Goal: Task Accomplishment & Management: Manage account settings

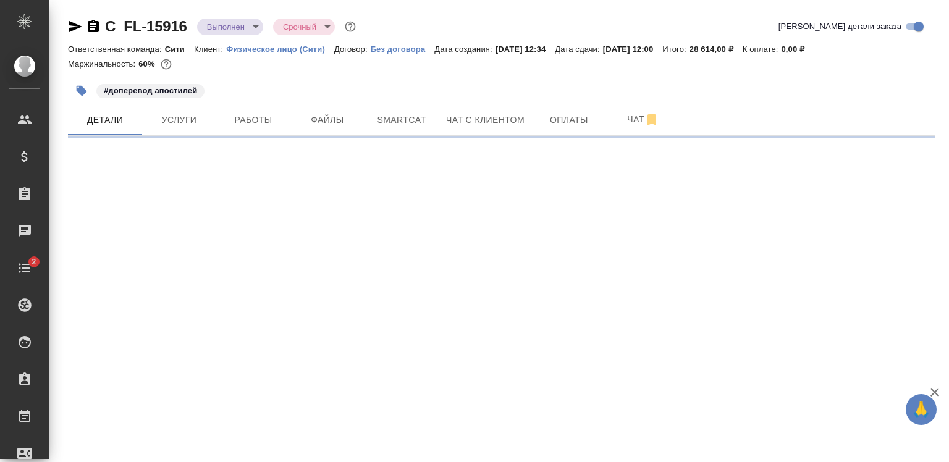
select select "RU"
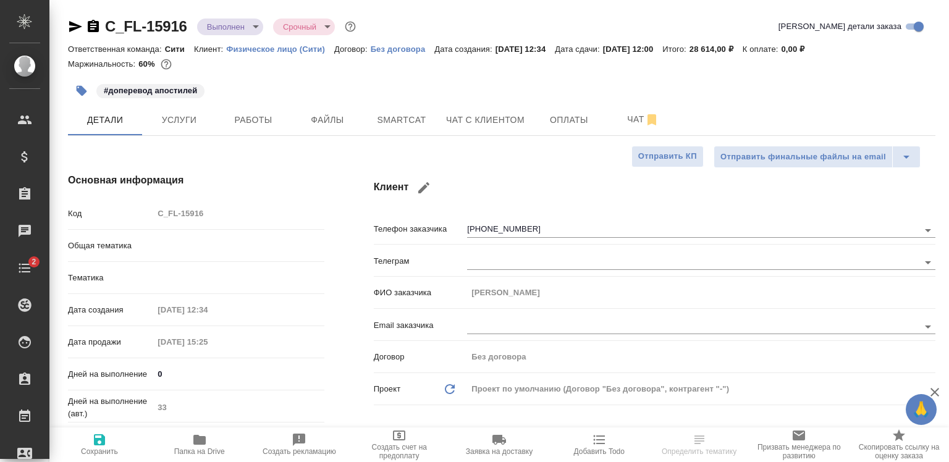
type textarea "x"
type input "Шаблонные документы"
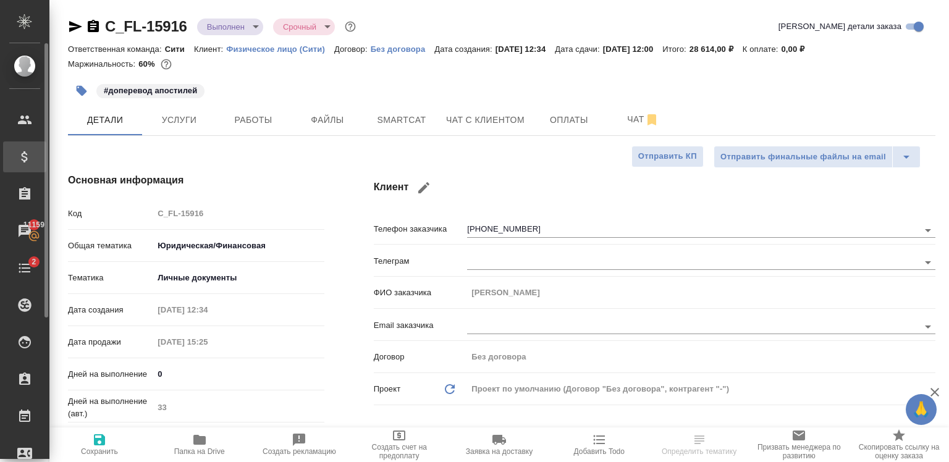
type textarea "x"
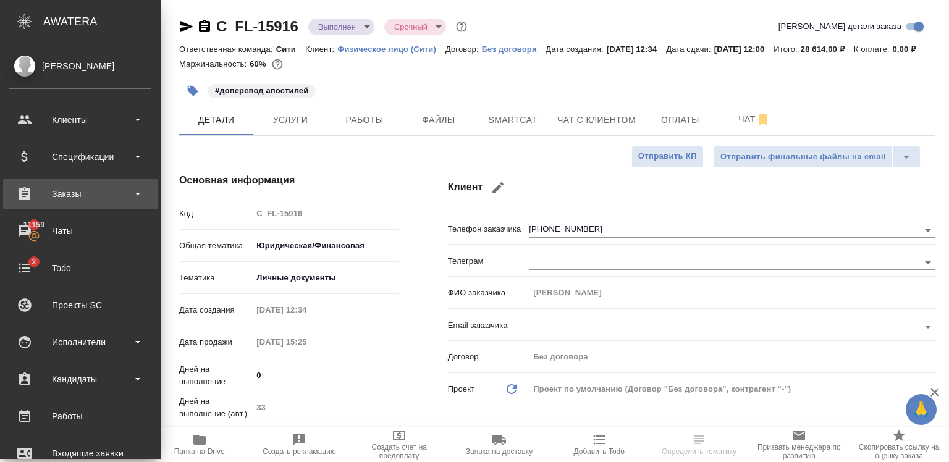
click at [74, 198] on div "Заказы" at bounding box center [80, 194] width 142 height 19
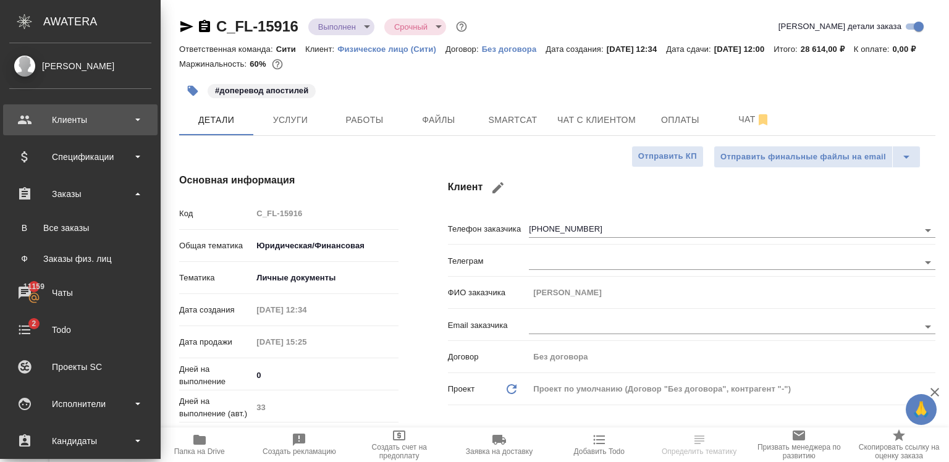
click at [66, 129] on div "Клиенты" at bounding box center [80, 119] width 154 height 31
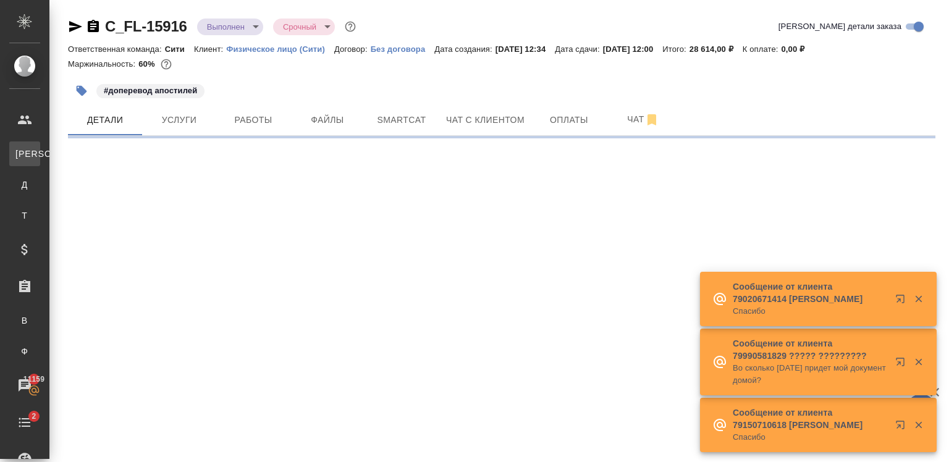
click at [93, 156] on div ".cls-1 fill:#fff; AWATERA [PERSON_NAME] К Клиенты Д Договоры Т Тендеры Специфик…" at bounding box center [474, 231] width 949 height 462
select select "RU"
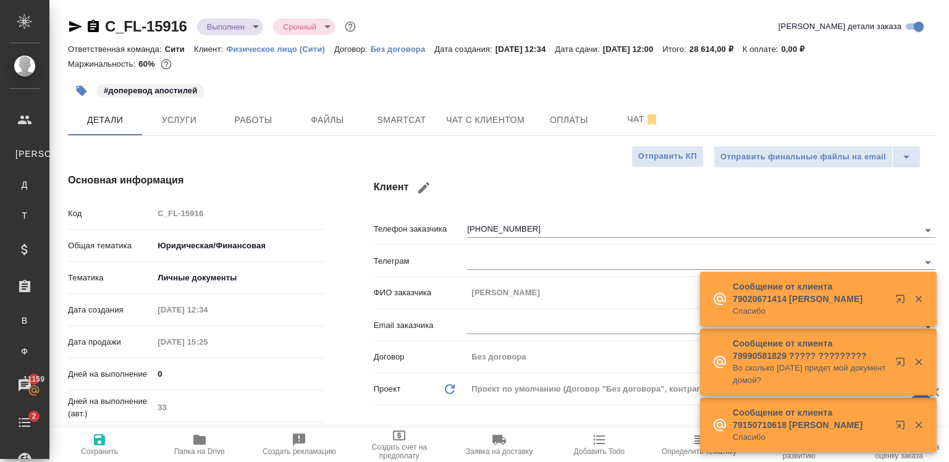
type textarea "x"
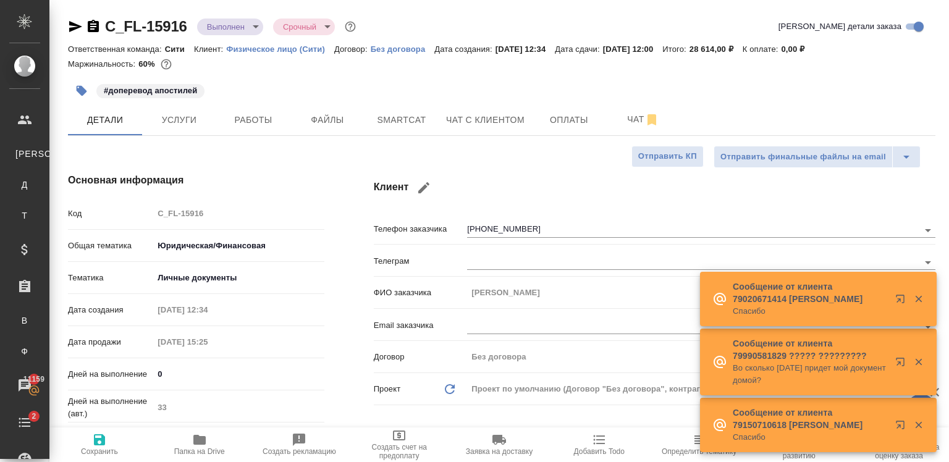
type textarea "x"
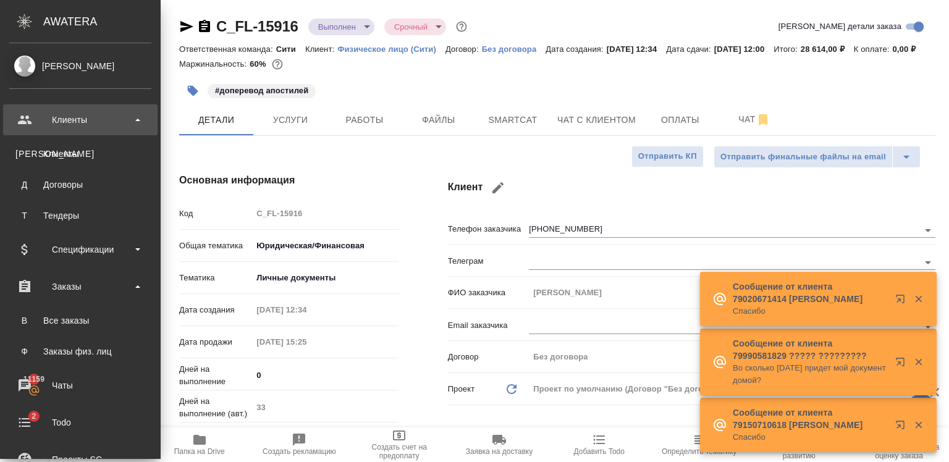
type textarea "x"
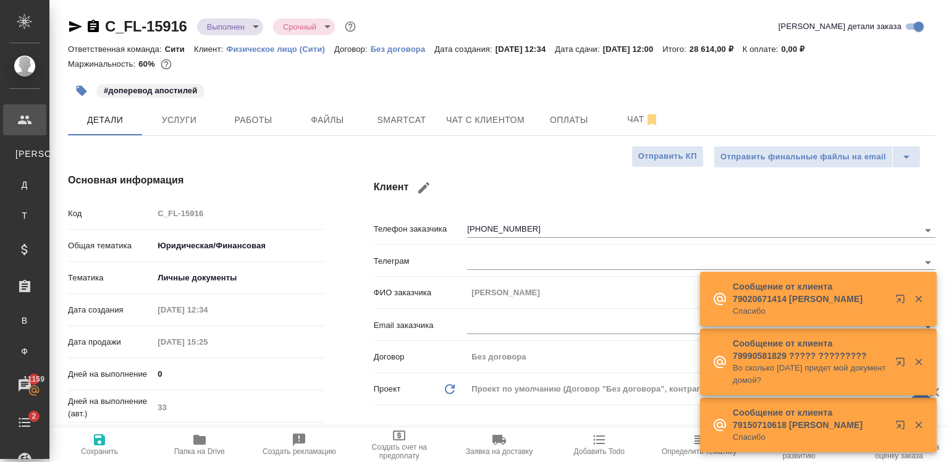
click at [25, 128] on div "Клиенты" at bounding box center [9, 120] width 31 height 19
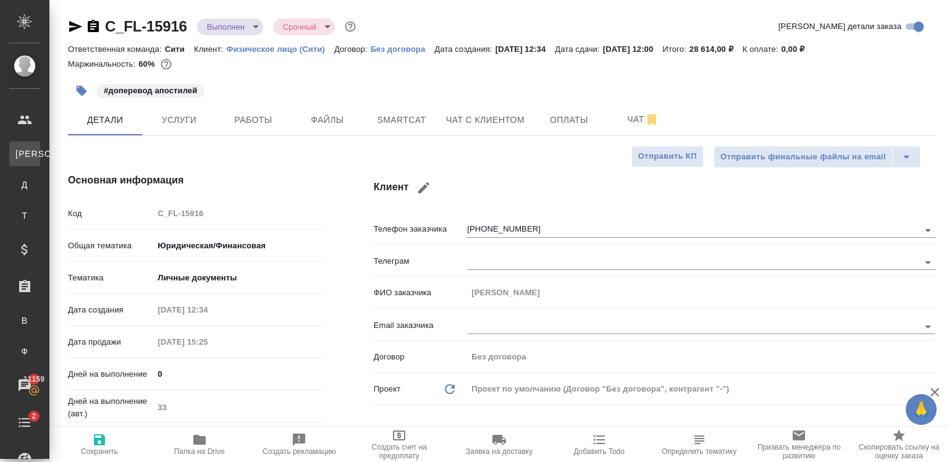
type textarea "x"
click at [23, 151] on span "К" at bounding box center [24, 154] width 19 height 12
select select "RU"
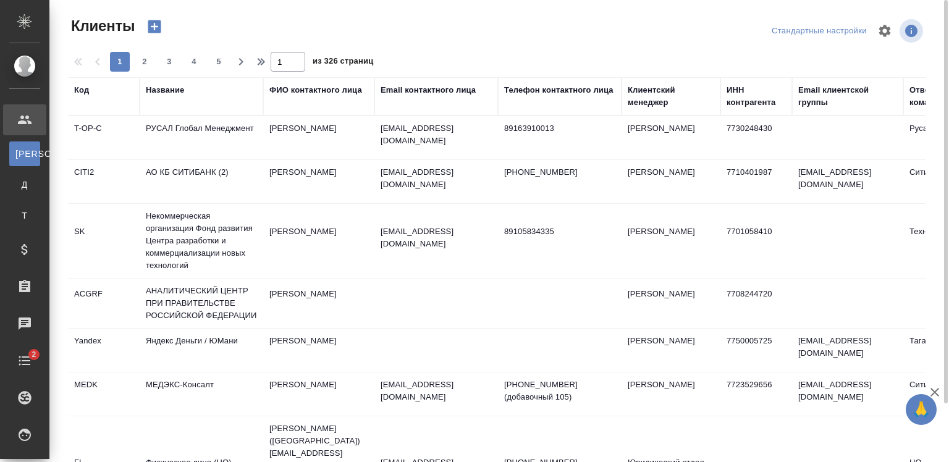
click at [408, 99] on div "Email контактного лица" at bounding box center [435, 96] width 111 height 25
click at [398, 90] on div "Email контактного лица" at bounding box center [427, 90] width 95 height 12
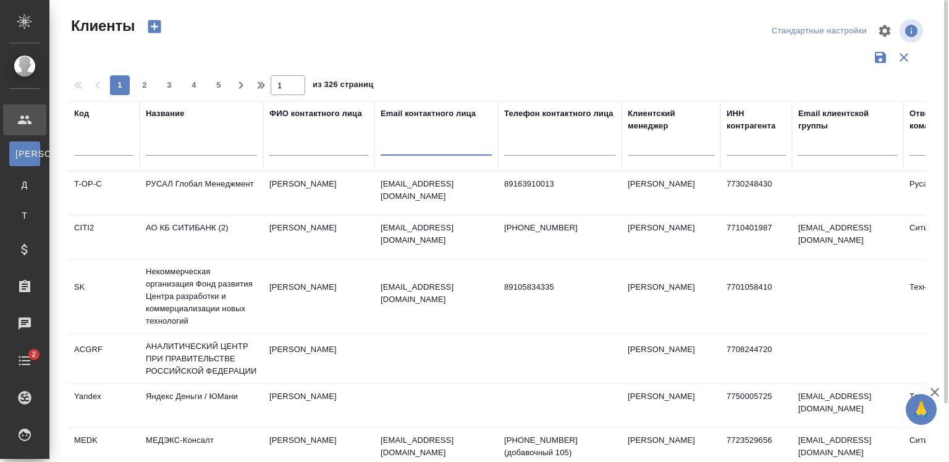
click at [417, 151] on input "text" at bounding box center [435, 147] width 111 height 15
paste input "dgladkova@kept.ru"
type input "dgladkova@kept.ru"
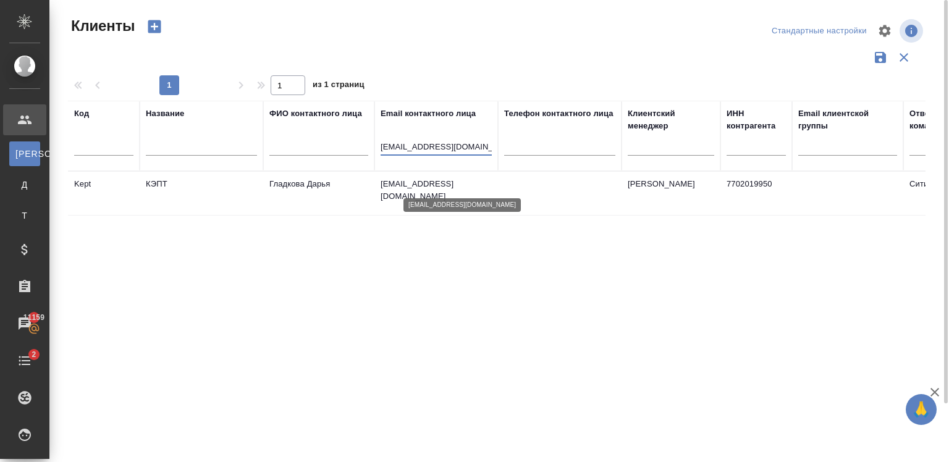
click at [392, 179] on p "dgladkova@kept.ru" at bounding box center [435, 190] width 111 height 25
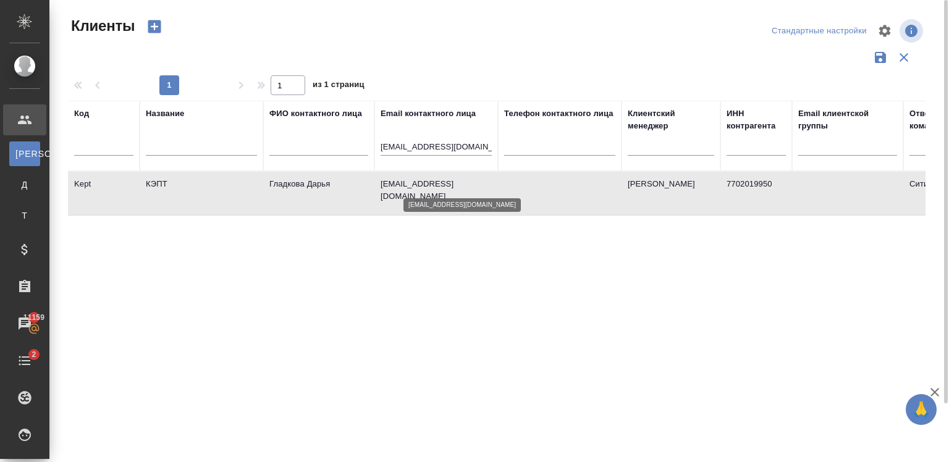
click at [392, 179] on p "dgladkova@kept.ru" at bounding box center [435, 190] width 111 height 25
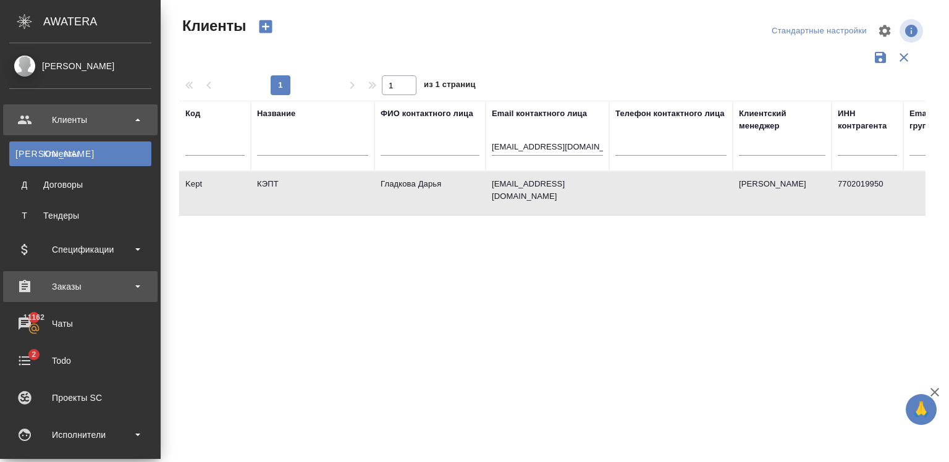
click at [99, 285] on div "Заказы" at bounding box center [80, 286] width 142 height 19
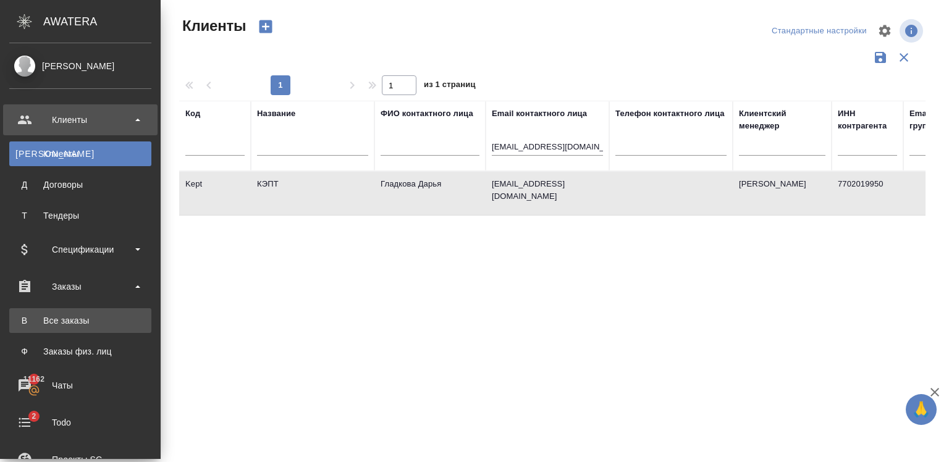
click at [103, 326] on div ".cls-1 fill:#fff; AWATERA Zaytseva Svetlana Клиенты К Клиенты Д Договоры Т Тенд…" at bounding box center [474, 231] width 949 height 462
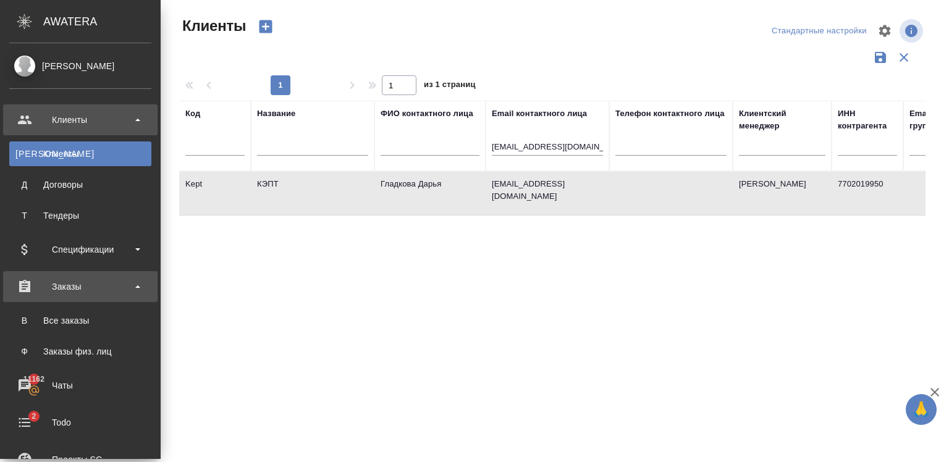
click at [56, 285] on div "Заказы" at bounding box center [80, 286] width 142 height 19
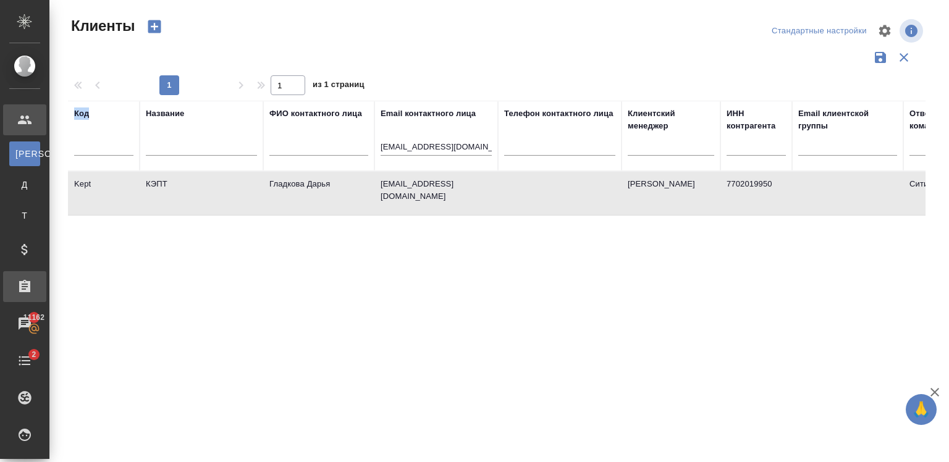
click at [56, 285] on div "Клиенты Стандартные настройки 1 1 из 1 страниц Код Название ФИО контактного лиц…" at bounding box center [498, 276] width 899 height 552
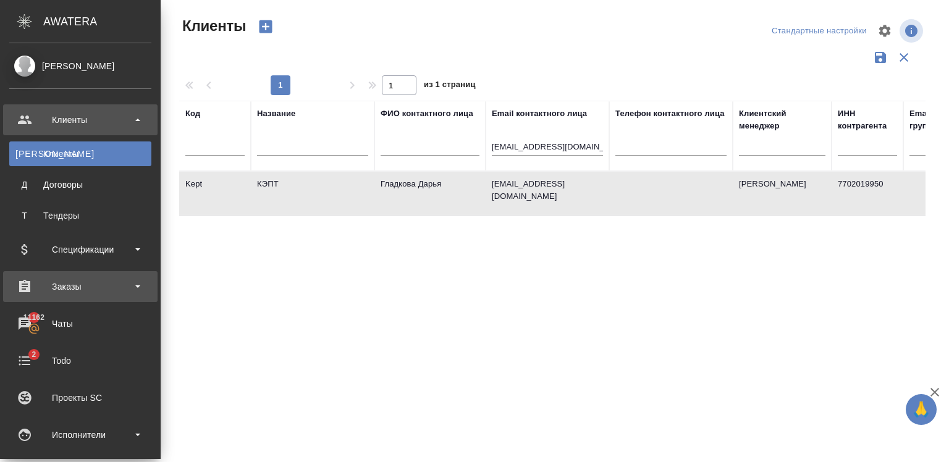
click at [49, 284] on div "Заказы" at bounding box center [80, 286] width 142 height 19
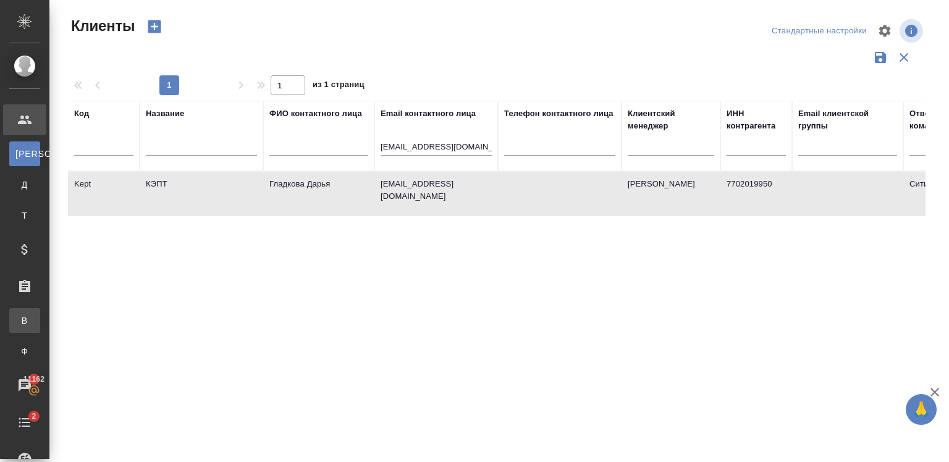
click at [86, 319] on div ".cls-1 fill:#fff; AWATERA Zaytseva Svetlana Клиенты К Клиенты Д Договоры Т Тенд…" at bounding box center [474, 231] width 949 height 462
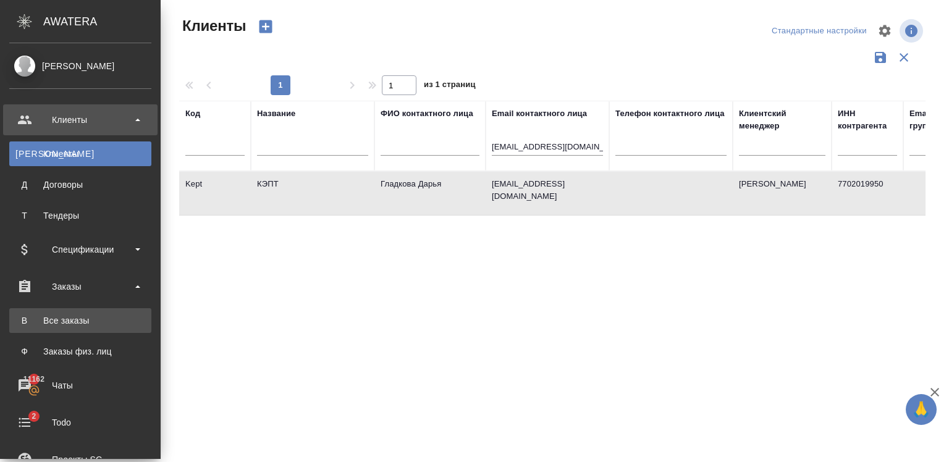
click at [19, 314] on link "В Все заказы" at bounding box center [80, 320] width 142 height 25
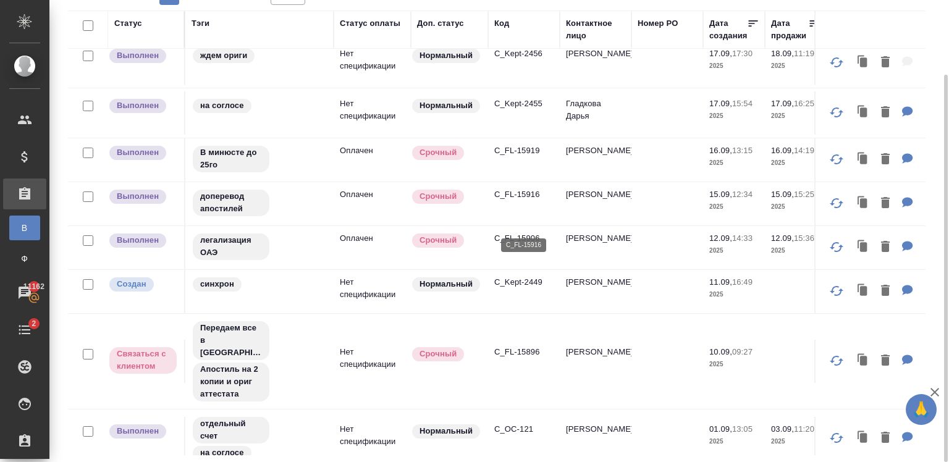
scroll to position [509, 0]
click at [518, 200] on p "C_FL-15916" at bounding box center [523, 193] width 59 height 12
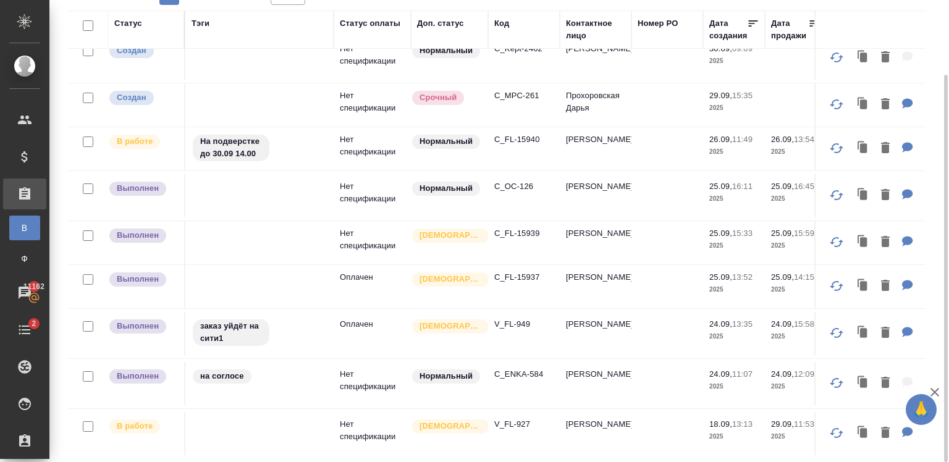
scroll to position [17, 0]
click at [513, 277] on p "C_FL-15937" at bounding box center [523, 277] width 59 height 12
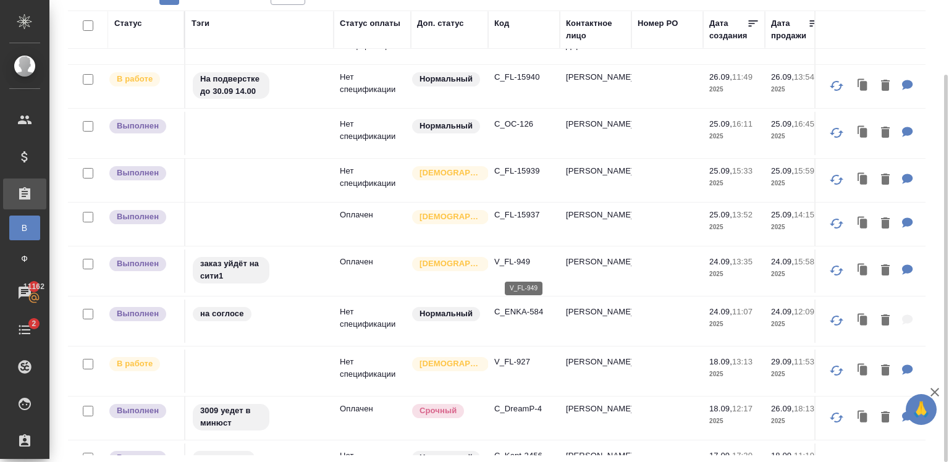
click at [521, 264] on p "V_FL-949" at bounding box center [523, 262] width 59 height 12
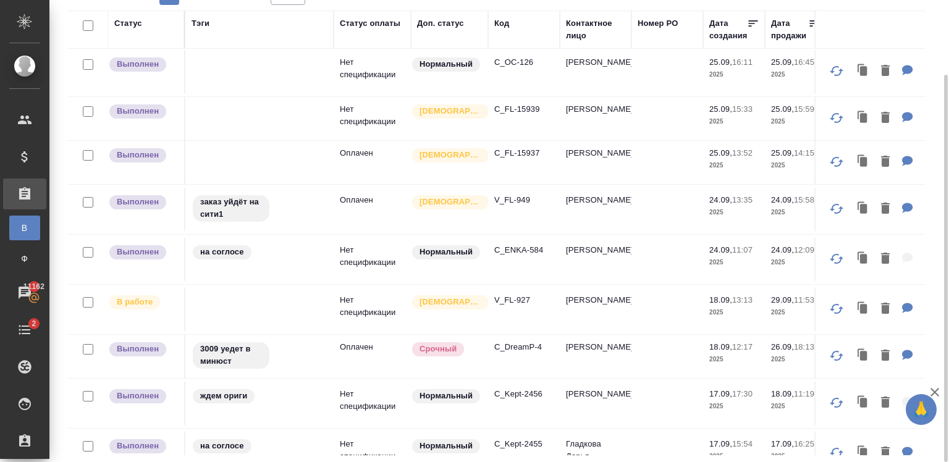
scroll to position [0, 0]
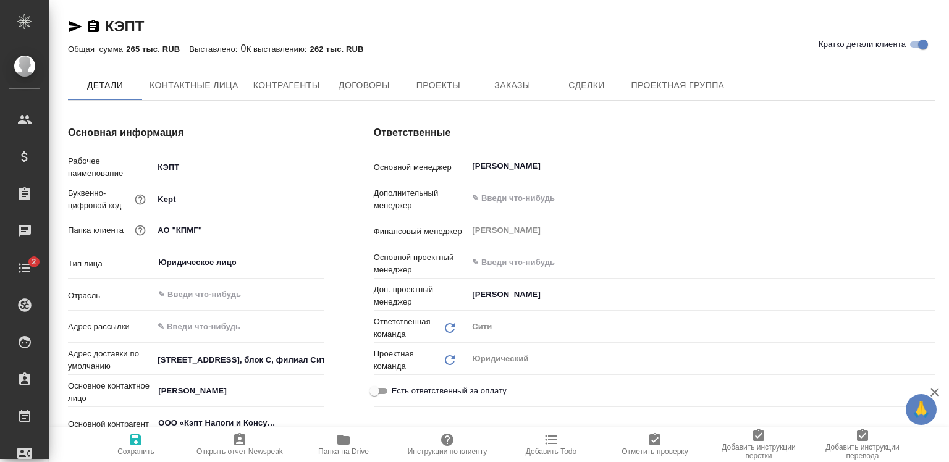
type спецификации\)-0 "Конечный заказчик (заказы, спецификации)"
type textarea "x"
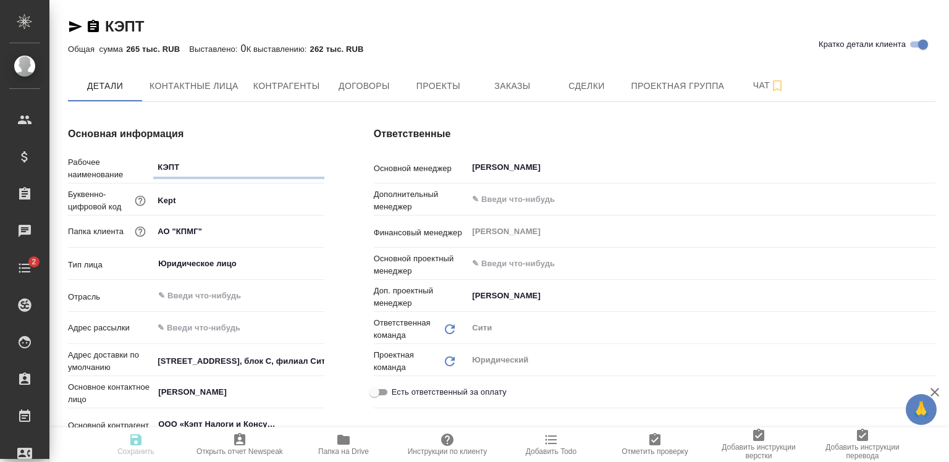
type textarea "x"
click at [520, 86] on span "Заказы" at bounding box center [511, 85] width 59 height 15
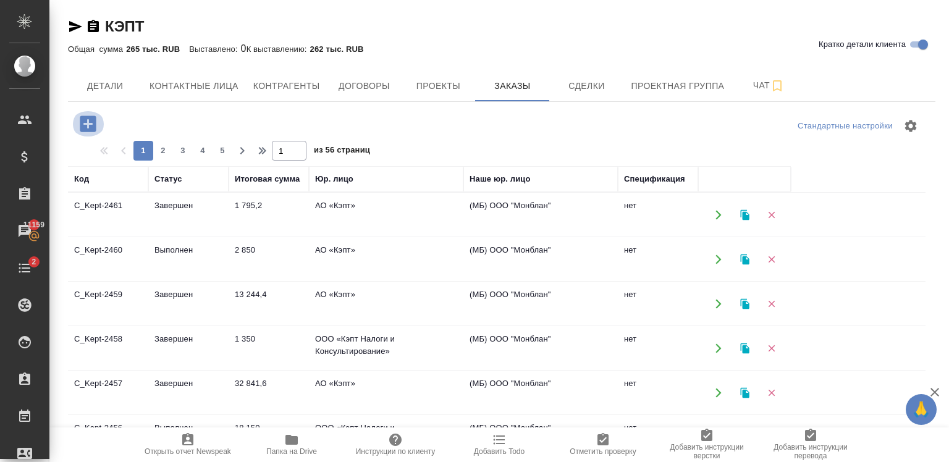
click at [86, 121] on icon "button" at bounding box center [88, 124] width 16 height 16
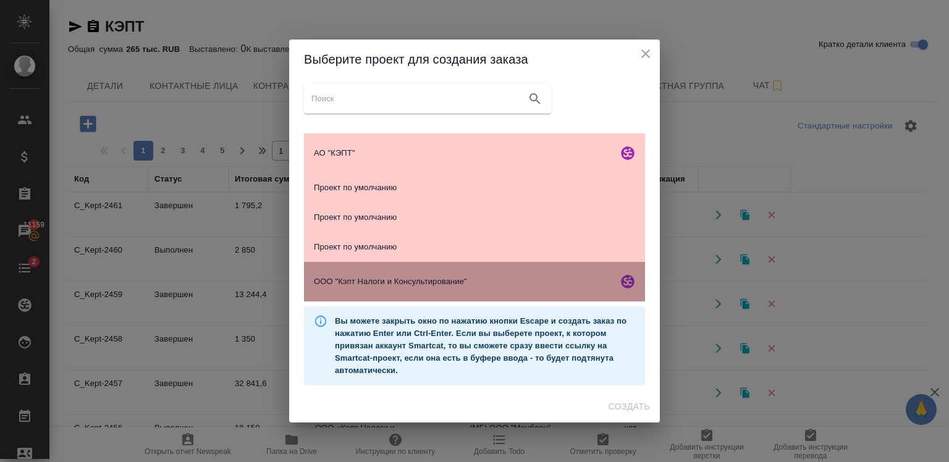
click at [361, 294] on div "ООО "Кэпт Налоги и Консультирование"" at bounding box center [474, 282] width 341 height 40
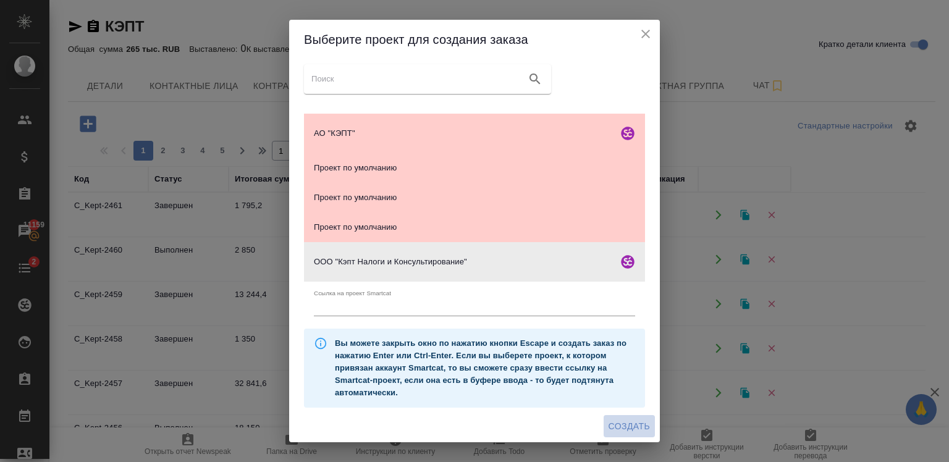
click at [641, 426] on span "Создать" at bounding box center [628, 426] width 41 height 15
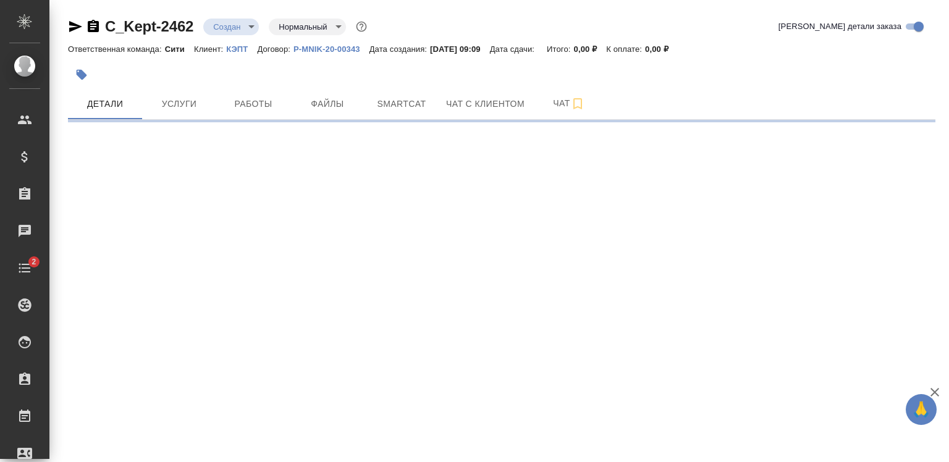
select select "RU"
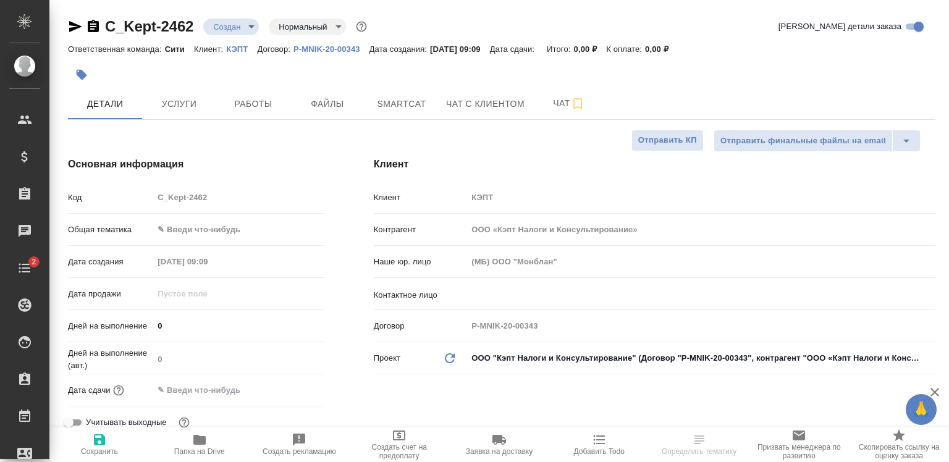
type textarea "x"
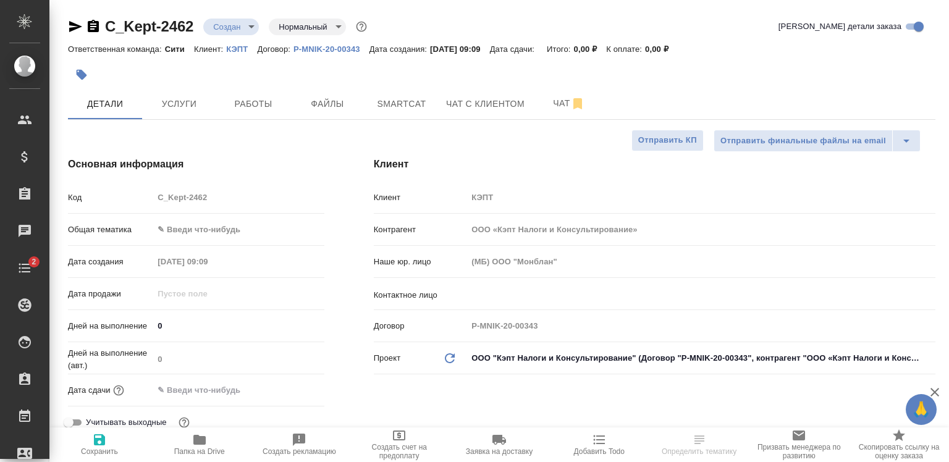
type textarea "x"
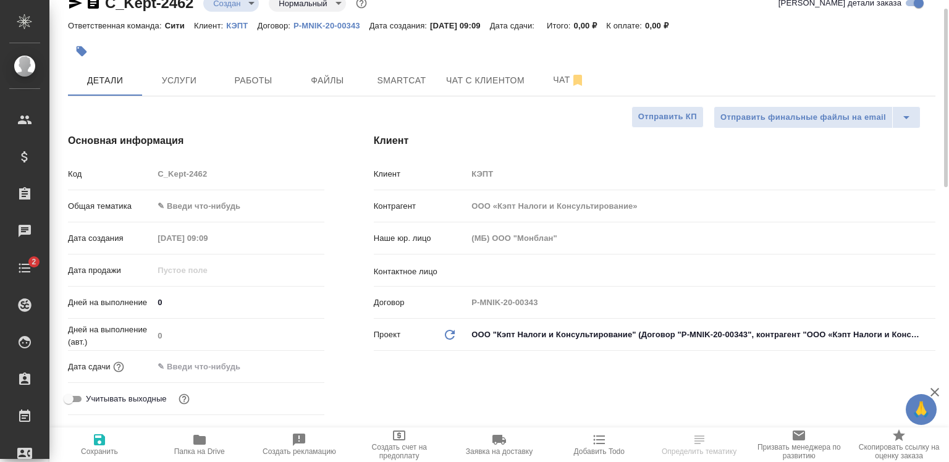
scroll to position [24, 0]
click at [330, 68] on button "Файлы" at bounding box center [327, 79] width 74 height 31
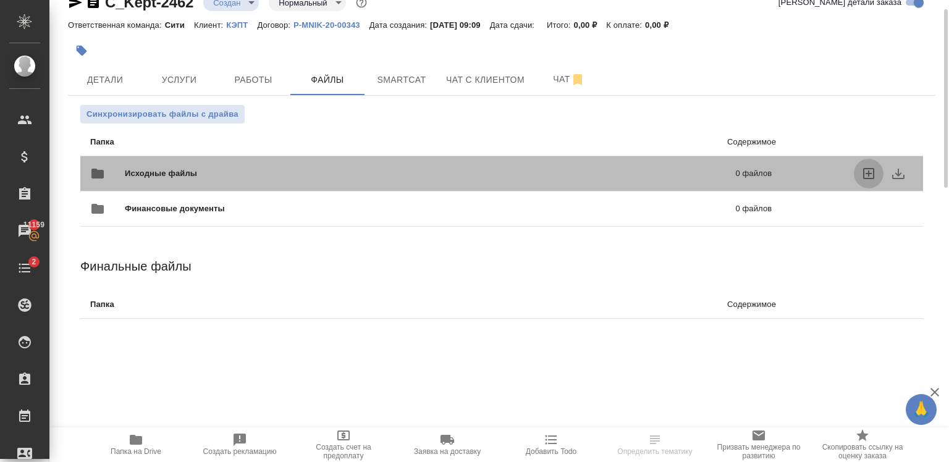
click at [868, 175] on icon "uploadFiles" at bounding box center [868, 173] width 11 height 11
click at [0, 0] on input "uploadFiles" at bounding box center [0, 0] width 0 height 0
click at [408, 169] on span "Исходные файлы" at bounding box center [296, 173] width 342 height 12
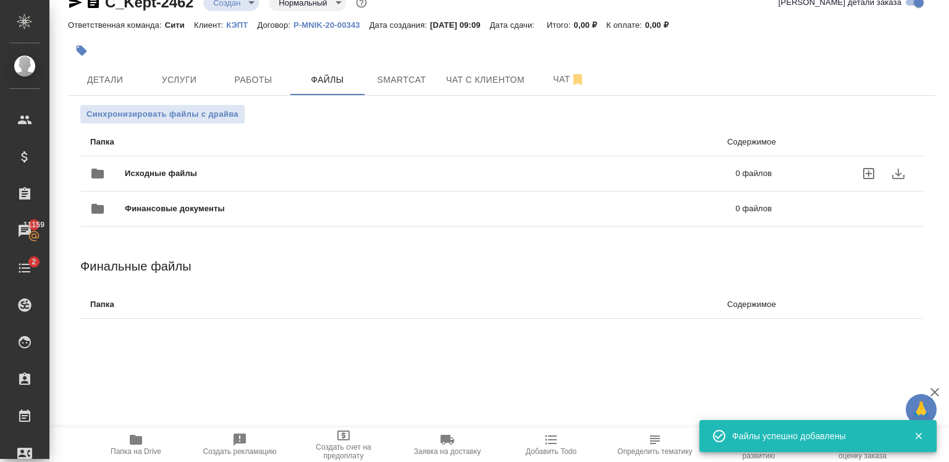
click at [425, 159] on div "Исходные файлы 0 файлов" at bounding box center [430, 174] width 681 height 30
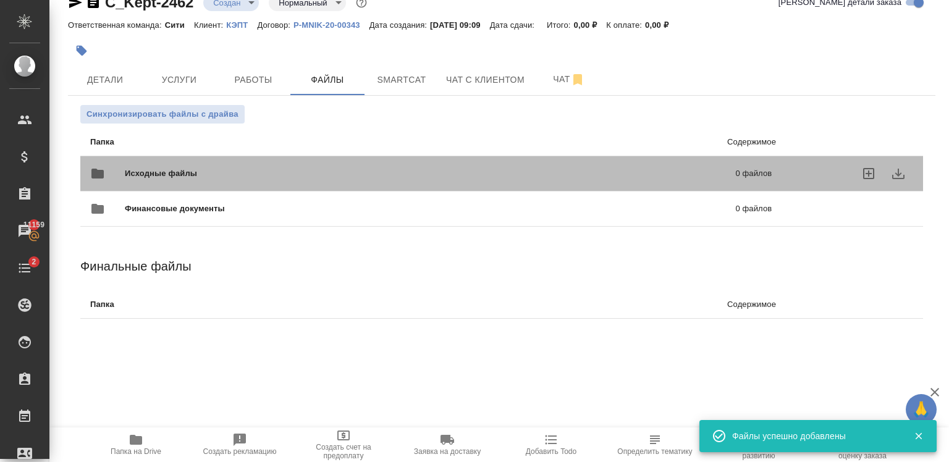
click at [425, 159] on div "Исходные файлы 0 файлов" at bounding box center [430, 174] width 681 height 30
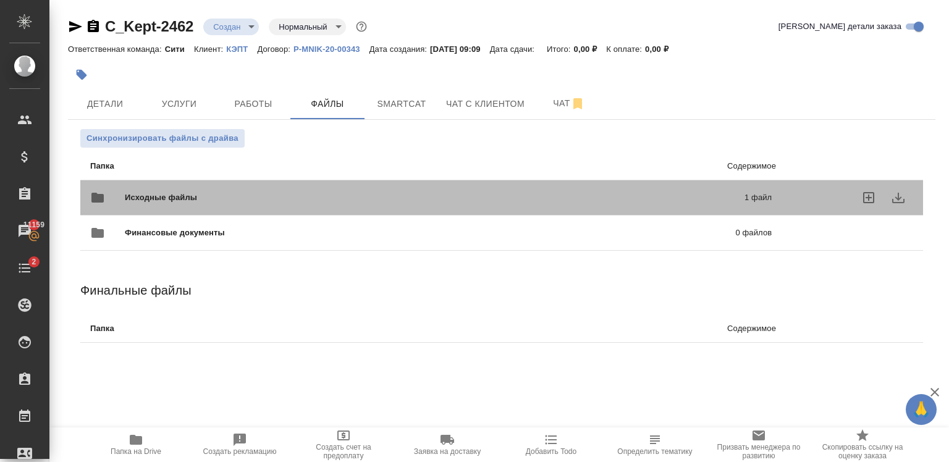
click at [766, 200] on p "1 файл" at bounding box center [621, 197] width 301 height 12
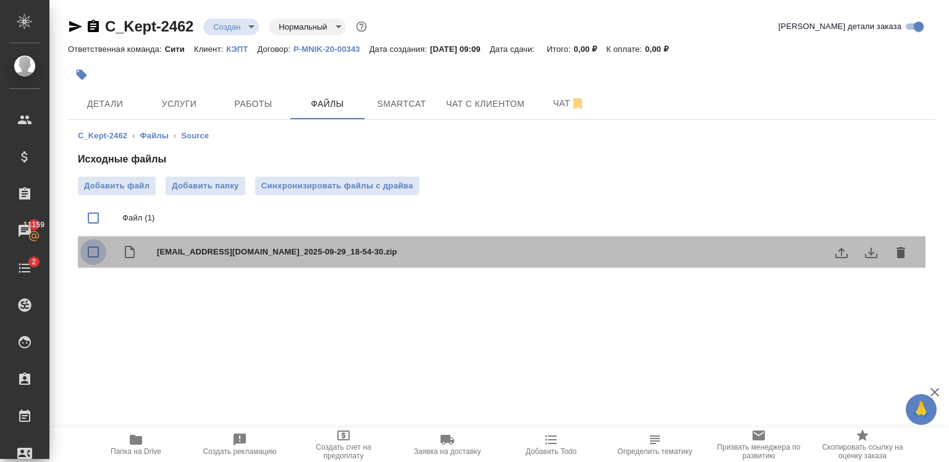
click at [90, 248] on input "checkbox" at bounding box center [93, 252] width 26 height 26
checkbox input "true"
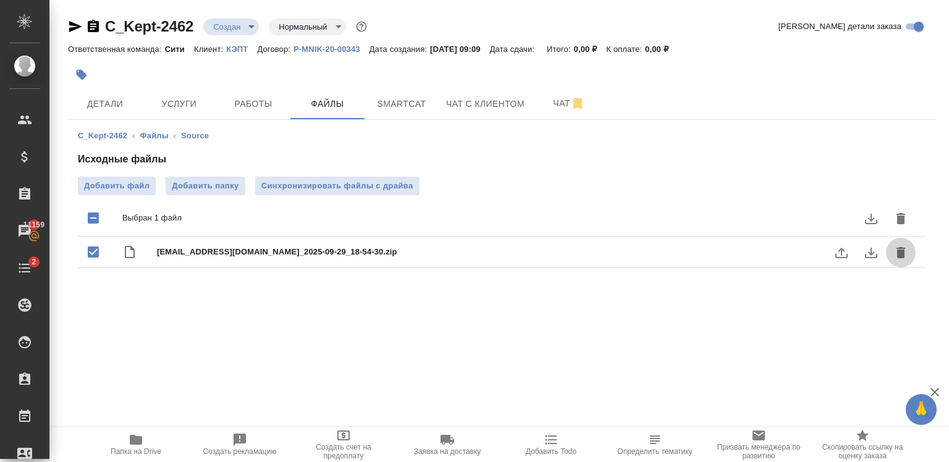
click at [901, 250] on icon "delete" at bounding box center [900, 252] width 9 height 11
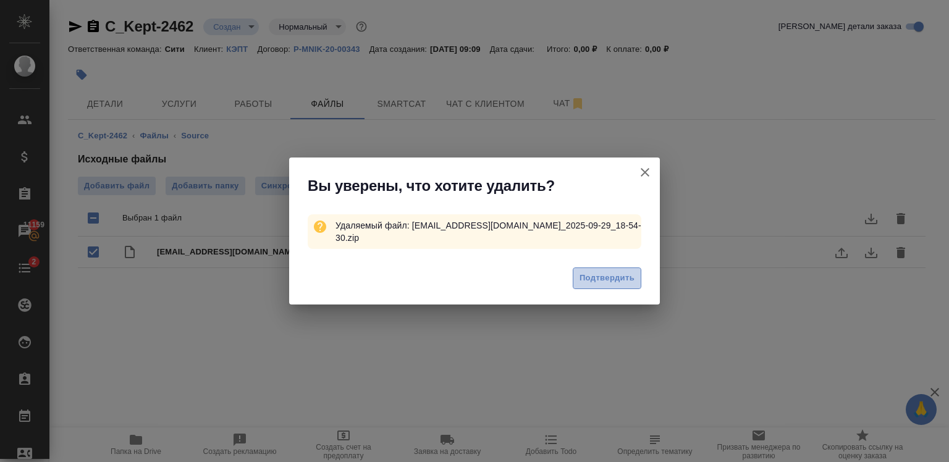
click at [628, 277] on span "Подтвердить" at bounding box center [606, 278] width 55 height 14
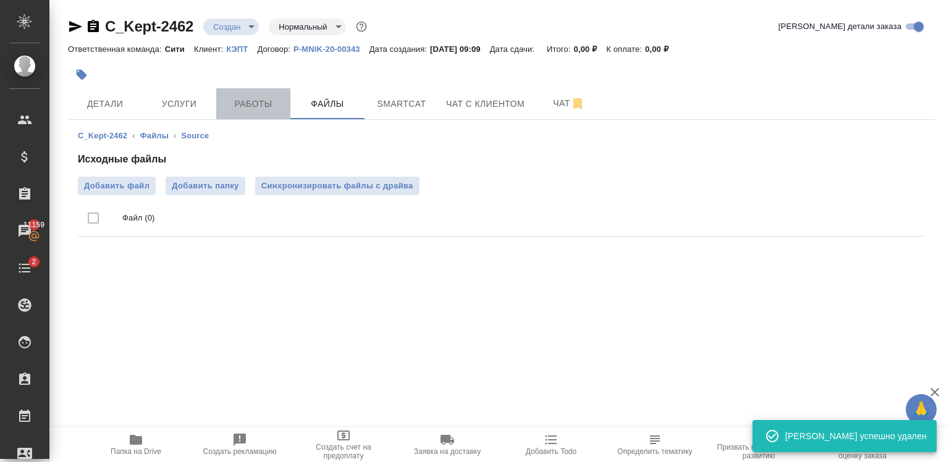
click at [266, 99] on span "Работы" at bounding box center [253, 103] width 59 height 15
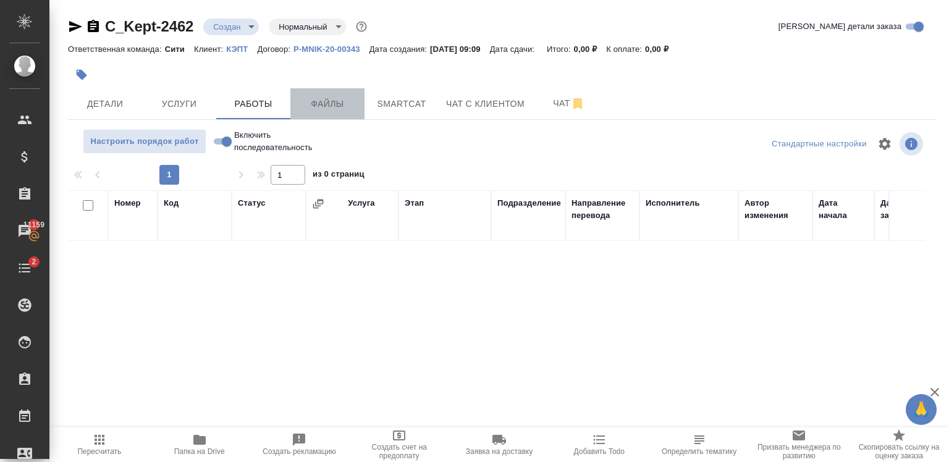
click at [316, 107] on span "Файлы" at bounding box center [327, 103] width 59 height 15
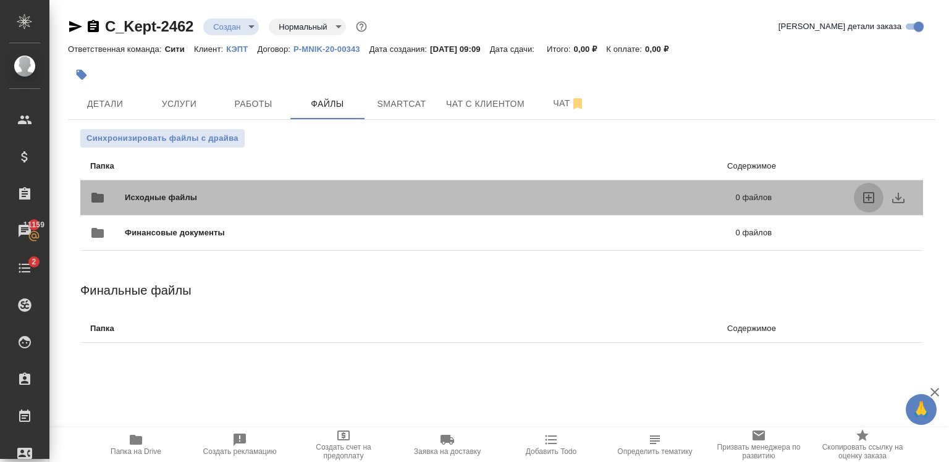
click at [866, 198] on icon "uploadFiles" at bounding box center [868, 197] width 11 height 11
click at [0, 0] on input "uploadFiles" at bounding box center [0, 0] width 0 height 0
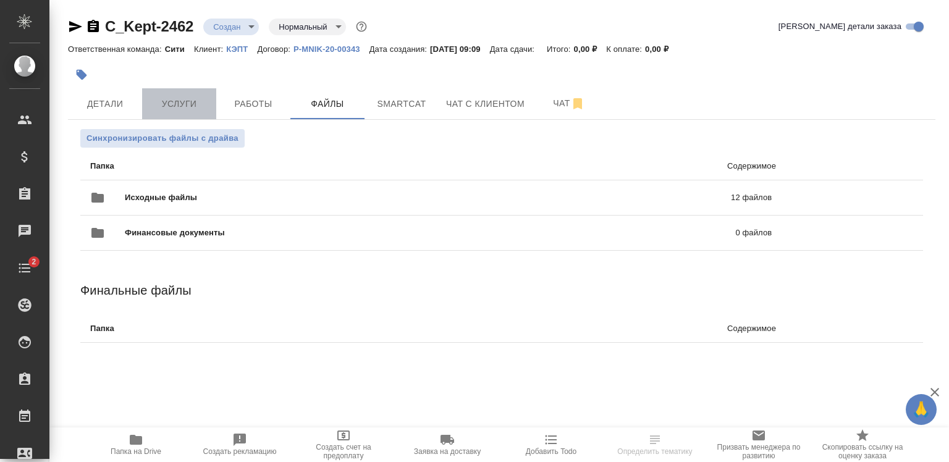
click at [177, 114] on button "Услуги" at bounding box center [179, 103] width 74 height 31
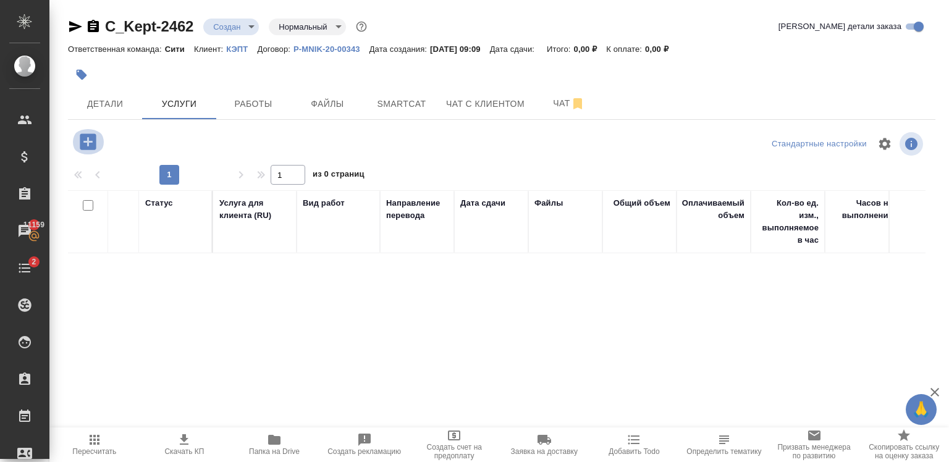
click at [88, 138] on icon "button" at bounding box center [88, 142] width 22 height 22
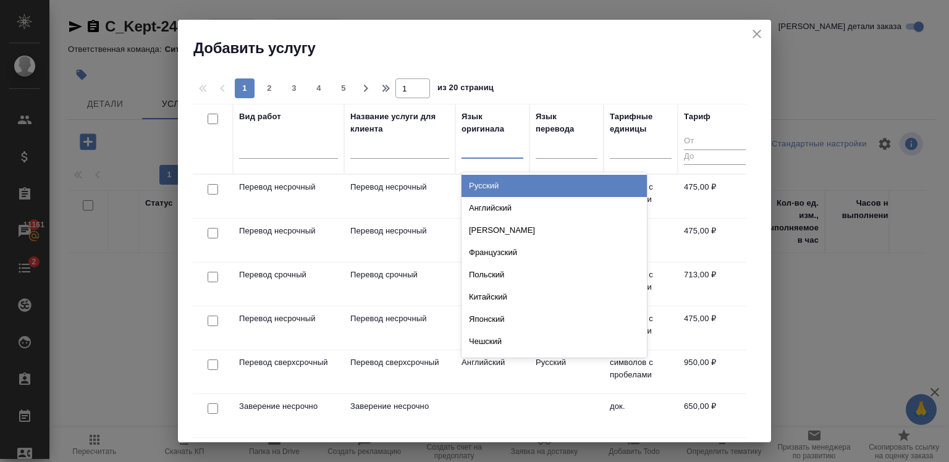
click at [471, 144] on div at bounding box center [492, 146] width 62 height 18
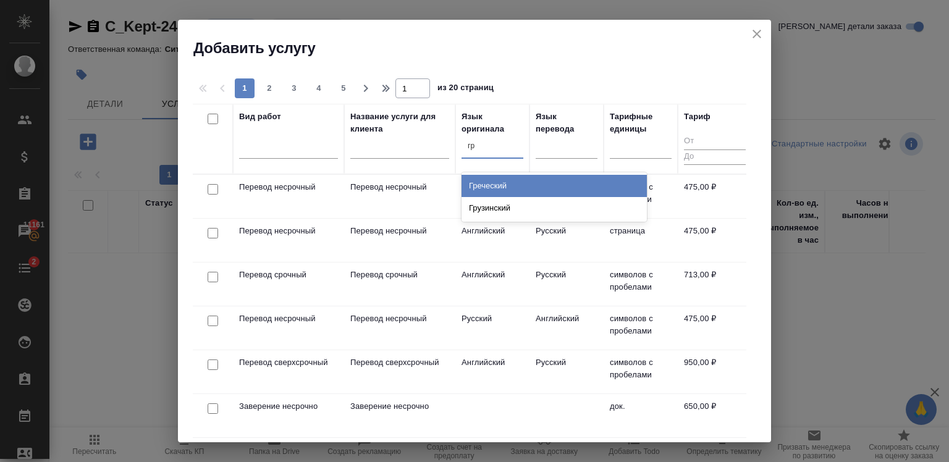
type input "гре"
click at [514, 180] on div "Греческий" at bounding box center [553, 186] width 185 height 22
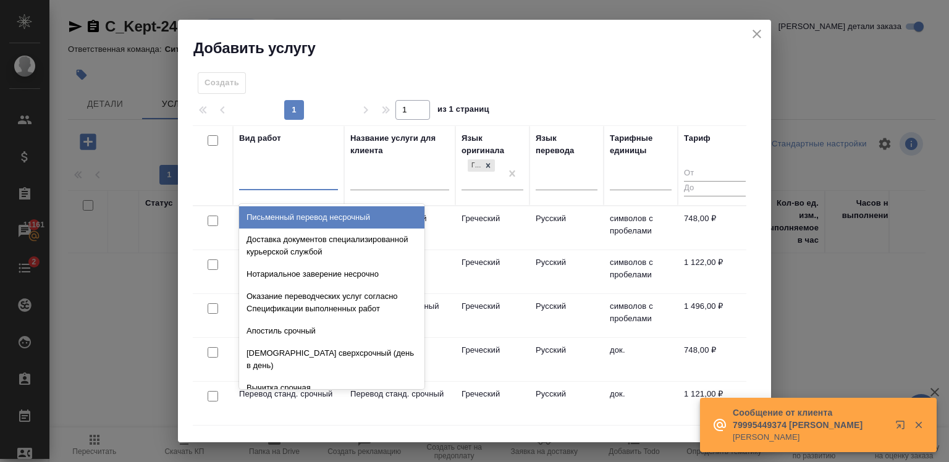
click at [285, 175] on div at bounding box center [288, 178] width 99 height 18
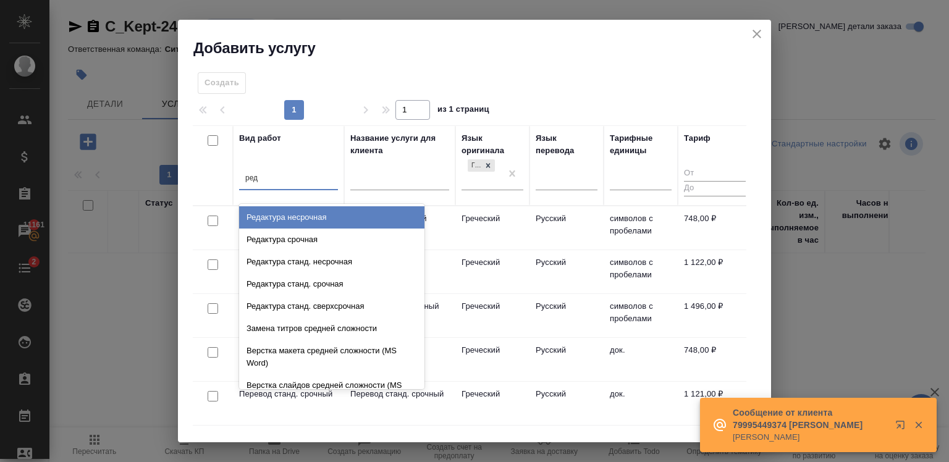
type input "реда"
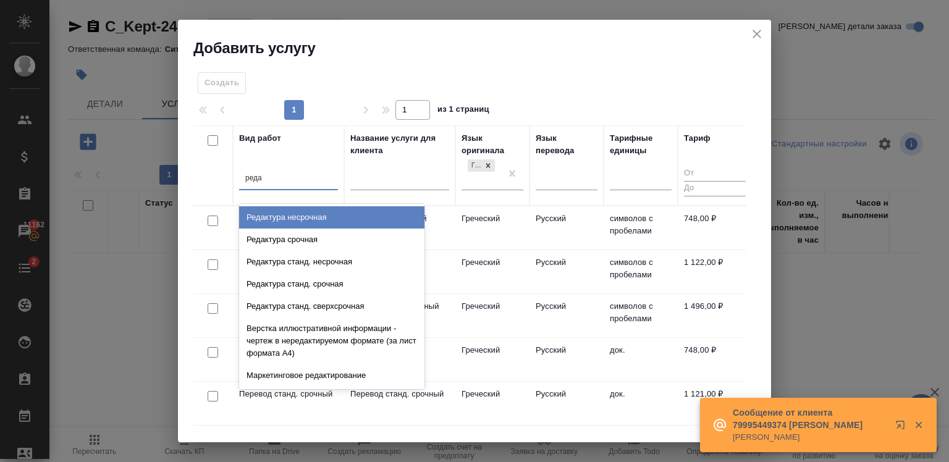
click at [329, 214] on div "Редактура несрочная" at bounding box center [331, 217] width 185 height 22
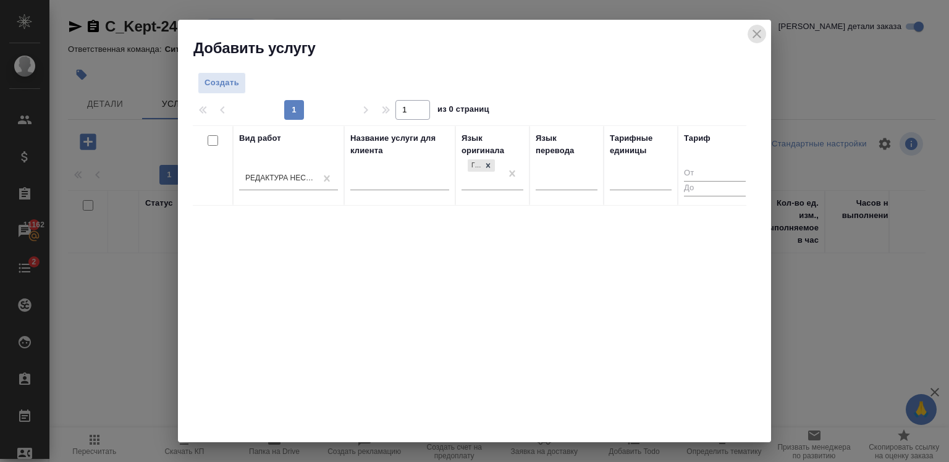
click at [753, 38] on icon "close" at bounding box center [756, 34] width 9 height 9
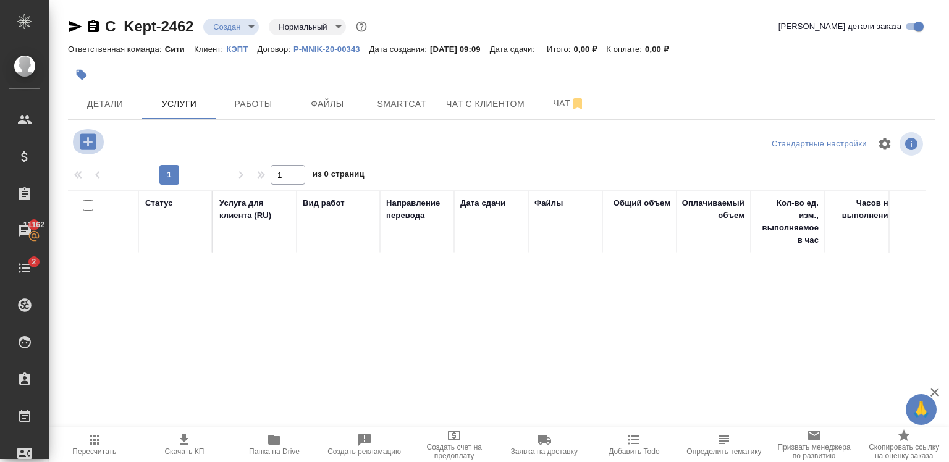
click at [91, 140] on icon "button" at bounding box center [88, 141] width 16 height 16
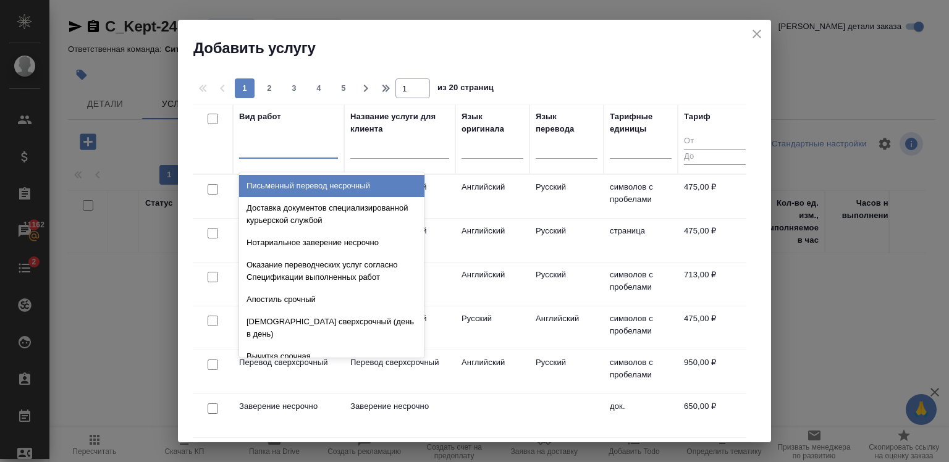
click at [290, 148] on div at bounding box center [288, 146] width 99 height 18
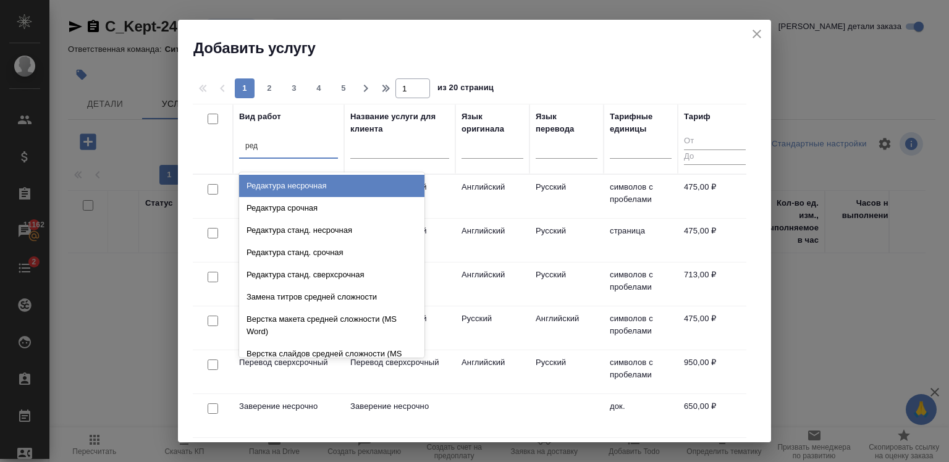
type input "реда"
click at [324, 180] on div "Редактура несрочная" at bounding box center [331, 186] width 185 height 22
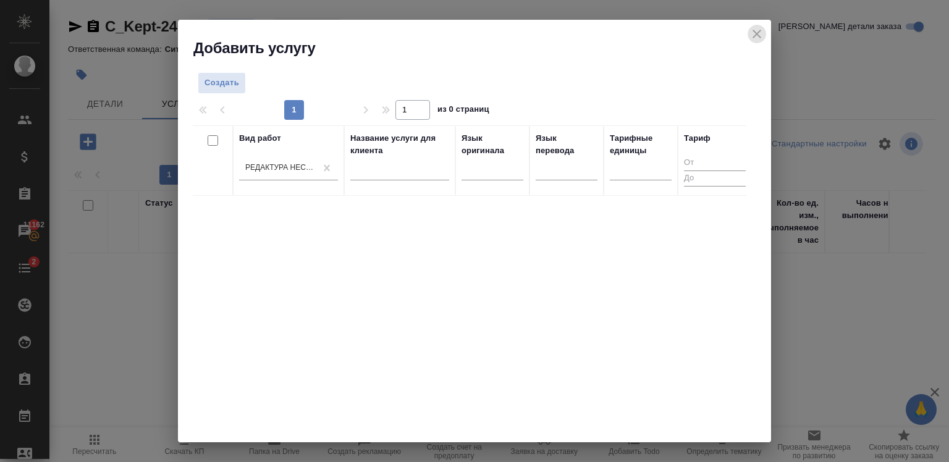
click at [755, 32] on icon "close" at bounding box center [756, 34] width 9 height 9
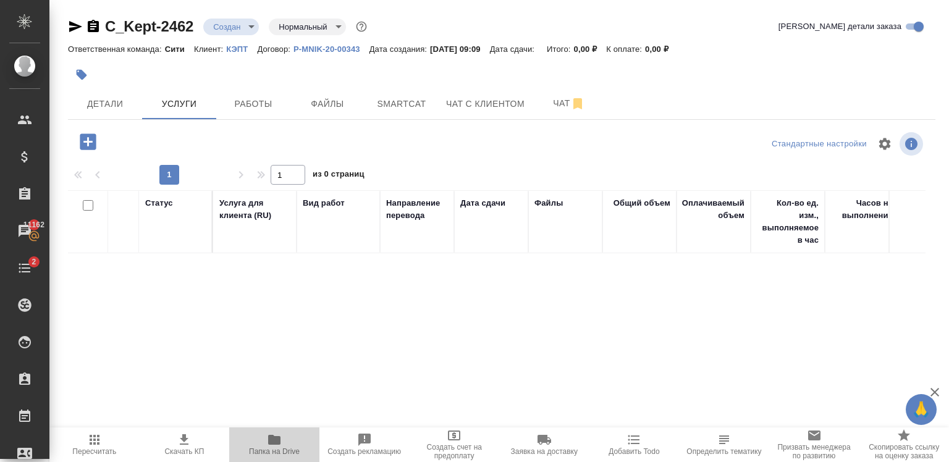
click at [274, 435] on icon "button" at bounding box center [274, 439] width 15 height 15
click at [89, 139] on icon "button" at bounding box center [88, 141] width 16 height 16
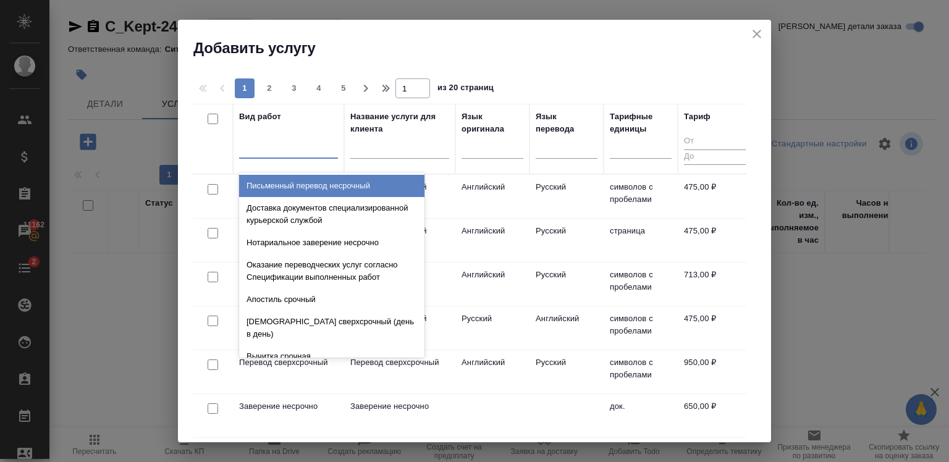
click at [296, 146] on div at bounding box center [288, 146] width 99 height 18
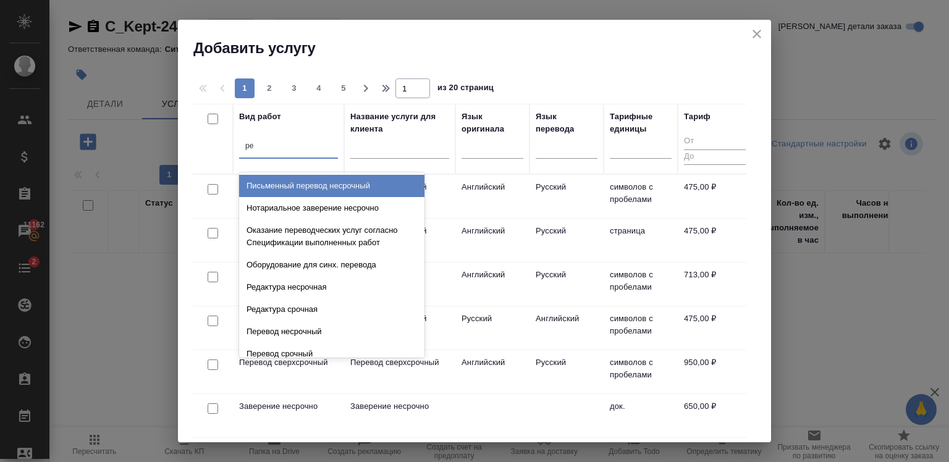
type input "ред"
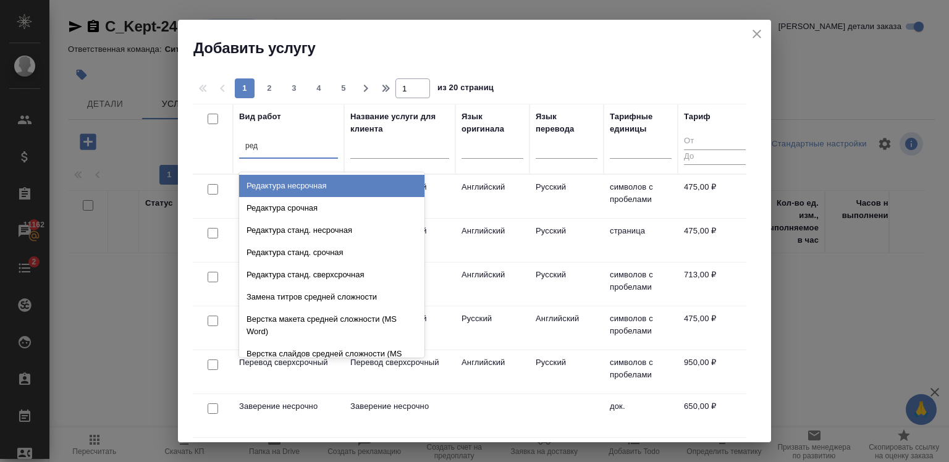
click at [315, 185] on div "Редактура несрочная" at bounding box center [331, 186] width 185 height 22
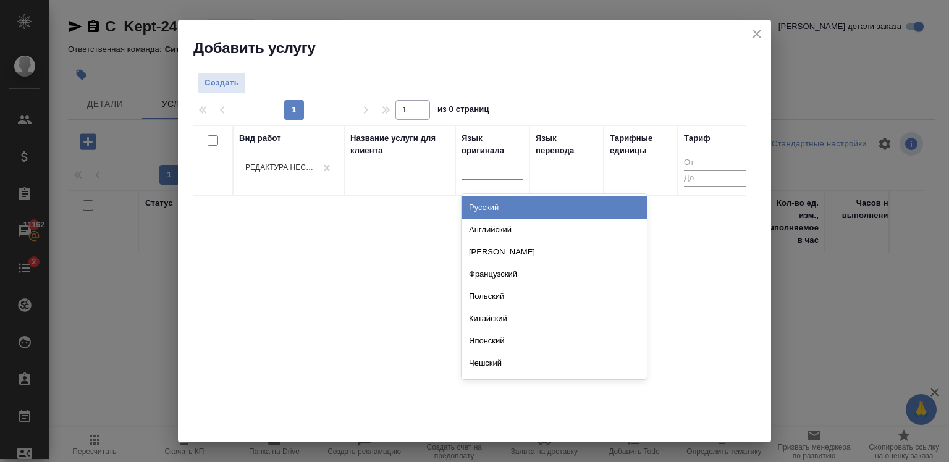
click at [497, 170] on div at bounding box center [492, 168] width 62 height 18
type input "гре"
click at [515, 212] on div "Греческий" at bounding box center [553, 207] width 185 height 22
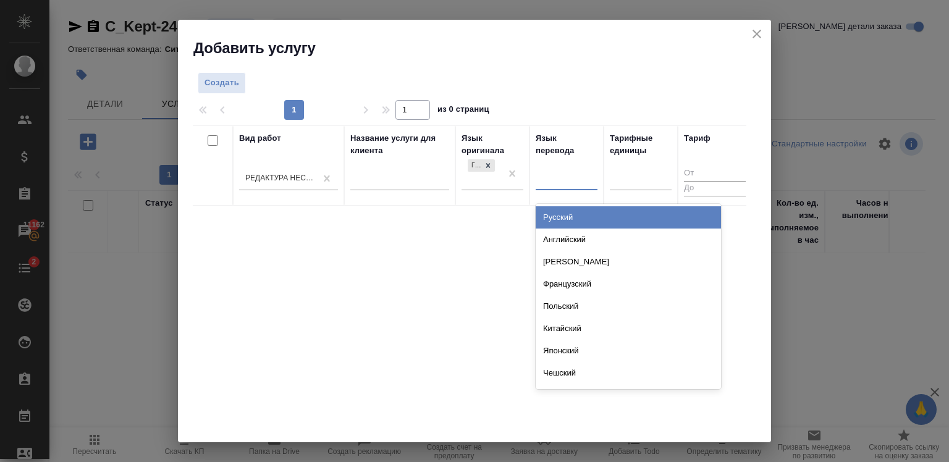
click at [571, 181] on div at bounding box center [567, 178] width 62 height 18
click at [576, 214] on div "Русский" at bounding box center [628, 217] width 185 height 22
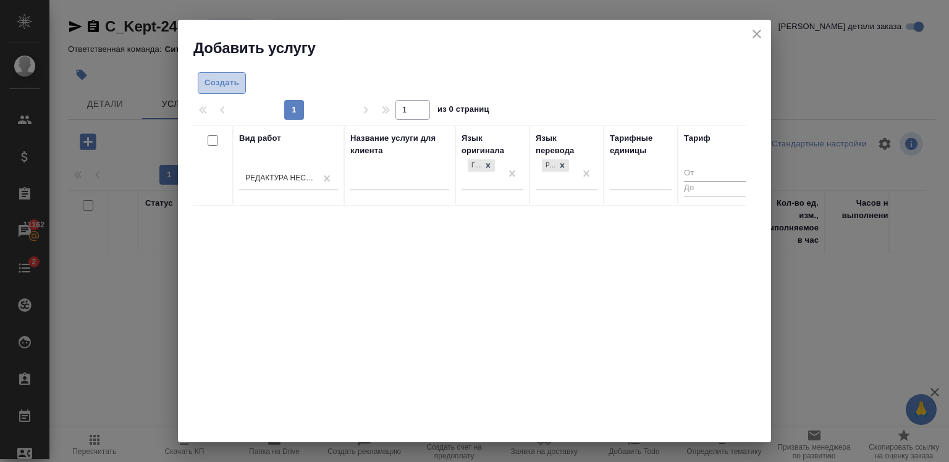
click at [205, 85] on span "Создать" at bounding box center [221, 83] width 35 height 14
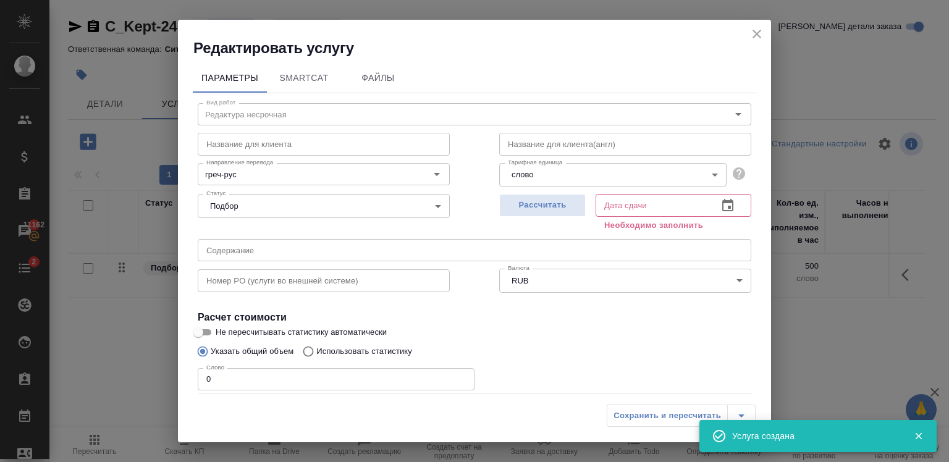
scroll to position [73, 0]
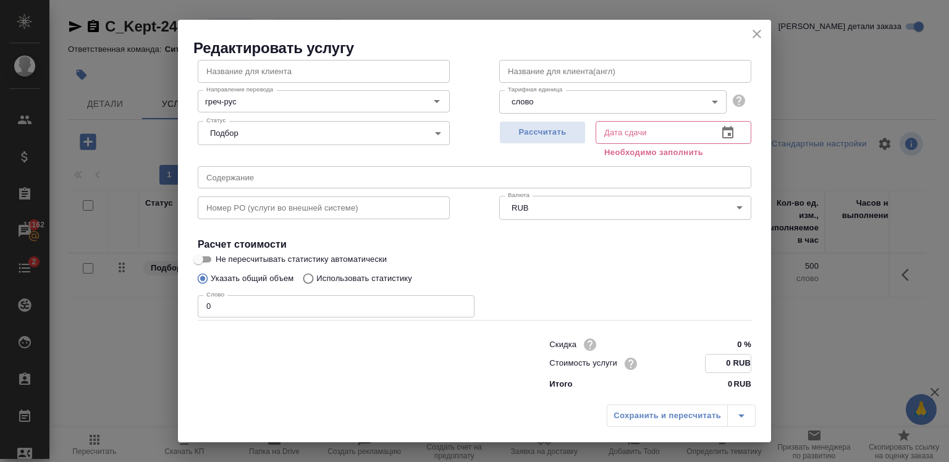
drag, startPoint x: 719, startPoint y: 359, endPoint x: 731, endPoint y: 359, distance: 12.4
click at [731, 359] on input "0 RUB" at bounding box center [727, 364] width 45 height 18
type input "374 RUB"
click at [284, 299] on input "0" at bounding box center [336, 306] width 277 height 22
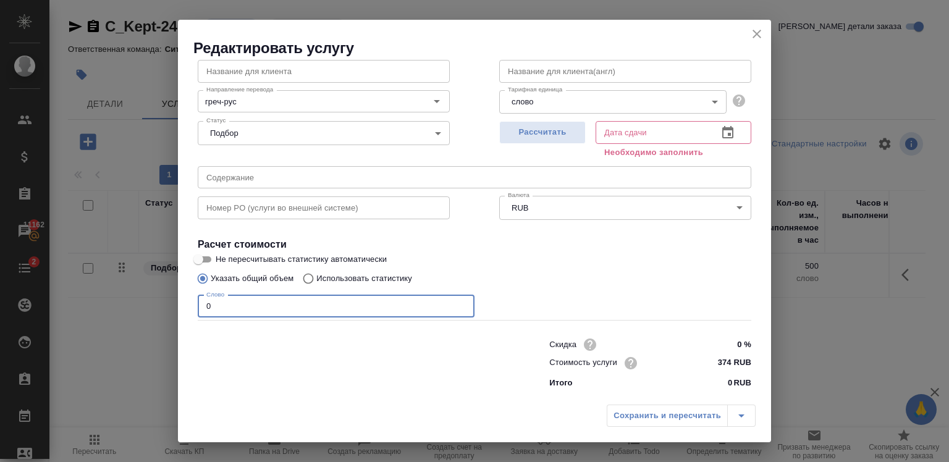
click at [284, 299] on input "0" at bounding box center [336, 306] width 277 height 22
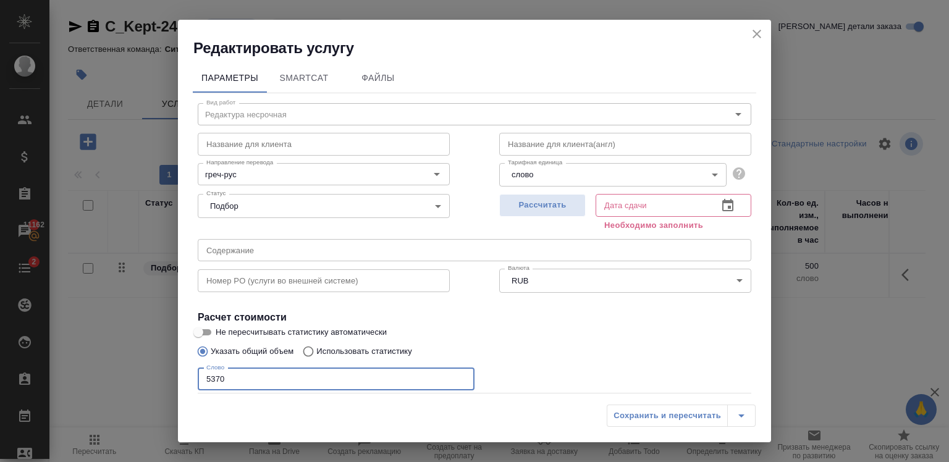
type input "5370"
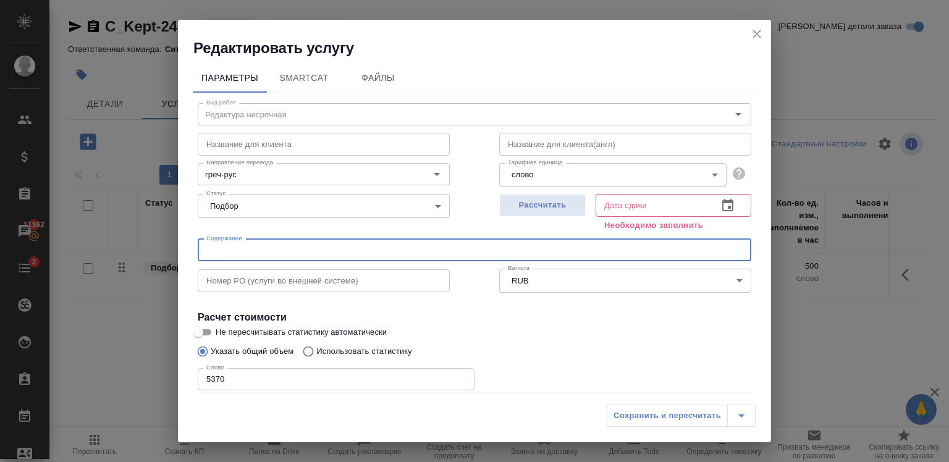
click at [250, 248] on input "text" at bounding box center [474, 250] width 553 height 22
paste input "YAYM certificates for Yamal"
type input "YAYM certificates for Yamal (Гладкова Дарья)"
click at [722, 201] on icon "button" at bounding box center [727, 205] width 11 height 12
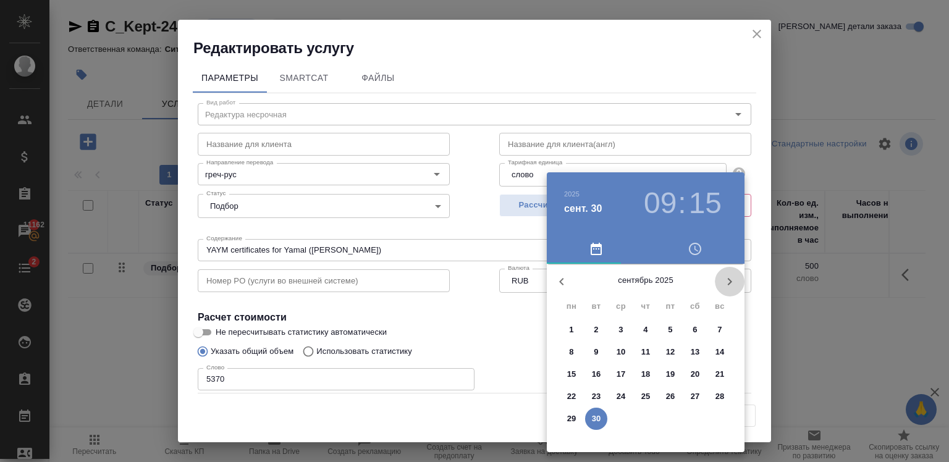
click at [722, 277] on icon "button" at bounding box center [729, 281] width 15 height 15
click at [669, 334] on p "3" at bounding box center [670, 330] width 4 height 12
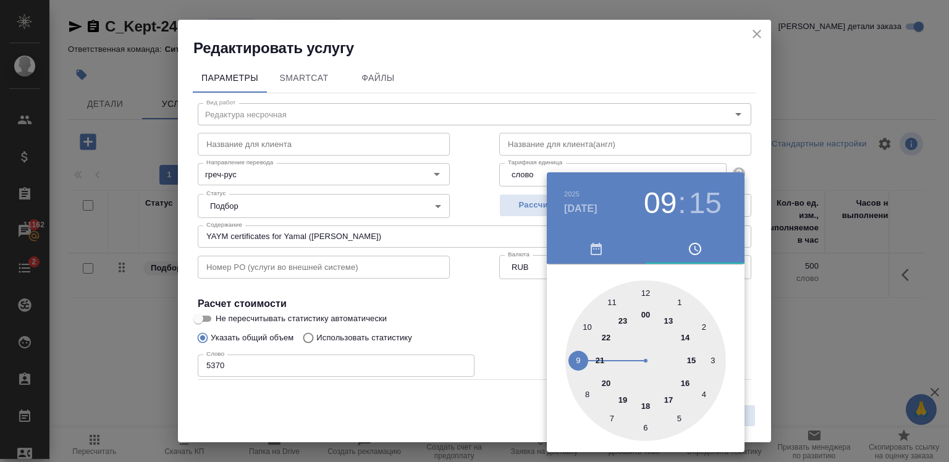
click at [648, 408] on div at bounding box center [645, 360] width 161 height 161
click at [647, 295] on div at bounding box center [645, 360] width 161 height 161
type input "[DATE] 18:00"
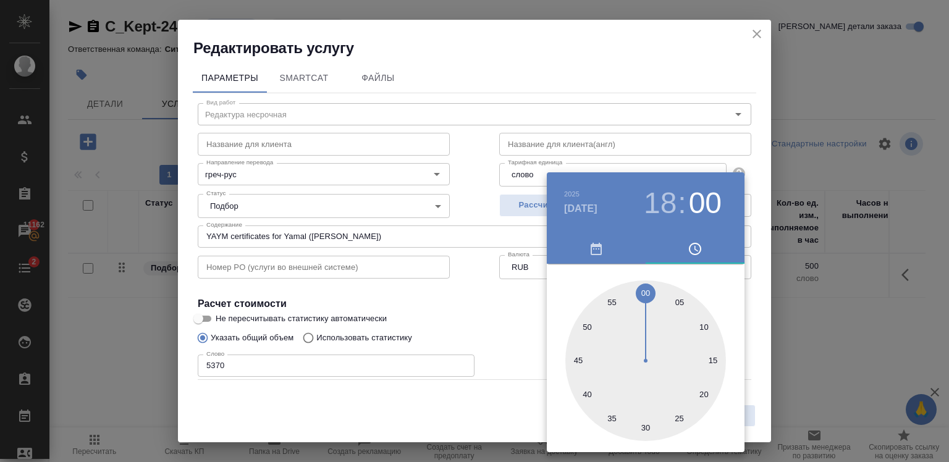
click at [655, 81] on div at bounding box center [474, 231] width 949 height 462
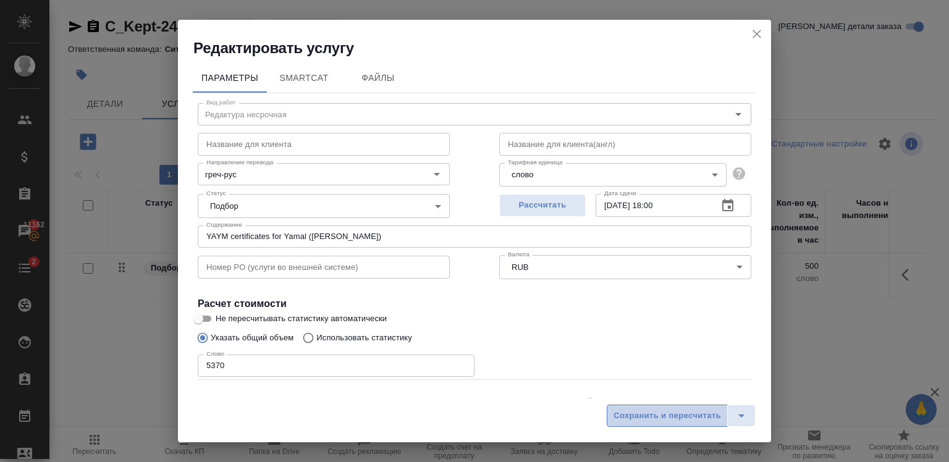
click at [674, 412] on span "Сохранить и пересчитать" at bounding box center [666, 416] width 107 height 14
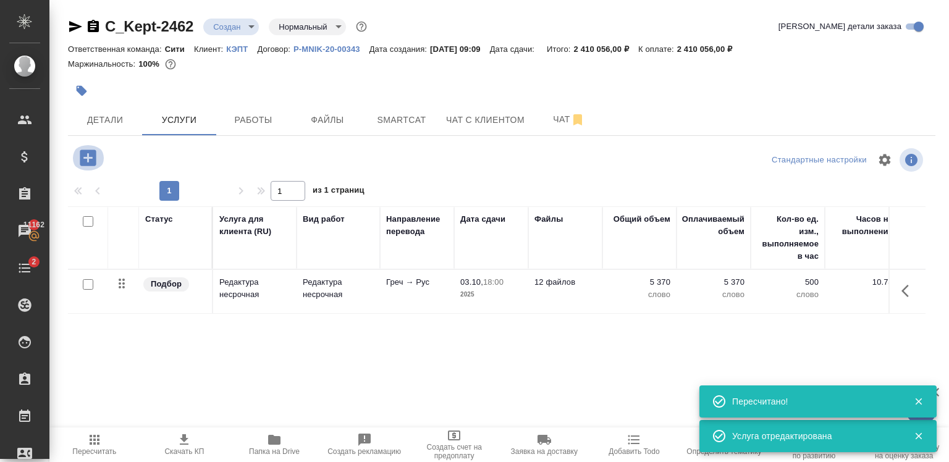
click at [87, 152] on icon "button" at bounding box center [88, 157] width 16 height 16
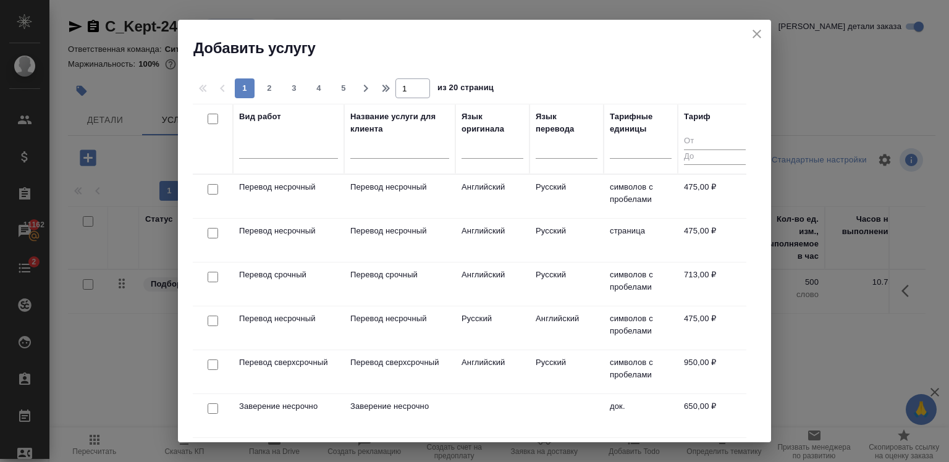
scroll to position [53, 0]
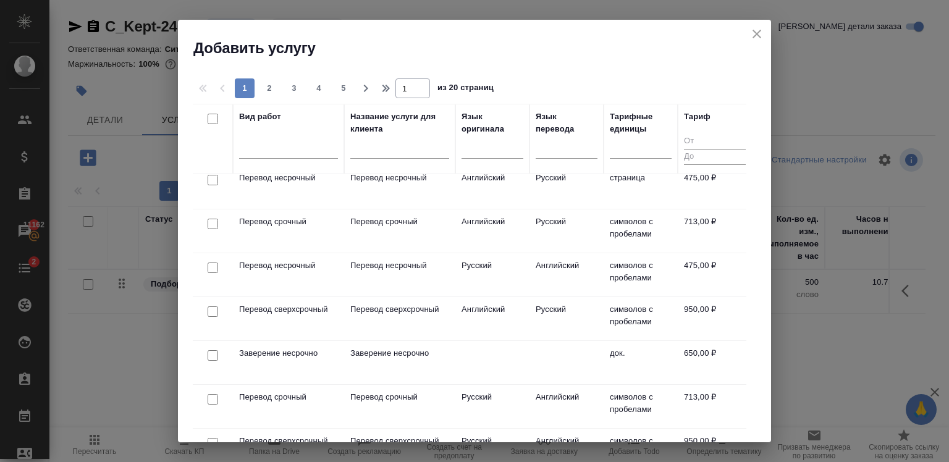
click at [208, 357] on input "checkbox" at bounding box center [213, 355] width 11 height 11
checkbox input "true"
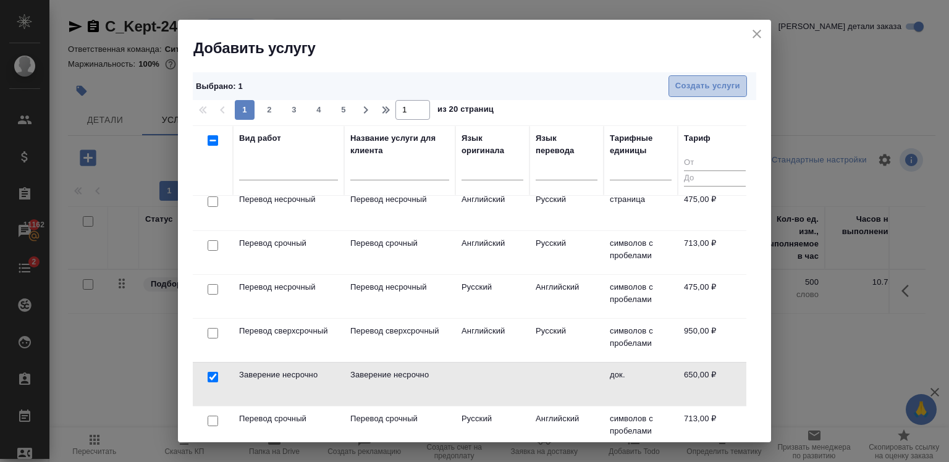
click at [704, 94] on button "Создать услуги" at bounding box center [707, 86] width 78 height 22
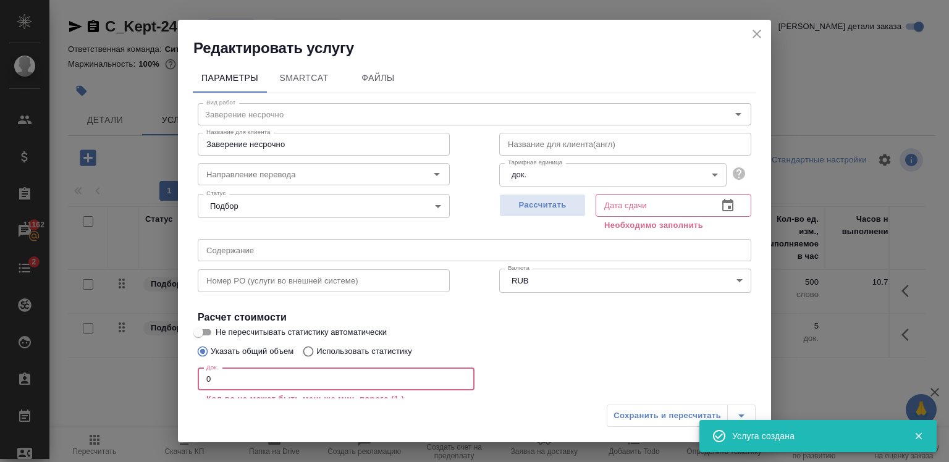
click at [353, 378] on input "0" at bounding box center [336, 379] width 277 height 22
type input "6"
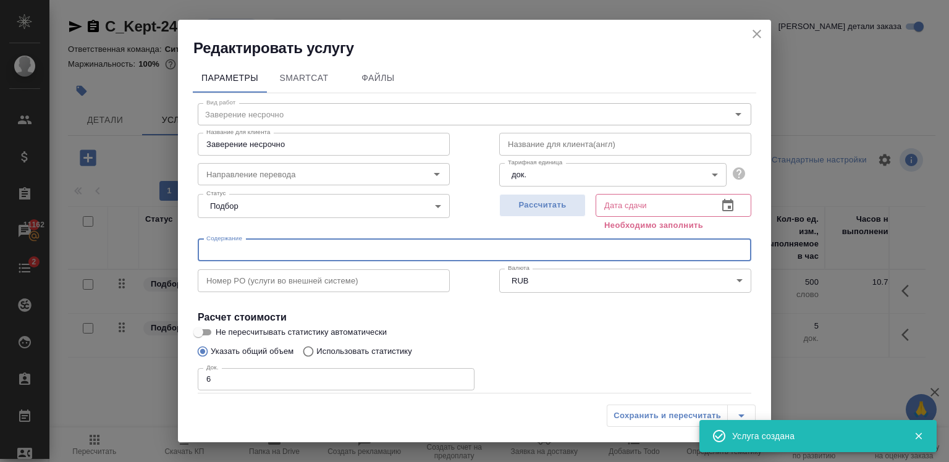
click at [329, 243] on input "text" at bounding box center [474, 250] width 553 height 22
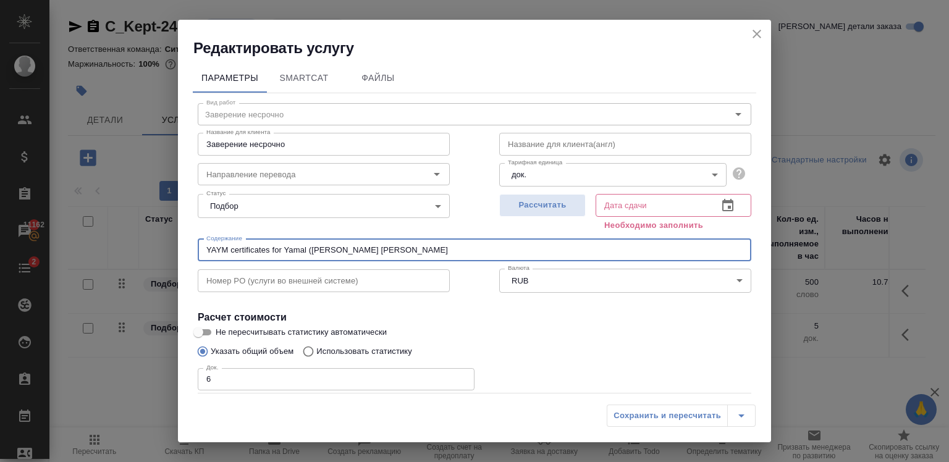
type input "YAYM certificates for Yamal (Гладкова Дарья)"
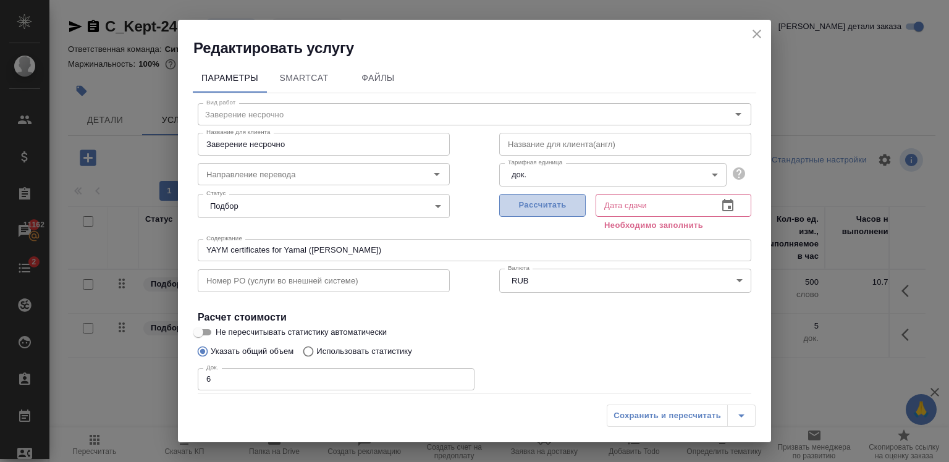
click at [576, 208] on button "Рассчитать" at bounding box center [542, 205] width 86 height 23
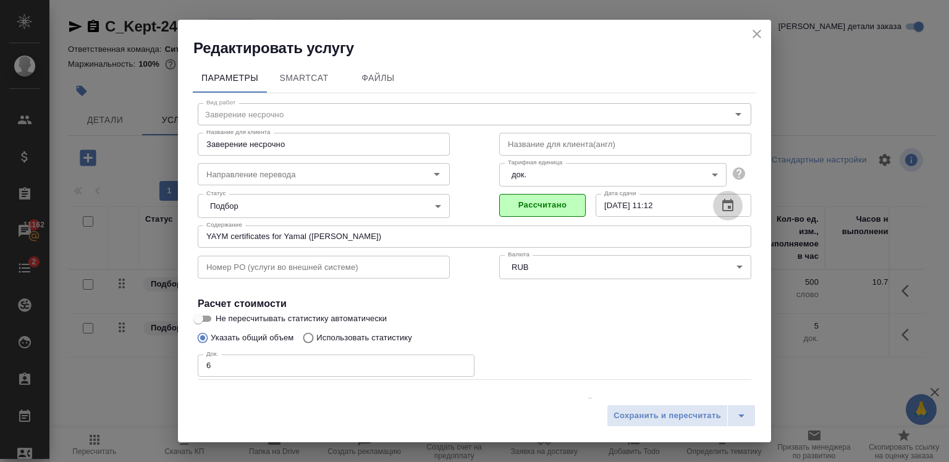
click at [724, 203] on icon "button" at bounding box center [727, 205] width 15 height 15
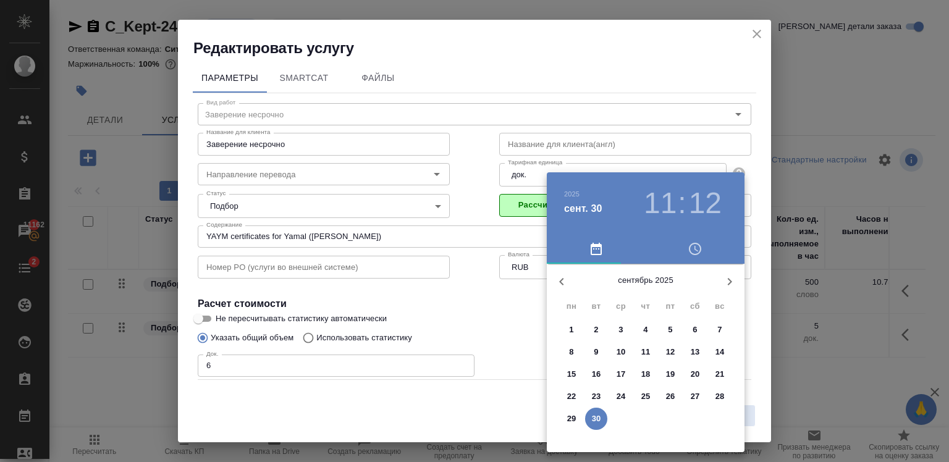
click at [731, 281] on icon "button" at bounding box center [730, 281] width 4 height 7
click at [573, 351] on p "6" at bounding box center [571, 352] width 4 height 12
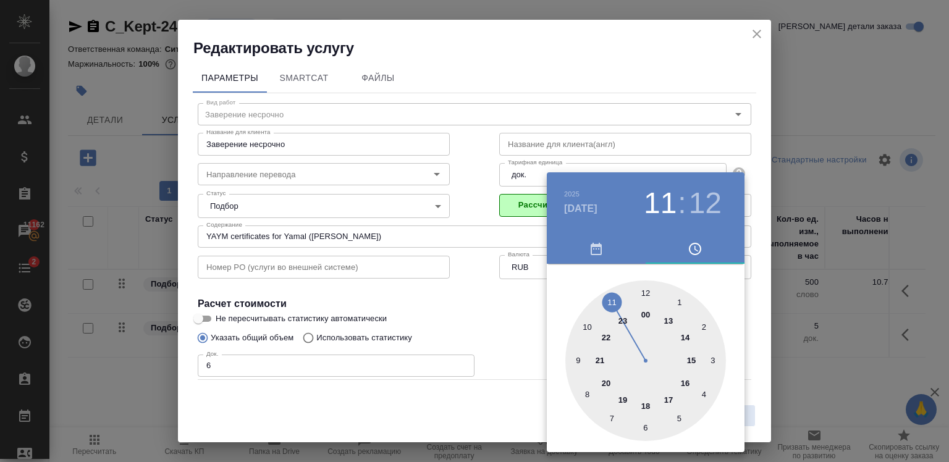
click at [645, 408] on div at bounding box center [645, 360] width 161 height 161
click at [645, 289] on div at bounding box center [645, 360] width 161 height 161
type input "06.10.2025 18:00"
click at [654, 88] on div at bounding box center [474, 231] width 949 height 462
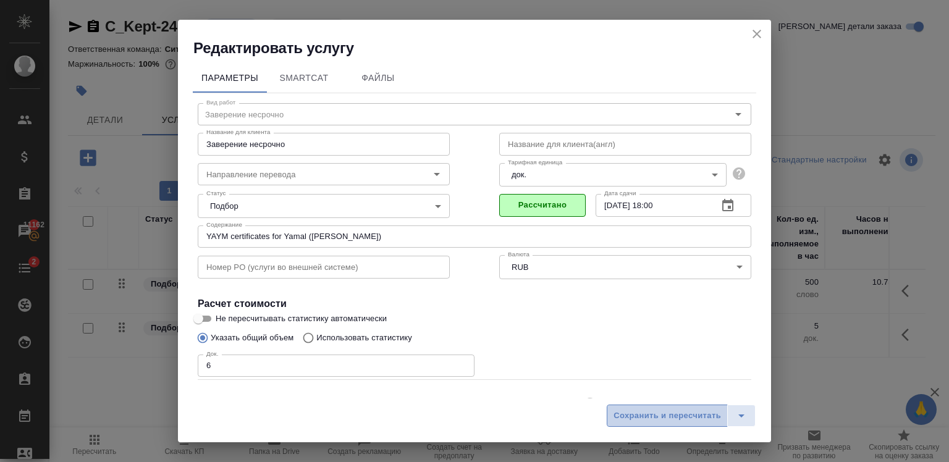
click at [635, 417] on span "Сохранить и пересчитать" at bounding box center [666, 416] width 107 height 14
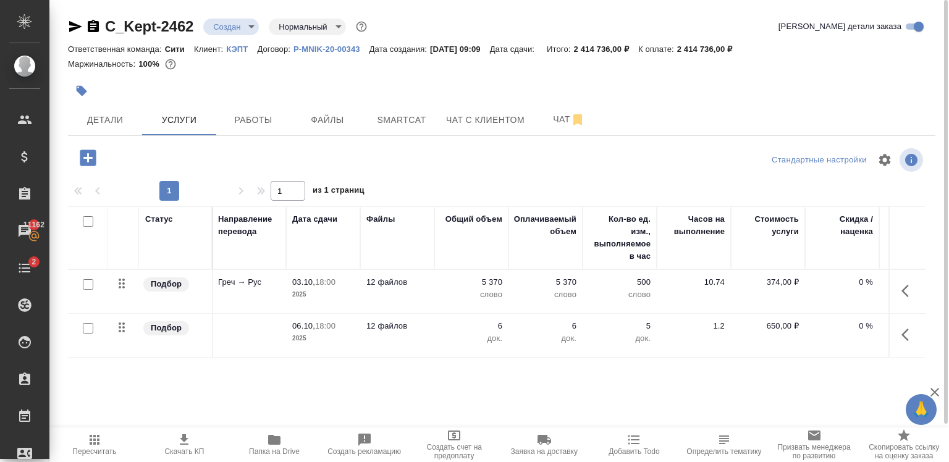
scroll to position [0, 158]
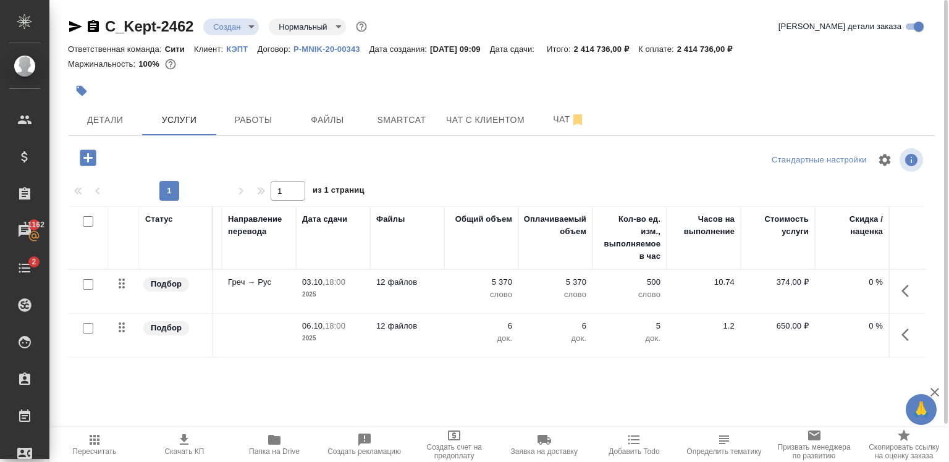
click at [617, 292] on p "слово" at bounding box center [630, 294] width 62 height 12
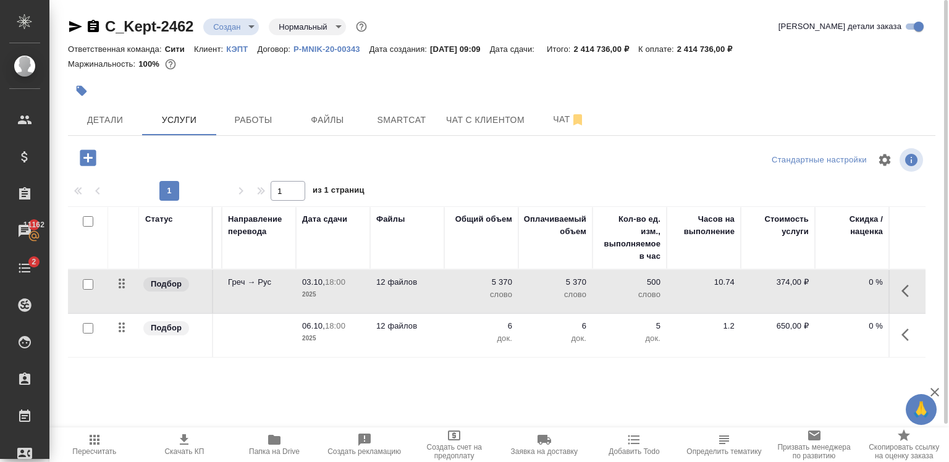
click at [617, 292] on p "слово" at bounding box center [630, 294] width 62 height 12
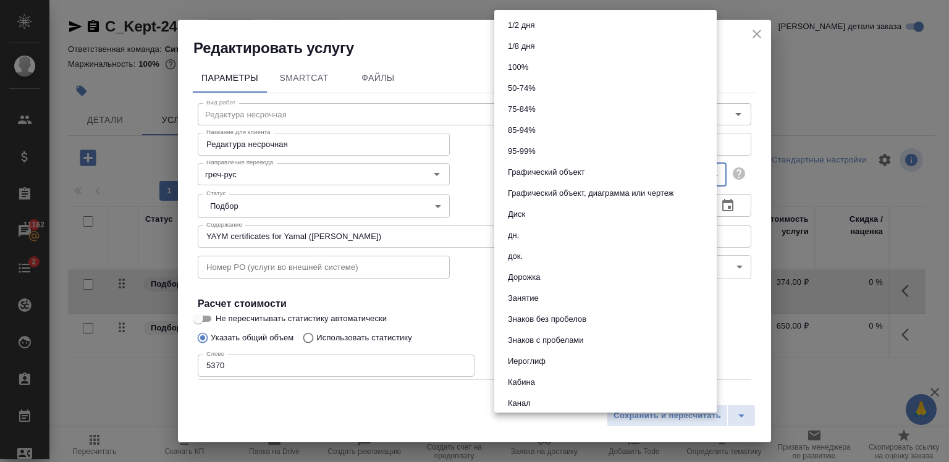
click at [538, 174] on body "🙏 .cls-1 fill:#fff; AWATERA Zaytseva Svetlana Клиенты Спецификации Заказы 11162…" at bounding box center [474, 231] width 949 height 462
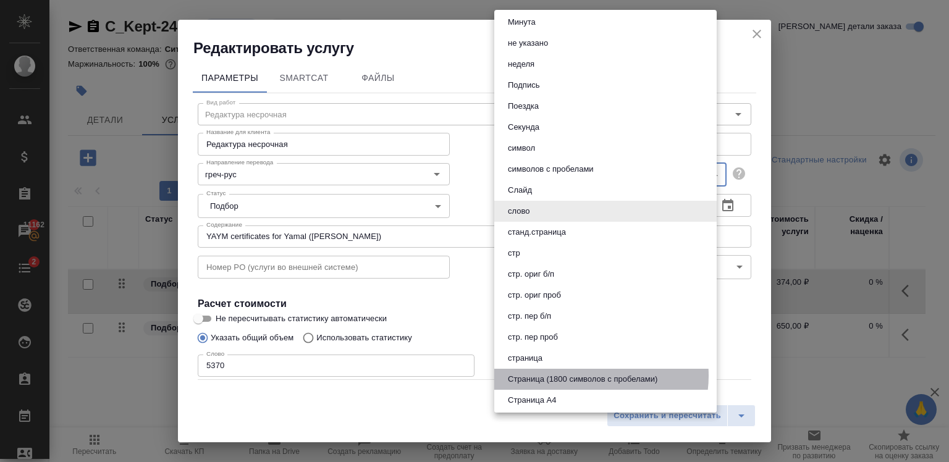
click at [585, 376] on button "Страница (1800 символов с пробелами)" at bounding box center [582, 379] width 157 height 14
type input "5f4634783cfbf259794cc07c"
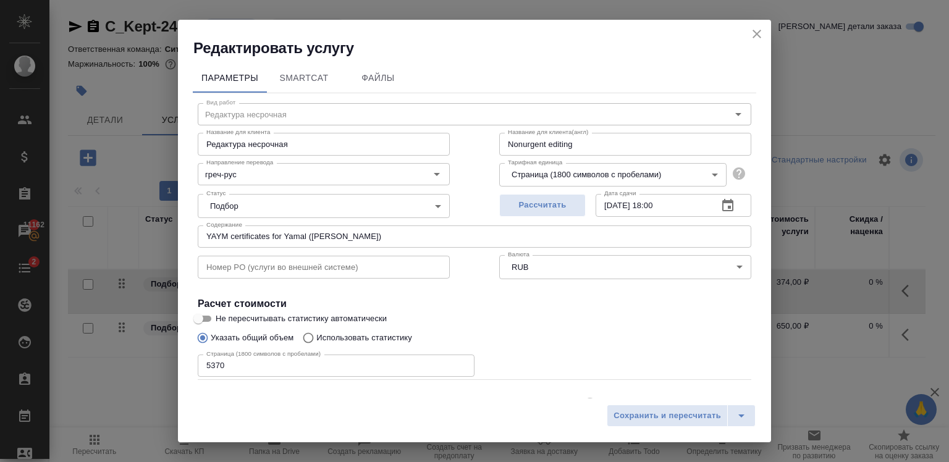
click at [568, 341] on div "Указать общий объем Использовать статистику" at bounding box center [474, 337] width 553 height 23
click at [361, 364] on input "5370" at bounding box center [336, 366] width 277 height 22
drag, startPoint x: 230, startPoint y: 366, endPoint x: 150, endPoint y: 361, distance: 79.9
click at [150, 361] on div "Редактировать услугу Параметры SmartCat Файлы Вид работ Редактура несрочная Вид…" at bounding box center [474, 231] width 949 height 462
type input "41732"
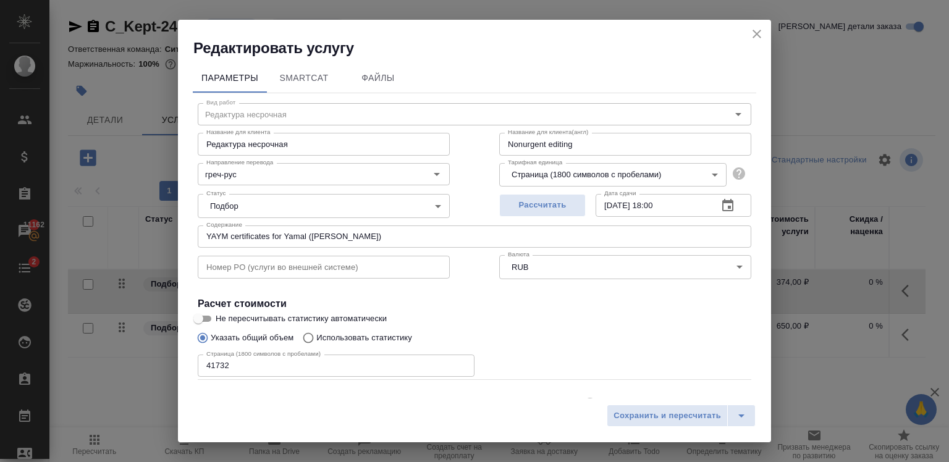
click at [638, 368] on div "Страница (1800 символов с пробелами) 41732 Страница (1800 символов с пробелами)" at bounding box center [474, 365] width 553 height 30
click at [680, 411] on span "Сохранить и пересчитать" at bounding box center [666, 416] width 107 height 14
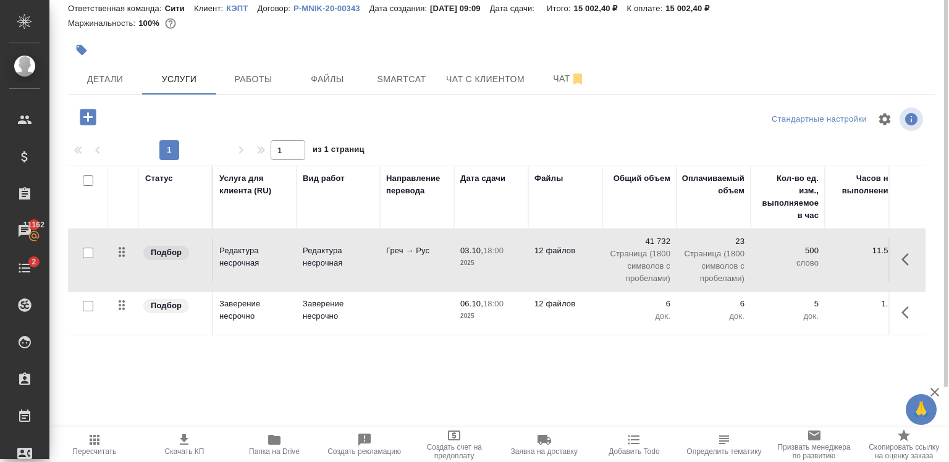
scroll to position [0, 0]
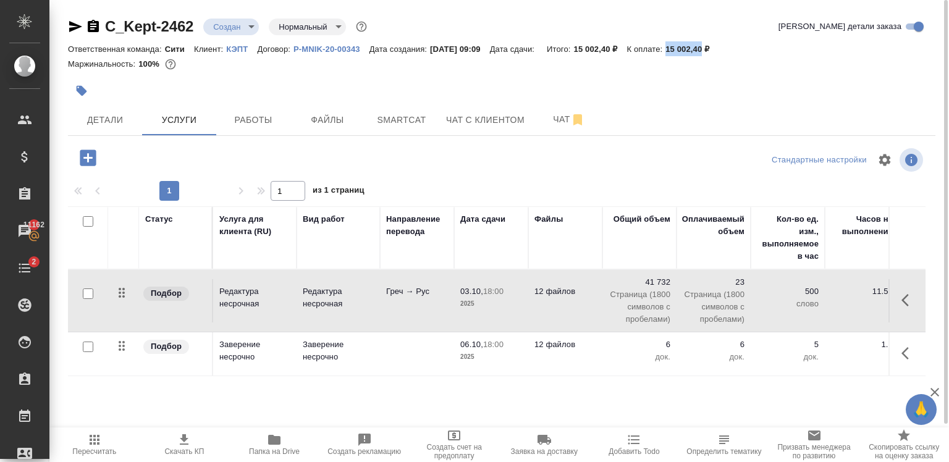
drag, startPoint x: 679, startPoint y: 47, endPoint x: 718, endPoint y: 49, distance: 38.4
click at [718, 49] on div "Ответственная команда: Сити Клиент: КЭПТ Договор: P-MNIK-20-00343 Дата создания…" at bounding box center [501, 48] width 867 height 15
copy p "15 002,40"
click at [440, 156] on div at bounding box center [501, 160] width 289 height 30
click at [89, 296] on input "checkbox" at bounding box center [88, 293] width 11 height 11
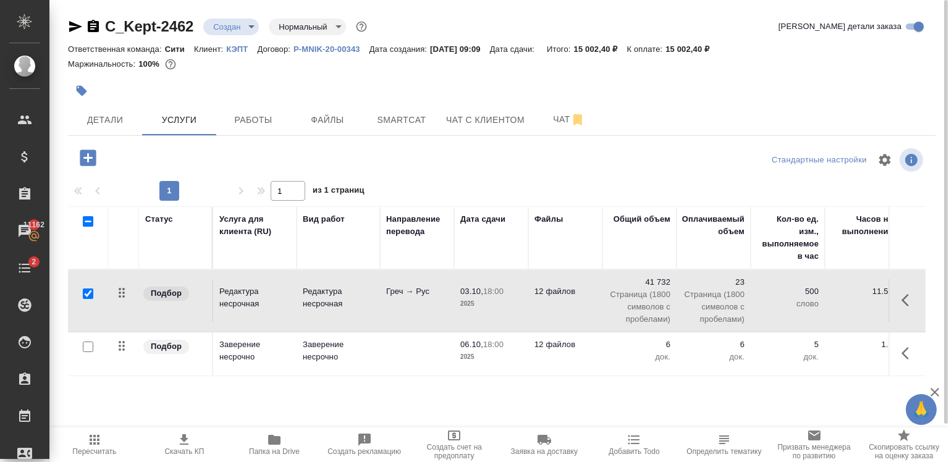
checkbox input "true"
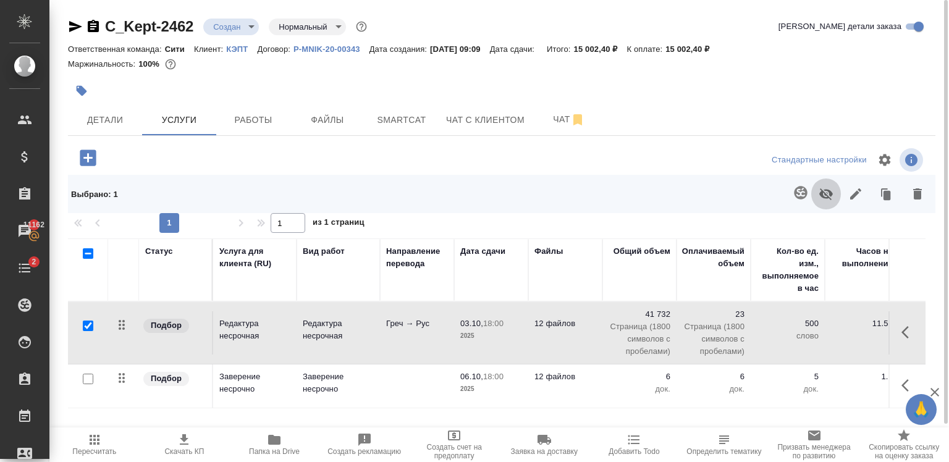
click at [820, 193] on icon "button" at bounding box center [826, 194] width 14 height 12
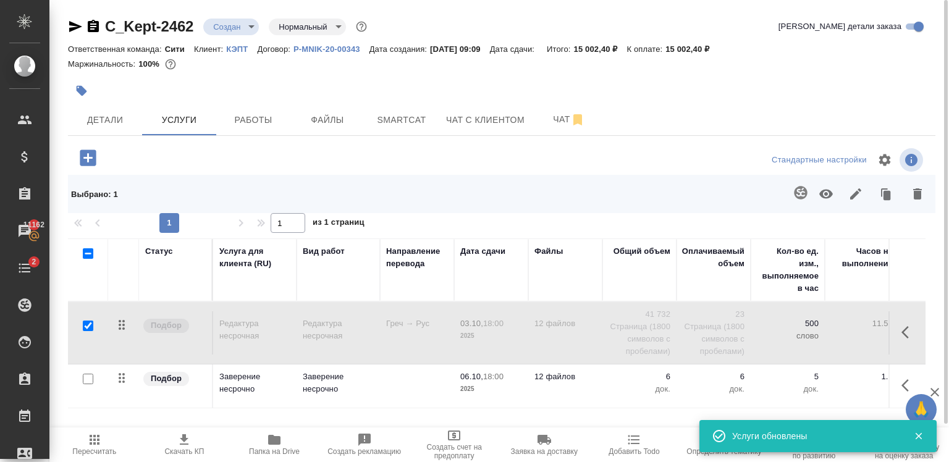
click at [90, 381] on input "checkbox" at bounding box center [88, 379] width 11 height 11
checkbox input "true"
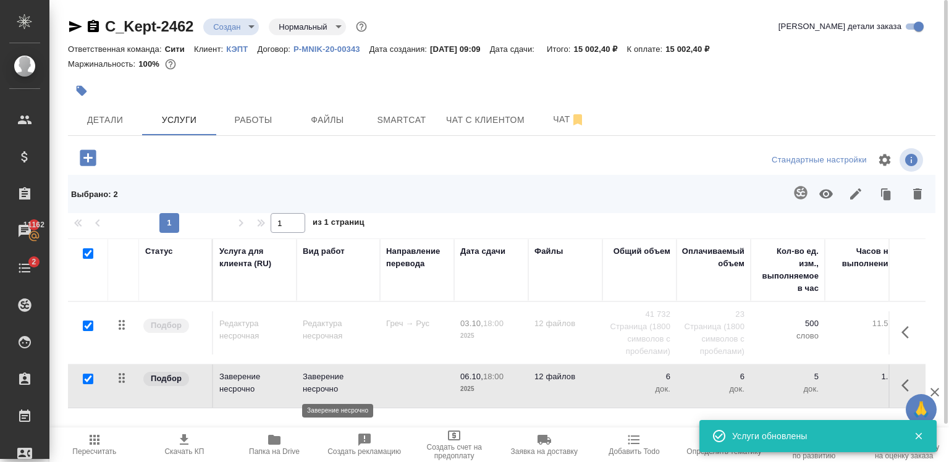
click at [350, 375] on p "Заверение несрочно" at bounding box center [338, 383] width 71 height 25
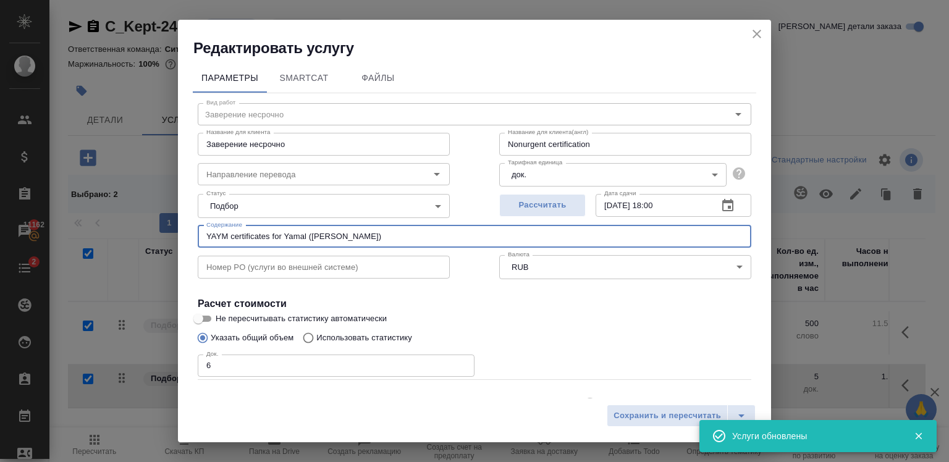
click at [289, 233] on input "YAYM certificates for Yamal (Гладкова Дарья)" at bounding box center [474, 236] width 553 height 22
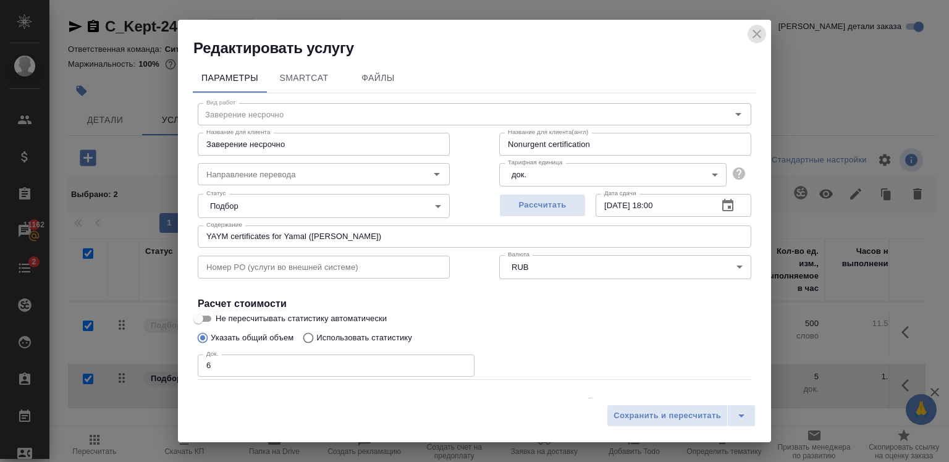
click at [761, 38] on icon "close" at bounding box center [756, 34] width 15 height 15
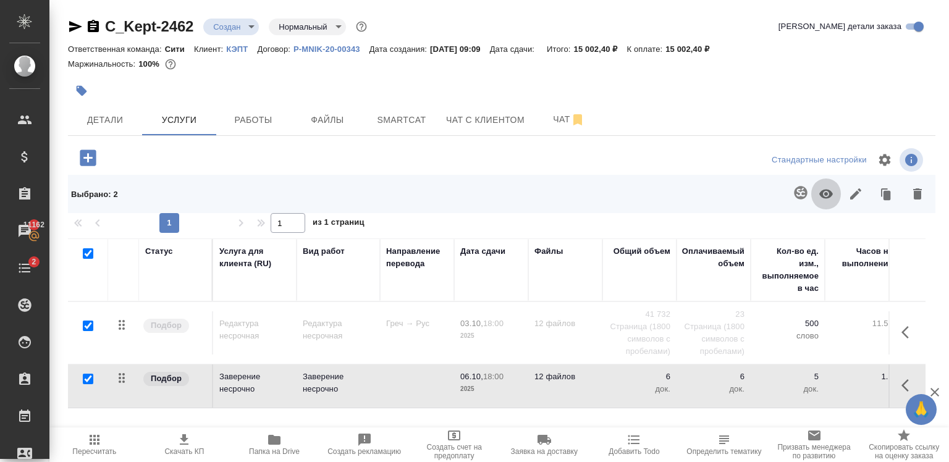
click at [826, 191] on icon "button" at bounding box center [825, 194] width 15 height 15
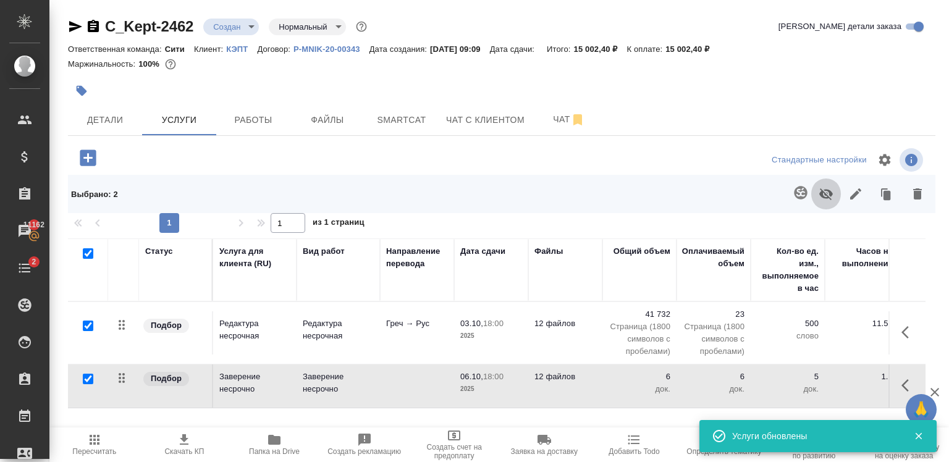
click at [823, 201] on icon "button" at bounding box center [825, 194] width 15 height 15
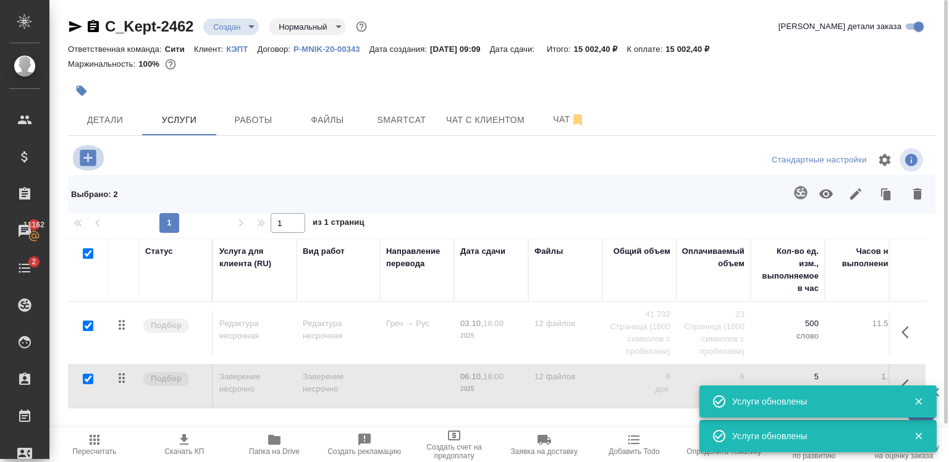
click at [82, 148] on icon "button" at bounding box center [88, 158] width 22 height 22
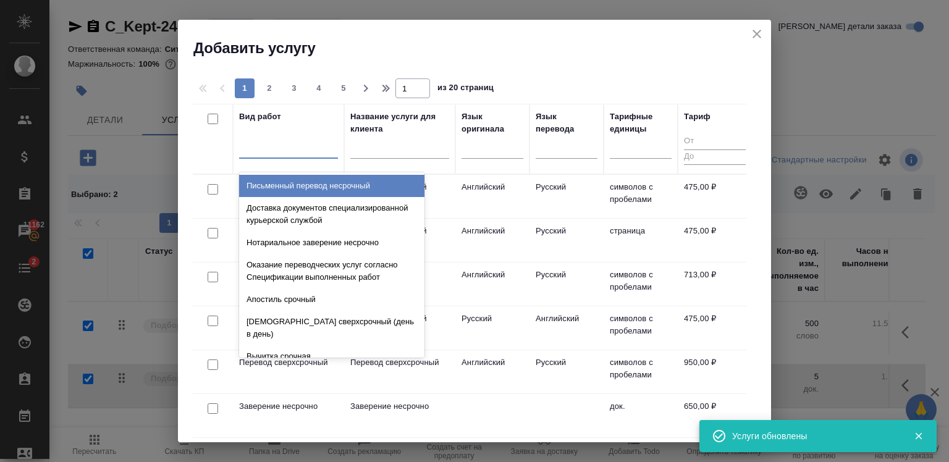
click at [297, 149] on div at bounding box center [288, 146] width 99 height 18
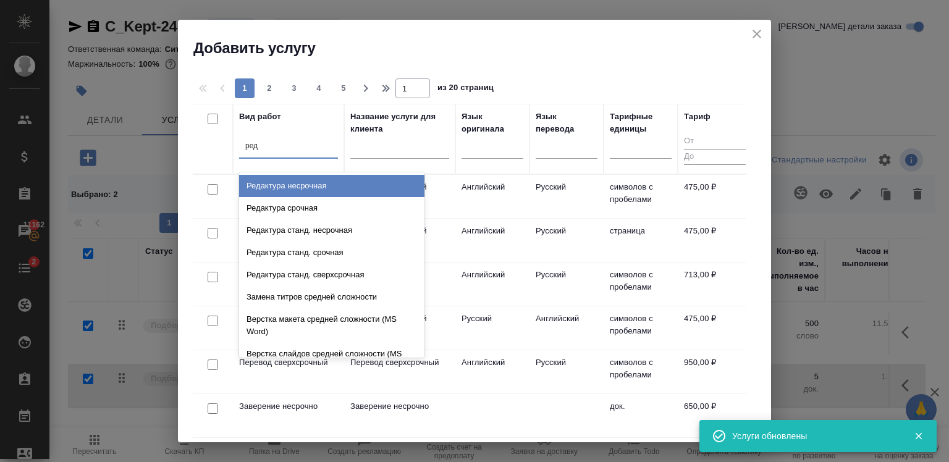
type input "реда"
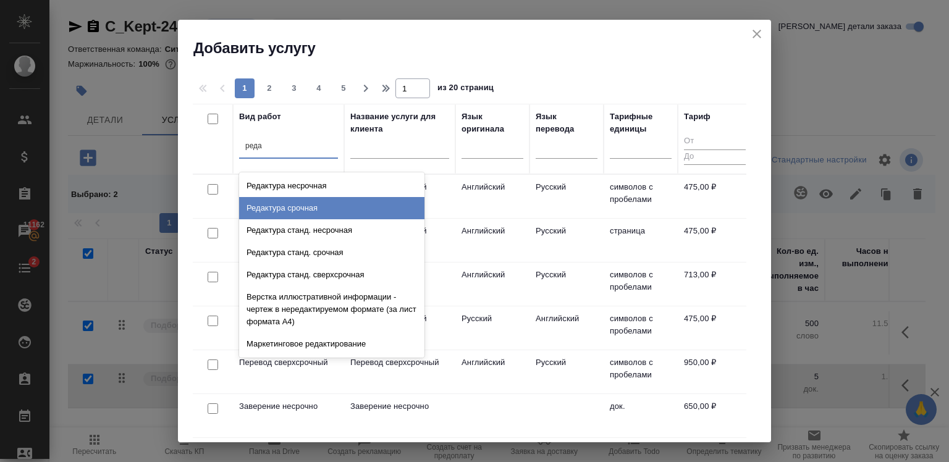
click at [328, 201] on div "Редактура срочная" at bounding box center [331, 208] width 185 height 22
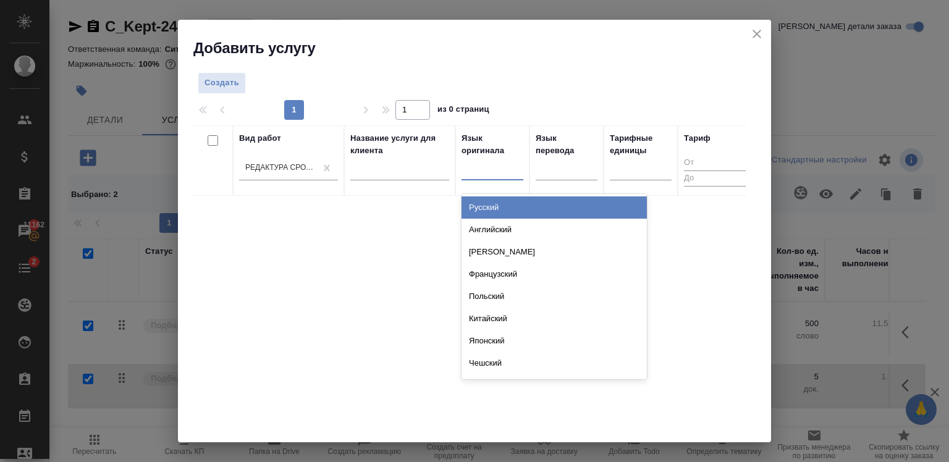
click at [495, 163] on div at bounding box center [492, 168] width 62 height 18
type input "гре"
click at [550, 197] on div "Греческий" at bounding box center [553, 207] width 185 height 22
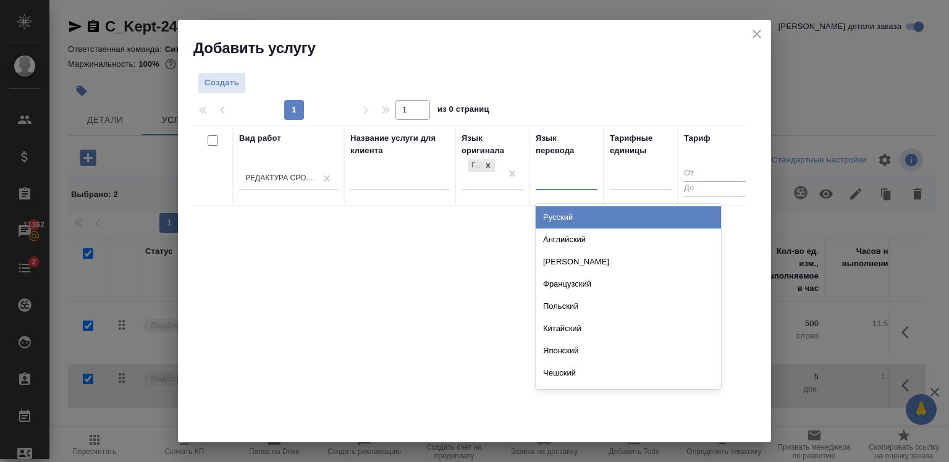
click at [560, 180] on div at bounding box center [567, 178] width 62 height 18
click at [574, 217] on div "Русский" at bounding box center [628, 217] width 185 height 22
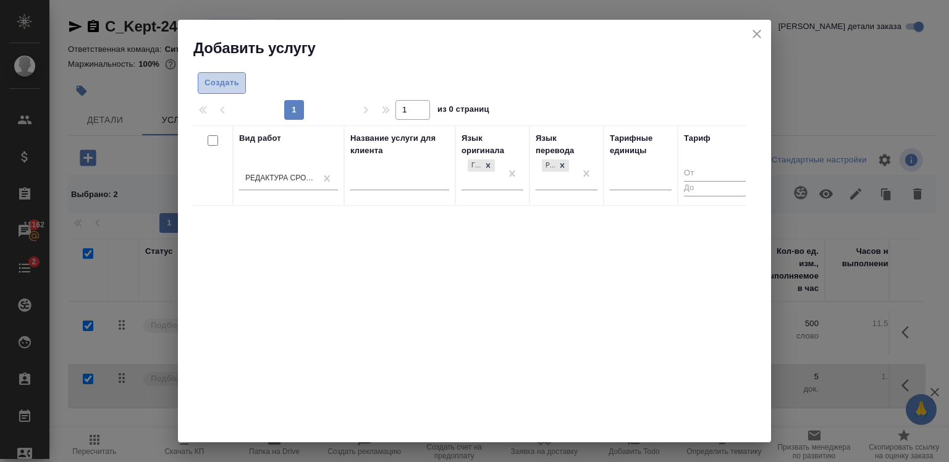
click at [225, 86] on span "Создать" at bounding box center [221, 83] width 35 height 14
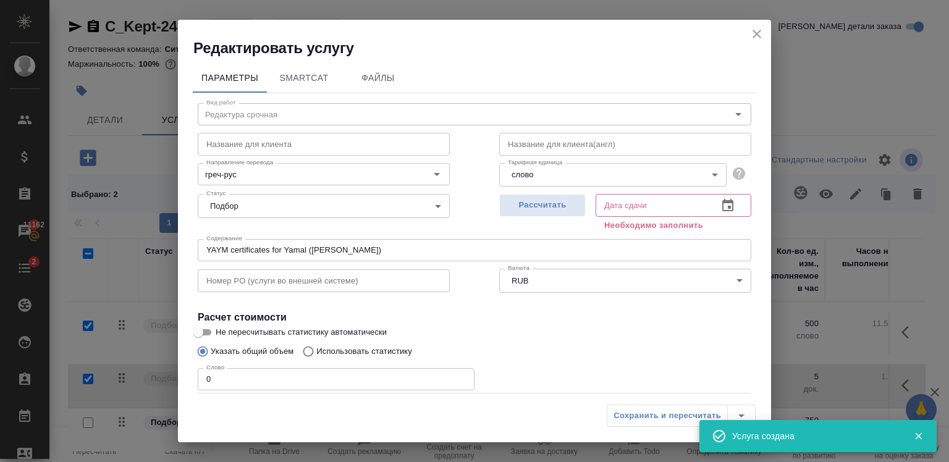
checkbox input "false"
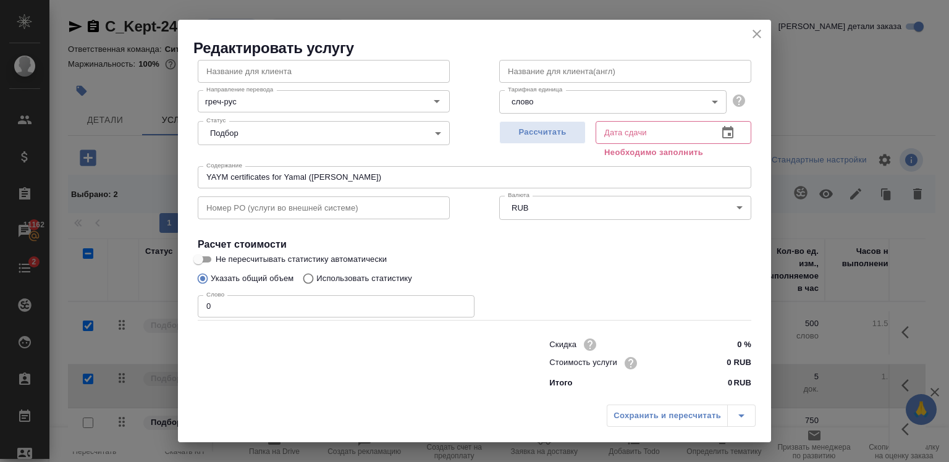
click at [418, 308] on input "0" at bounding box center [336, 306] width 277 height 22
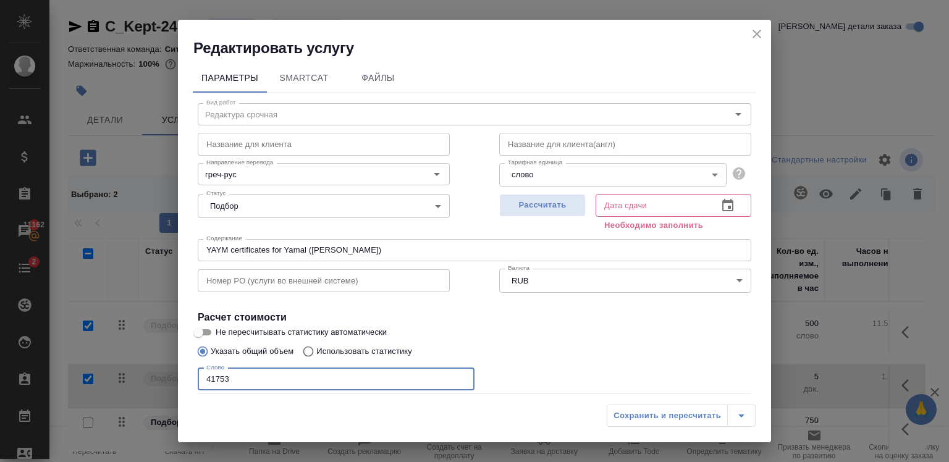
type input "41753"
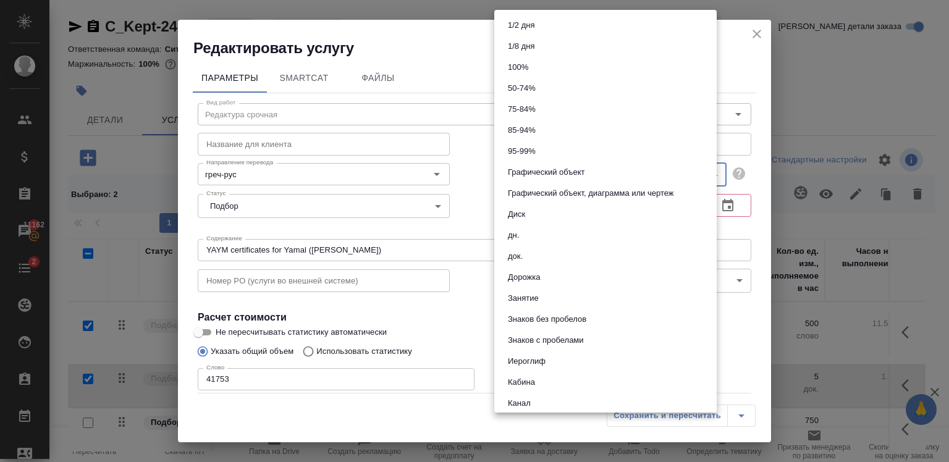
scroll to position [486, 0]
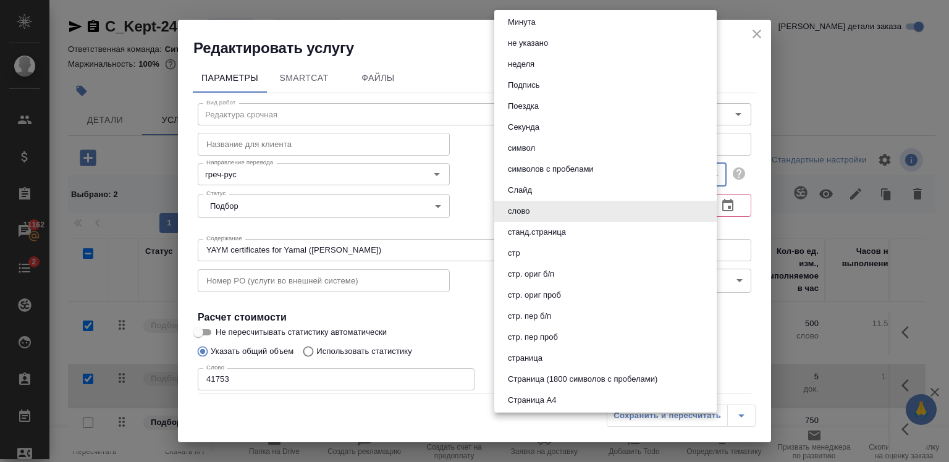
click at [603, 172] on body "🙏 .cls-1 fill:#fff; AWATERA Zaytseva Svetlana Клиенты Спецификации Заказы 11162…" at bounding box center [474, 231] width 949 height 462
click at [593, 383] on button "Страница (1800 символов с пробелами)" at bounding box center [582, 379] width 157 height 14
type input "5f4634783cfbf259794cc07c"
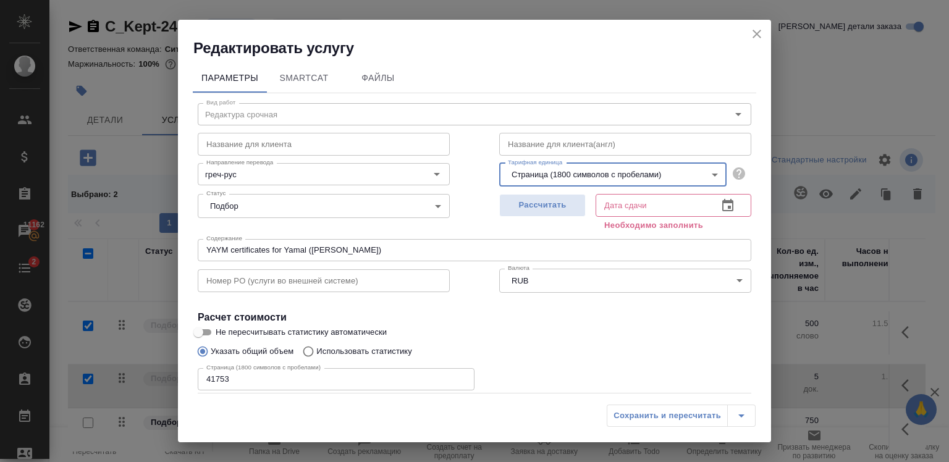
click at [574, 330] on label "Не пересчитывать статистику автоматически" at bounding box center [466, 332] width 551 height 15
click at [221, 330] on input "Не пересчитывать статистику автоматически" at bounding box center [198, 332] width 44 height 15
checkbox input "true"
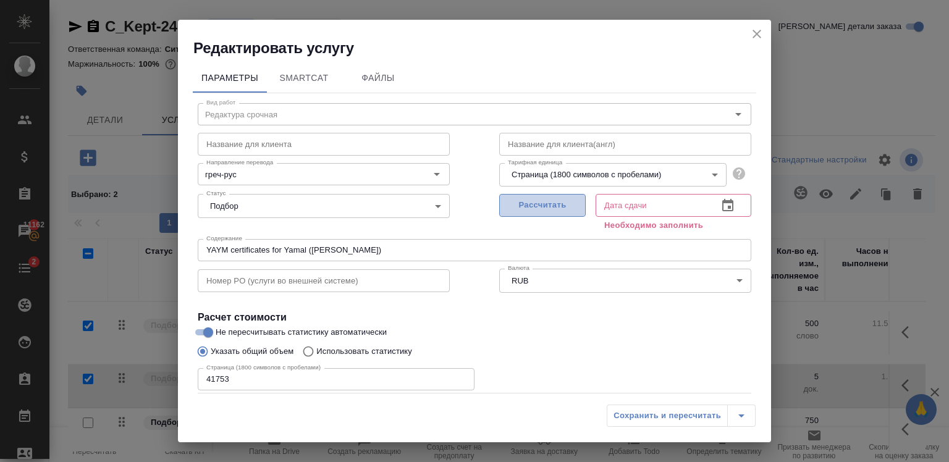
click at [550, 210] on span "Рассчитать" at bounding box center [542, 205] width 73 height 14
type input "30.09.2025 17:44"
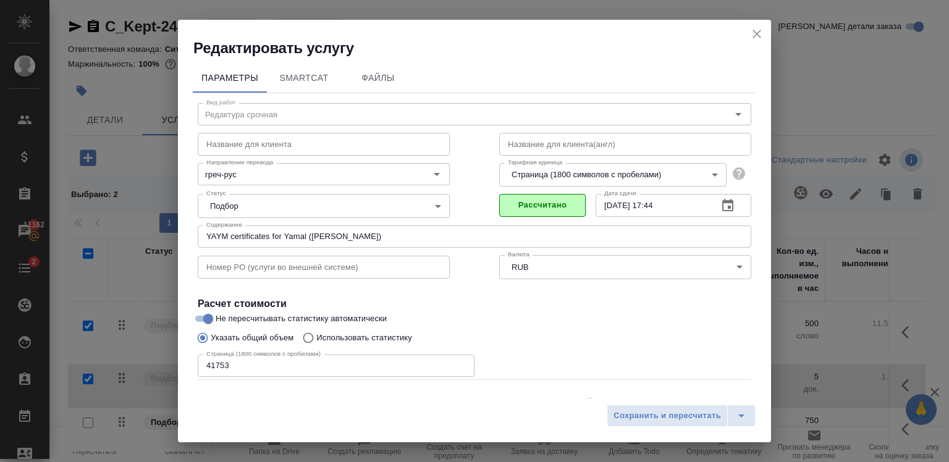
scroll to position [59, 0]
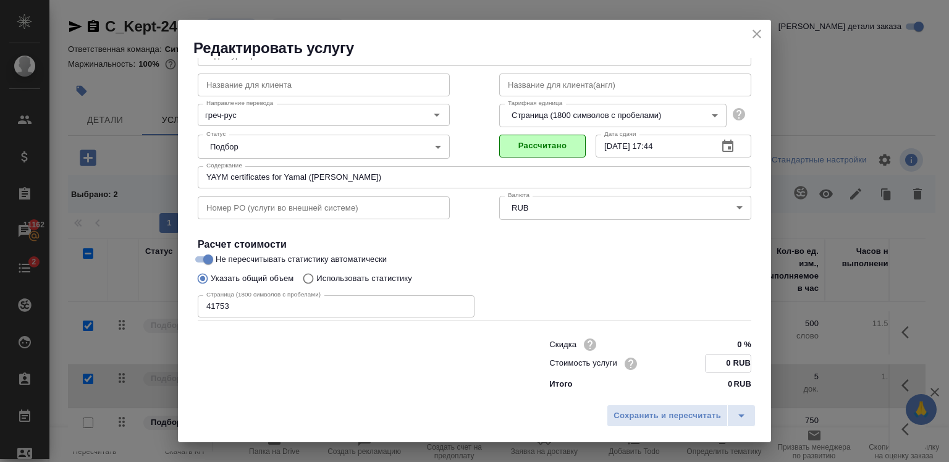
drag, startPoint x: 723, startPoint y: 366, endPoint x: 702, endPoint y: 365, distance: 21.0
click at [705, 365] on input "0 RUB" at bounding box center [727, 364] width 45 height 18
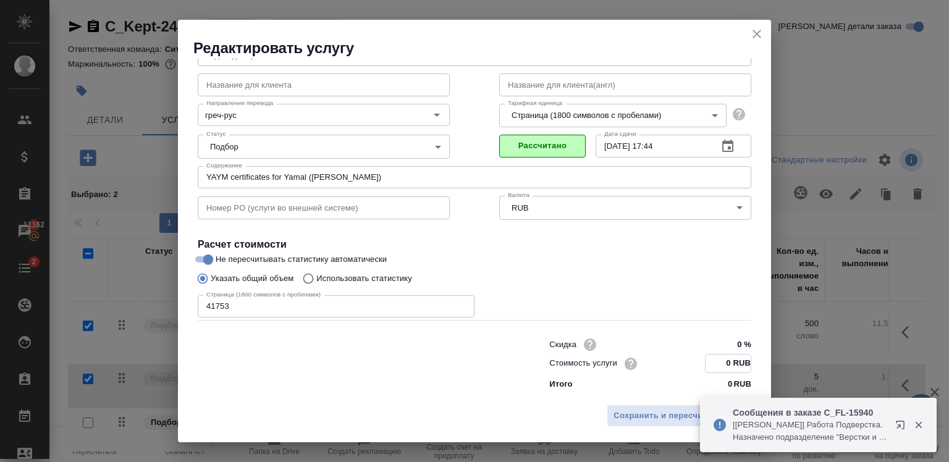
click at [720, 363] on input "0 RUB" at bounding box center [727, 364] width 45 height 18
type input "561 RUB"
click at [670, 306] on div "Страница (1800 символов с пробелами) 41753 Страница (1800 символов с пробелами)" at bounding box center [474, 305] width 553 height 30
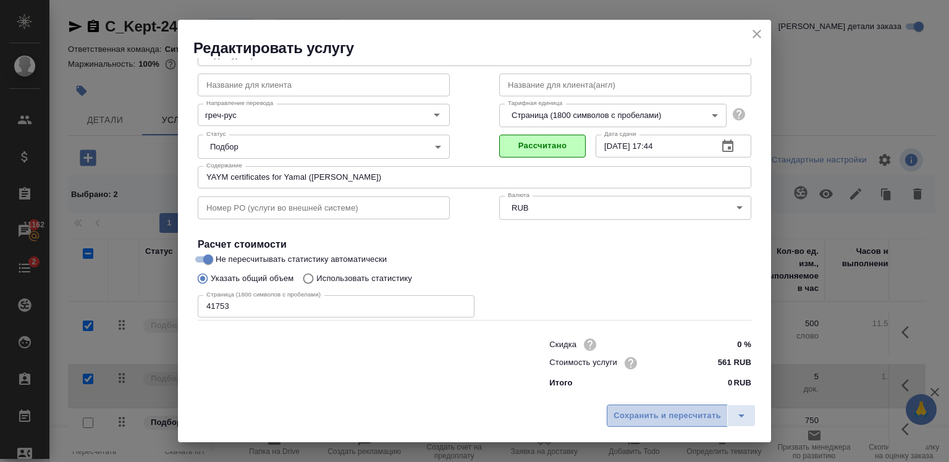
click at [637, 421] on span "Сохранить и пересчитать" at bounding box center [666, 416] width 107 height 14
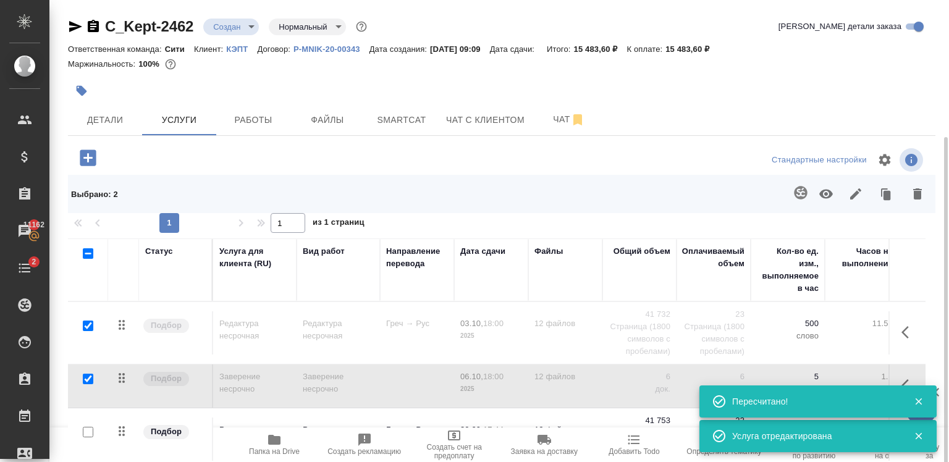
scroll to position [74, 0]
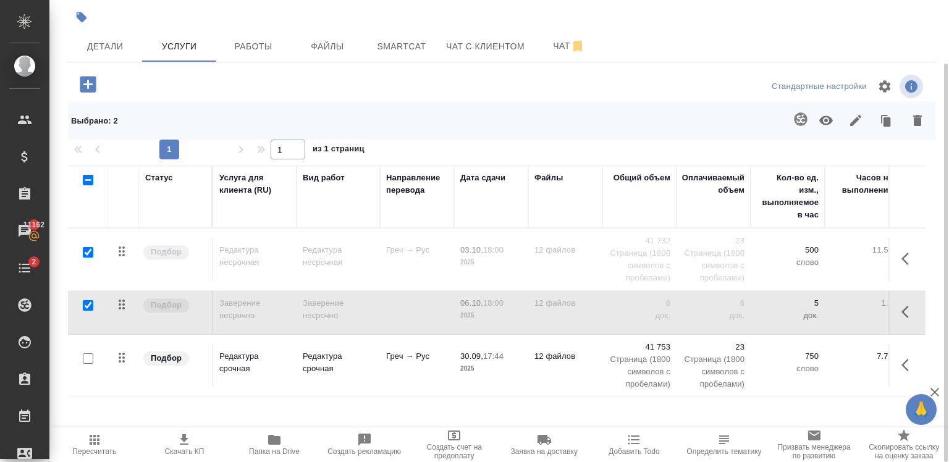
click at [666, 343] on p "41 753" at bounding box center [639, 347] width 62 height 12
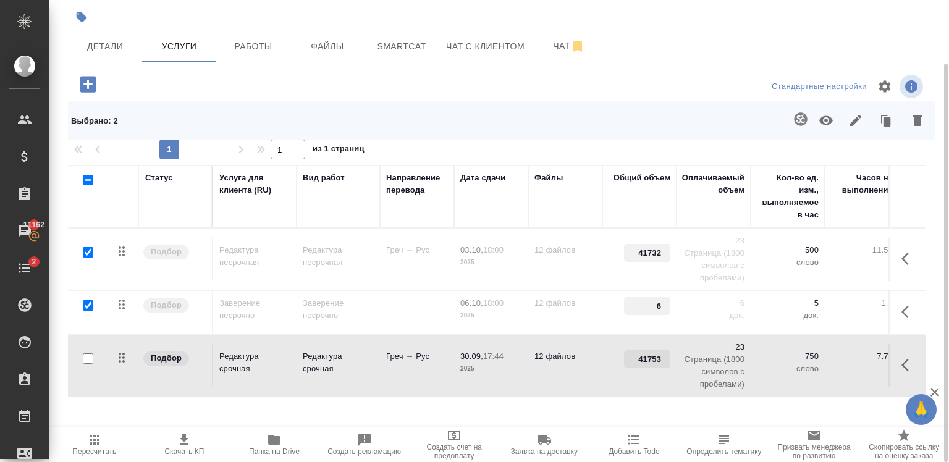
click at [666, 343] on tr "Подбор Редактура срочная Редактура срочная Греч → Рус 30.09, 17:44 2025 12 файл…" at bounding box center [650, 366] width 1164 height 62
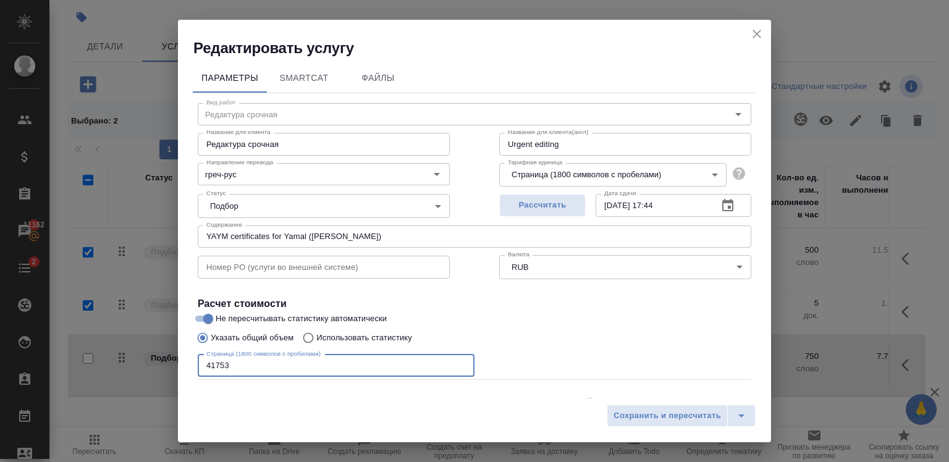
click at [257, 368] on input "41753" at bounding box center [336, 366] width 277 height 22
type input "41732"
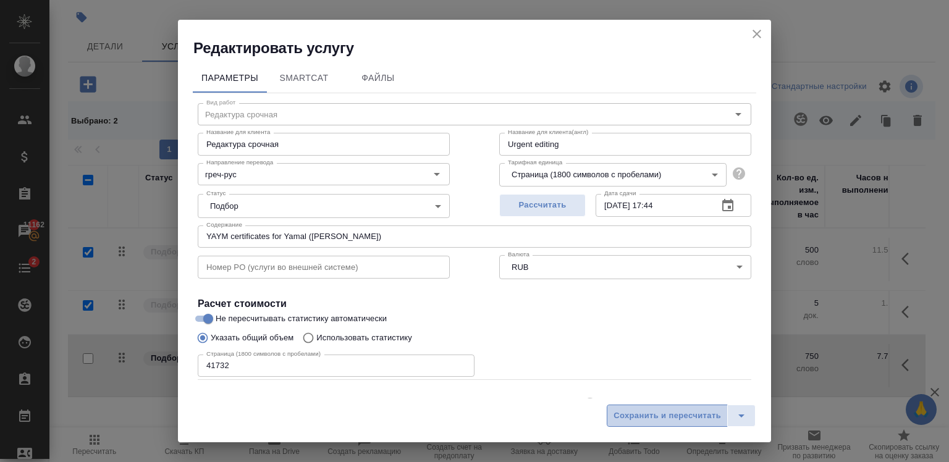
click at [625, 413] on span "Сохранить и пересчитать" at bounding box center [666, 416] width 107 height 14
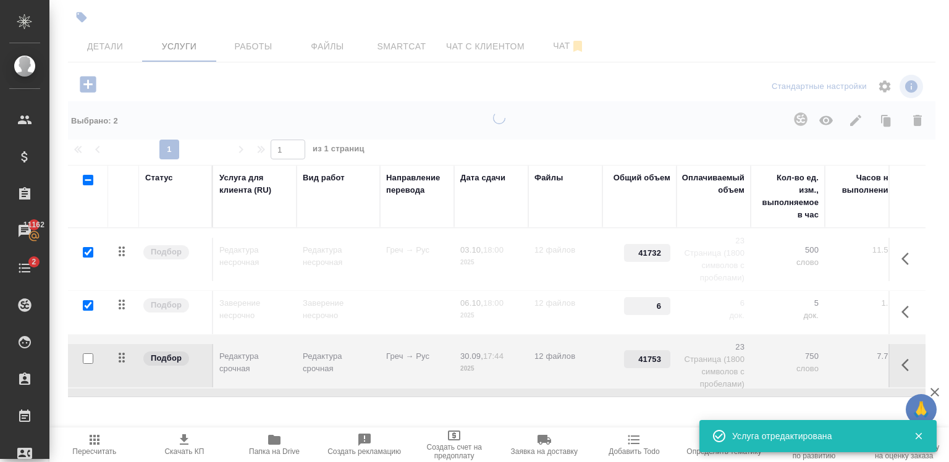
type input "41732"
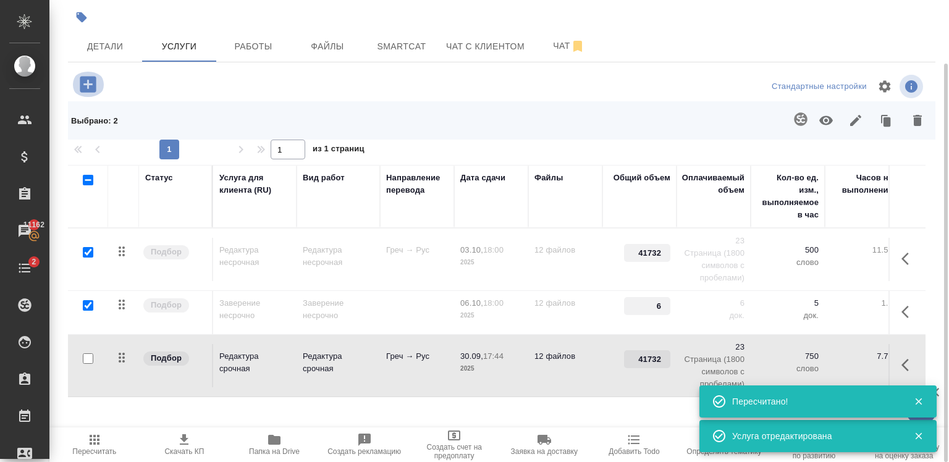
click at [85, 75] on icon "button" at bounding box center [88, 85] width 22 height 22
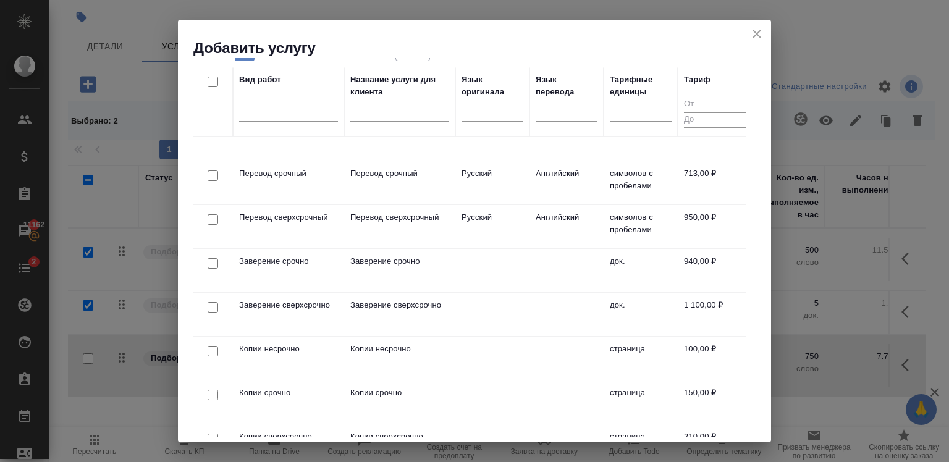
scroll to position [199, 0]
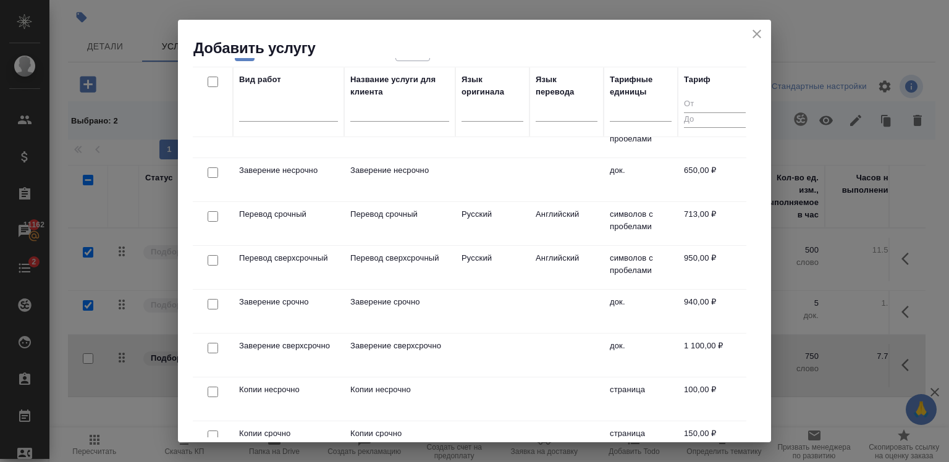
click at [211, 300] on input "checkbox" at bounding box center [213, 304] width 11 height 11
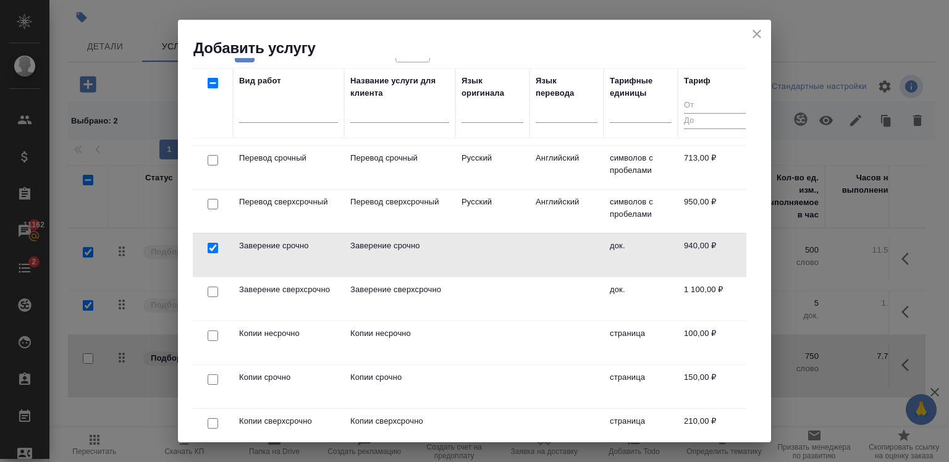
scroll to position [251, 0]
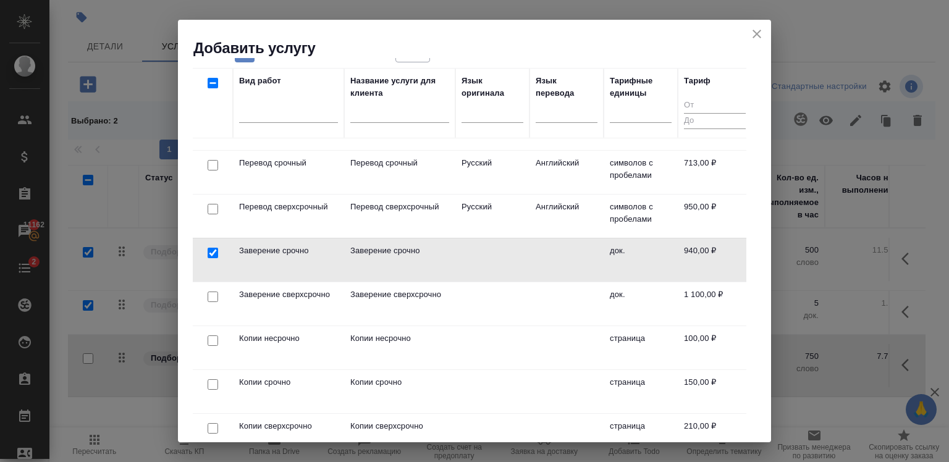
click at [213, 253] on input "checkbox" at bounding box center [213, 253] width 11 height 11
click at [213, 253] on input "checkbox" at bounding box center [213, 252] width 11 height 11
checkbox input "true"
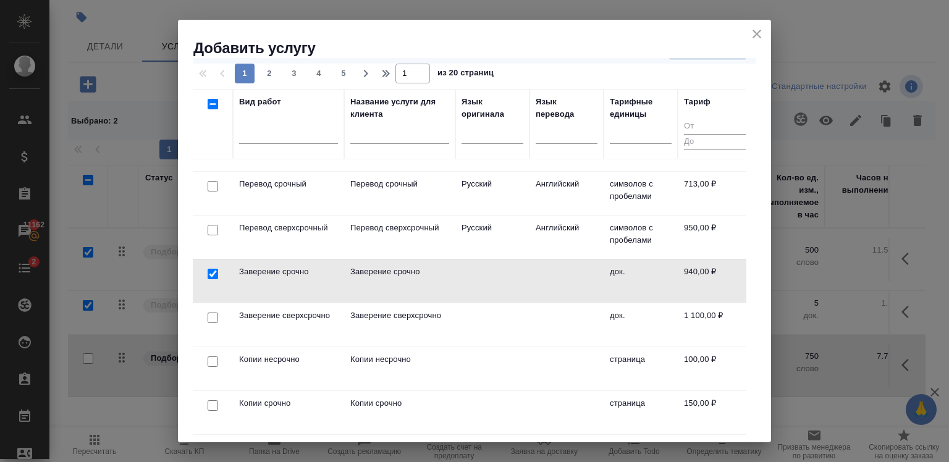
scroll to position [57, 0]
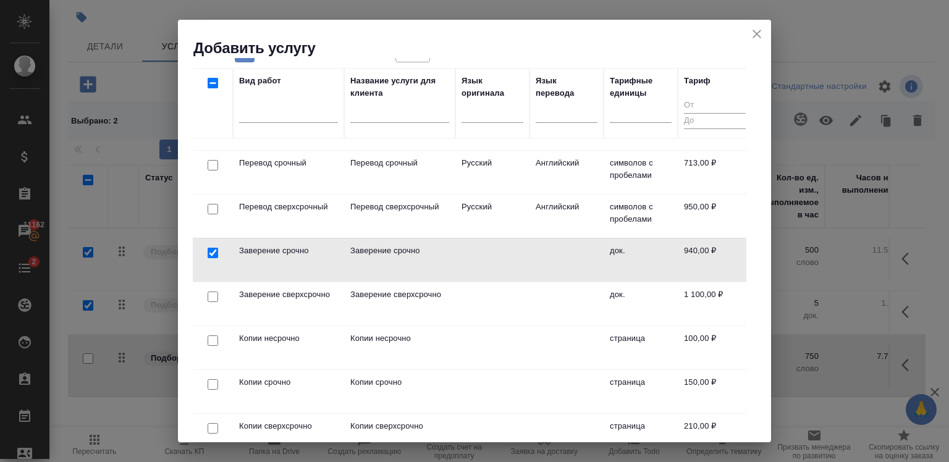
click at [754, 39] on icon "close" at bounding box center [756, 34] width 15 height 15
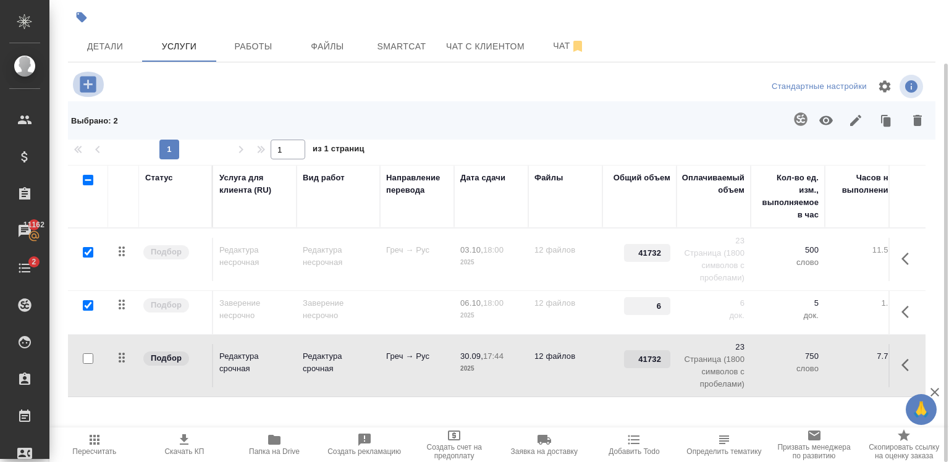
click at [87, 85] on icon "button" at bounding box center [88, 85] width 22 height 22
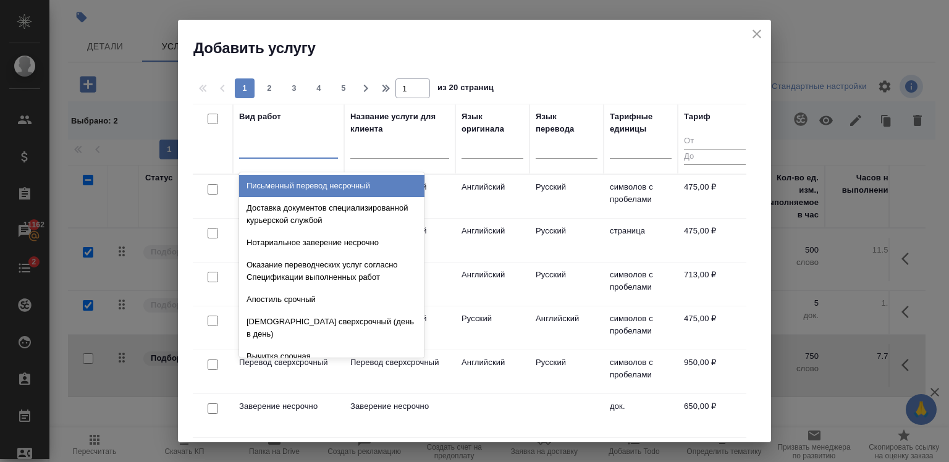
click at [309, 138] on div at bounding box center [288, 146] width 99 height 18
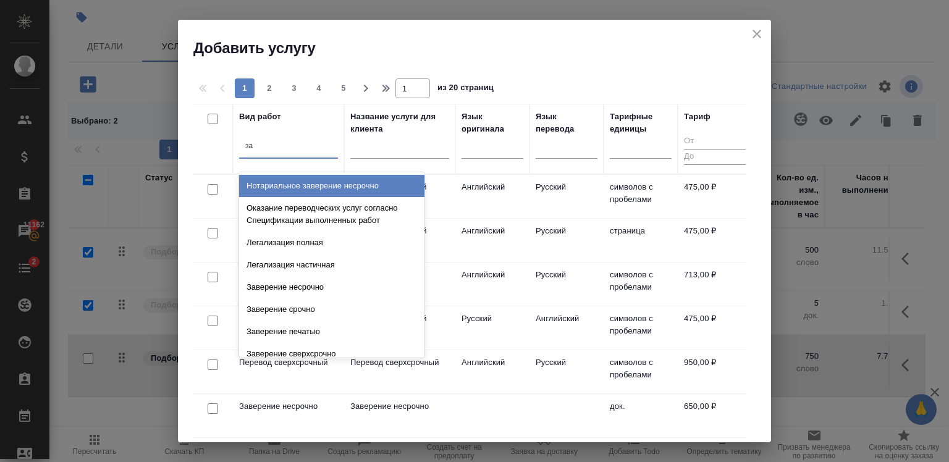
type input "зав"
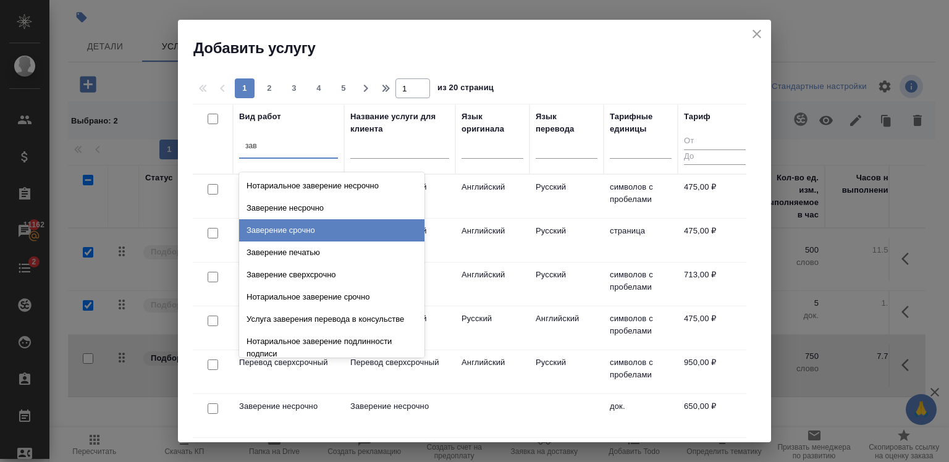
click at [301, 232] on div "Заверение срочно" at bounding box center [331, 230] width 185 height 22
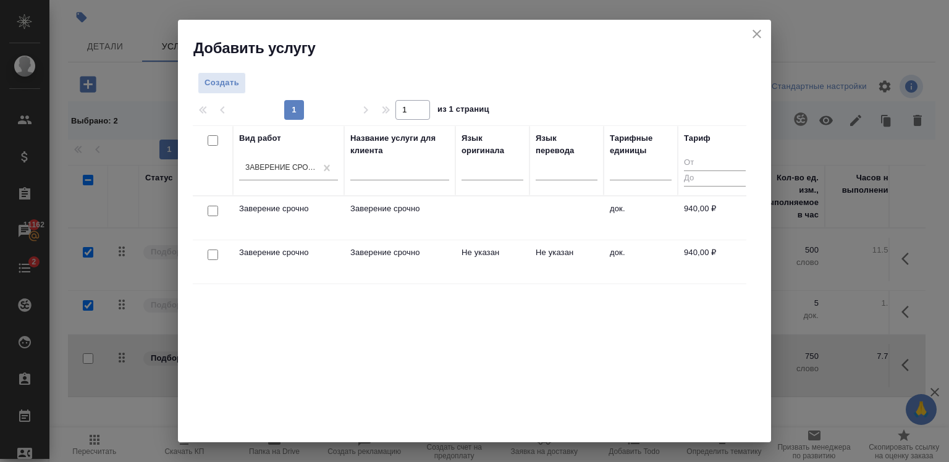
click at [211, 253] on input "checkbox" at bounding box center [213, 255] width 11 height 11
checkbox input "true"
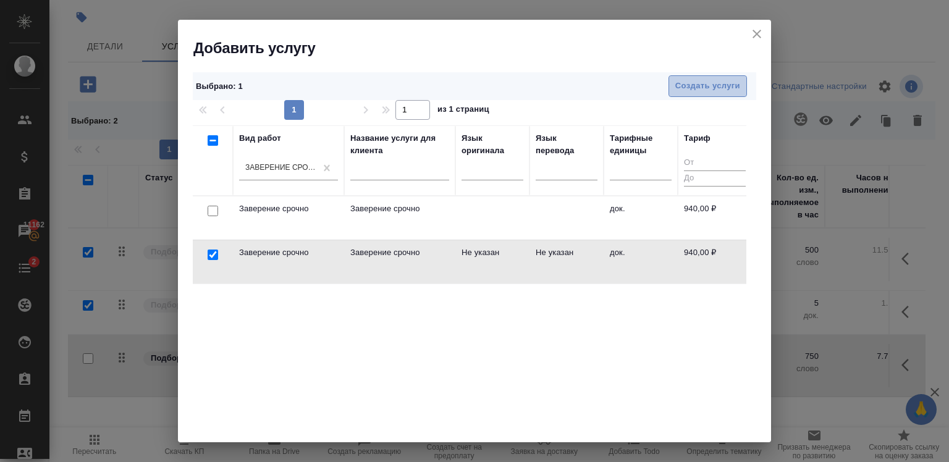
click at [675, 87] on span "Создать услуги" at bounding box center [707, 86] width 65 height 14
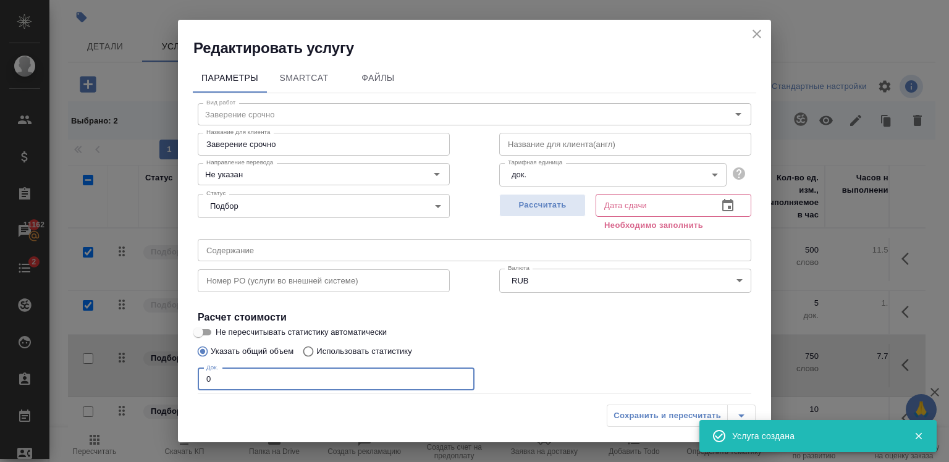
click at [419, 382] on input "0" at bounding box center [336, 379] width 277 height 22
type input "6"
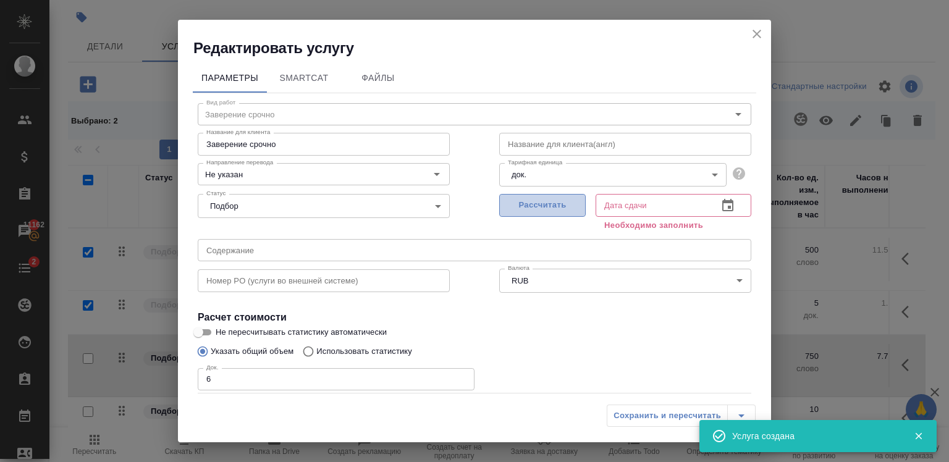
click at [540, 212] on span "Рассчитать" at bounding box center [542, 205] width 73 height 14
type input "30.09.2025 10:36"
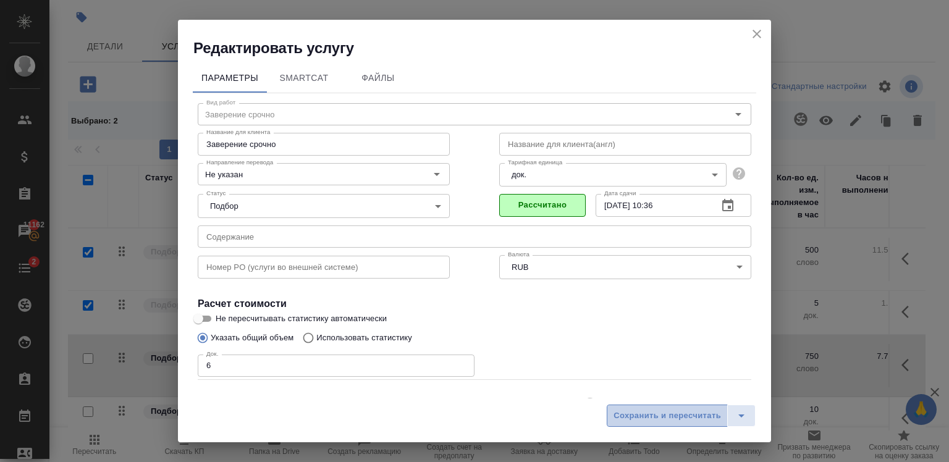
click at [650, 415] on span "Сохранить и пересчитать" at bounding box center [666, 416] width 107 height 14
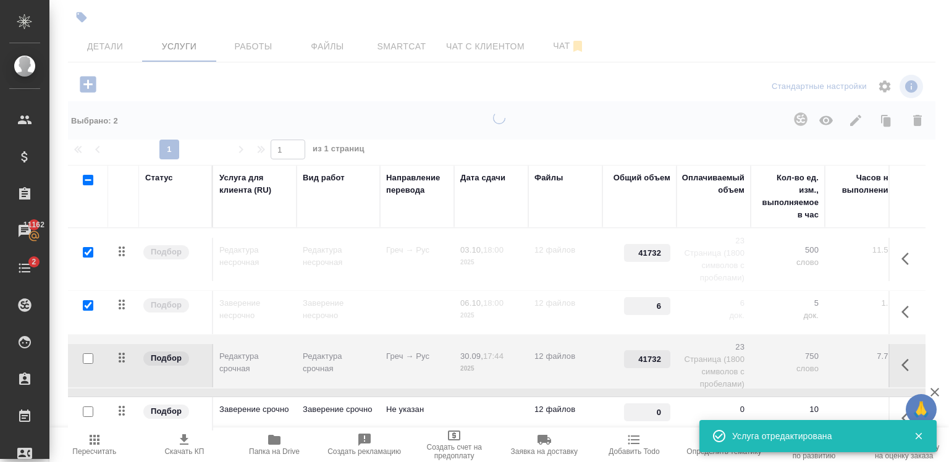
type input "6"
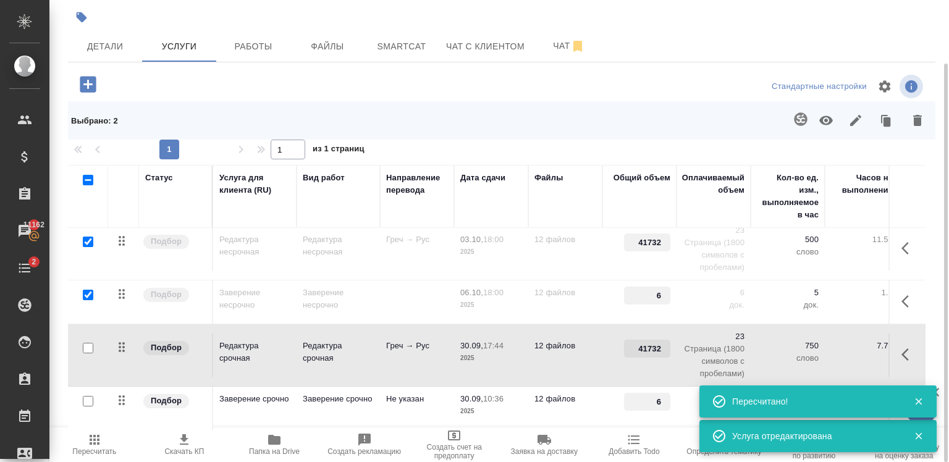
scroll to position [0, 0]
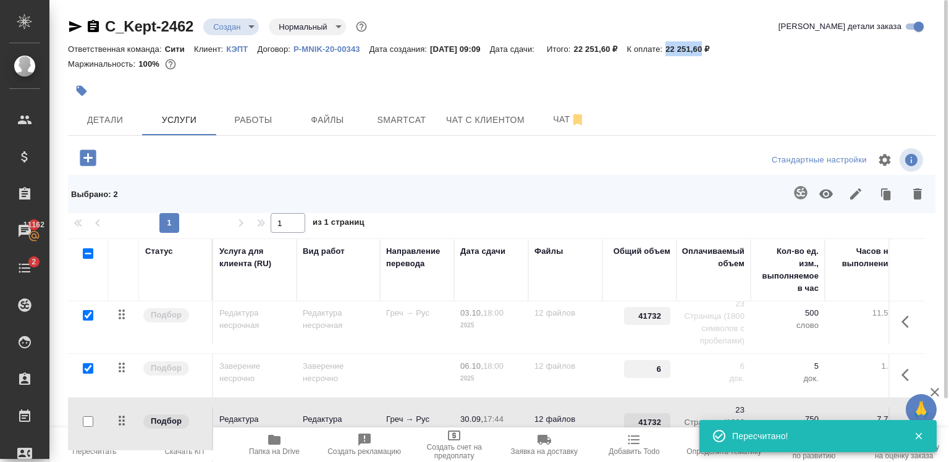
drag, startPoint x: 680, startPoint y: 50, endPoint x: 719, endPoint y: 51, distance: 38.9
click at [719, 51] on div "Ответственная команда: Сити Клиент: КЭПТ Договор: P-MNIK-20-00343 Дата создания…" at bounding box center [501, 48] width 867 height 15
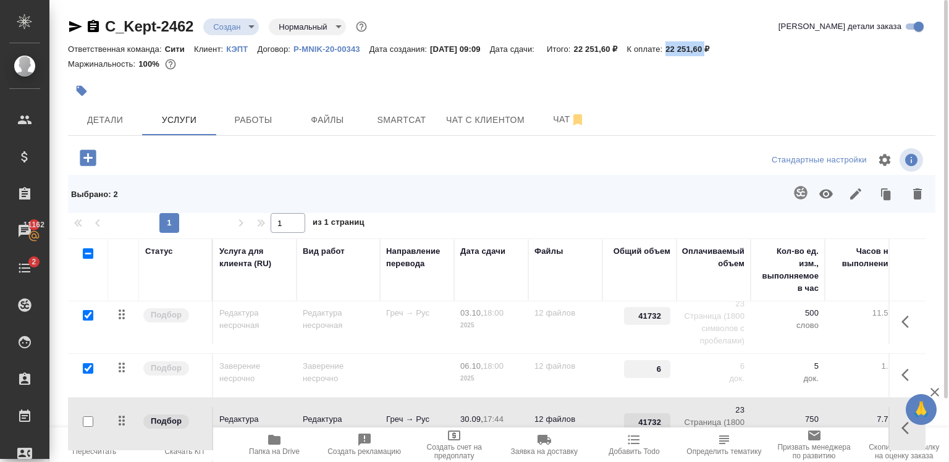
copy p "22 251,60"
click at [407, 86] on div at bounding box center [357, 90] width 578 height 27
drag, startPoint x: 201, startPoint y: 33, endPoint x: 103, endPoint y: 36, distance: 98.9
click at [103, 36] on div "C_Kept-2462 Создан new Нормальный normal Кратко детали заказа" at bounding box center [501, 29] width 867 height 25
copy link "C_Kept-2462"
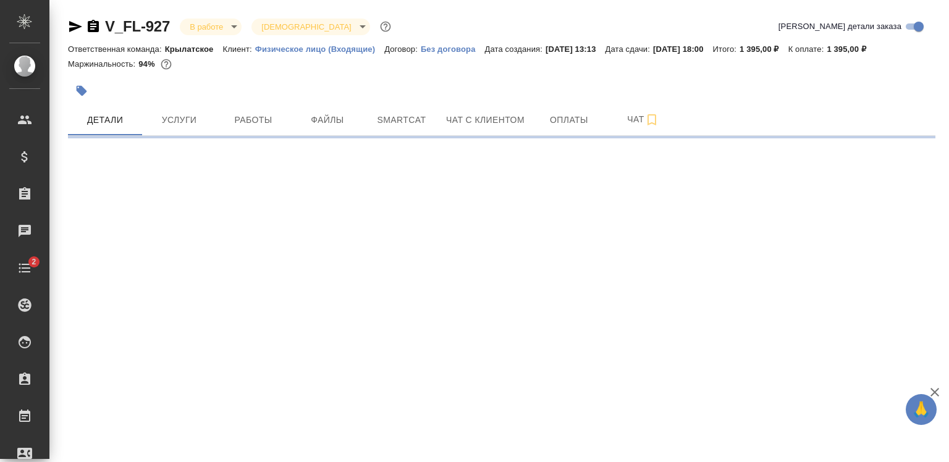
select select "RU"
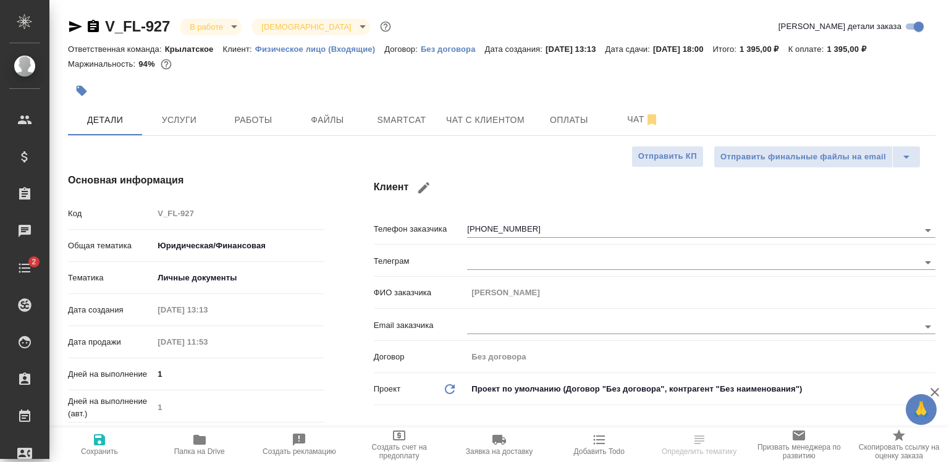
type textarea "x"
click at [181, 107] on button "Услуги" at bounding box center [179, 119] width 74 height 31
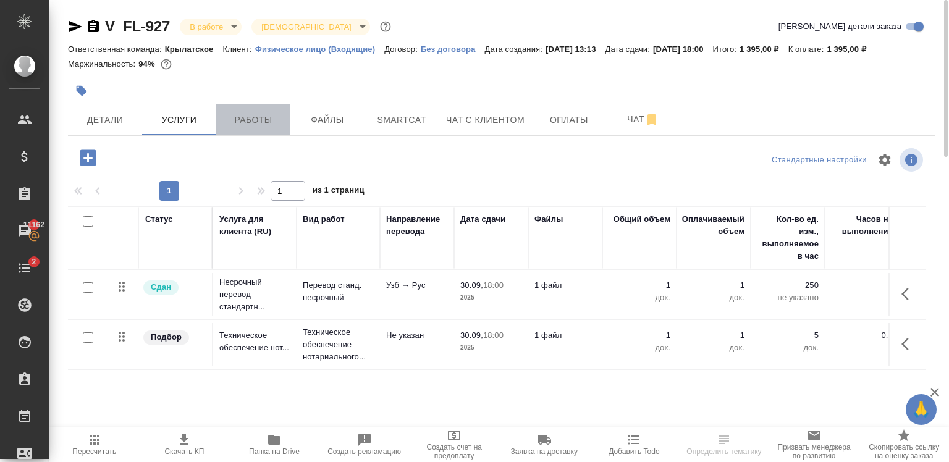
click at [264, 130] on button "Работы" at bounding box center [253, 119] width 74 height 31
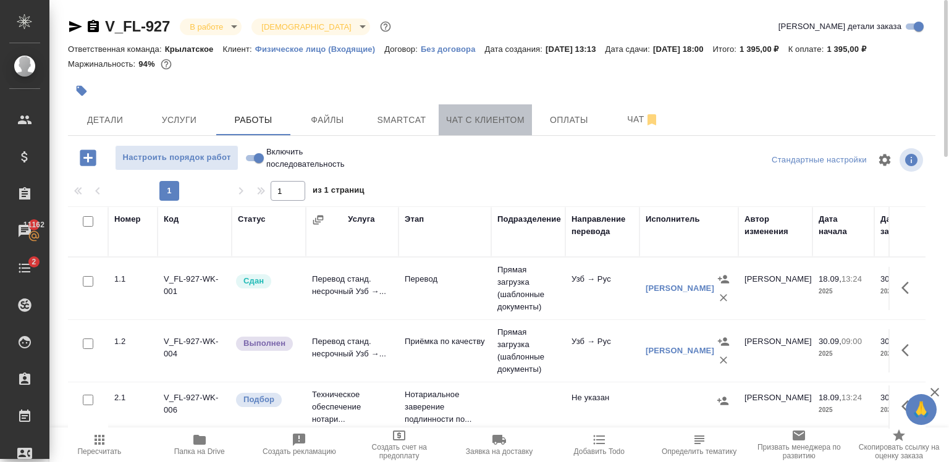
click at [450, 122] on span "Чат с клиентом" at bounding box center [485, 119] width 78 height 15
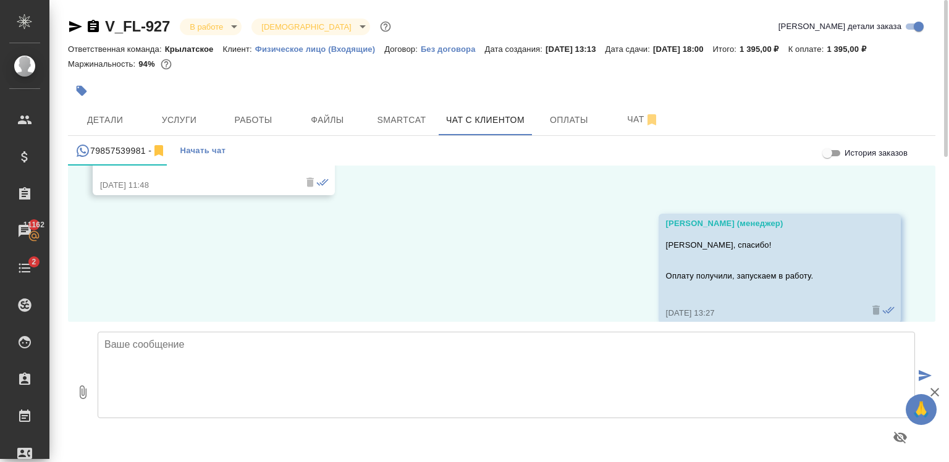
scroll to position [4562, 0]
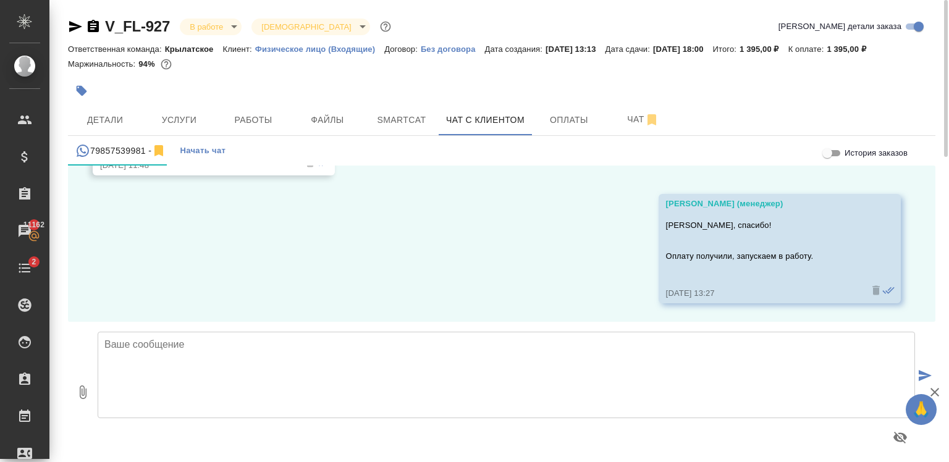
click at [400, 343] on textarea at bounding box center [506, 375] width 817 height 86
click at [275, 347] on textarea "[PERSON_NAME], добрый день! Направляю перевод на согласование перед заверением." at bounding box center [506, 375] width 817 height 86
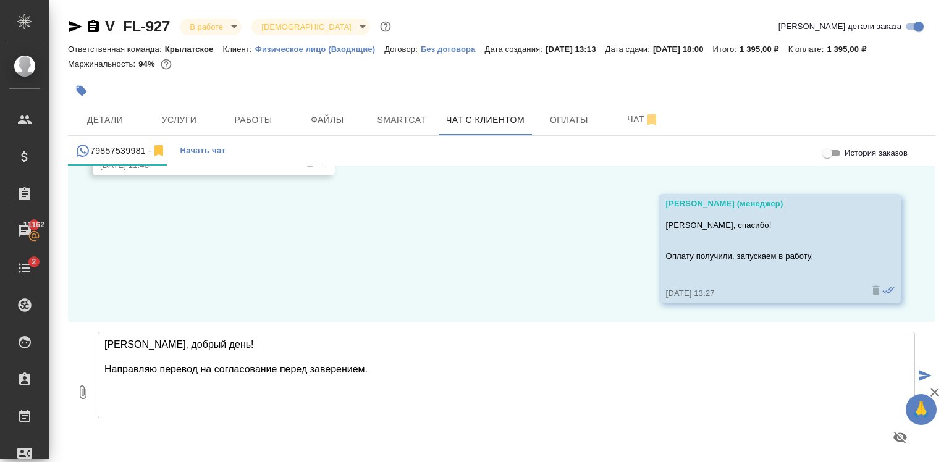
type textarea "[PERSON_NAME], добрый день! Направляю перевод на согласование перед заверением."
click at [82, 394] on icon "button" at bounding box center [83, 392] width 7 height 14
type input "C:\fakepath\scan_v.imamkhodzhaeva_2025-09-18-12-41-44_ru (1).docx"
click at [385, 369] on textarea "[PERSON_NAME], добрый день! Направляю перевод на согласование перед заверением." at bounding box center [506, 375] width 817 height 86
type textarea "[PERSON_NAME], добрый день! Направляю перевод на согласование перед заверением."
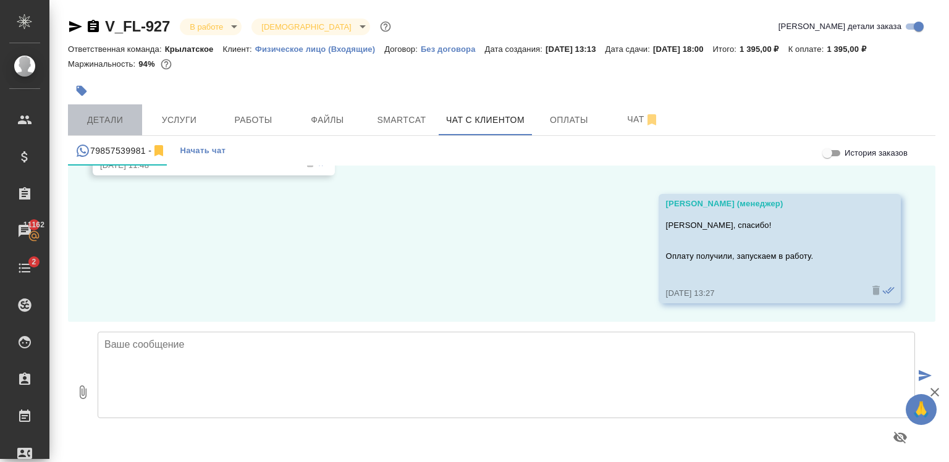
click at [106, 116] on span "Детали" at bounding box center [104, 119] width 59 height 15
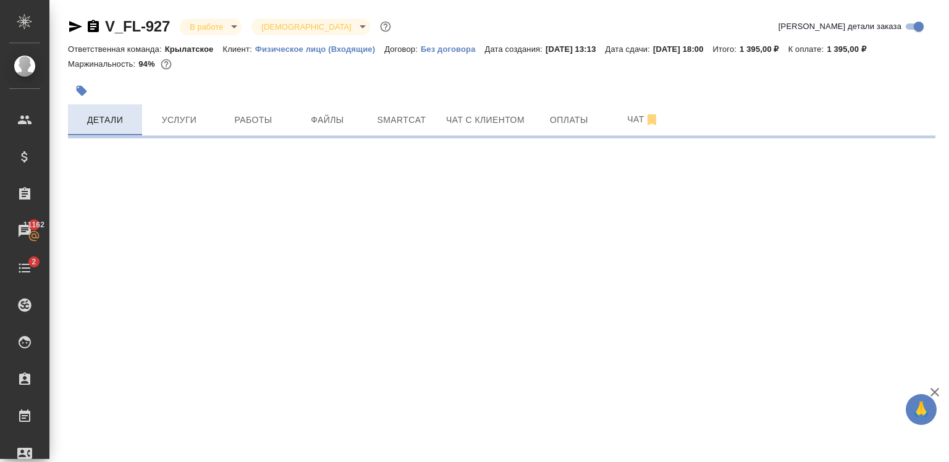
select select "RU"
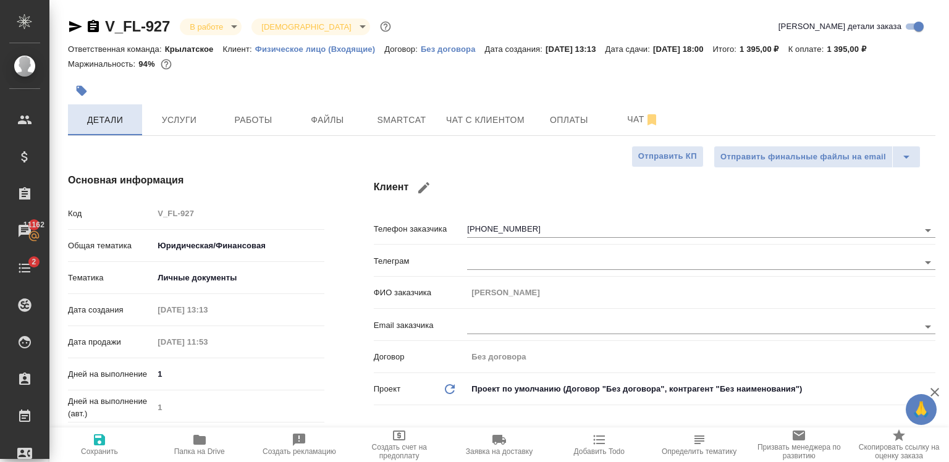
type textarea "x"
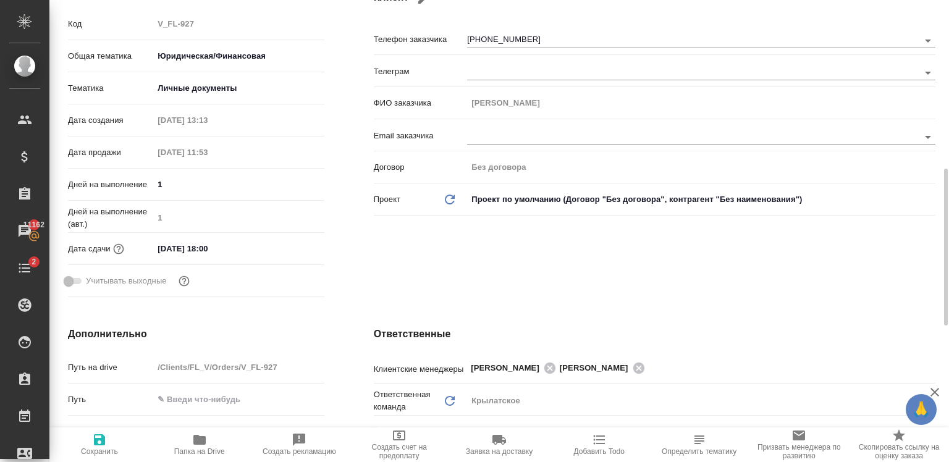
scroll to position [273, 0]
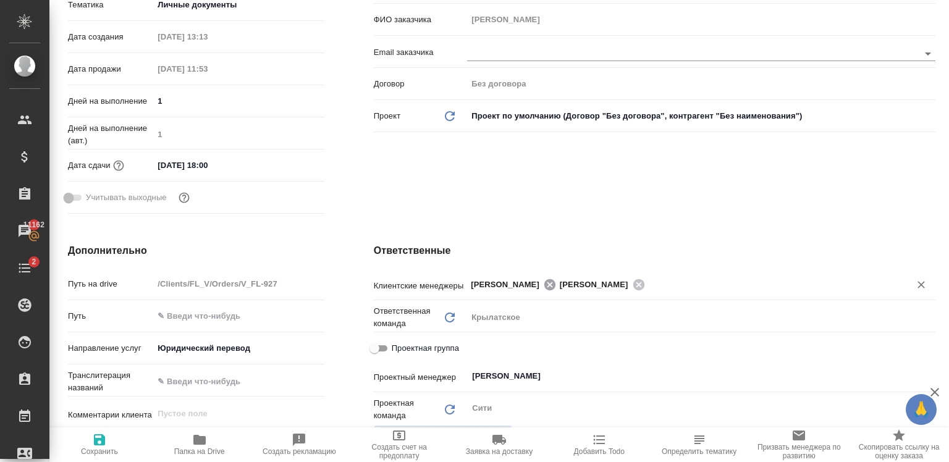
click at [543, 282] on icon at bounding box center [550, 285] width 14 height 14
type textarea "x"
click at [450, 316] on icon "Обновить" at bounding box center [449, 317] width 15 height 15
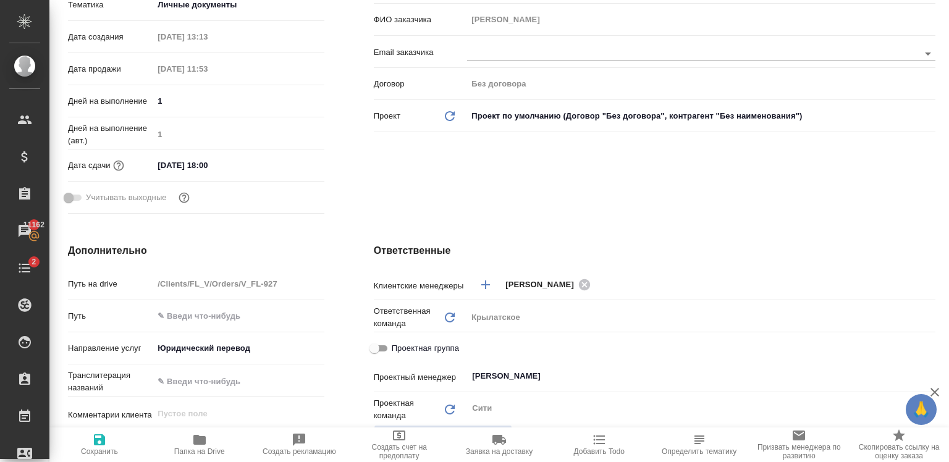
type textarea "x"
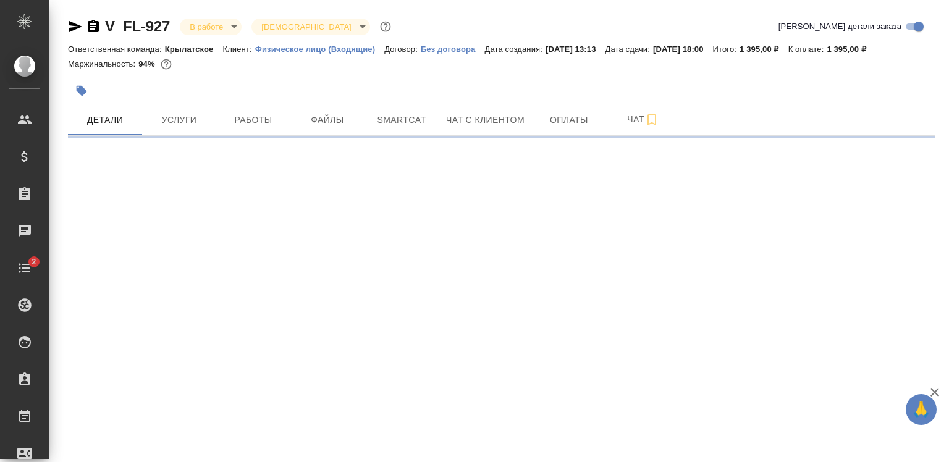
select select "RU"
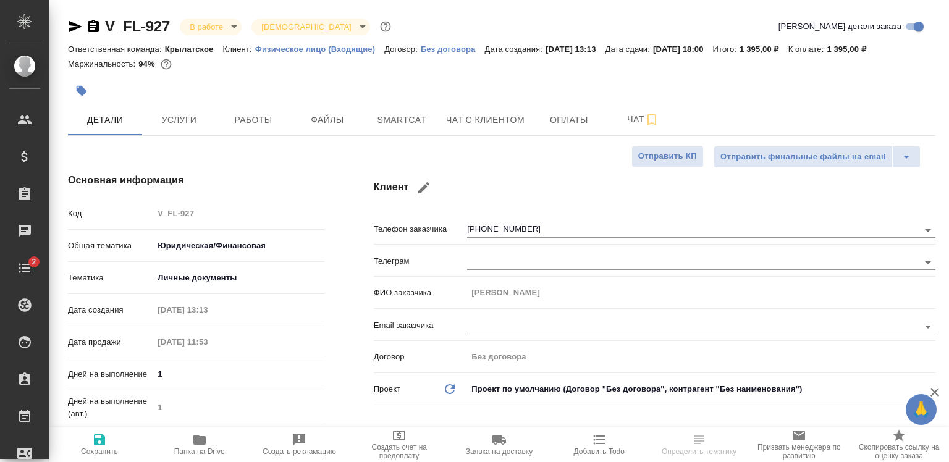
type textarea "x"
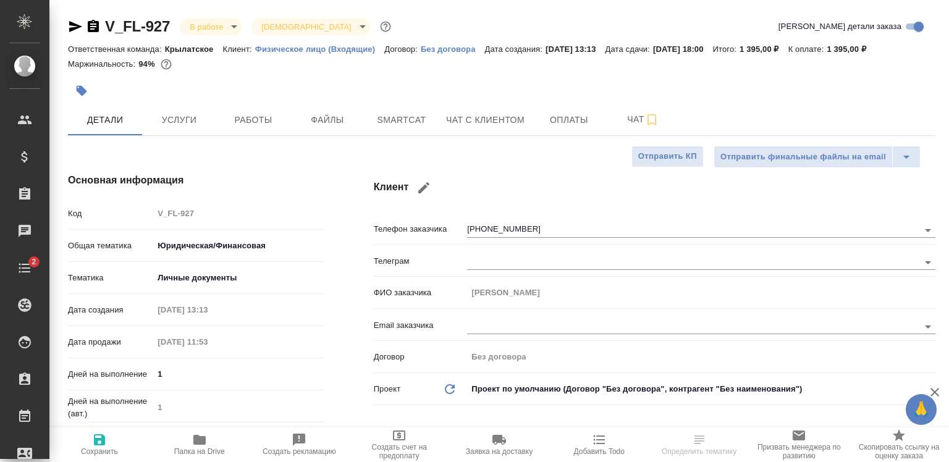
type textarea "x"
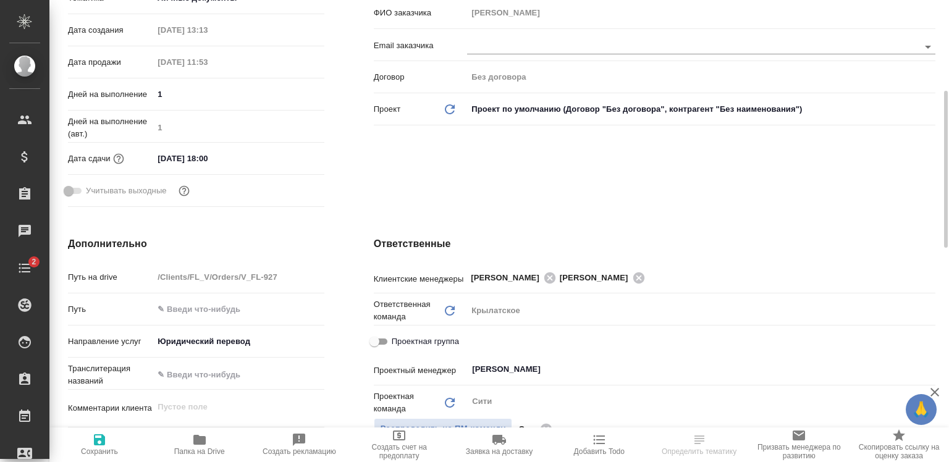
scroll to position [280, 0]
click at [544, 280] on icon at bounding box center [549, 276] width 11 height 11
type textarea "x"
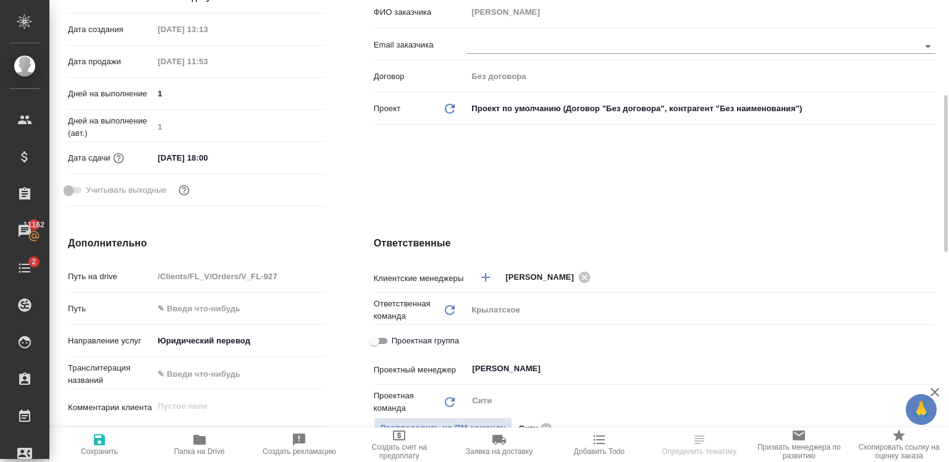
type textarea "x"
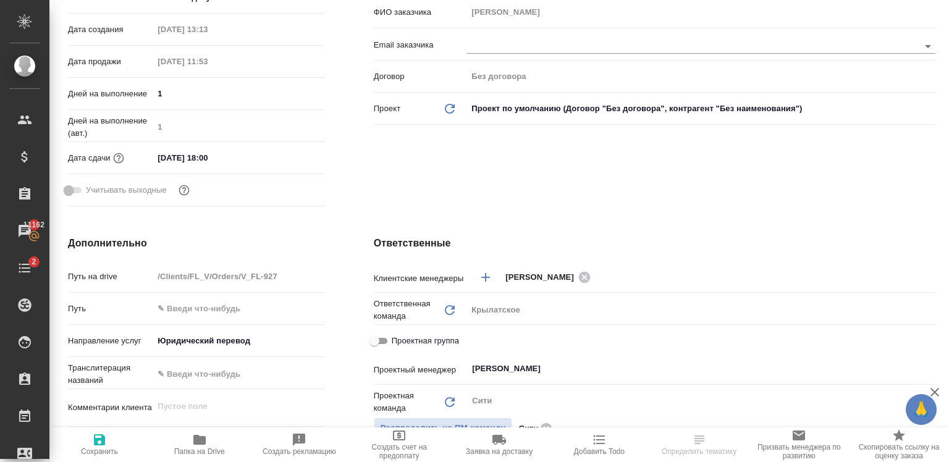
type textarea "x"
click at [122, 446] on span "Сохранить" at bounding box center [99, 443] width 85 height 23
type textarea "x"
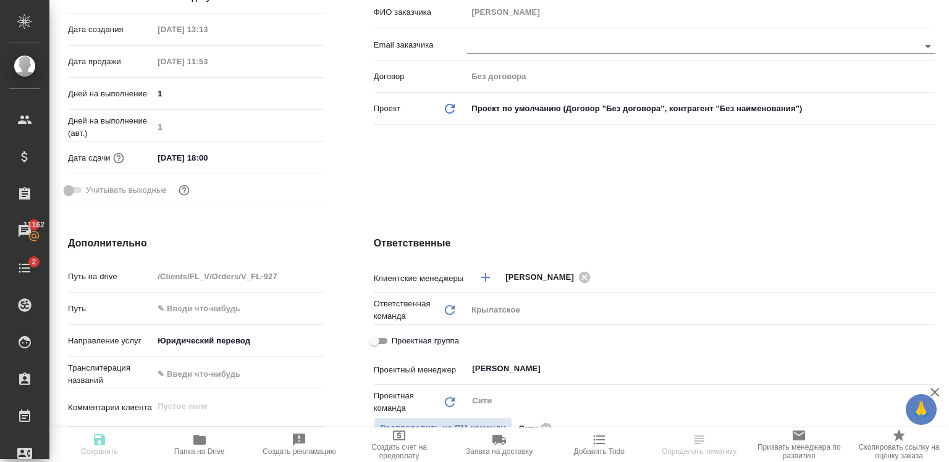
type textarea "x"
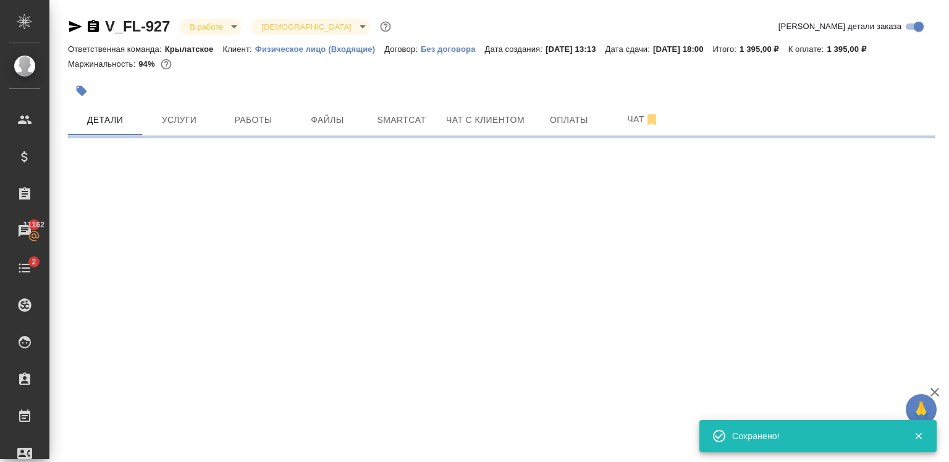
scroll to position [0, 0]
select select "RU"
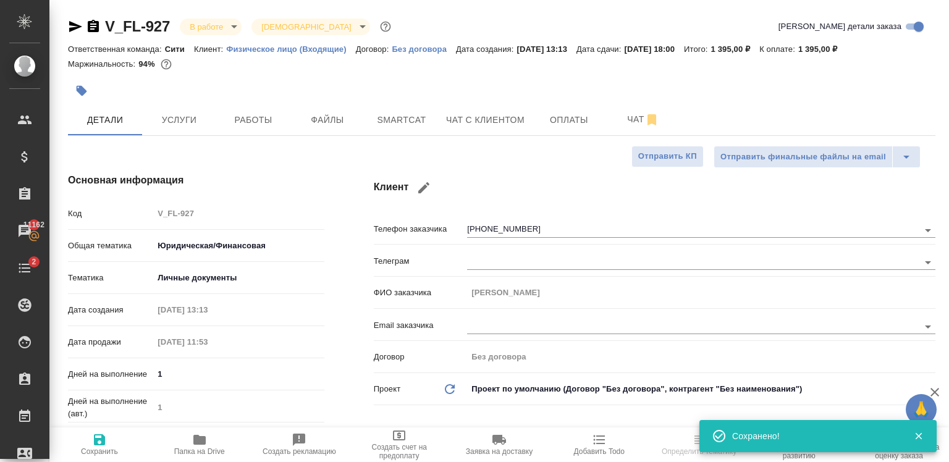
type textarea "x"
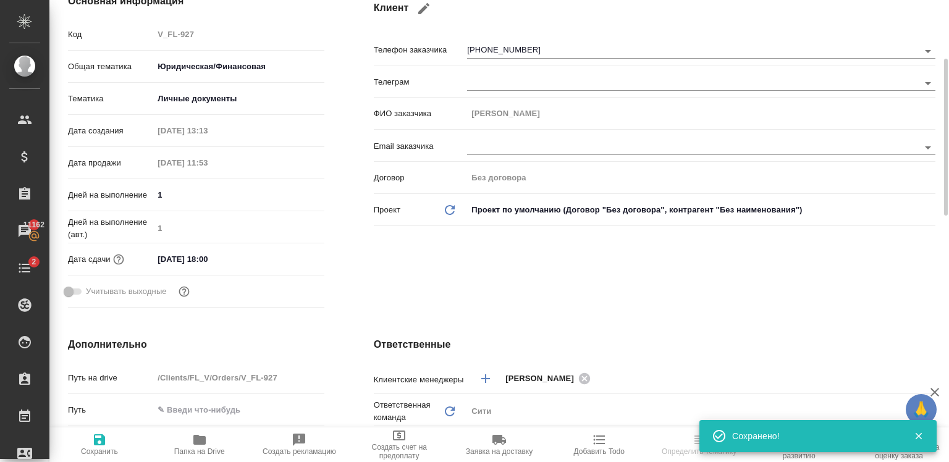
scroll to position [277, 0]
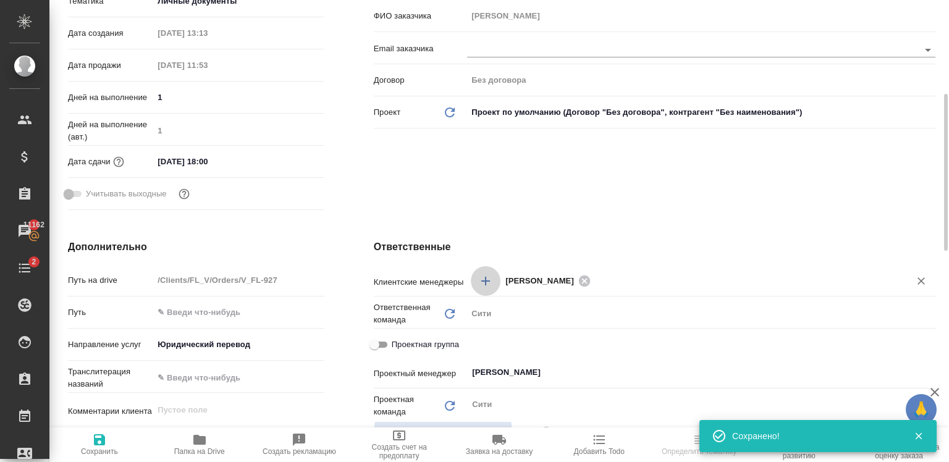
click at [487, 286] on icon "Добавить менеджера" at bounding box center [485, 281] width 15 height 15
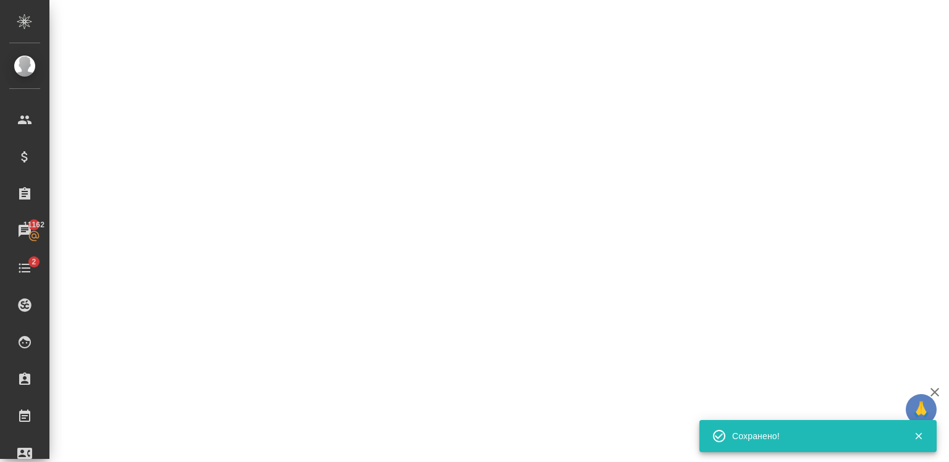
select select "RU"
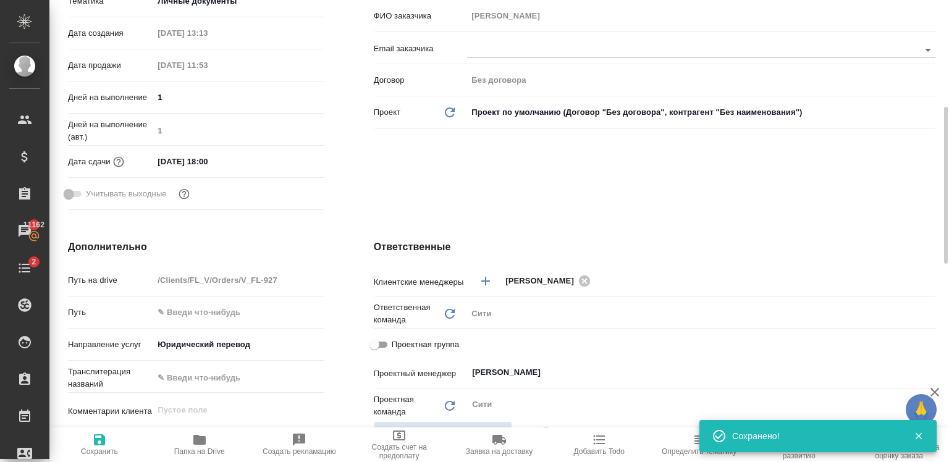
type textarea "x"
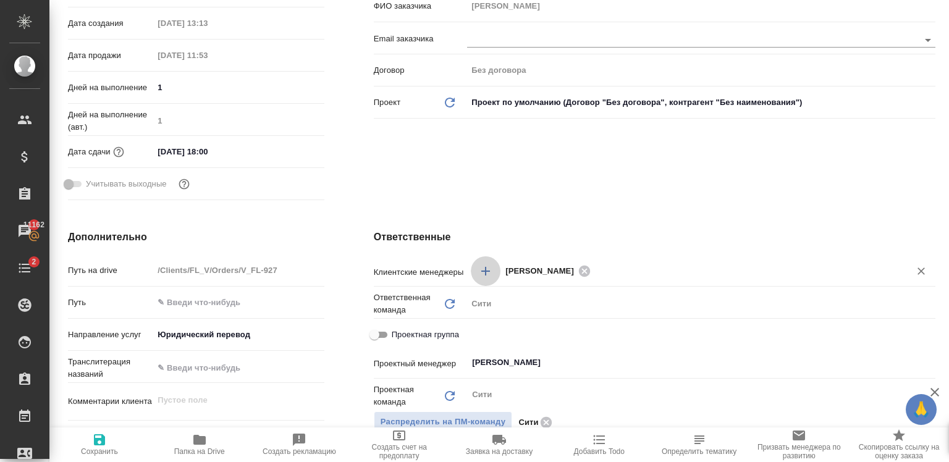
click at [478, 265] on icon "Добавить менеджера" at bounding box center [485, 271] width 15 height 15
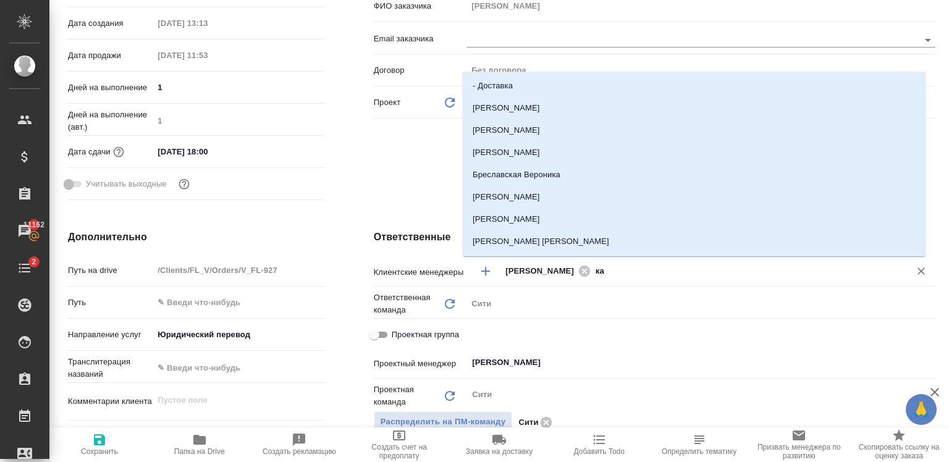
type input "кас"
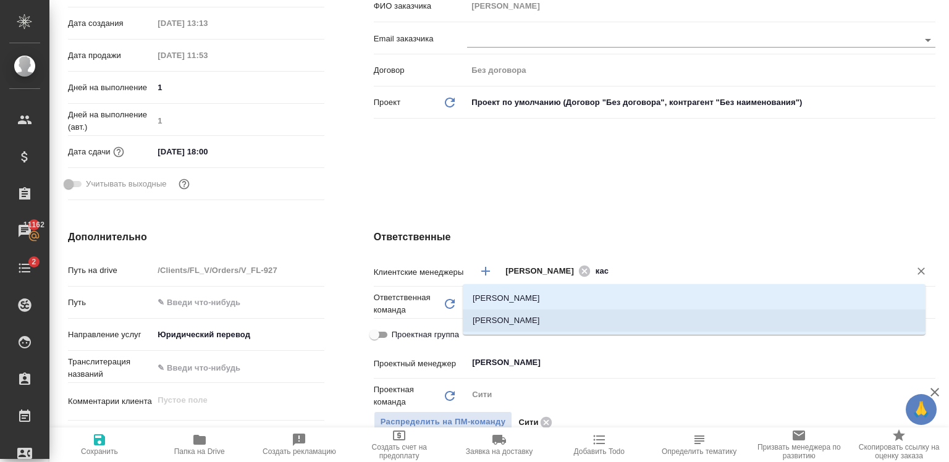
click at [542, 332] on ul "[PERSON_NAME] [PERSON_NAME]" at bounding box center [694, 319] width 463 height 44
click at [531, 325] on li "[PERSON_NAME]" at bounding box center [694, 320] width 463 height 22
type textarea "x"
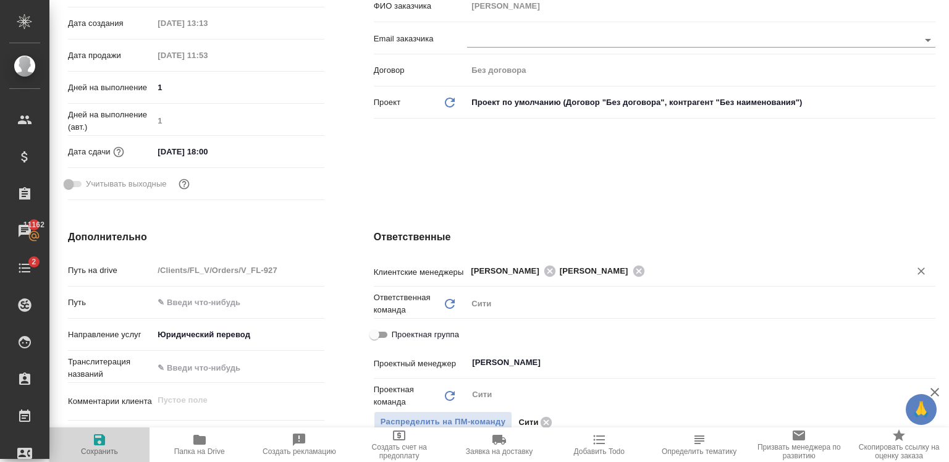
click at [93, 438] on icon "button" at bounding box center [99, 439] width 15 height 15
type textarea "x"
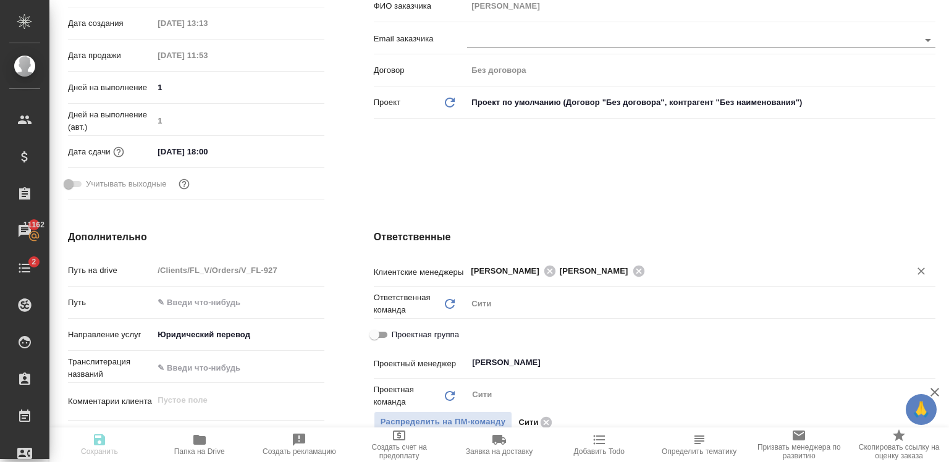
type textarea "x"
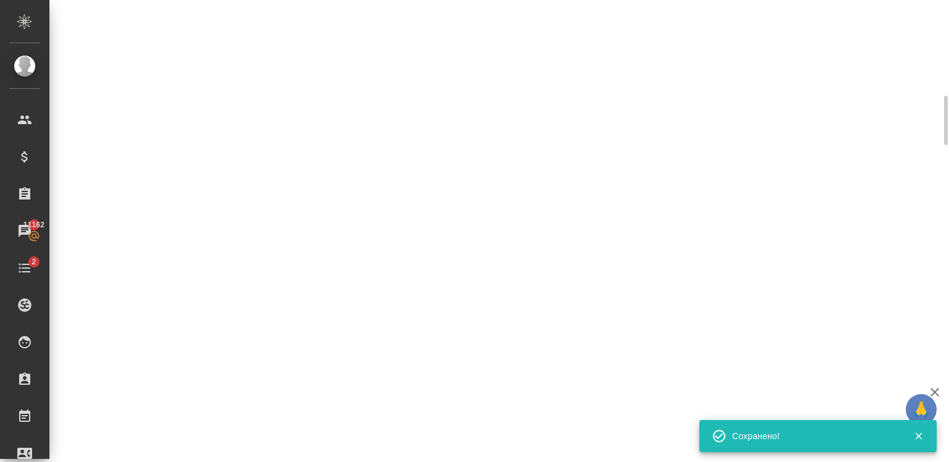
scroll to position [277, 0]
select select "RU"
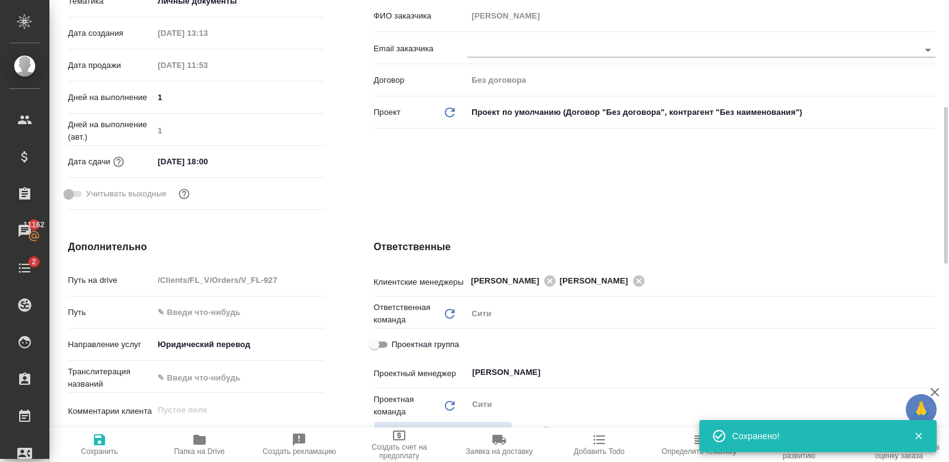
scroll to position [287, 0]
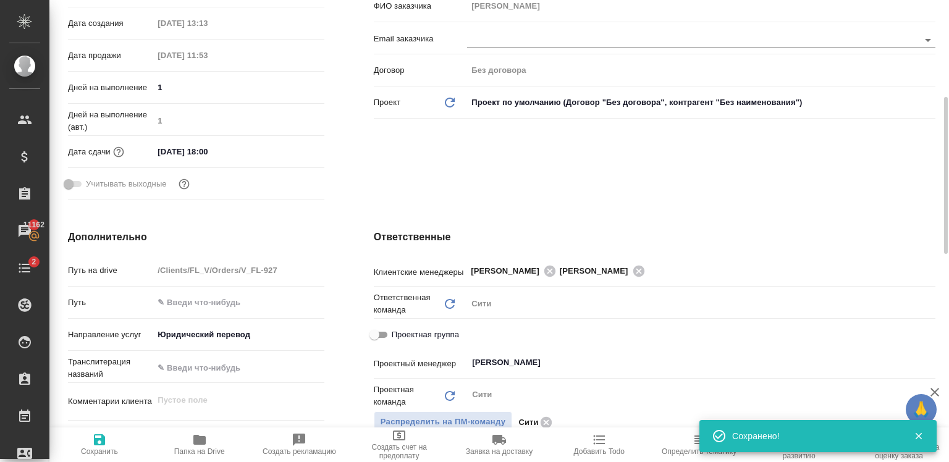
type textarea "x"
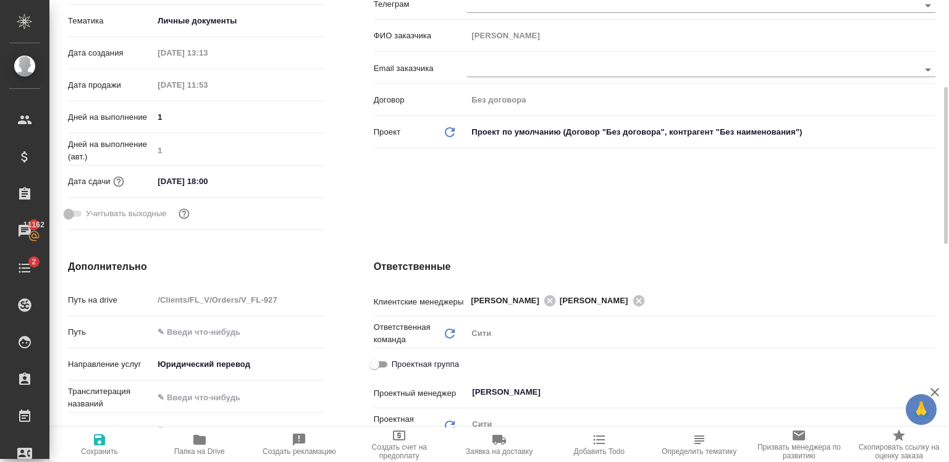
scroll to position [0, 0]
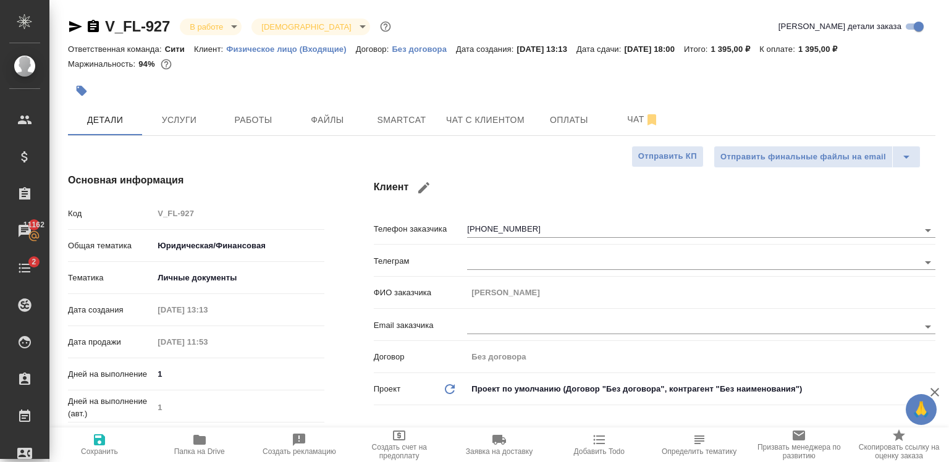
type textarea "x"
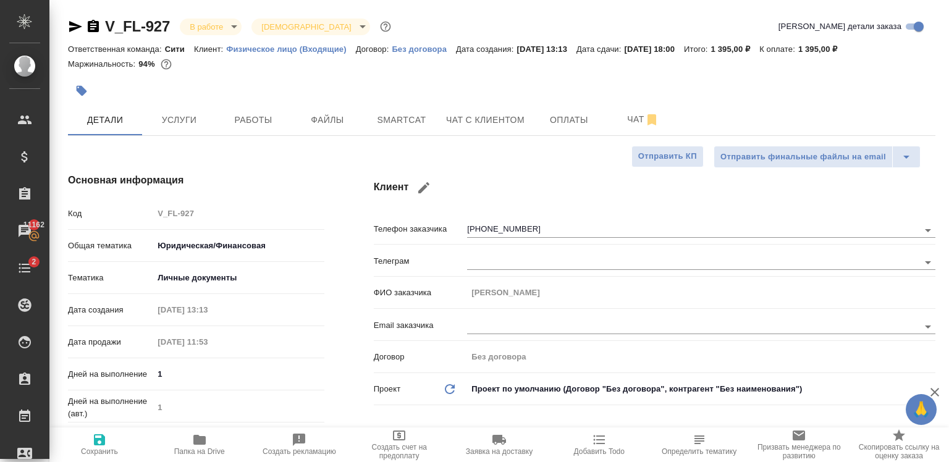
type textarea "x"
click at [501, 121] on span "Чат с клиентом" at bounding box center [485, 119] width 78 height 15
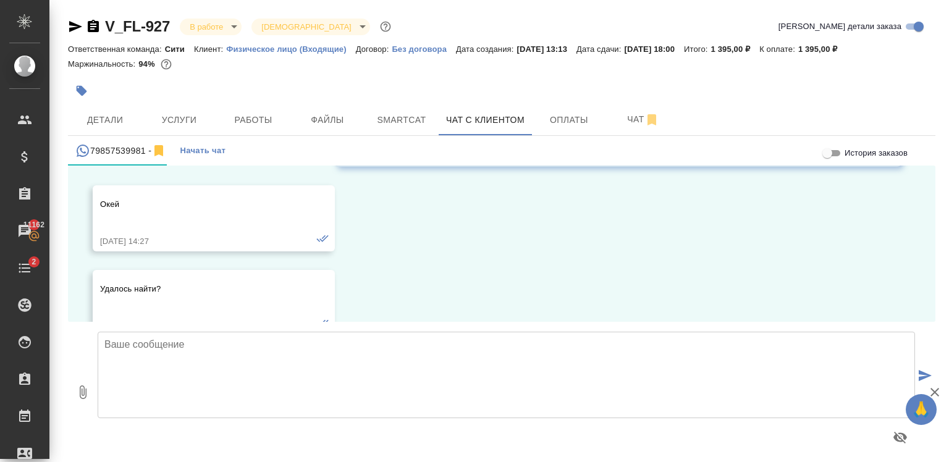
scroll to position [4841, 0]
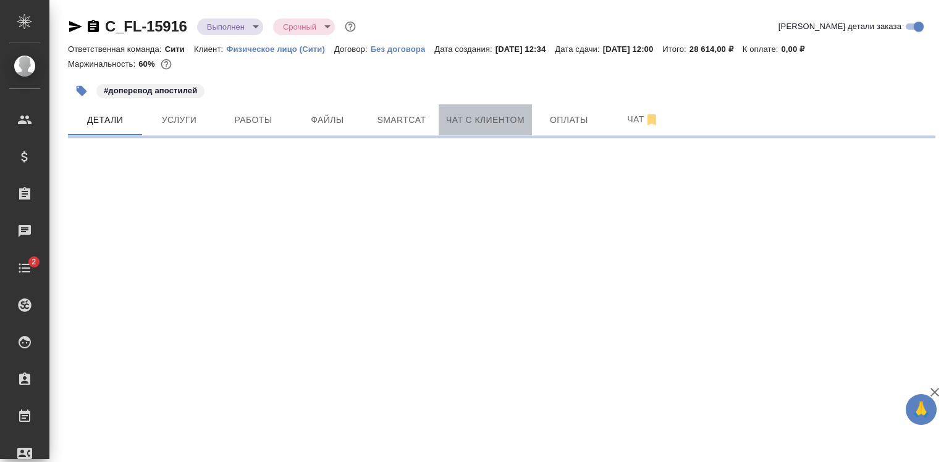
click at [518, 120] on span "Чат с клиентом" at bounding box center [485, 119] width 78 height 15
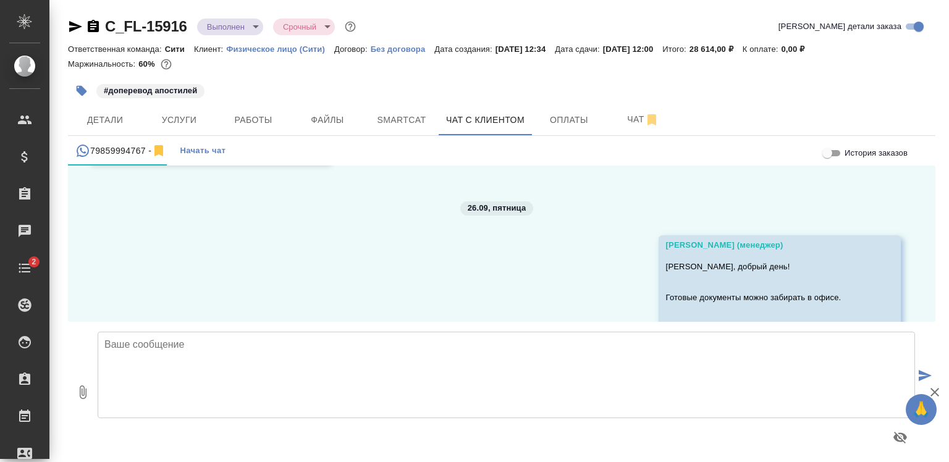
scroll to position [692, 0]
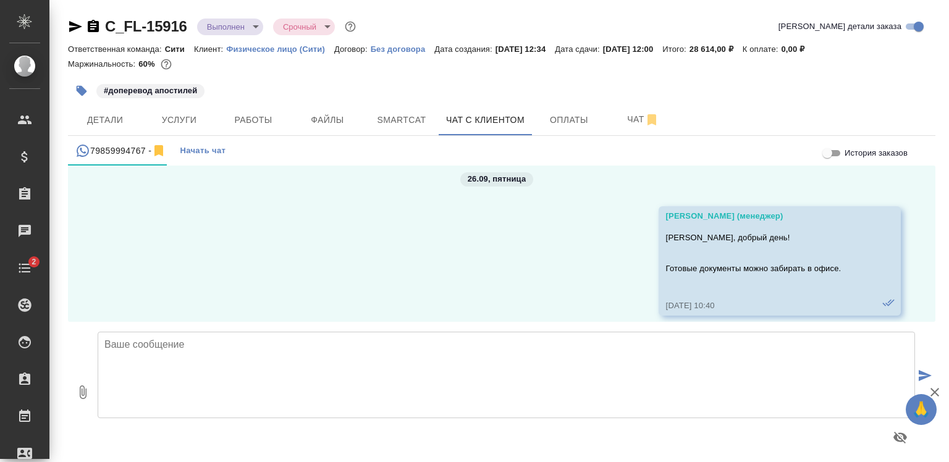
click at [318, 351] on textarea at bounding box center [506, 375] width 817 height 86
click at [173, 371] on textarea "Ольга, добрый день! Апостили с допереводов" at bounding box center [506, 375] width 817 height 86
click at [233, 368] on textarea "Ольга, добрый день! Апостили с допереводов" at bounding box center [506, 375] width 817 height 86
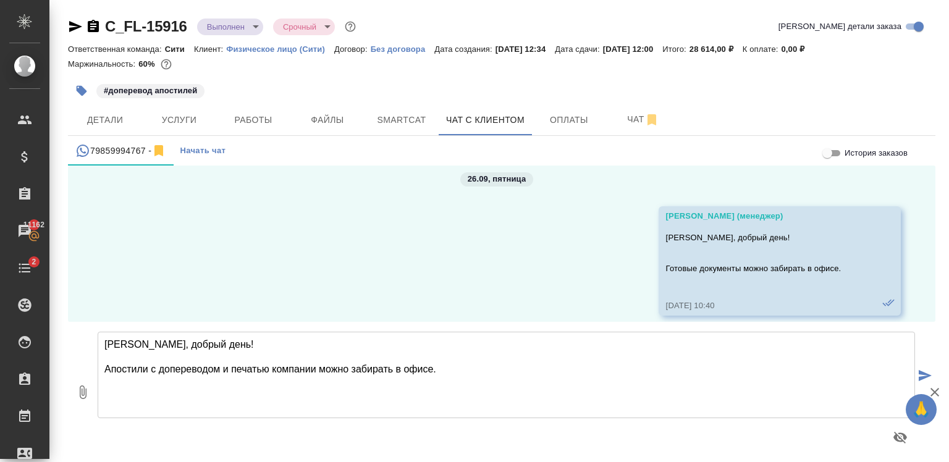
click at [194, 368] on textarea "Ольга, добрый день! Апостили с допереводом и печатью компании можно забирать в …" at bounding box center [506, 375] width 817 height 86
click at [179, 370] on textarea "Ольга, добрый день! Апостили с допереводом и печатью компании можно забирать в …" at bounding box center [506, 375] width 817 height 86
click at [233, 366] on textarea "Ольга, добрый день! Апостили с допереводом и печатью компании можно забирать в …" at bounding box center [506, 375] width 817 height 86
click at [379, 372] on textarea "Ольга, добрый день! Апостили с допереводом и заверением печатью компании можно …" at bounding box center [506, 375] width 817 height 86
click at [518, 371] on textarea "Ольга, добрый день! Апостили с допереводом и заверением печатью компании можно …" at bounding box center [506, 375] width 817 height 86
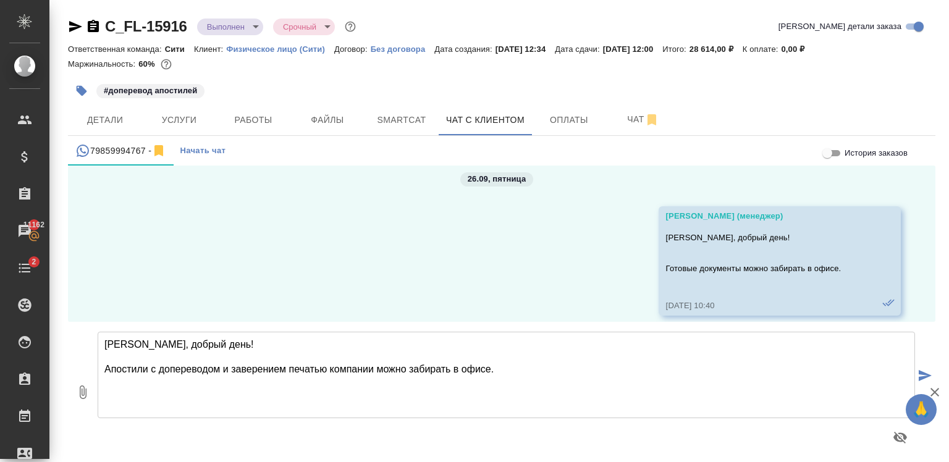
click at [145, 368] on textarea "Ольга, добрый день! Апостили с допереводом и заверением печатью компании можно …" at bounding box center [506, 375] width 817 height 86
click at [373, 361] on textarea "Ольга, добрый день! Апостилированные документы с допереводом и заверением печат…" at bounding box center [506, 375] width 817 height 86
type textarea "Ольга, добрый день! Апостилированные документы с допереводом и заверением печат…"
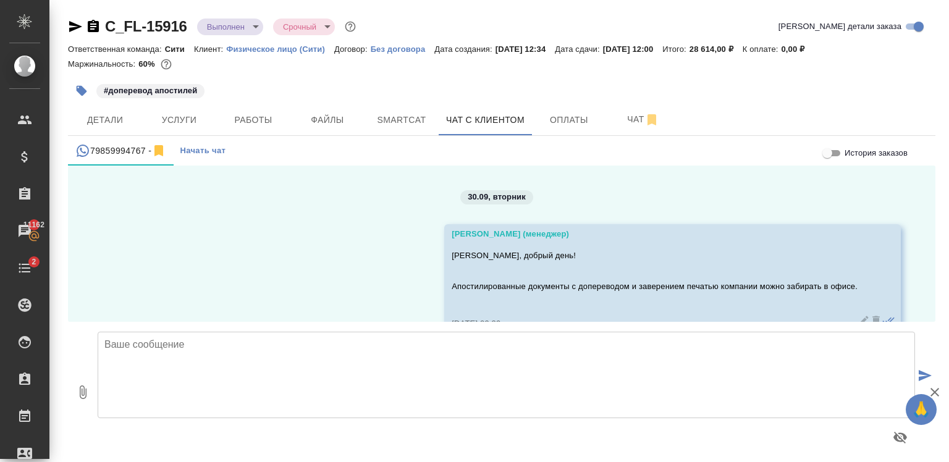
scroll to position [873, 0]
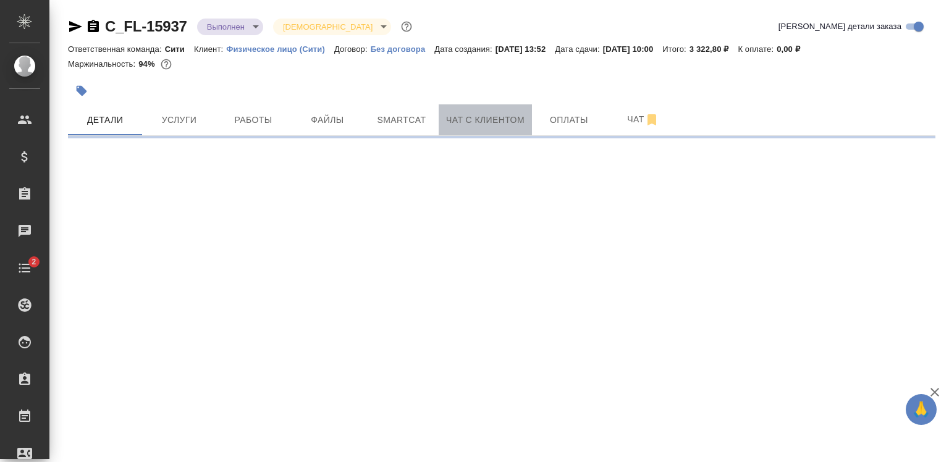
click at [479, 133] on button "Чат с клиентом" at bounding box center [485, 119] width 93 height 31
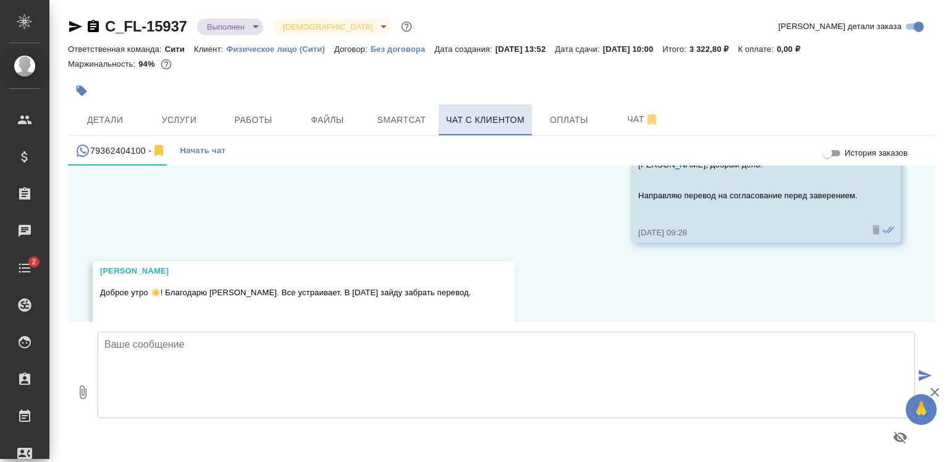
scroll to position [607, 0]
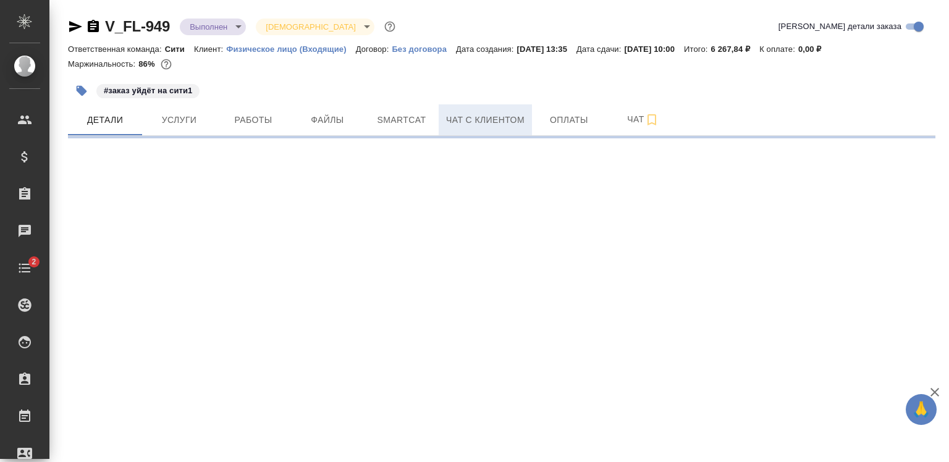
select select "RU"
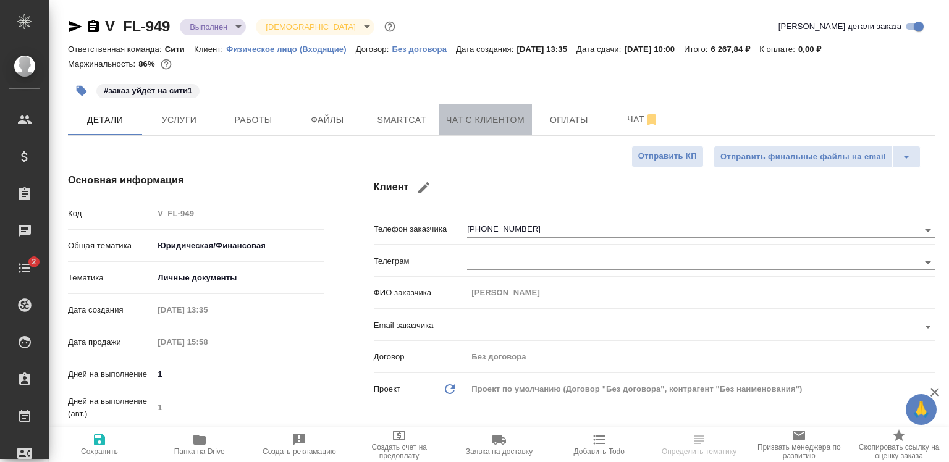
click at [494, 104] on button "Чат с клиентом" at bounding box center [485, 119] width 93 height 31
type textarea "x"
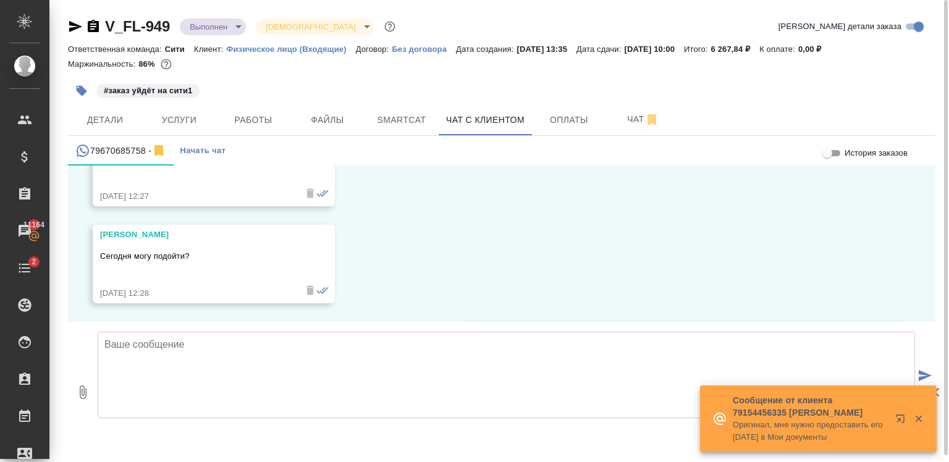
scroll to position [3612, 0]
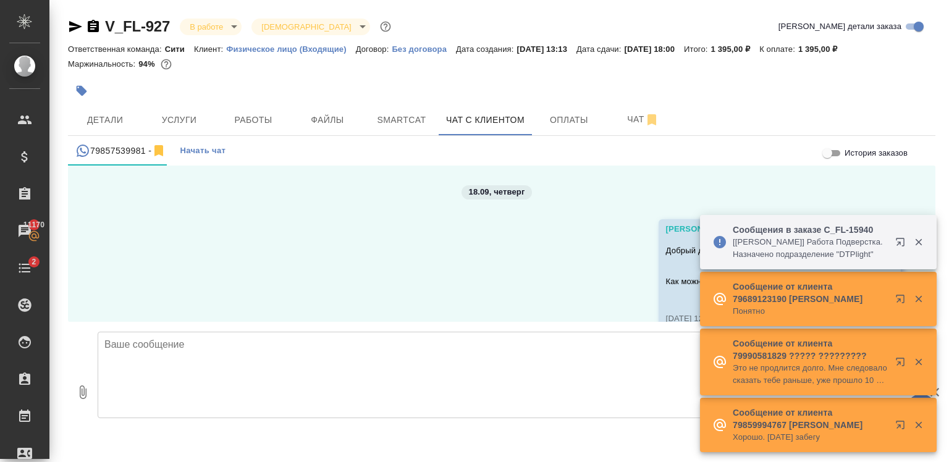
scroll to position [4841, 0]
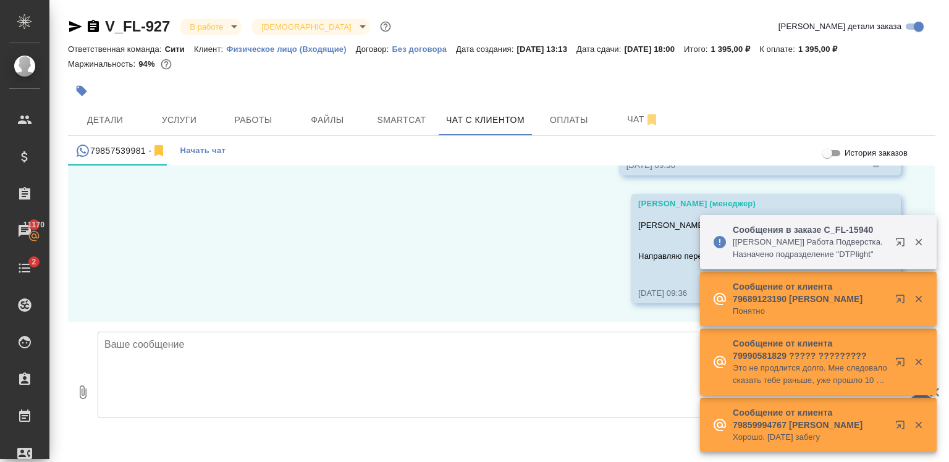
click at [904, 237] on icon "button" at bounding box center [902, 244] width 15 height 15
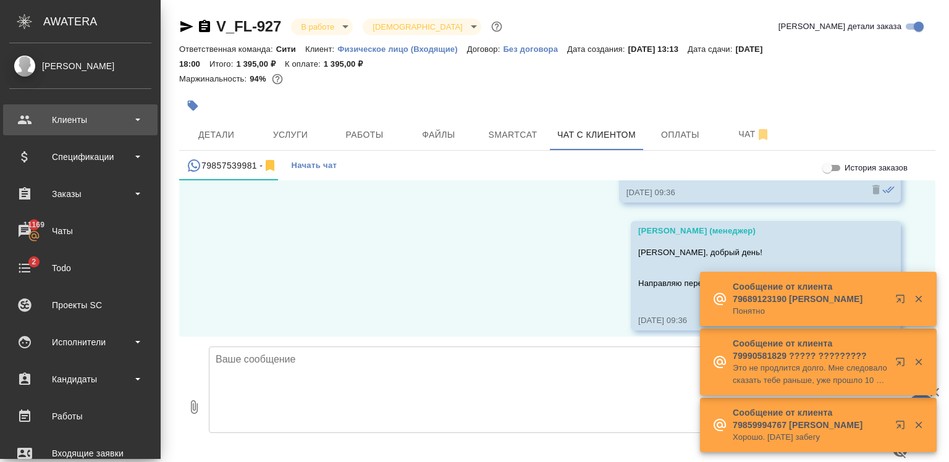
scroll to position [4853, 0]
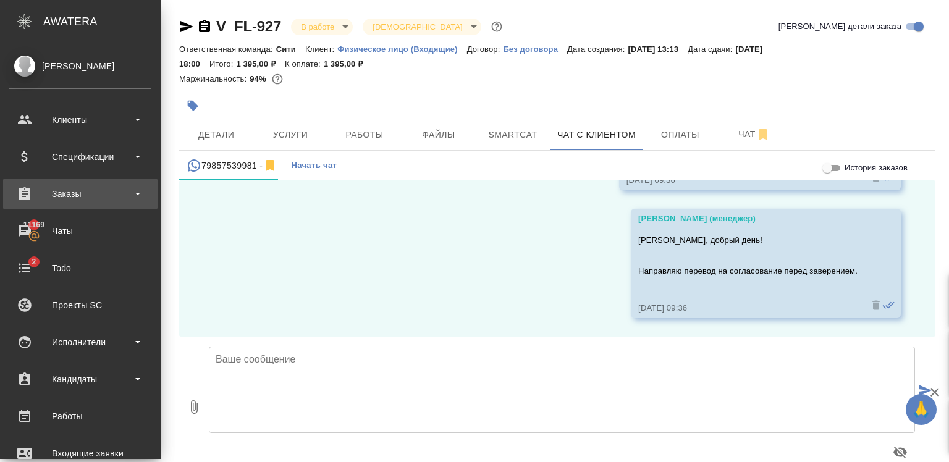
click at [70, 195] on div "Заказы" at bounding box center [80, 194] width 142 height 19
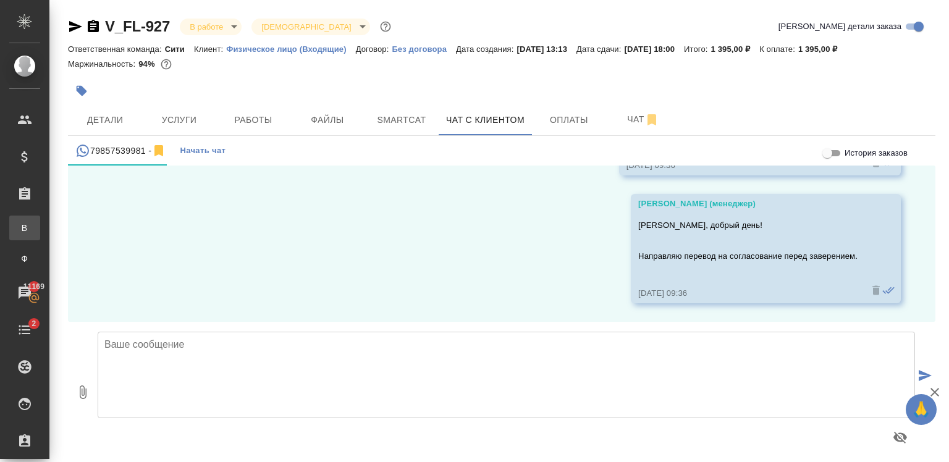
scroll to position [4841, 0]
click at [91, 225] on div ".cls-1 fill:#fff; AWATERA [PERSON_NAME] Спецификации Заказы В Все заказы Ф Зака…" at bounding box center [474, 231] width 949 height 462
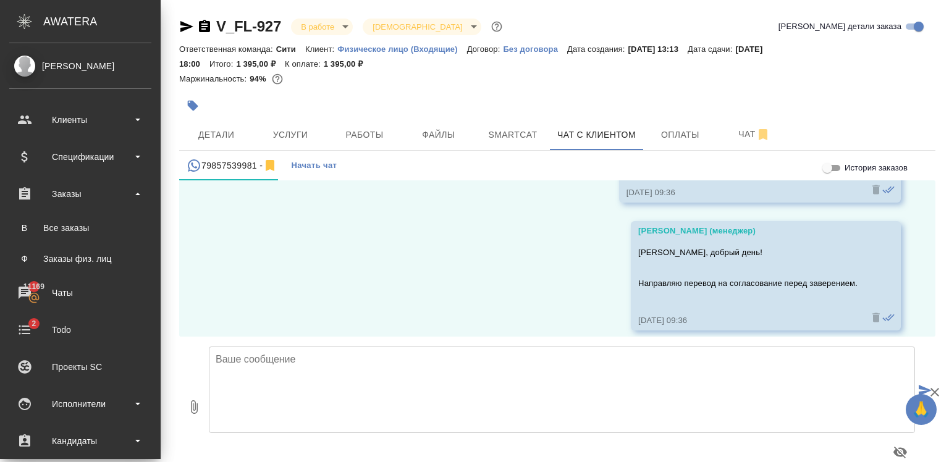
scroll to position [4853, 0]
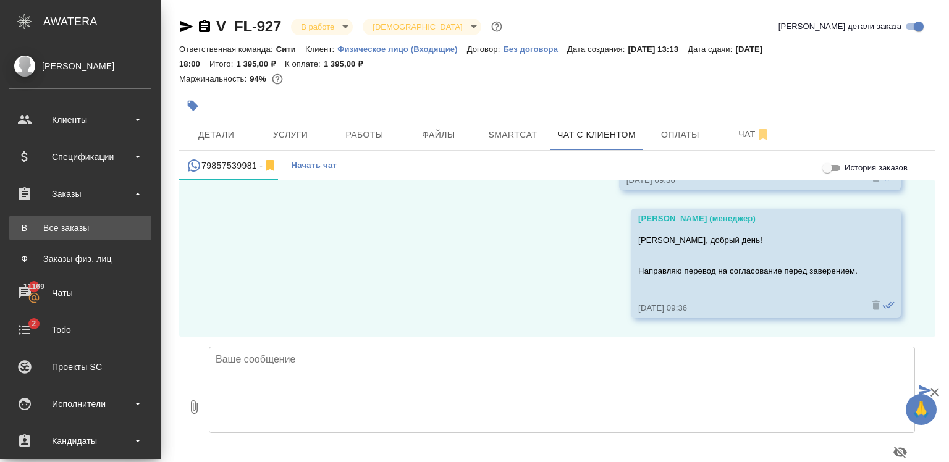
click at [95, 222] on div "Все заказы" at bounding box center [80, 228] width 130 height 12
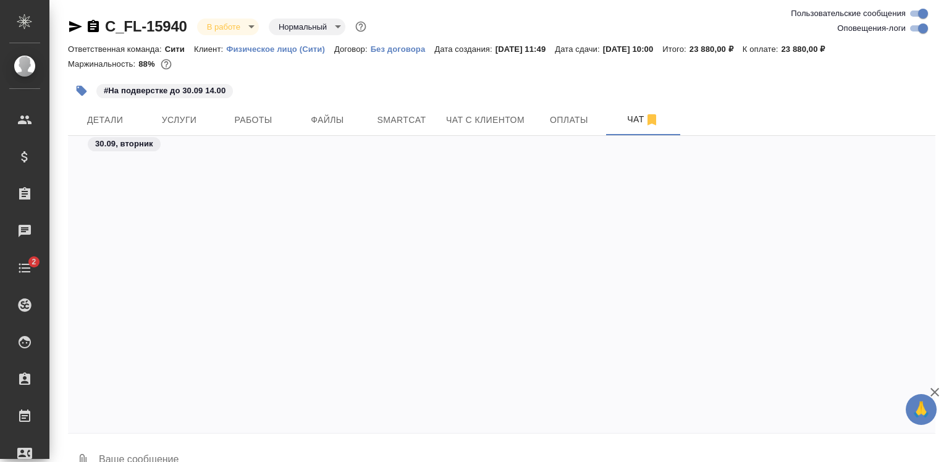
scroll to position [4967, 0]
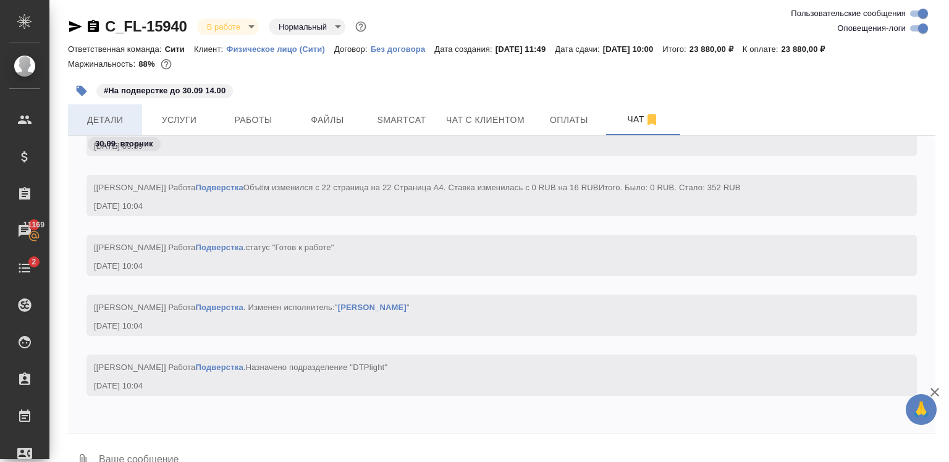
click at [114, 132] on button "Детали" at bounding box center [105, 119] width 74 height 31
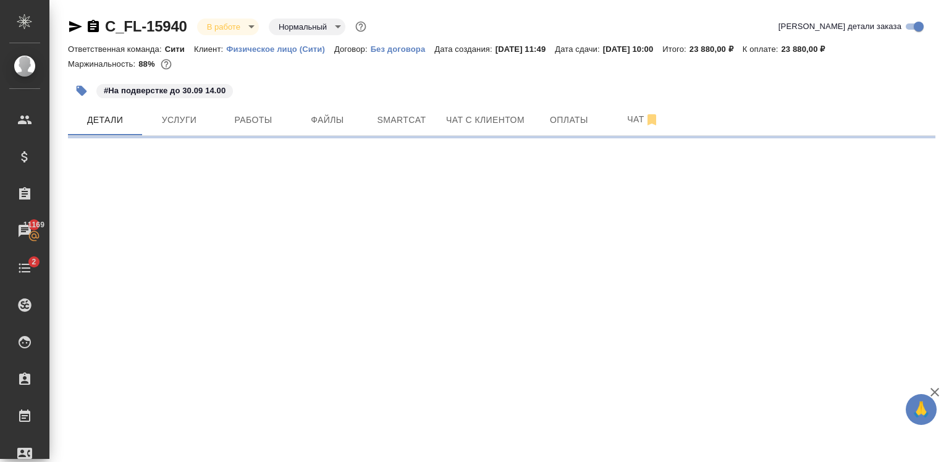
select select "RU"
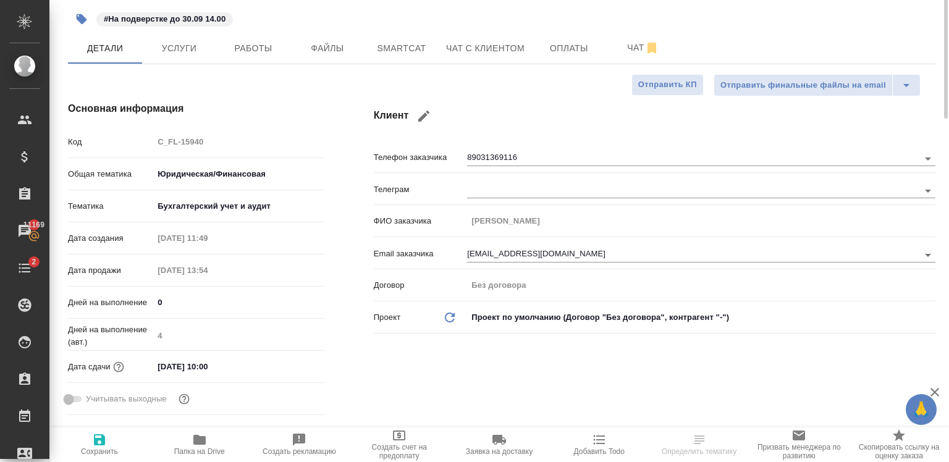
type textarea "x"
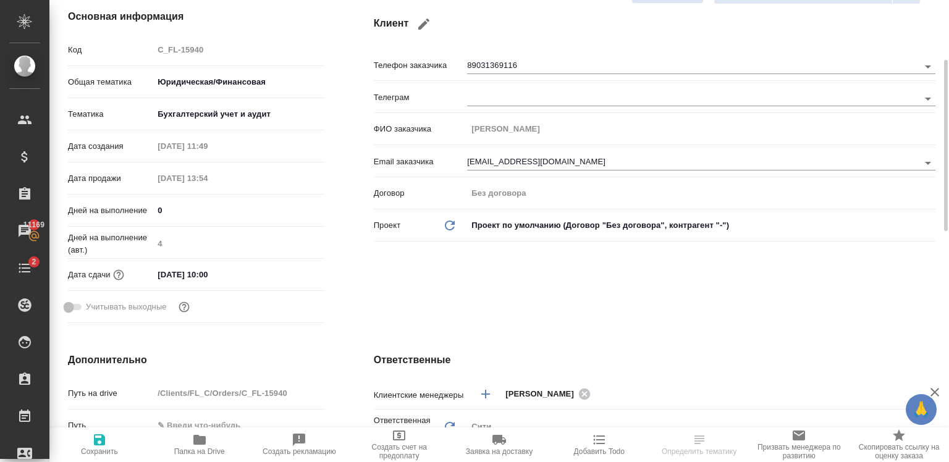
scroll to position [164, 0]
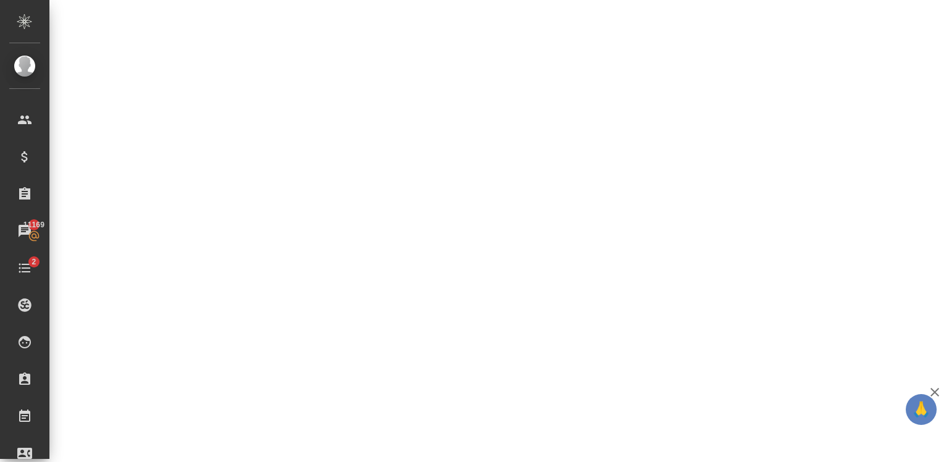
select select "RU"
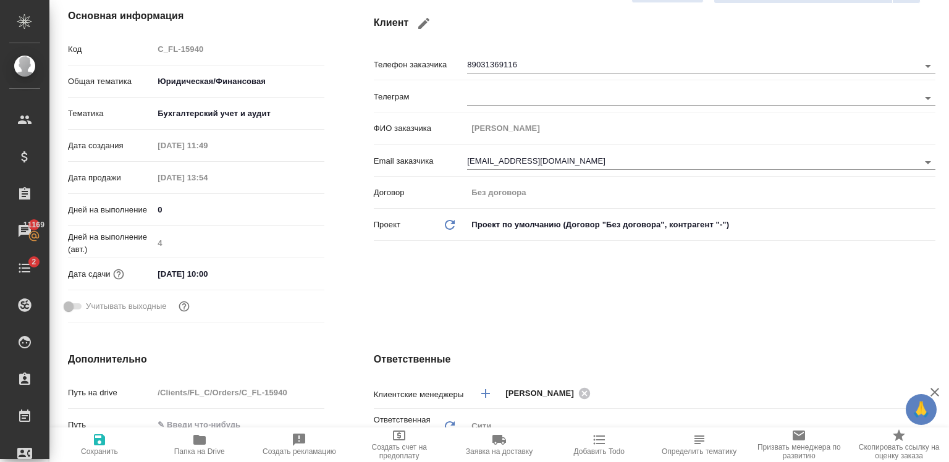
type textarea "x"
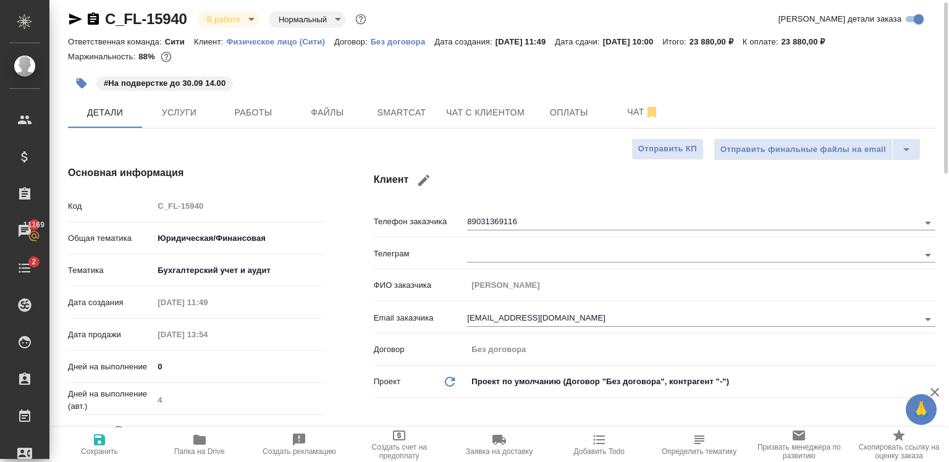
scroll to position [6, 0]
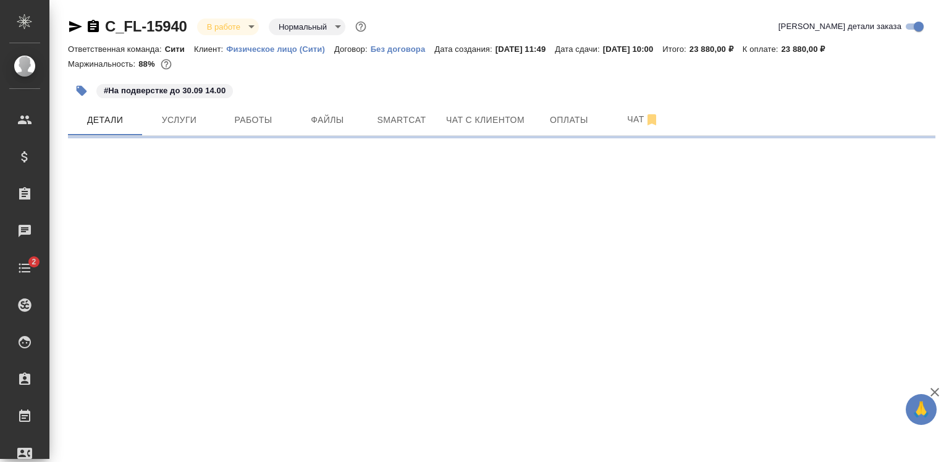
select select "RU"
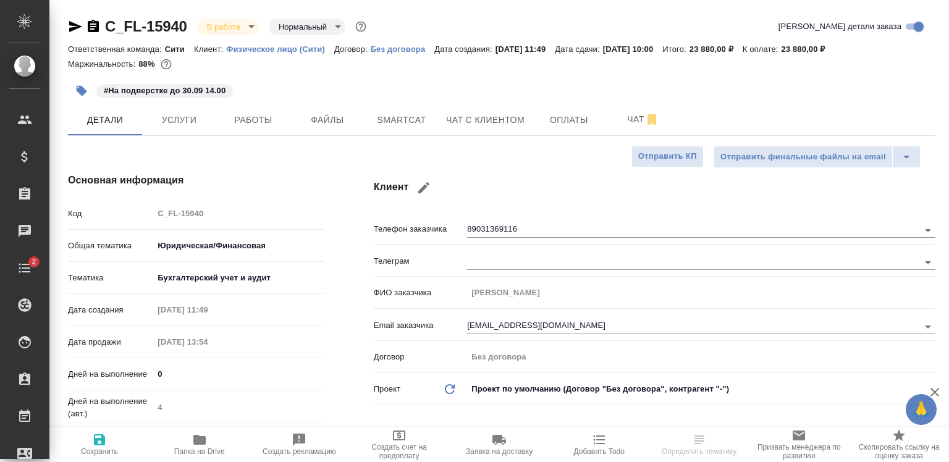
type textarea "x"
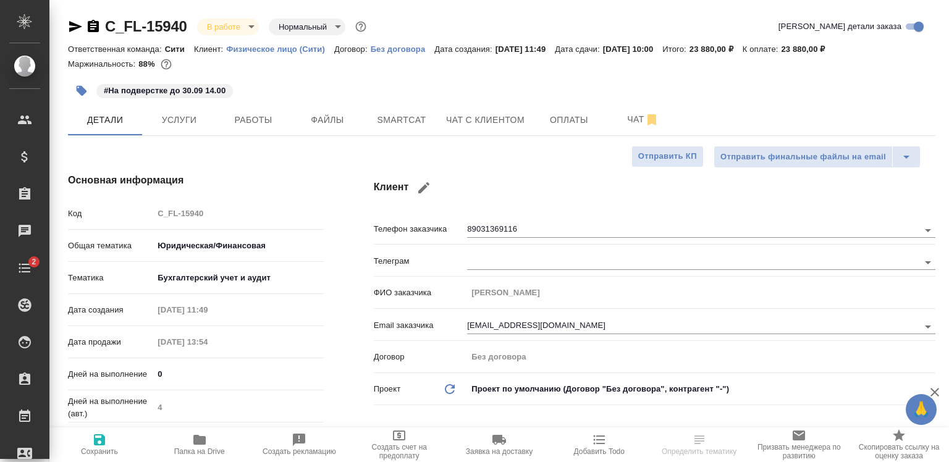
type textarea "x"
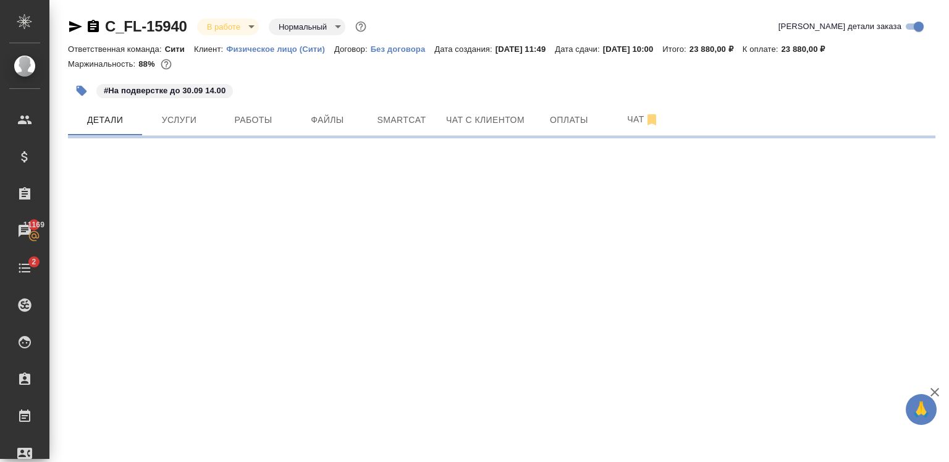
select select "RU"
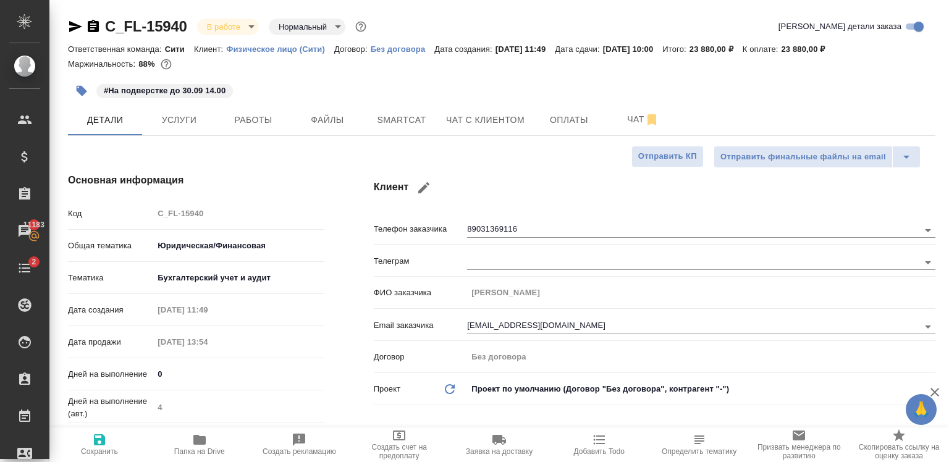
type textarea "x"
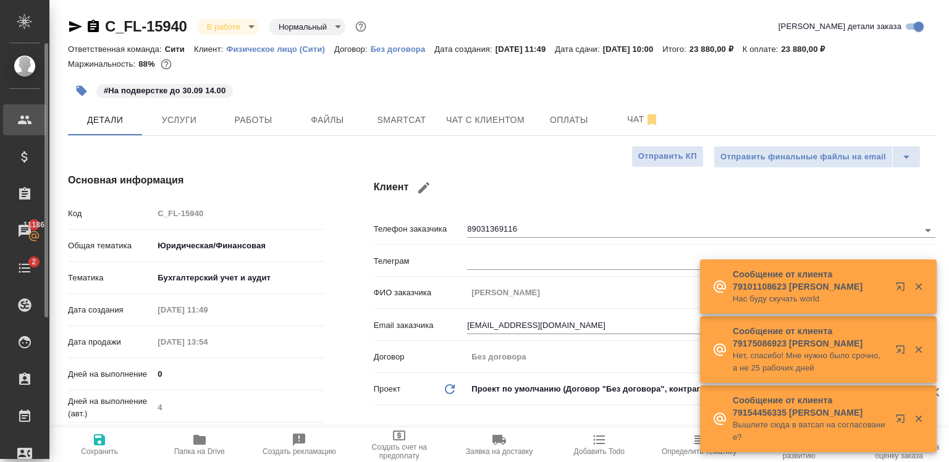
type textarea "x"
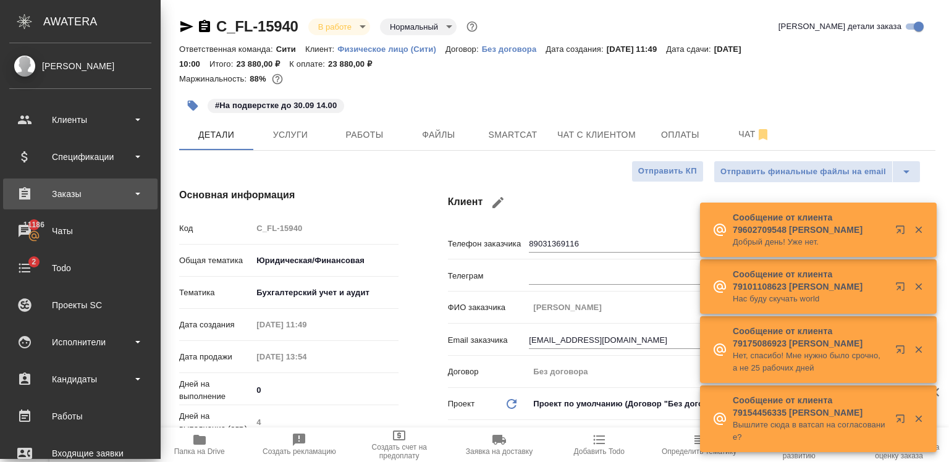
click at [70, 202] on div "Заказы" at bounding box center [80, 194] width 142 height 19
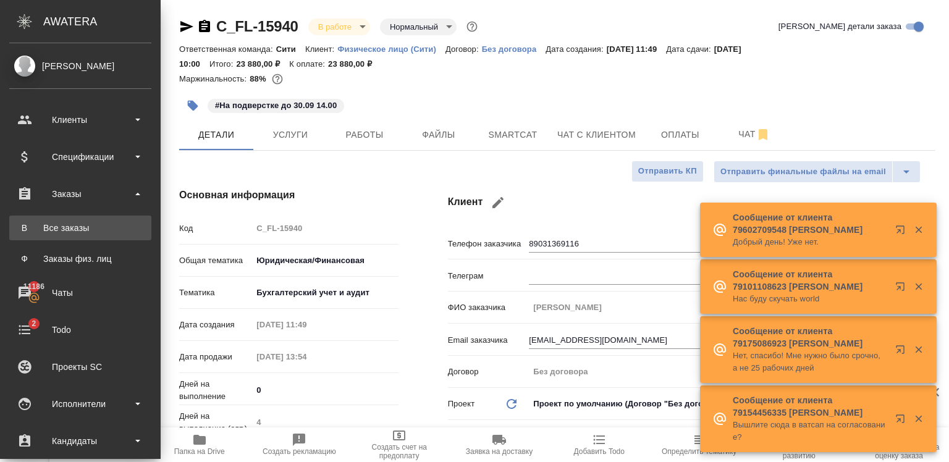
type textarea "x"
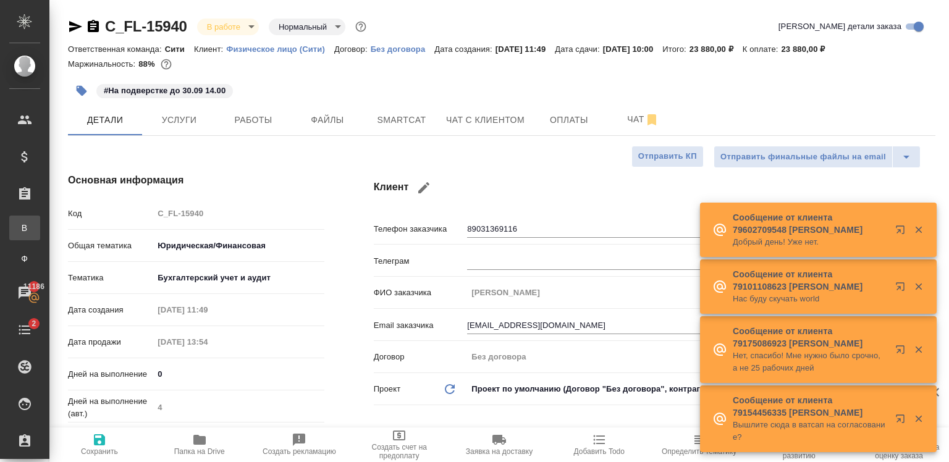
click at [89, 230] on div ".cls-1 fill:#fff; AWATERA [PERSON_NAME] Спецификации Заказы В Все заказы Ф Зака…" at bounding box center [474, 231] width 949 height 462
type textarea "x"
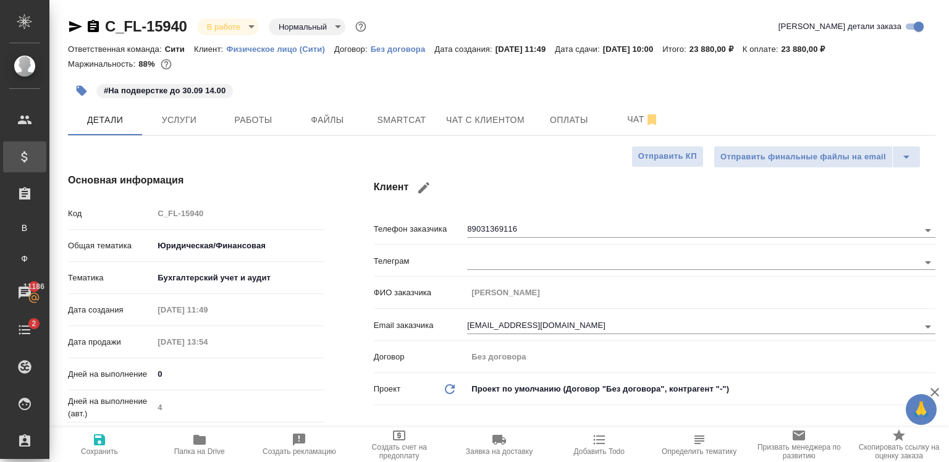
type textarea "x"
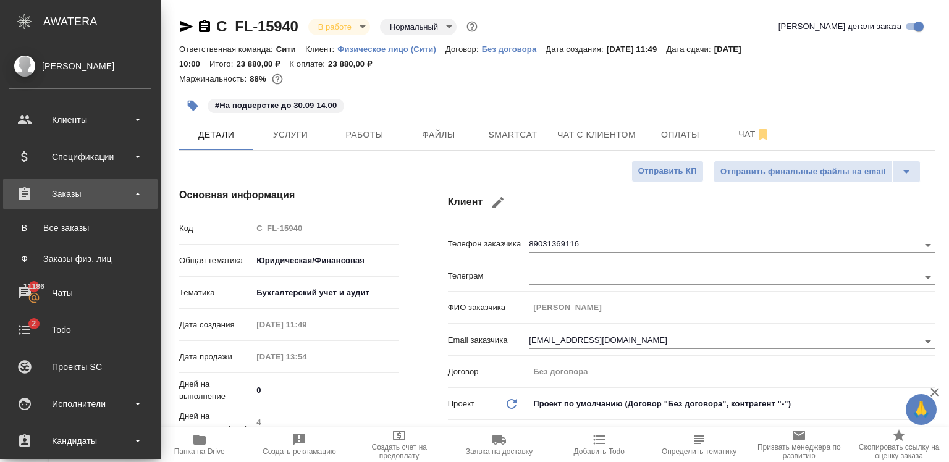
type textarea "x"
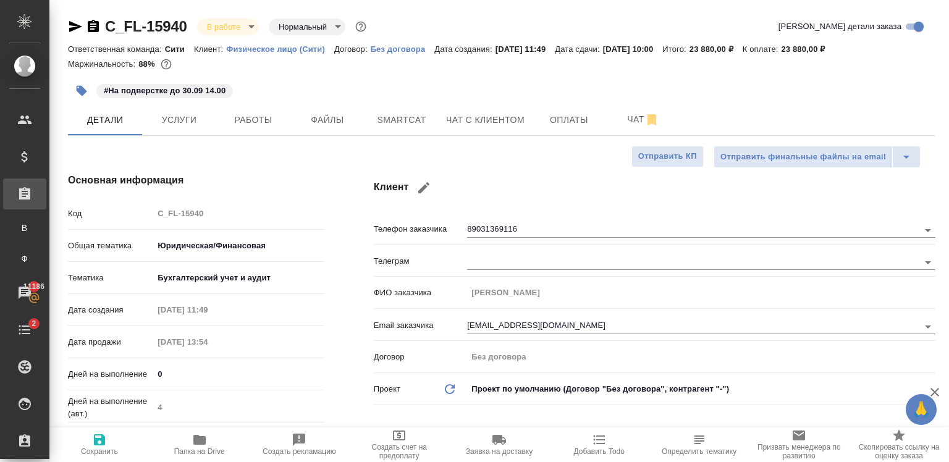
click at [49, 205] on li "Заказы В Все заказы Ф Заказы физ. лиц" at bounding box center [24, 225] width 49 height 93
type textarea "x"
click at [72, 205] on div "Код C_FL-15940" at bounding box center [196, 214] width 256 height 22
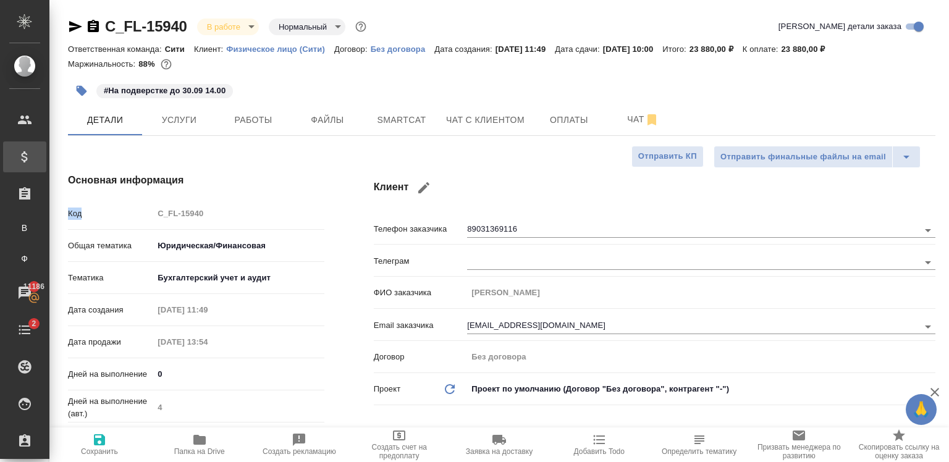
type textarea "x"
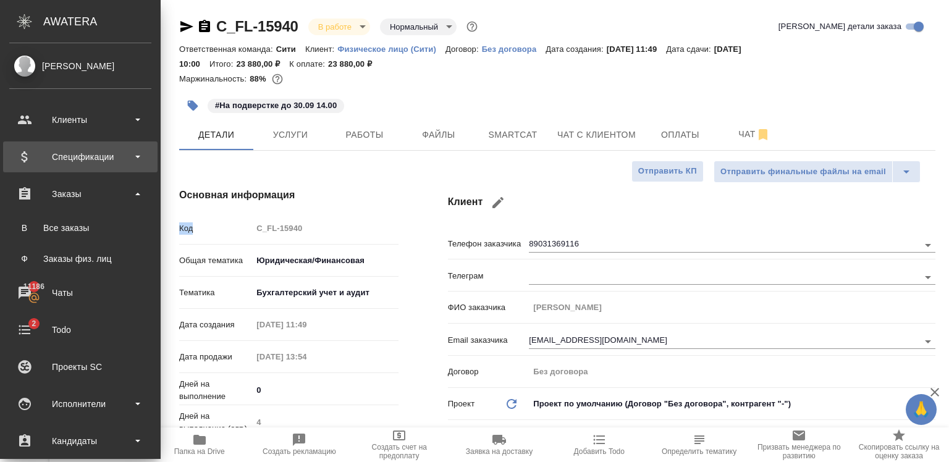
type textarea "x"
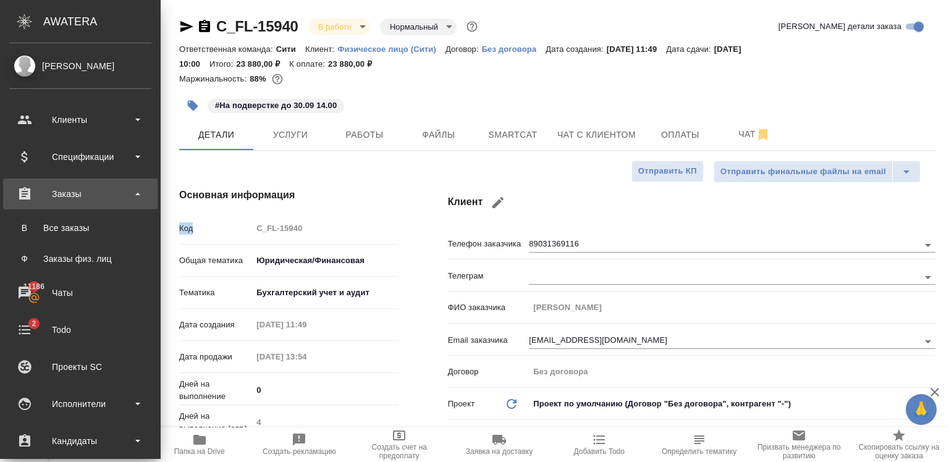
type textarea "x"
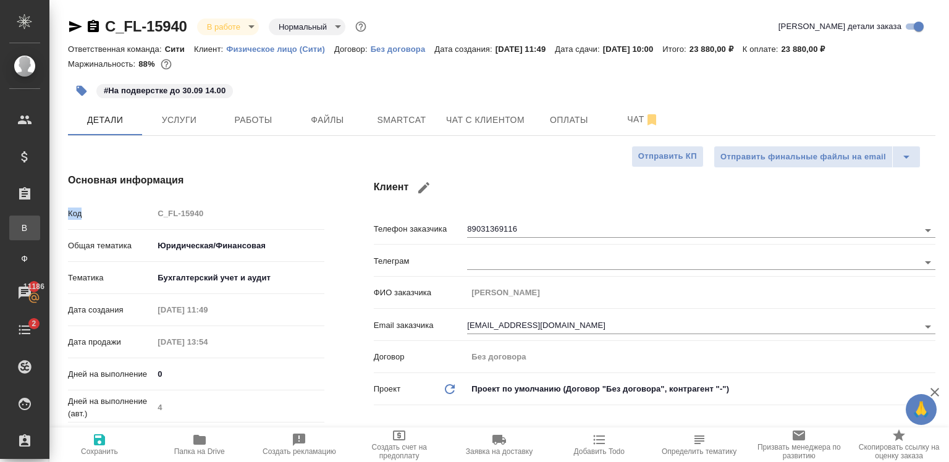
type textarea "x"
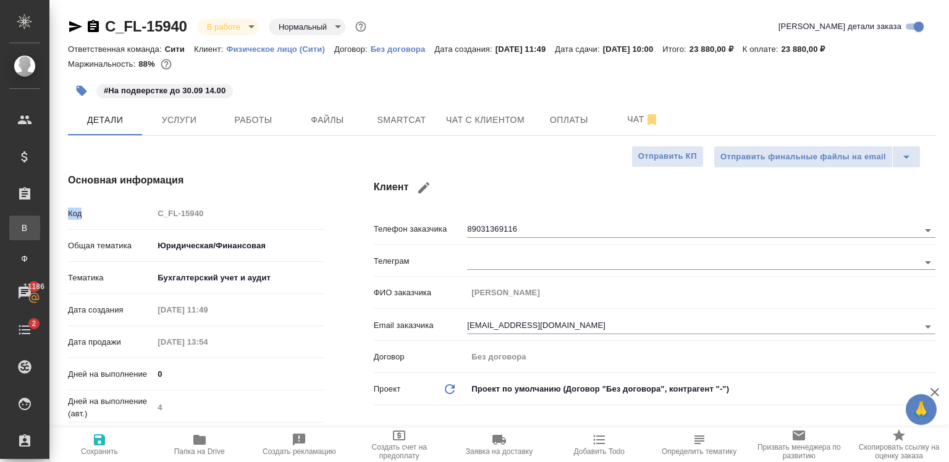
type textarea "x"
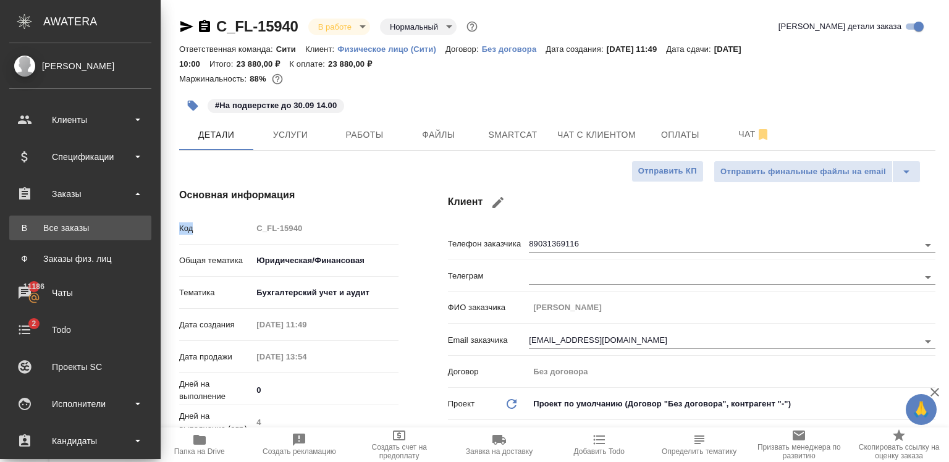
type textarea "x"
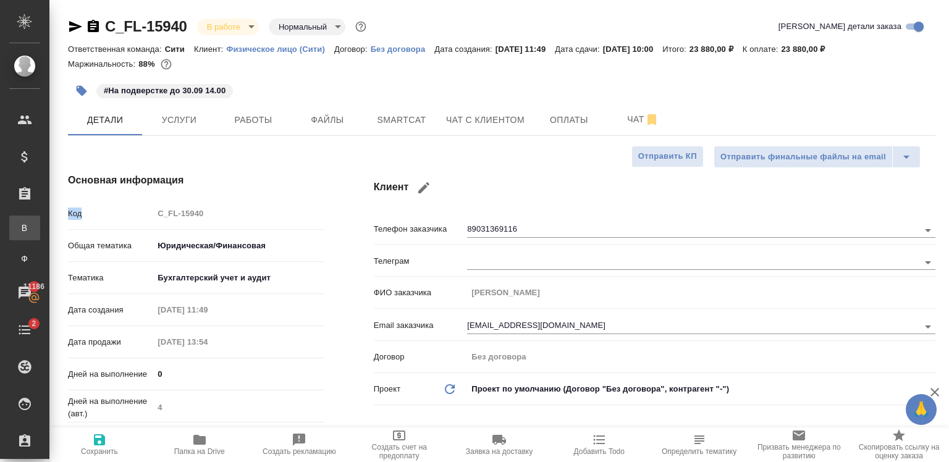
click at [28, 235] on link "В Все заказы" at bounding box center [24, 228] width 31 height 25
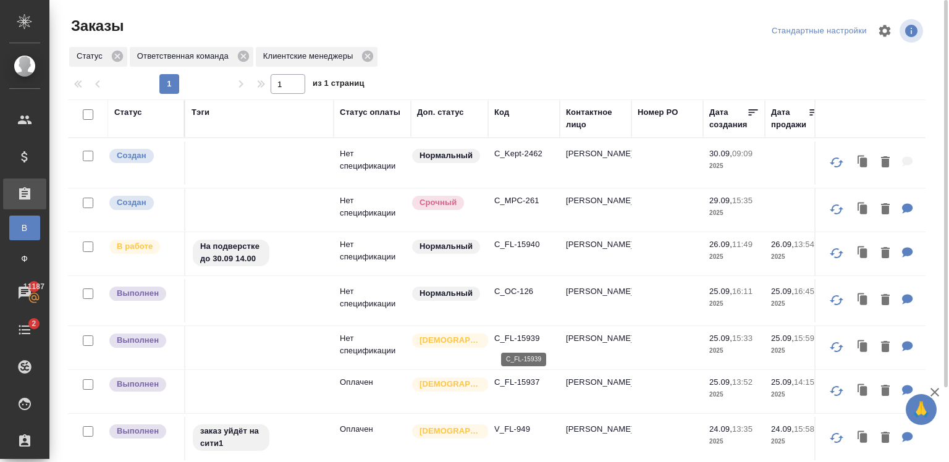
click at [535, 337] on p "C_FL-15939" at bounding box center [523, 338] width 59 height 12
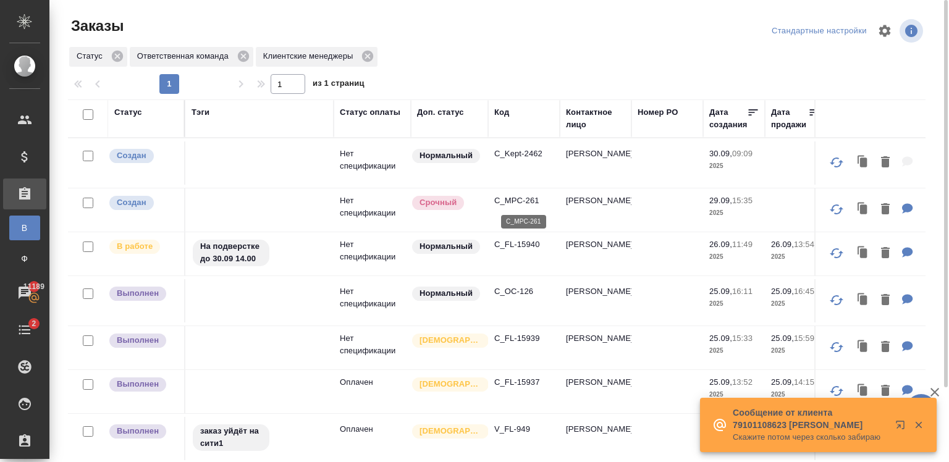
click at [529, 200] on p "C_MPC-261" at bounding box center [523, 201] width 59 height 12
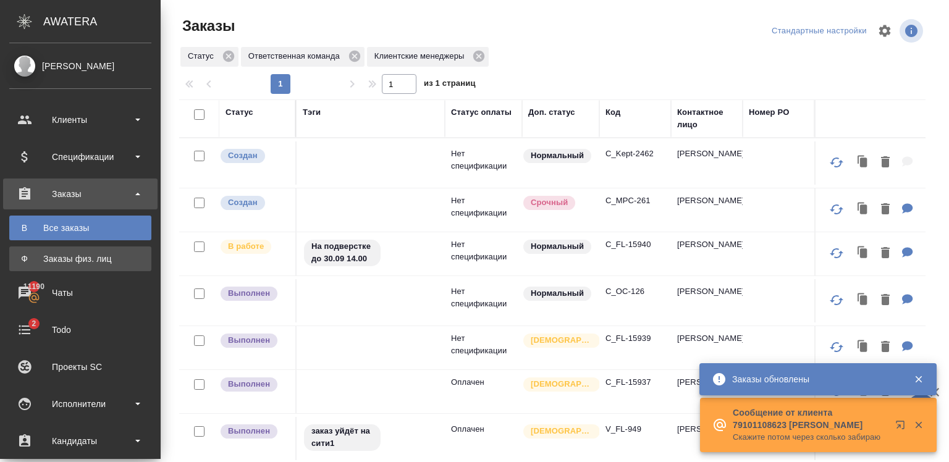
click at [20, 253] on span "Ф" at bounding box center [24, 259] width 19 height 12
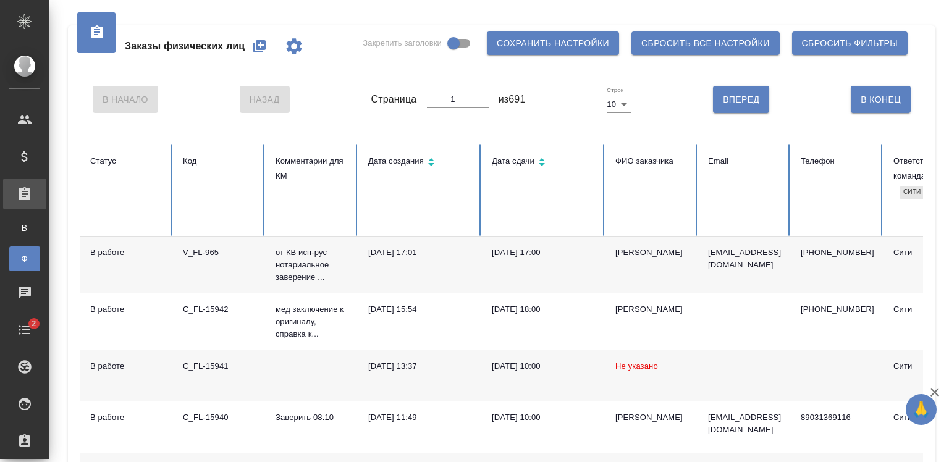
click at [259, 46] on icon "button" at bounding box center [259, 46] width 12 height 12
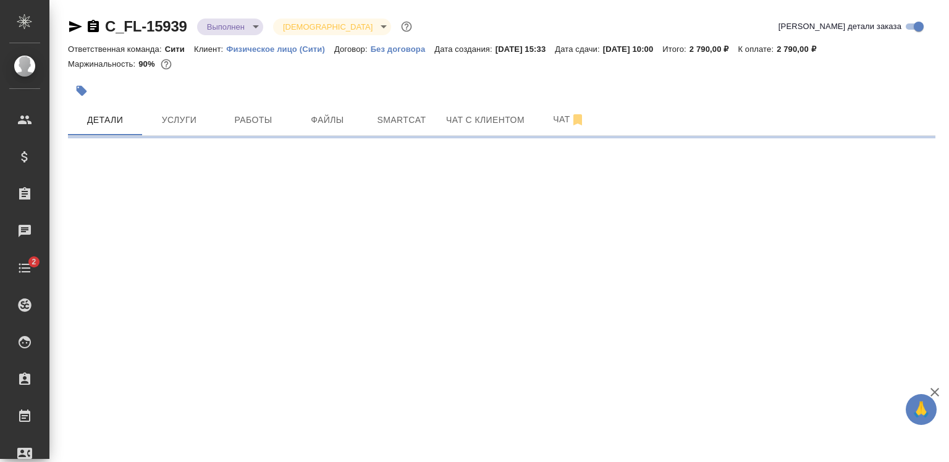
select select "RU"
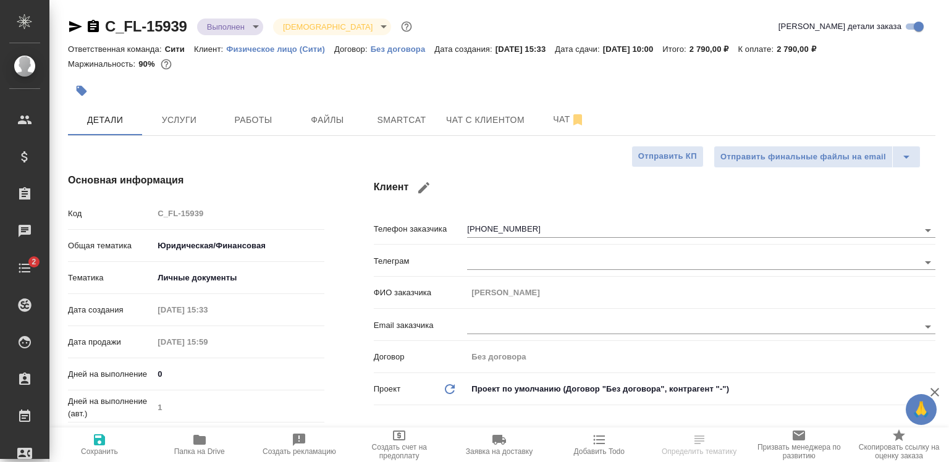
type textarea "x"
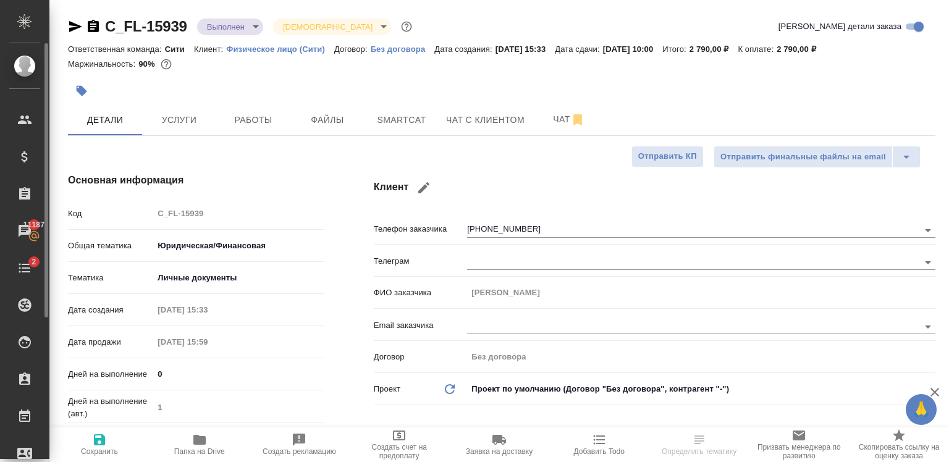
type textarea "x"
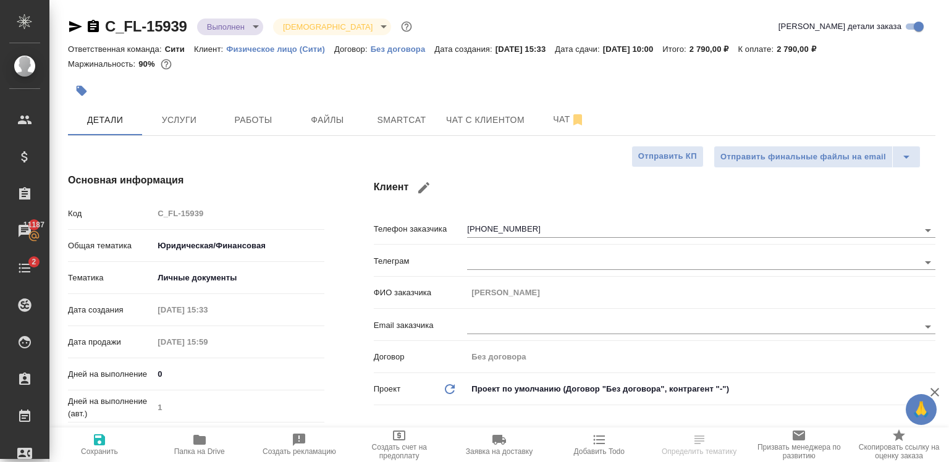
type textarea "x"
click at [77, 31] on icon "button" at bounding box center [75, 26] width 15 height 15
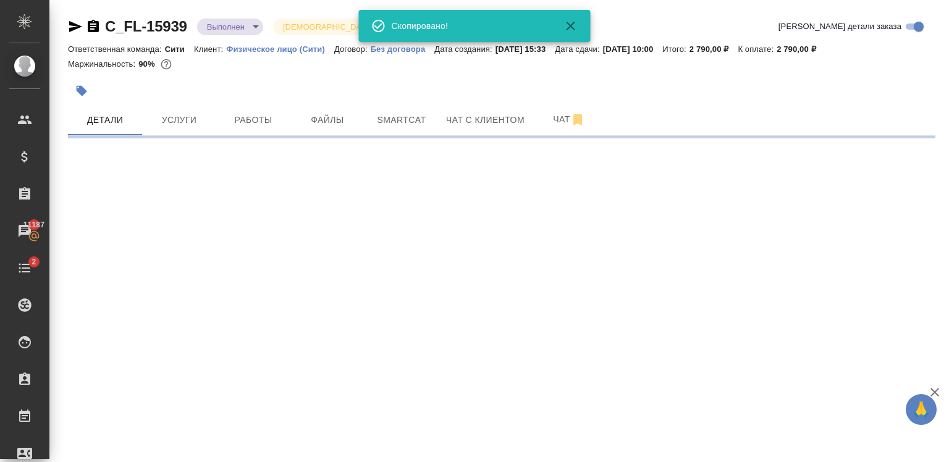
select select "RU"
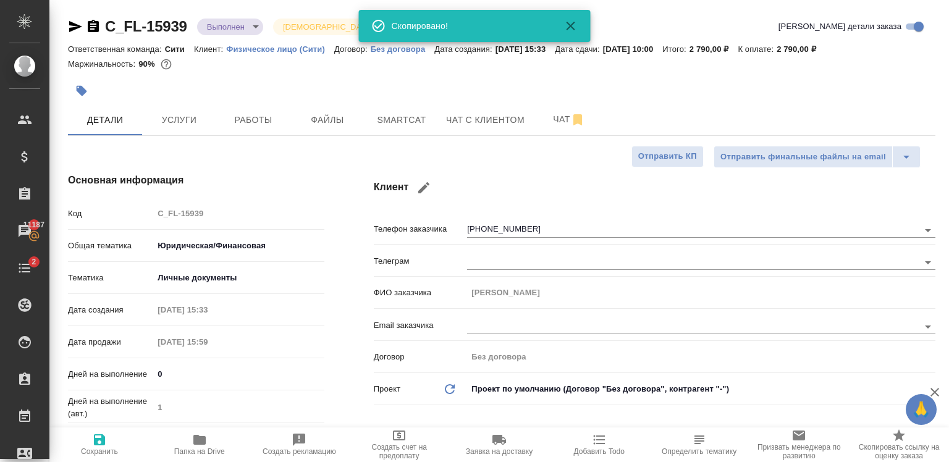
type textarea "x"
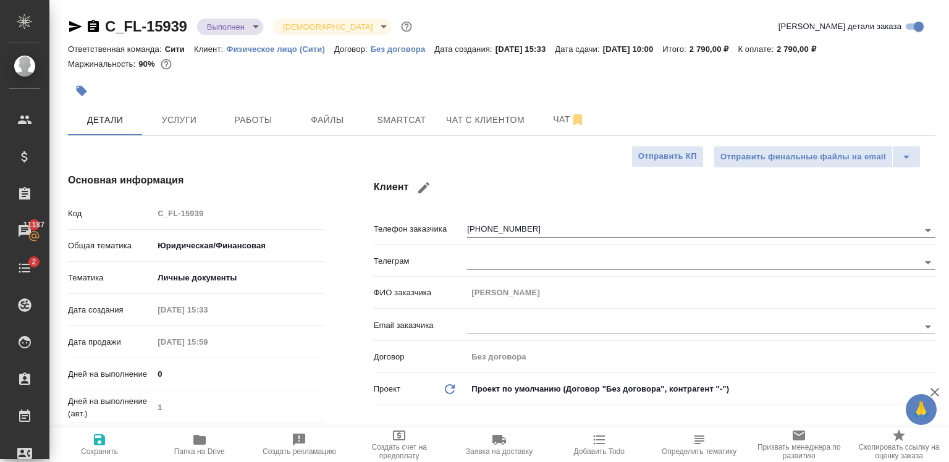
type textarea "x"
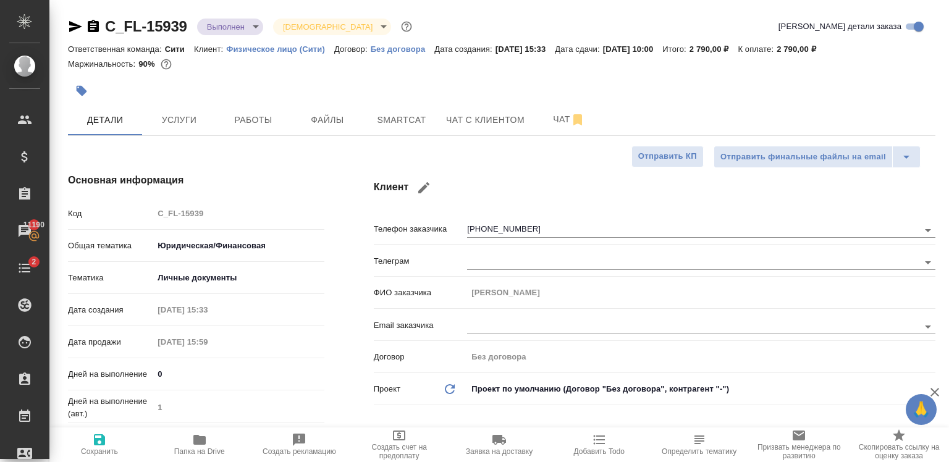
type textarea "x"
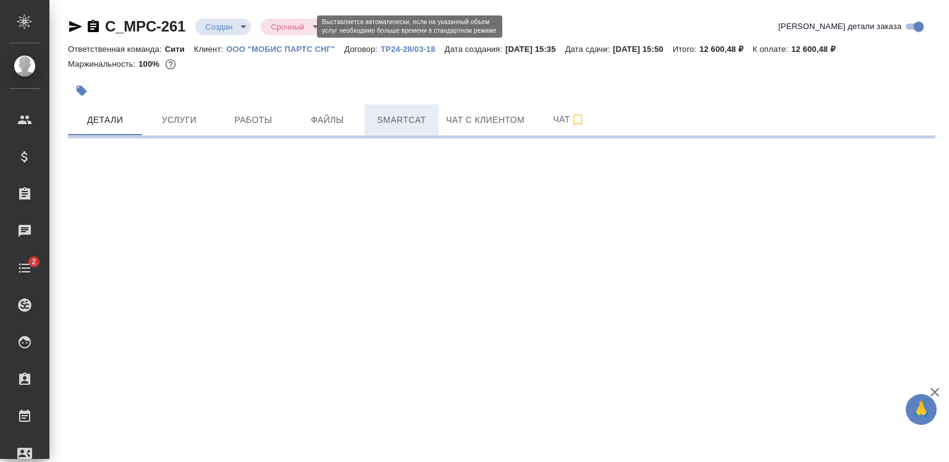
select select "RU"
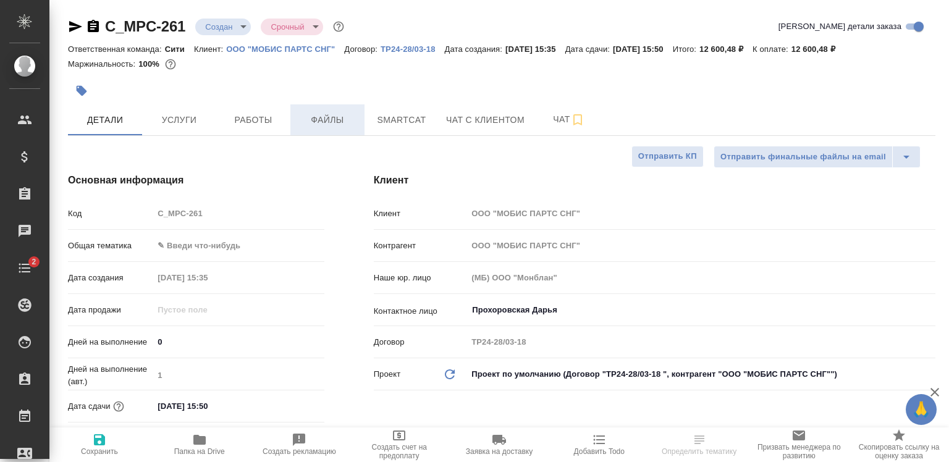
type textarea "x"
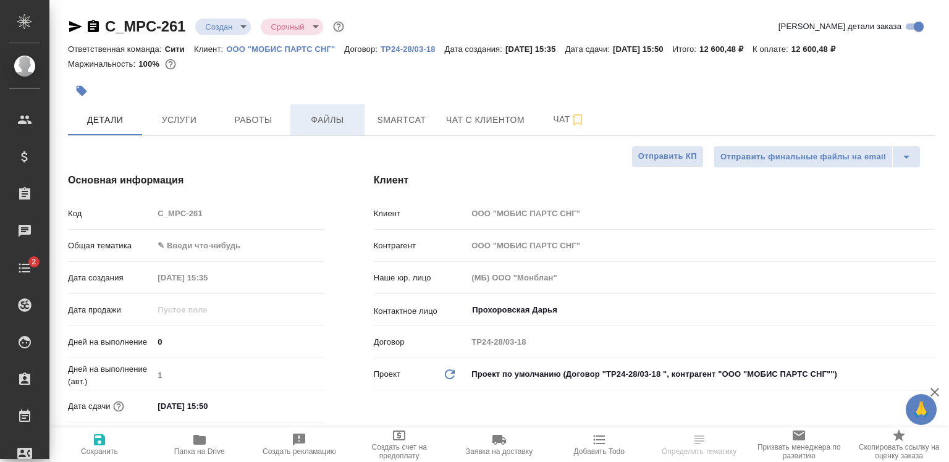
type textarea "x"
click at [314, 111] on button "Файлы" at bounding box center [327, 119] width 74 height 31
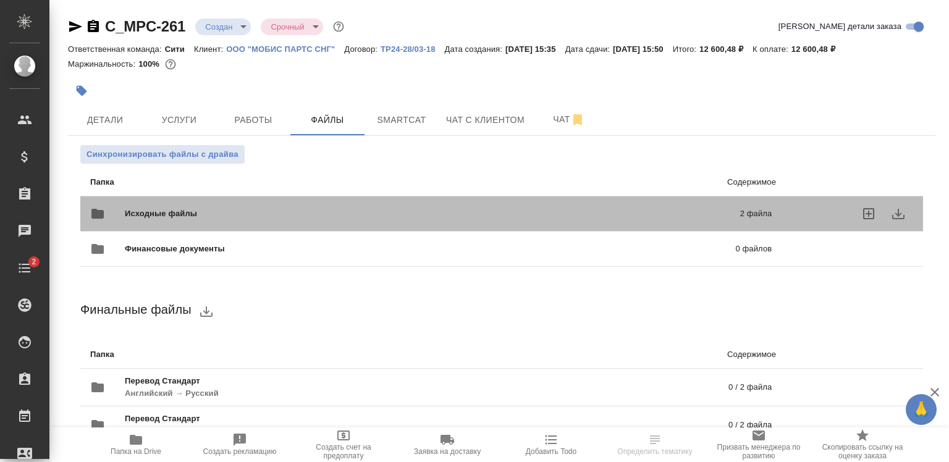
click at [395, 201] on div "Исходные файлы 2 файла" at bounding box center [430, 214] width 681 height 30
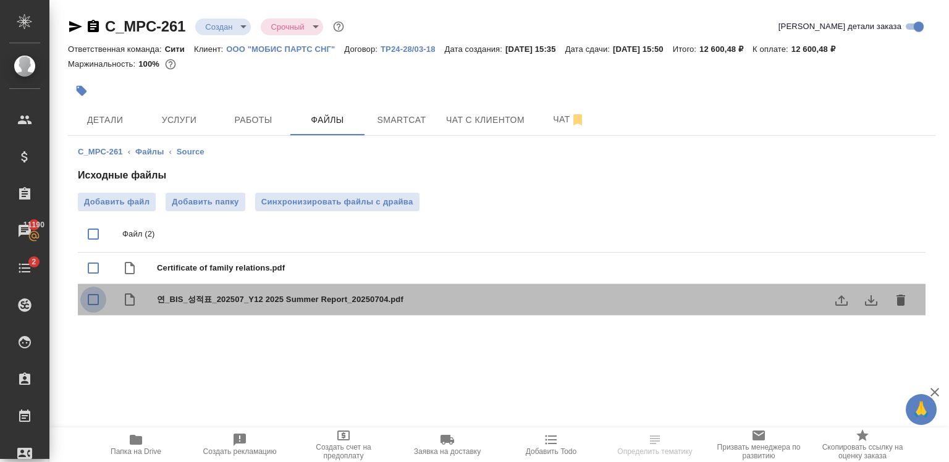
click at [93, 301] on input "checkbox" at bounding box center [93, 300] width 26 height 26
checkbox input "true"
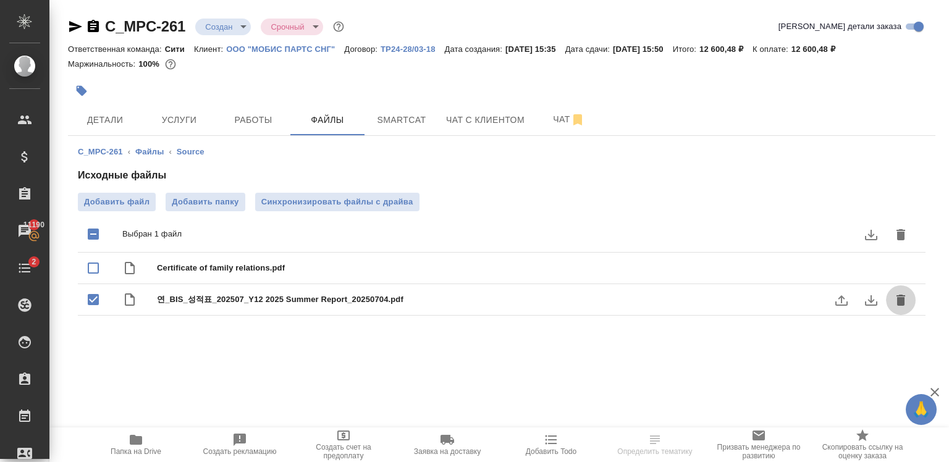
click at [901, 299] on icon "delete" at bounding box center [900, 300] width 9 height 11
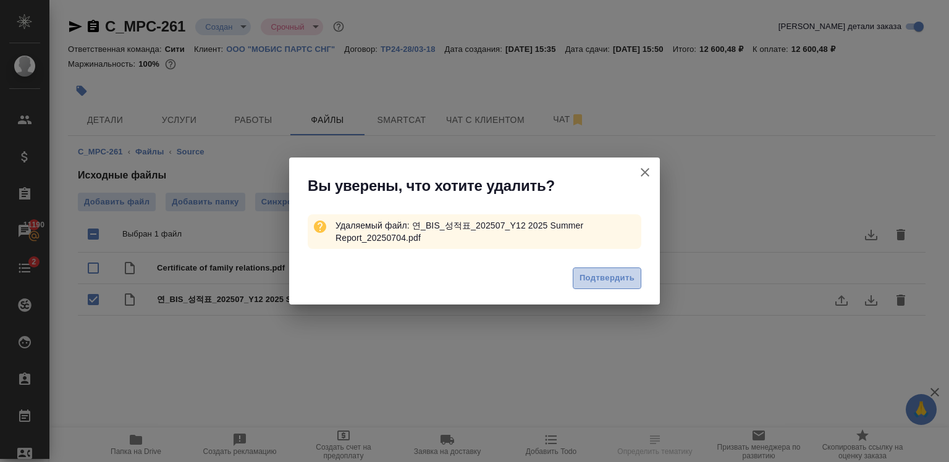
click at [618, 274] on span "Подтвердить" at bounding box center [606, 278] width 55 height 14
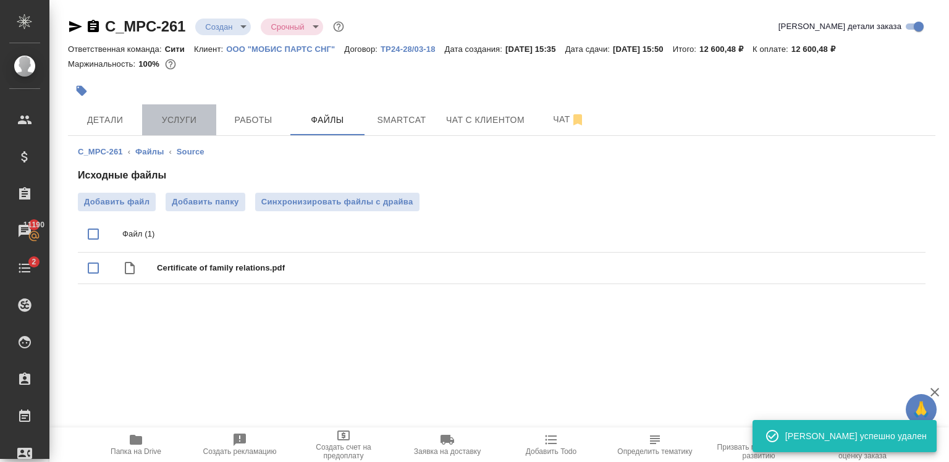
click at [190, 112] on span "Услуги" at bounding box center [178, 119] width 59 height 15
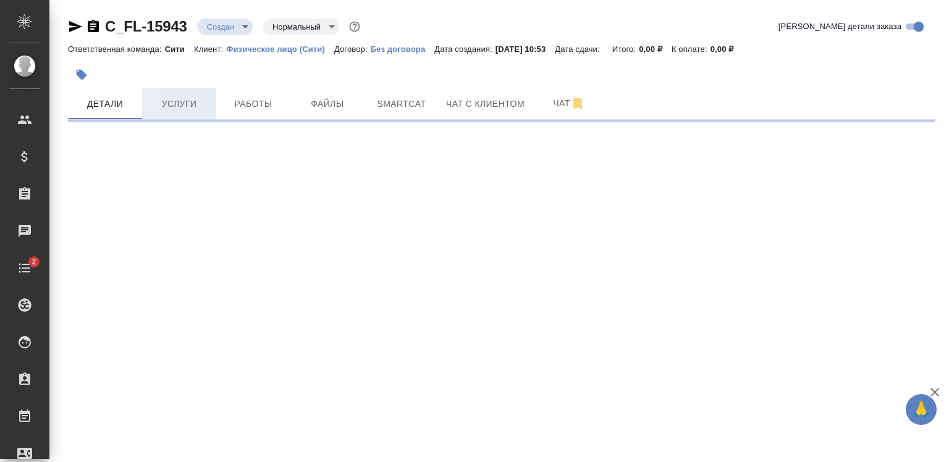
select select "RU"
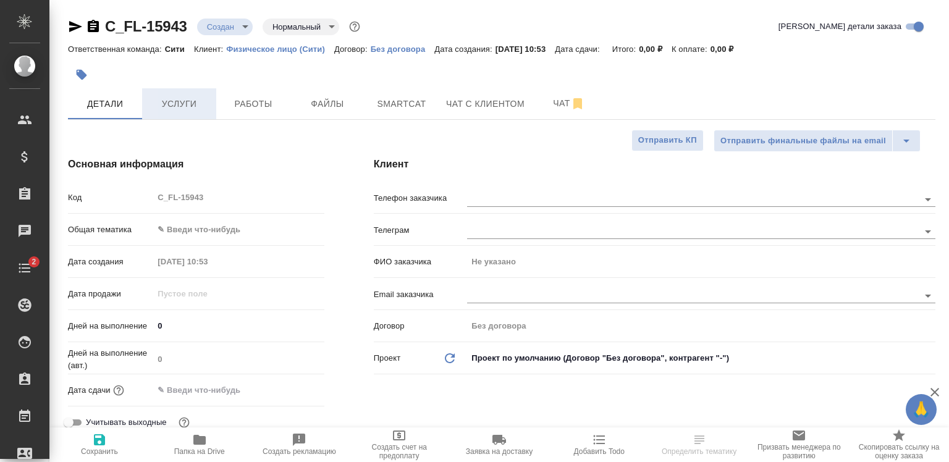
type textarea "x"
click at [198, 104] on span "Услуги" at bounding box center [178, 103] width 59 height 15
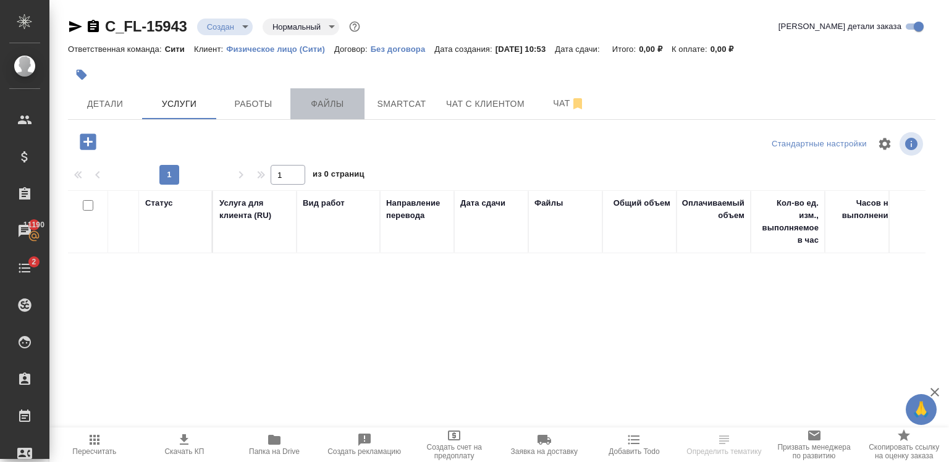
click at [326, 102] on span "Файлы" at bounding box center [327, 103] width 59 height 15
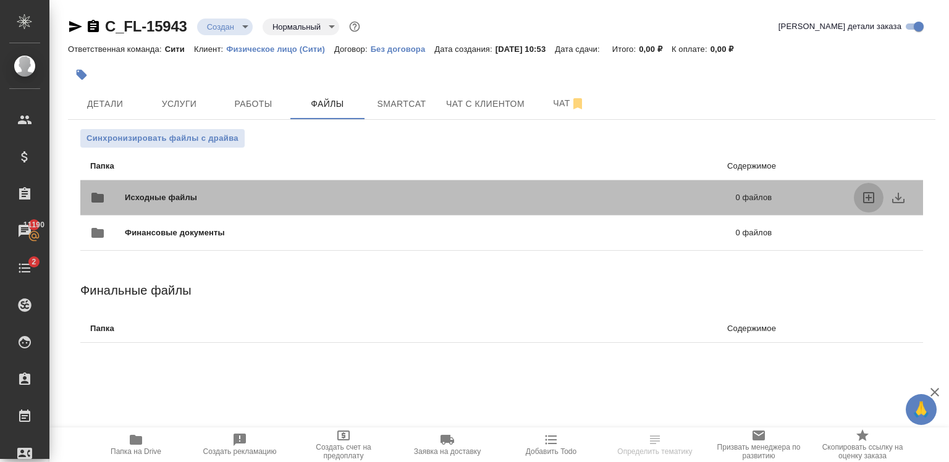
click at [862, 200] on icon "uploadFiles" at bounding box center [868, 197] width 15 height 15
click at [0, 0] on input "uploadFiles" at bounding box center [0, 0] width 0 height 0
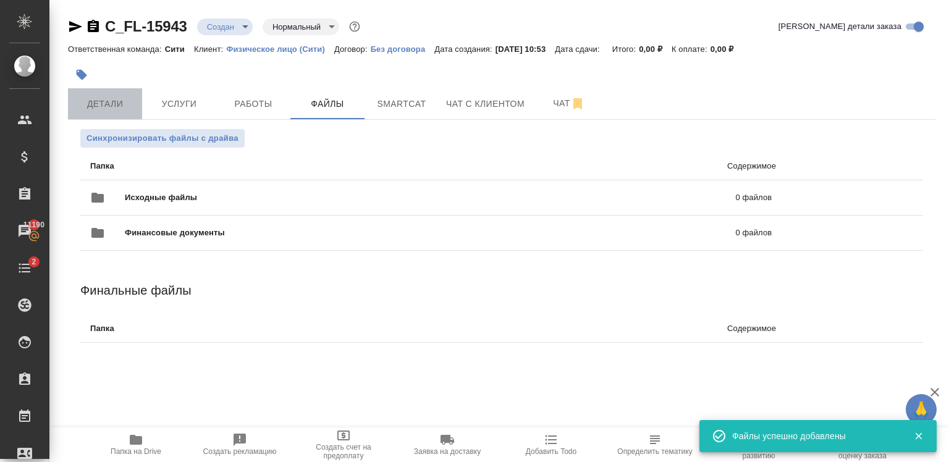
click at [121, 111] on span "Детали" at bounding box center [104, 103] width 59 height 15
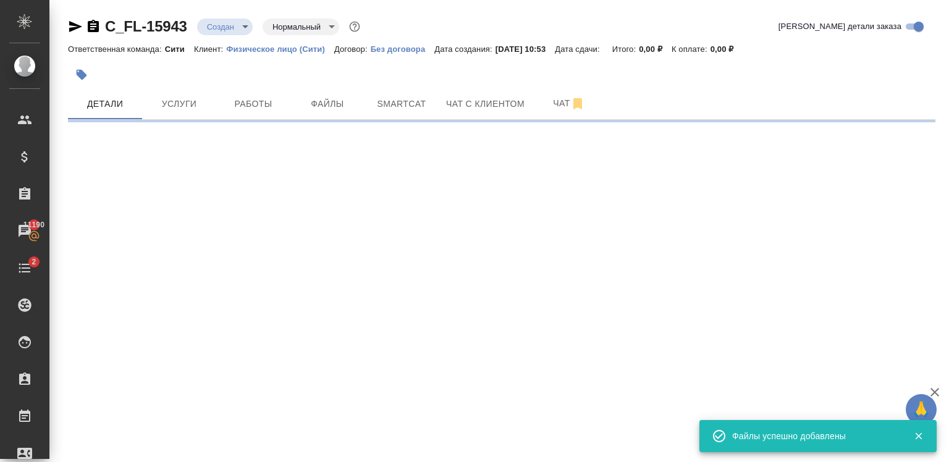
select select "RU"
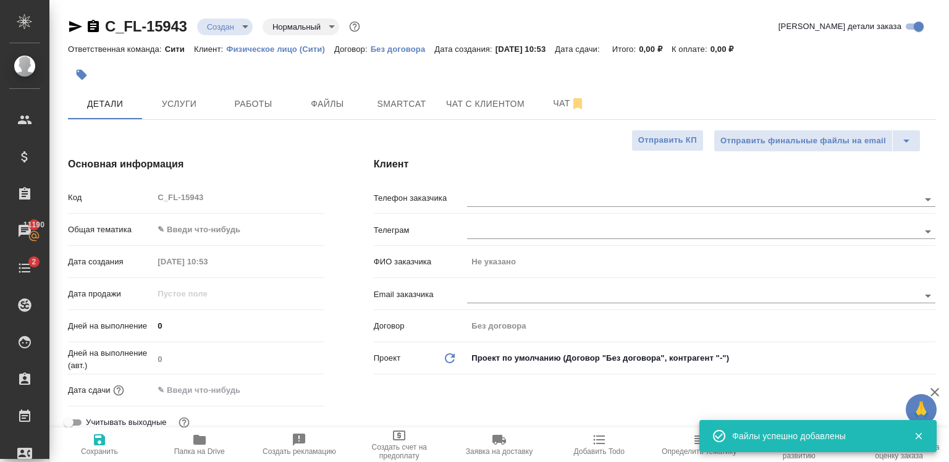
type textarea "x"
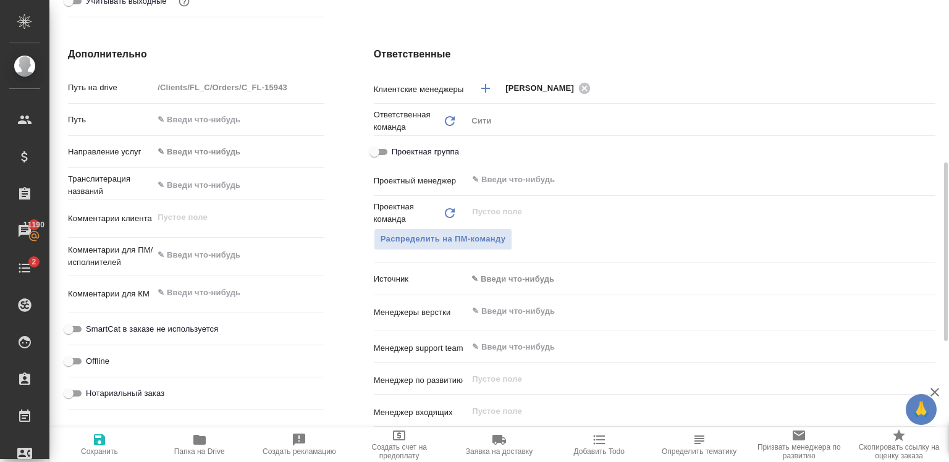
scroll to position [421, 0]
type textarea "x"
click at [205, 247] on textarea at bounding box center [238, 255] width 169 height 21
type textarea "x"
type textarea "с"
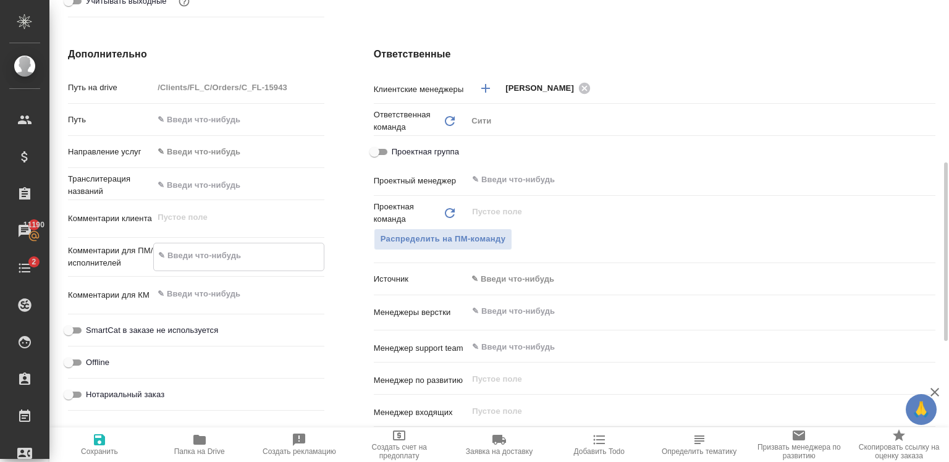
type textarea "x"
type textarea "сд"
type textarea "x"
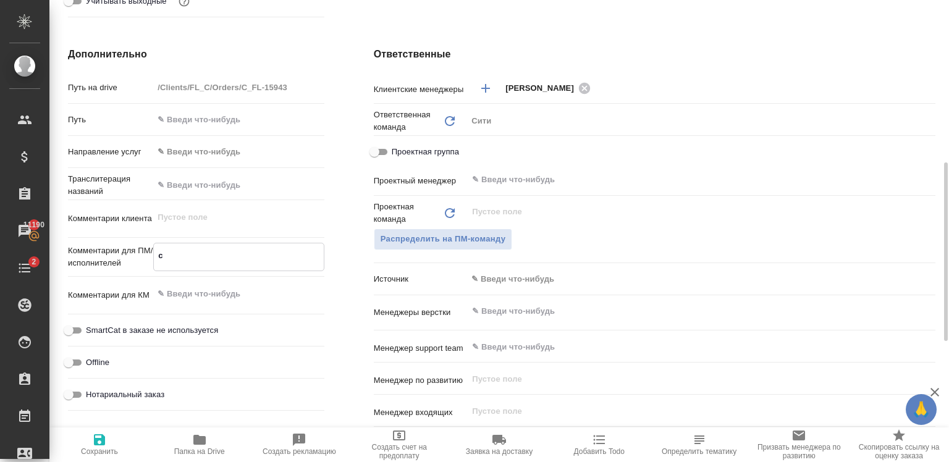
type textarea "x"
type textarea "сде"
type textarea "x"
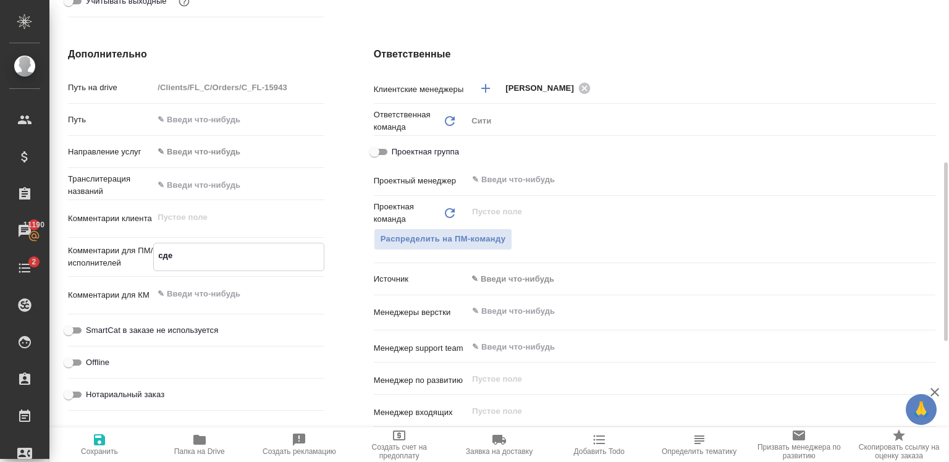
type textarea "x"
type textarea "сдел"
type textarea "x"
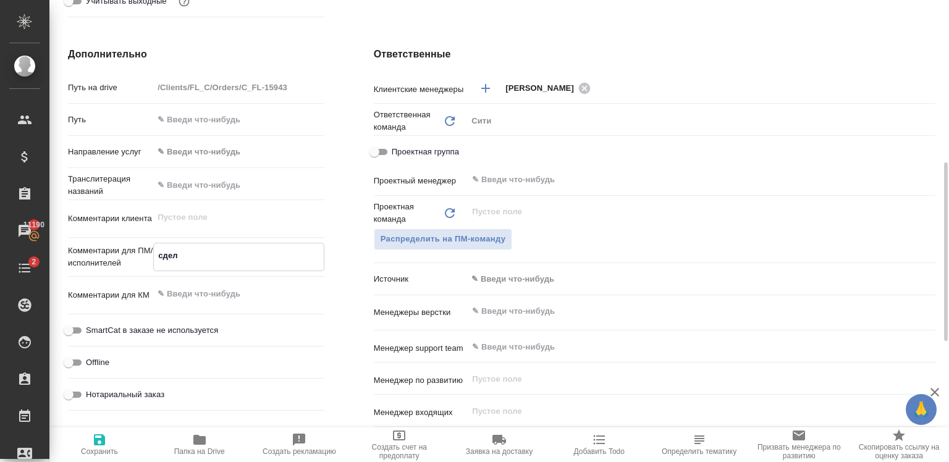
type textarea "сдела"
type textarea "x"
type textarea "сделай"
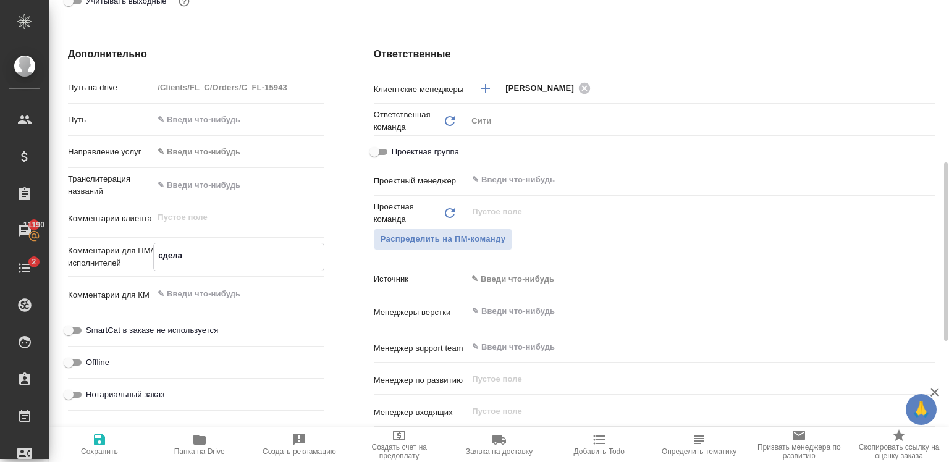
type textarea "x"
type textarea "сделайт"
type textarea "x"
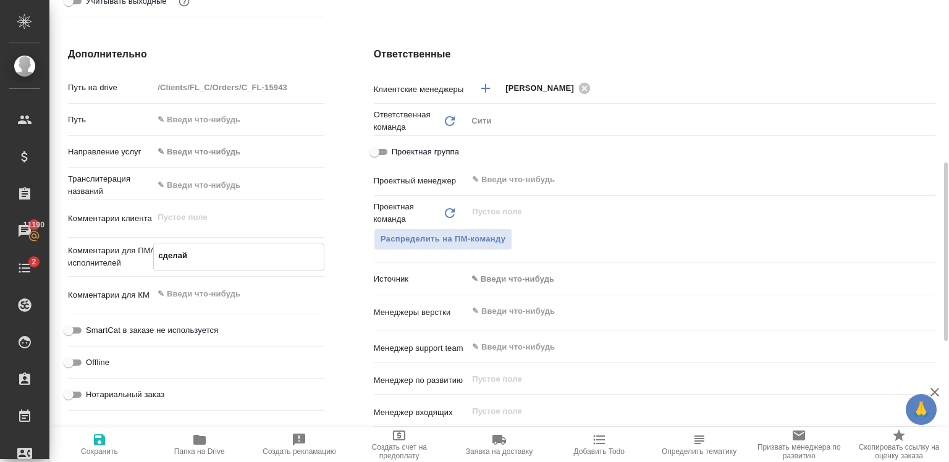
type textarea "x"
type textarea "сделайте"
type textarea "x"
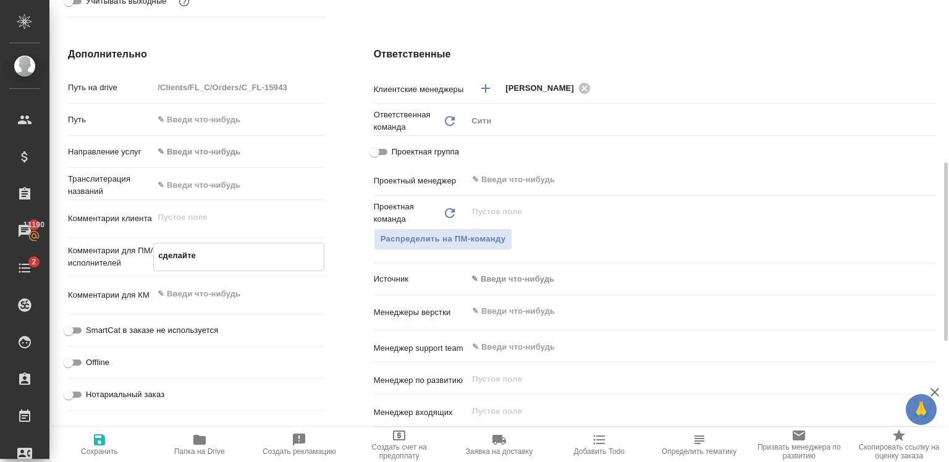
type textarea "x"
type textarea "сделайте"
type textarea "x"
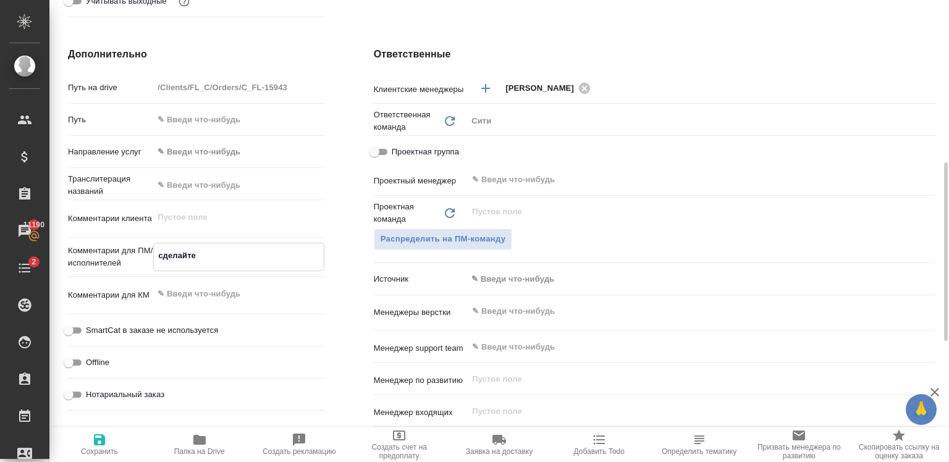
type textarea "сделайте т"
type textarea "x"
type textarea "сделайте тик"
type textarea "x"
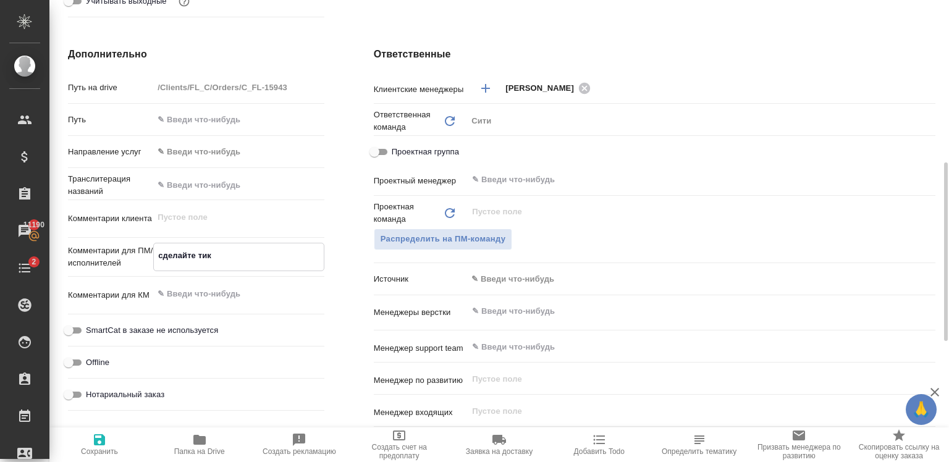
type textarea "x"
type textarea "сделайте тике"
type textarea "x"
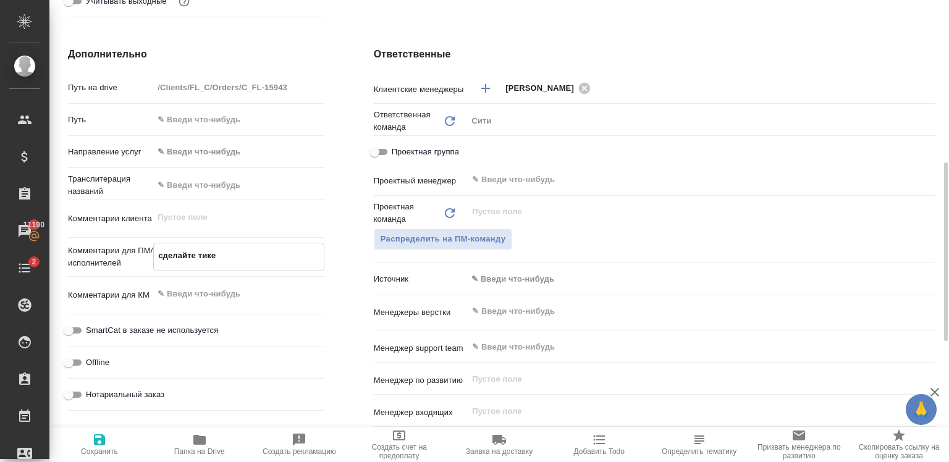
type textarea "x"
type textarea "сделайте тикет"
type textarea "x"
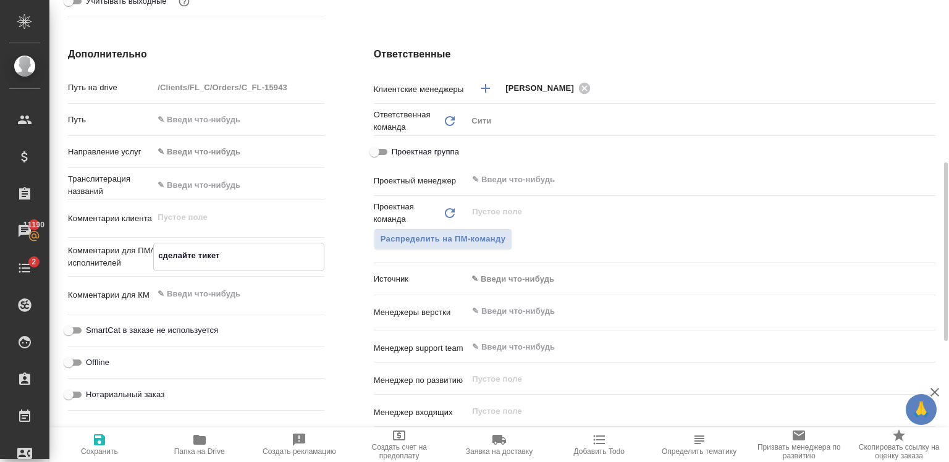
type textarea "x"
type textarea "сделайте тикет,"
type textarea "x"
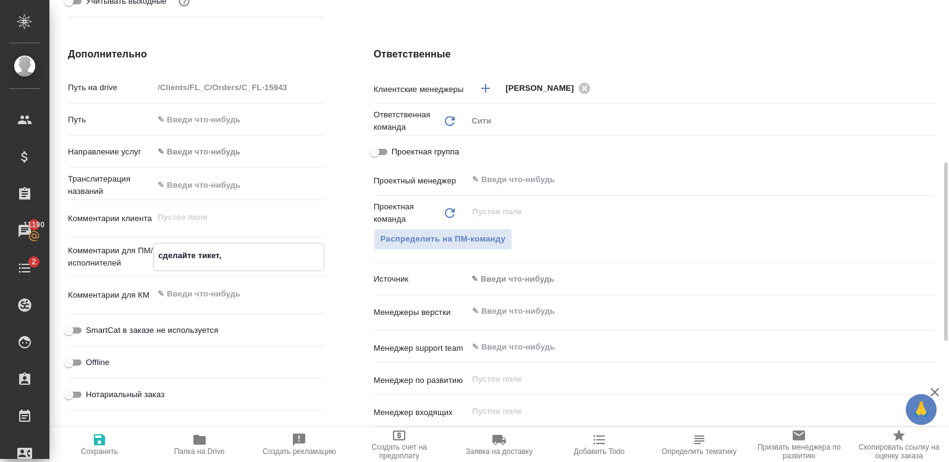
type textarea "сделайте тикет,"
type textarea "x"
type textarea "сделайте тикет, п"
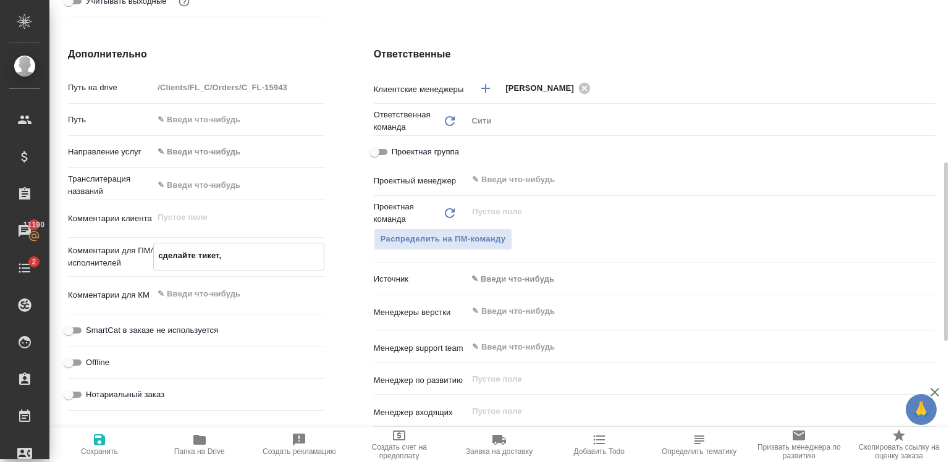
type textarea "x"
type textarea "сделайте тикет, по"
type textarea "x"
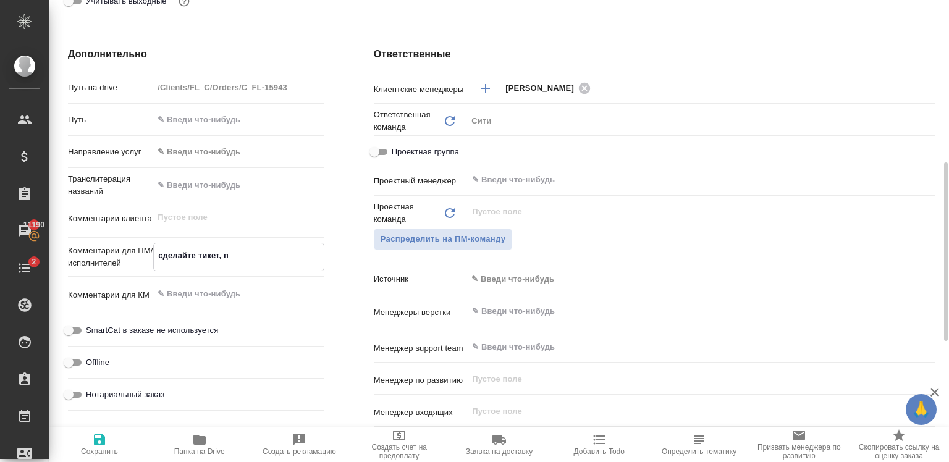
type textarea "x"
type textarea "сделайте тикет, пож"
type textarea "x"
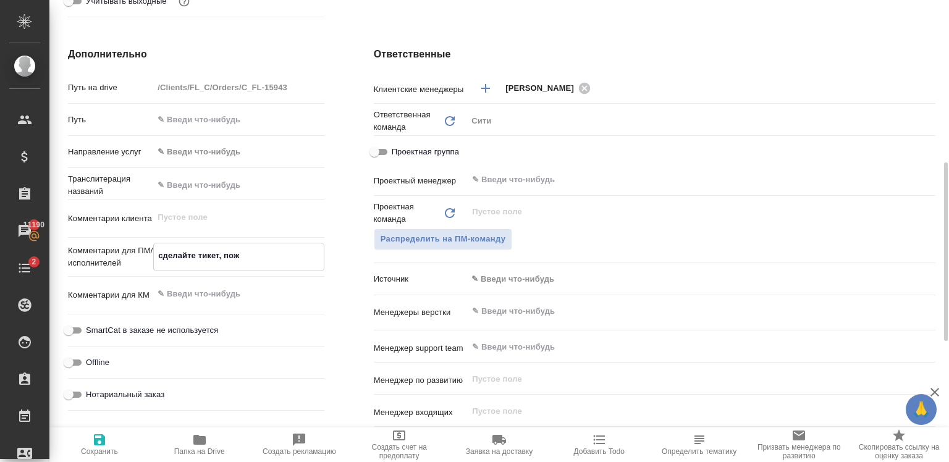
type textarea "x"
type textarea "сделайте тикет, пожа"
type textarea "x"
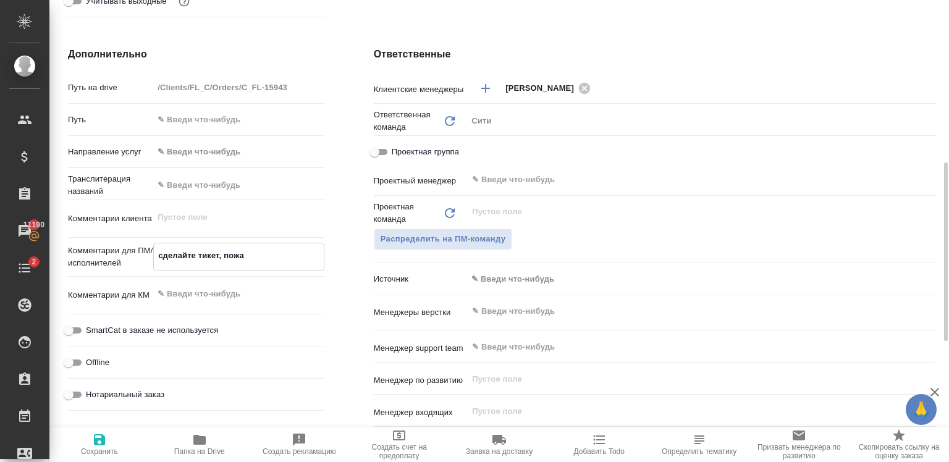
type textarea "сделайте тикет, пожал"
type textarea "x"
type textarea "сделайте тикет, пожалу"
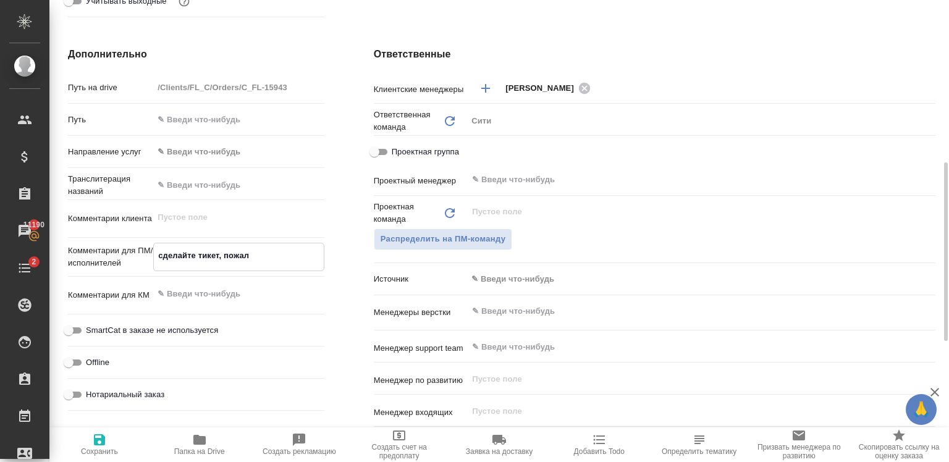
type textarea "x"
type textarea "сделайте тикет, пожалуй"
type textarea "x"
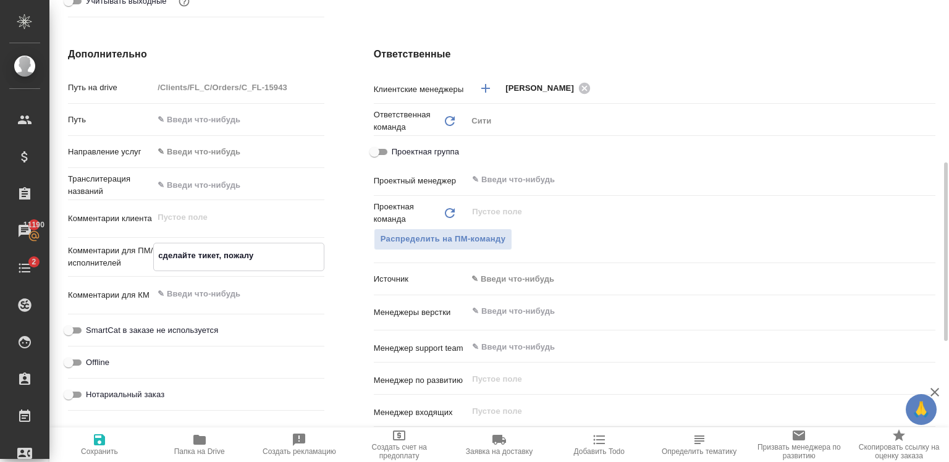
type textarea "x"
type textarea "сделайте тикет, пожалуйс"
type textarea "x"
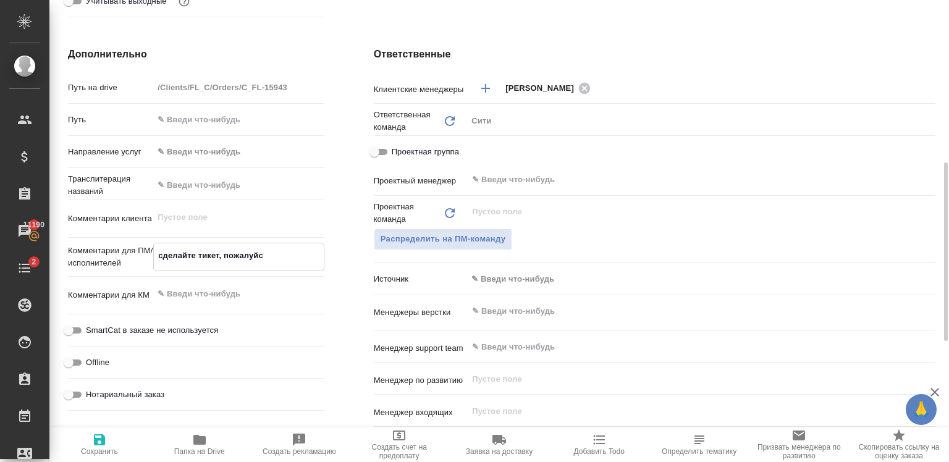
type textarea "x"
type textarea "сделайте тикет, пожалуйст"
type textarea "x"
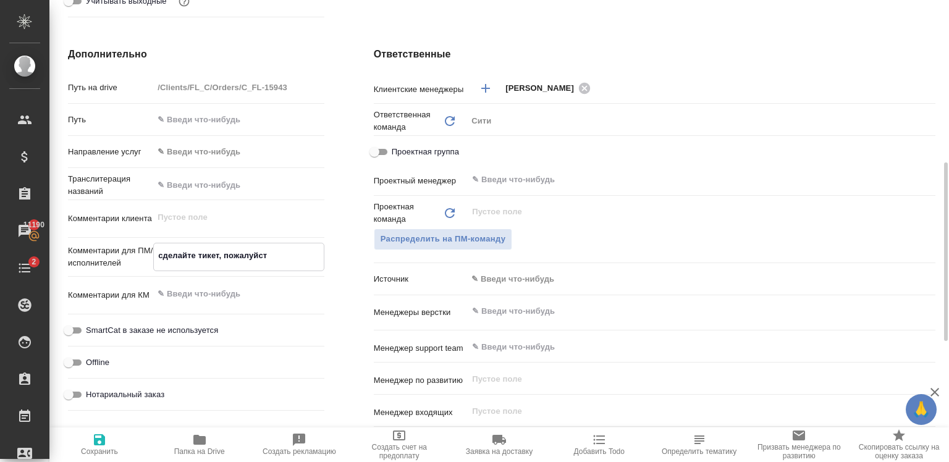
type textarea "сделайте тикет, пожалуйста"
type textarea "x"
type textarea "сделайте тикет, пожалуйста"
type textarea "x"
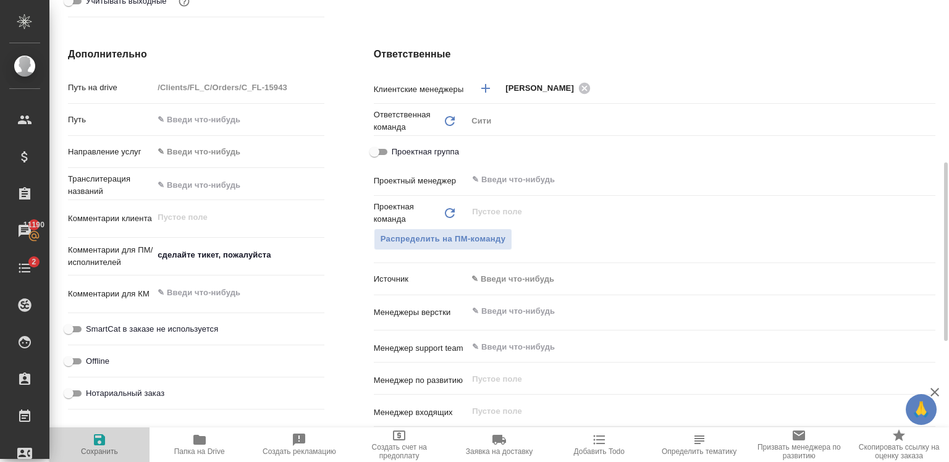
click at [115, 445] on span "Сохранить" at bounding box center [99, 443] width 85 height 23
type textarea "x"
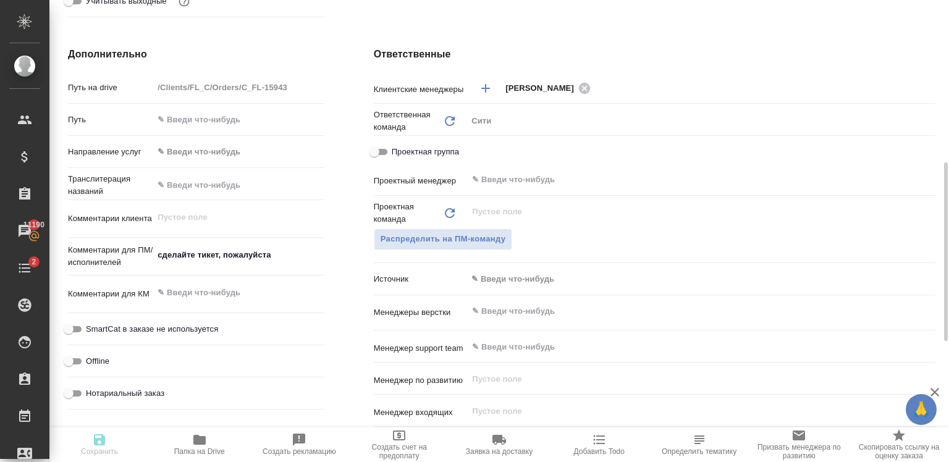
type textarea "x"
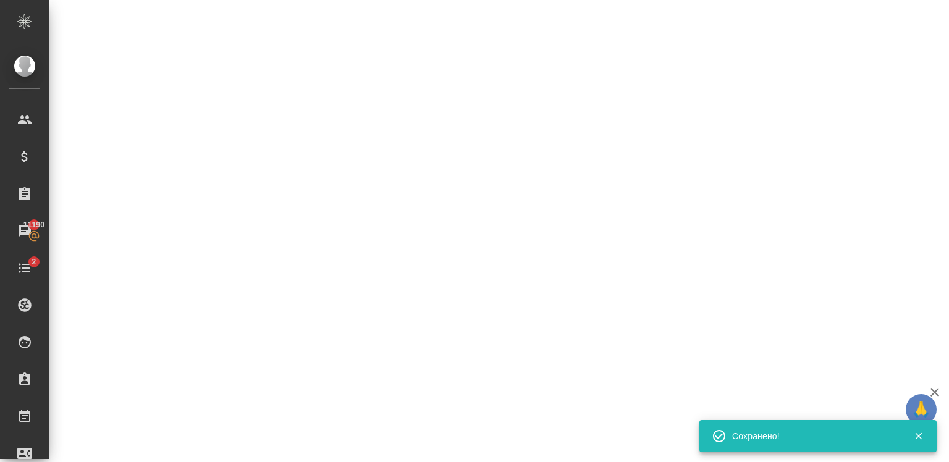
select select "RU"
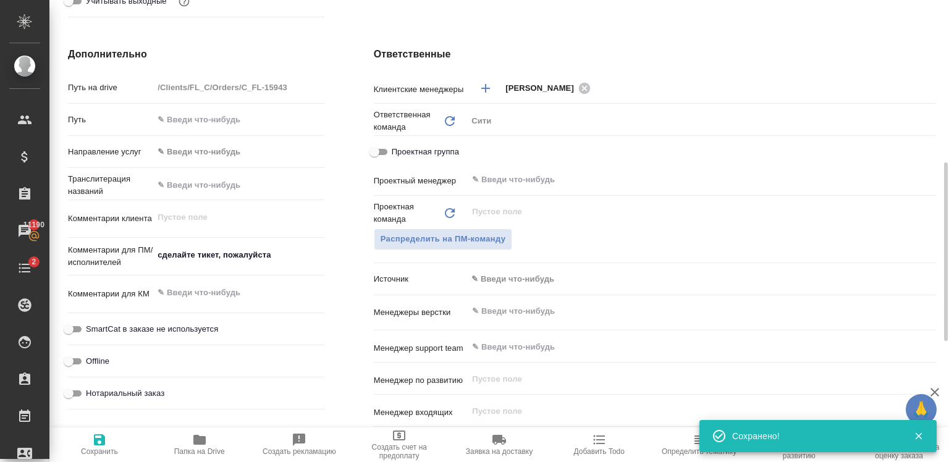
type textarea "x"
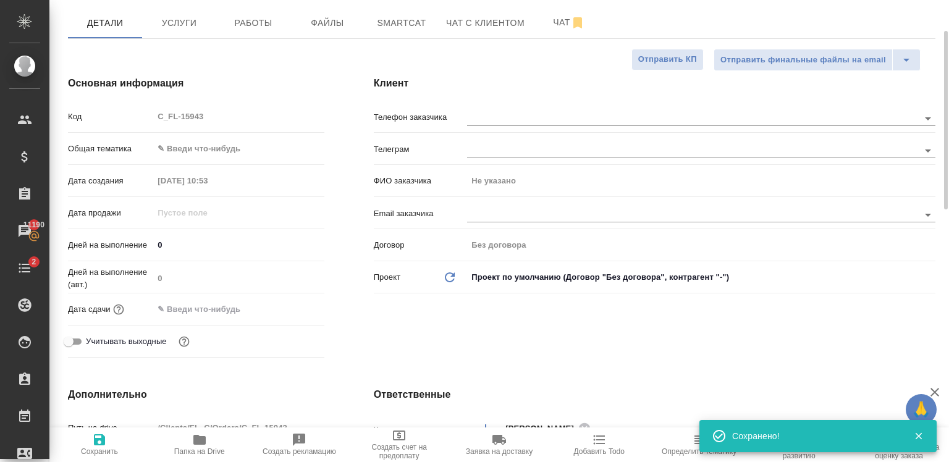
scroll to position [0, 0]
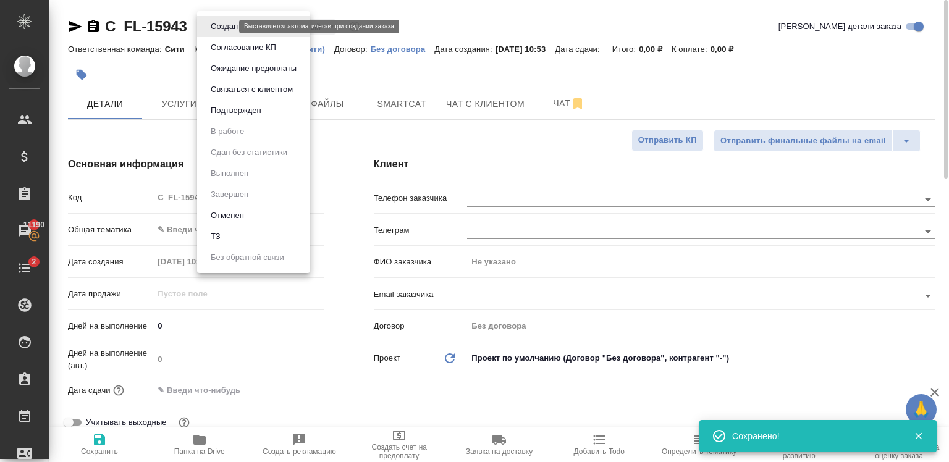
click at [222, 23] on body "🙏 .cls-1 fill:#fff; AWATERA Zaytseva Svetlana Клиенты Спецификации Заказы 11190…" at bounding box center [474, 231] width 949 height 462
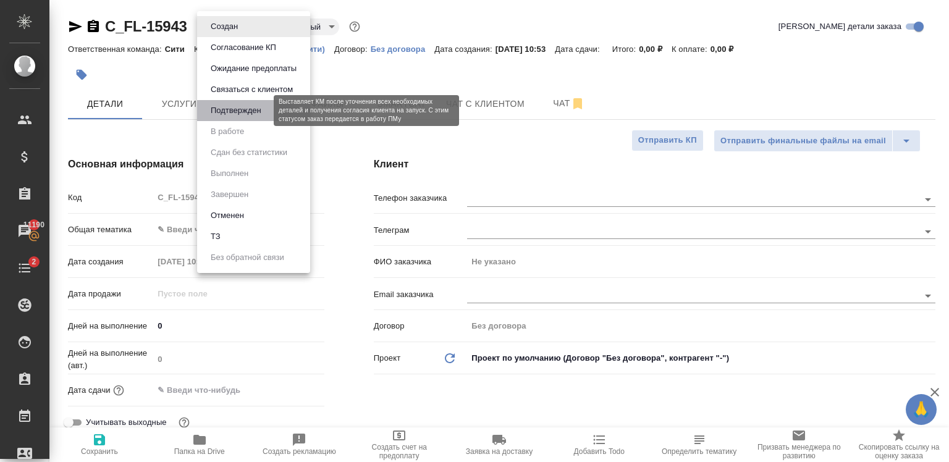
click at [248, 115] on button "Подтвержден" at bounding box center [236, 111] width 58 height 14
type textarea "x"
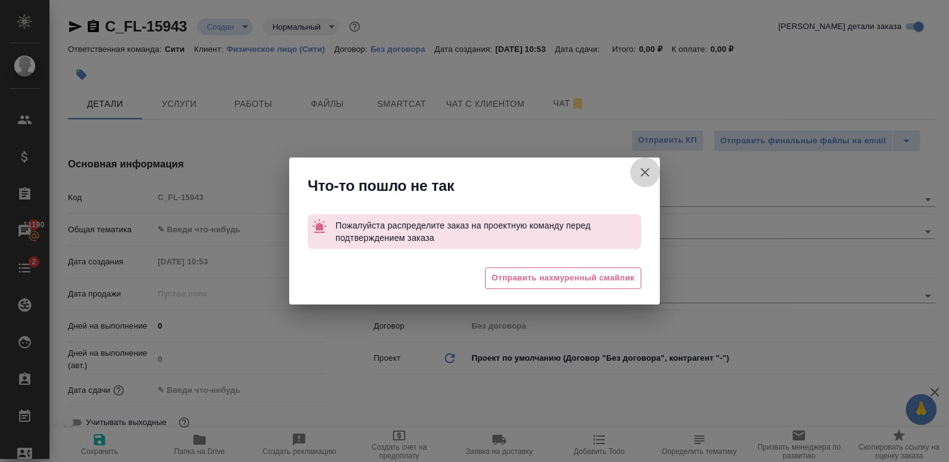
click at [650, 173] on icon "button" at bounding box center [644, 172] width 15 height 15
type textarea "x"
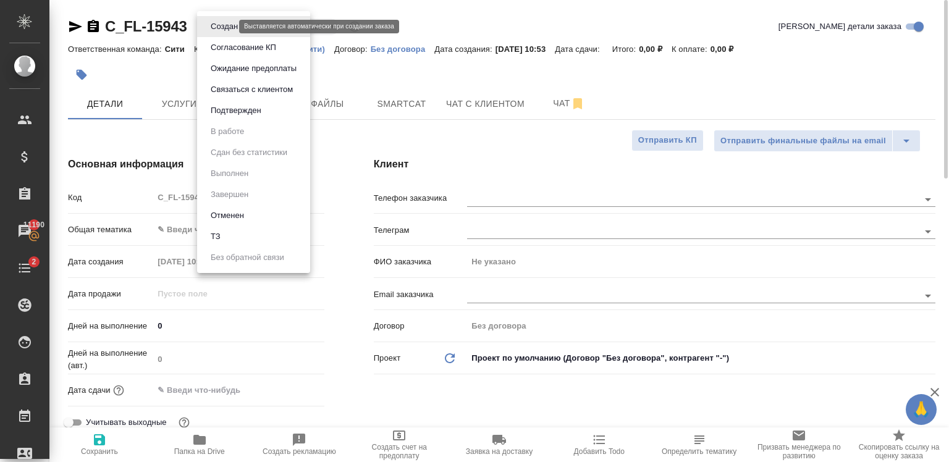
click at [227, 25] on body "🙏 .cls-1 fill:#fff; AWATERA Zaytseva Svetlana Клиенты Спецификации Заказы 11190…" at bounding box center [474, 231] width 949 height 462
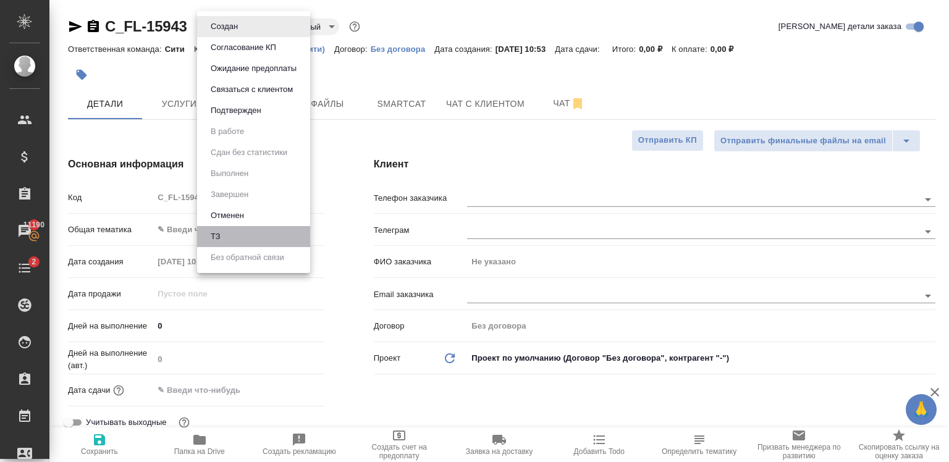
click at [239, 236] on li "ТЗ" at bounding box center [253, 236] width 113 height 21
type textarea "x"
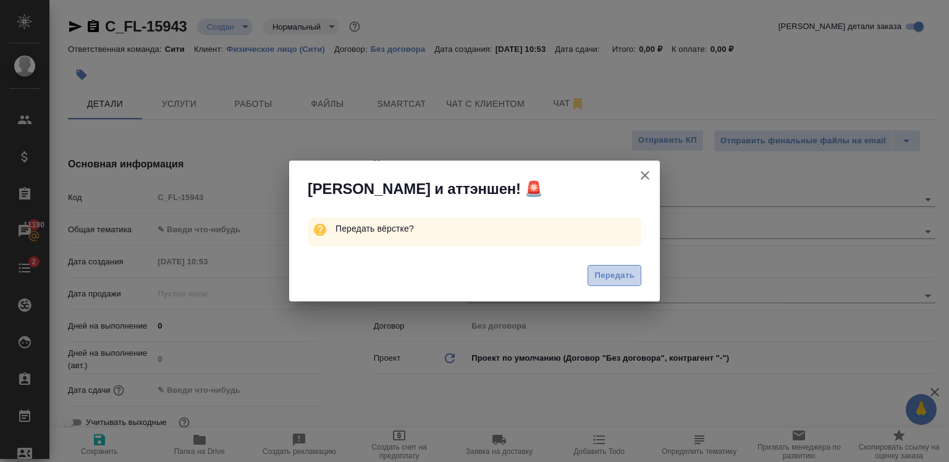
click at [610, 273] on span "Передать" at bounding box center [614, 276] width 40 height 14
type textarea "x"
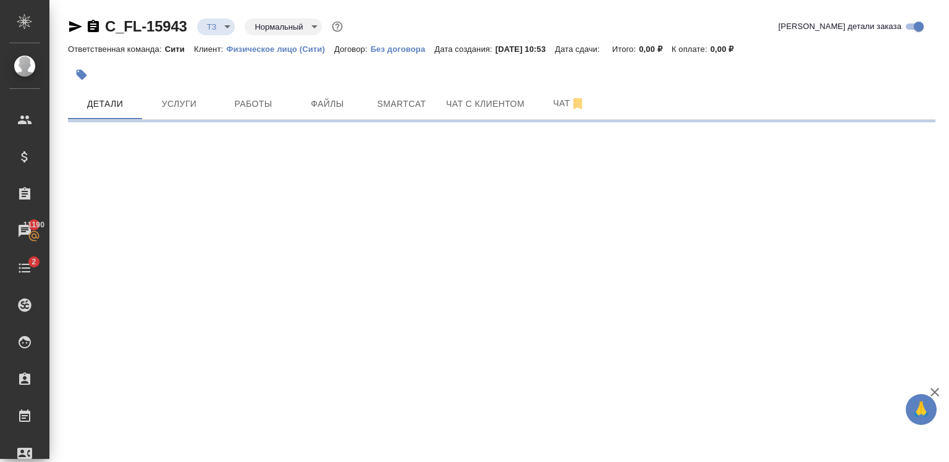
select select "RU"
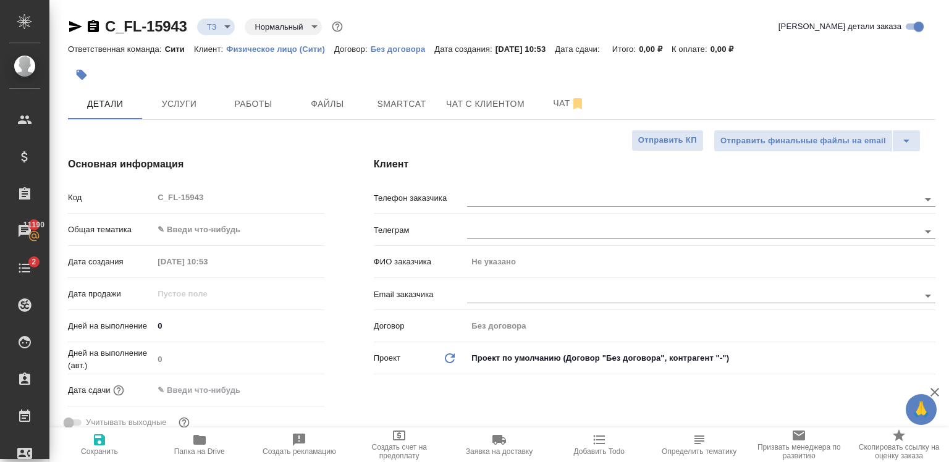
type textarea "x"
click at [233, 390] on input "text" at bounding box center [208, 390] width 108 height 18
click at [284, 389] on icon "button" at bounding box center [288, 389] width 15 height 15
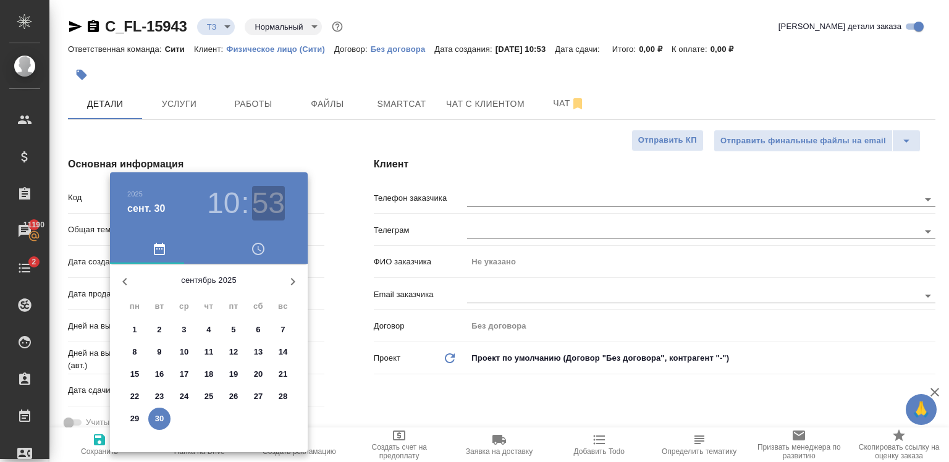
click at [264, 198] on h3 "53" at bounding box center [268, 203] width 33 height 35
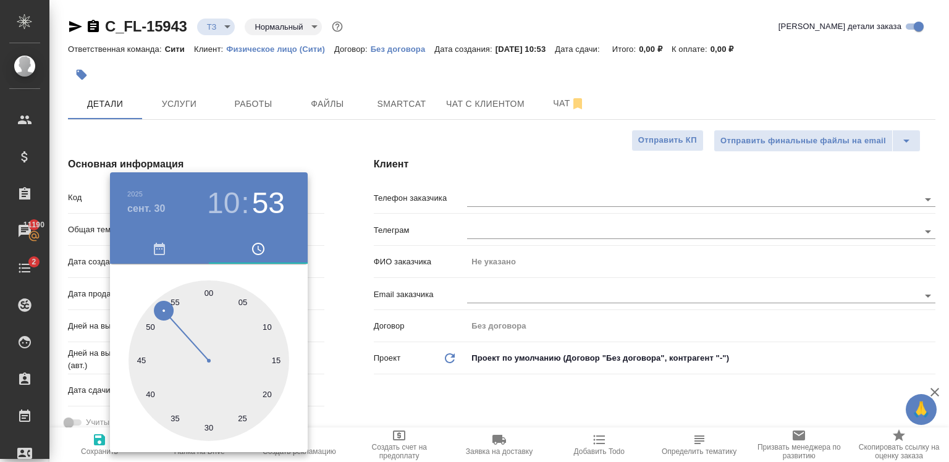
click at [203, 289] on div at bounding box center [208, 360] width 161 height 161
type input "30.09.2025 10:59"
type textarea "x"
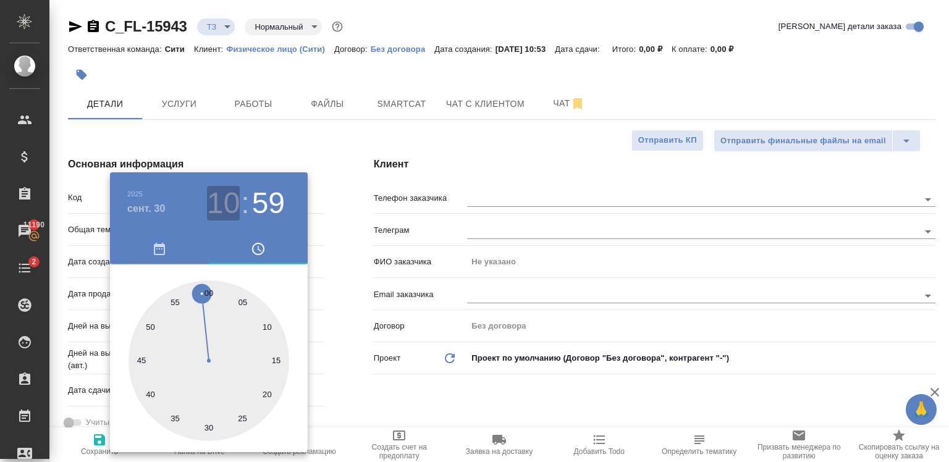
click at [232, 198] on h3 "10" at bounding box center [223, 203] width 33 height 35
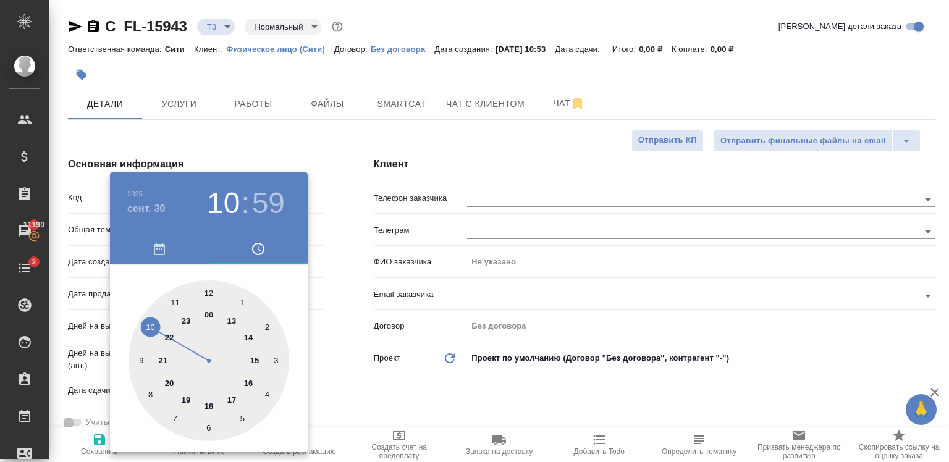
click at [172, 303] on div at bounding box center [208, 360] width 161 height 161
type input "30.09.2025 11:59"
type textarea "x"
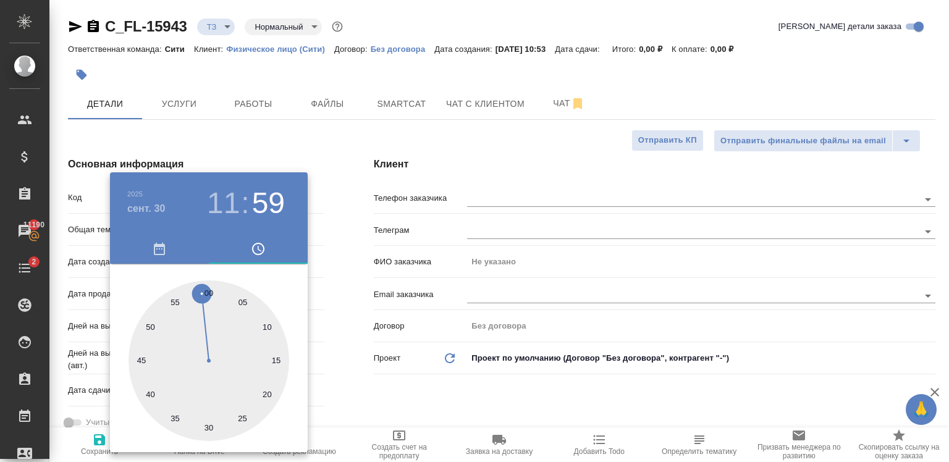
click at [209, 289] on div at bounding box center [208, 360] width 161 height 161
type input "30.09.2025 11:00"
type textarea "x"
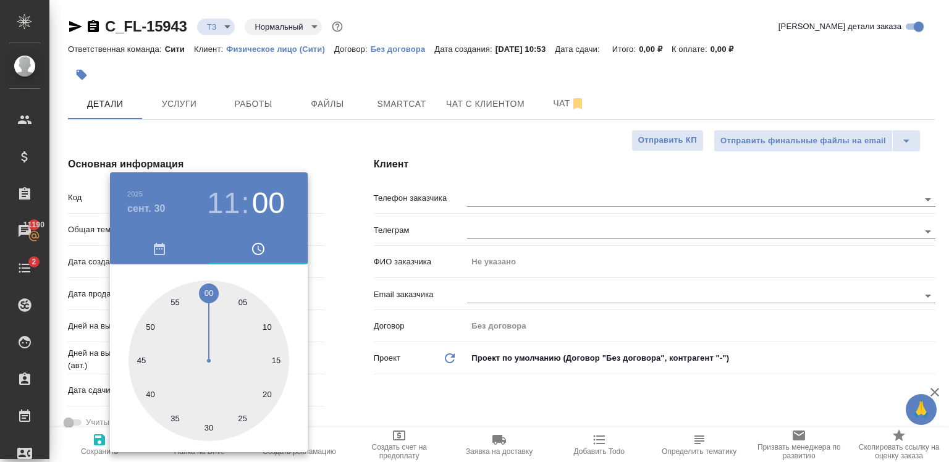
click at [379, 405] on div at bounding box center [474, 231] width 949 height 462
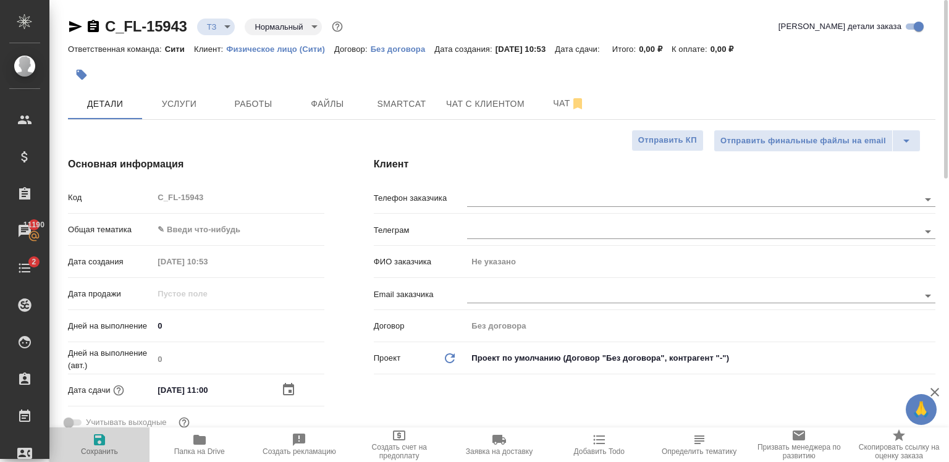
click at [99, 444] on icon "button" at bounding box center [99, 439] width 11 height 11
type textarea "x"
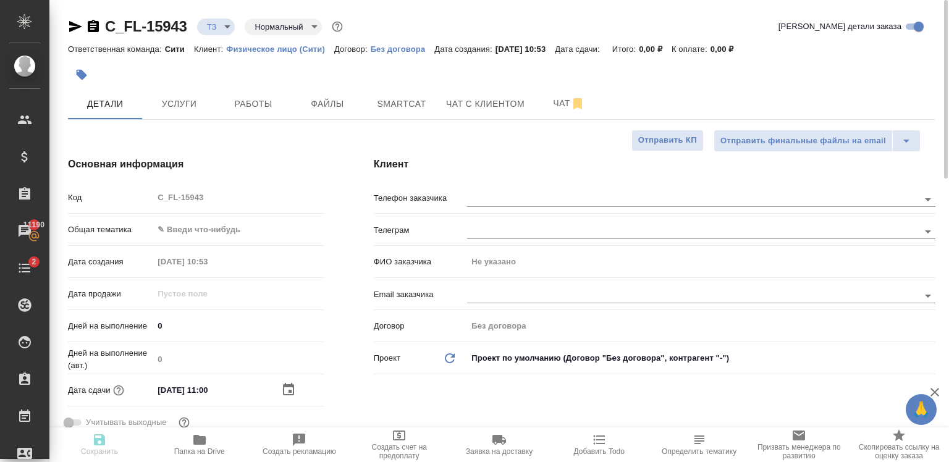
type textarea "x"
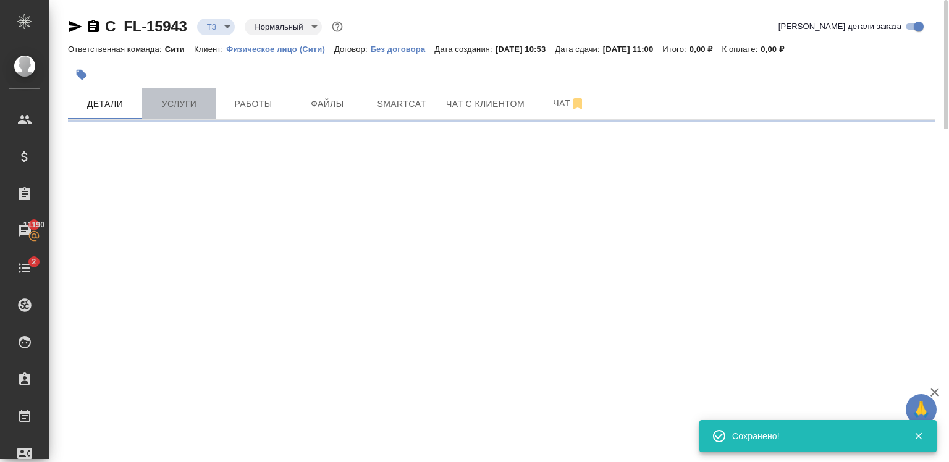
click at [171, 94] on button "Услуги" at bounding box center [179, 103] width 74 height 31
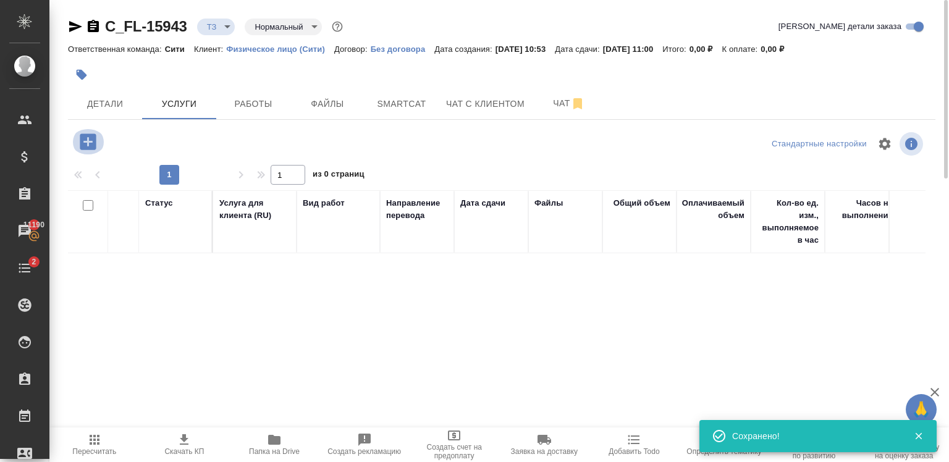
click at [90, 137] on icon "button" at bounding box center [88, 141] width 16 height 16
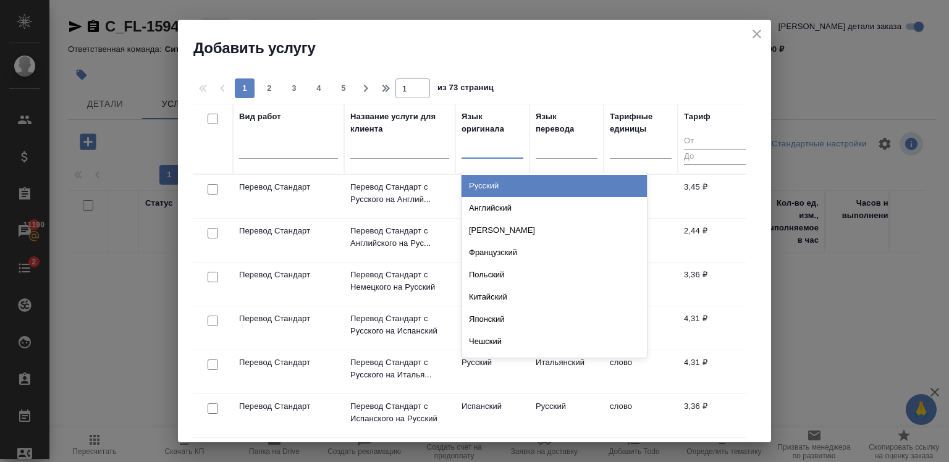
click at [479, 146] on div at bounding box center [492, 146] width 62 height 18
type input "анг"
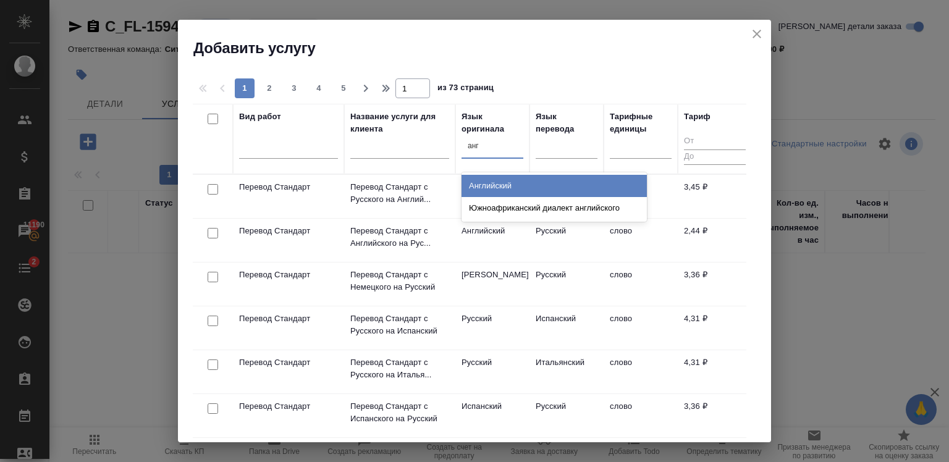
click at [518, 182] on div "Английский" at bounding box center [553, 186] width 185 height 22
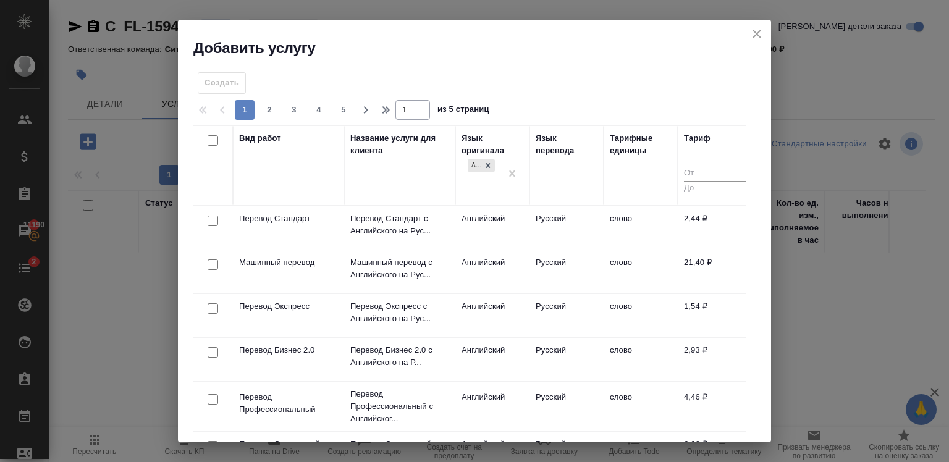
click at [210, 217] on input "checkbox" at bounding box center [213, 221] width 11 height 11
checkbox input "true"
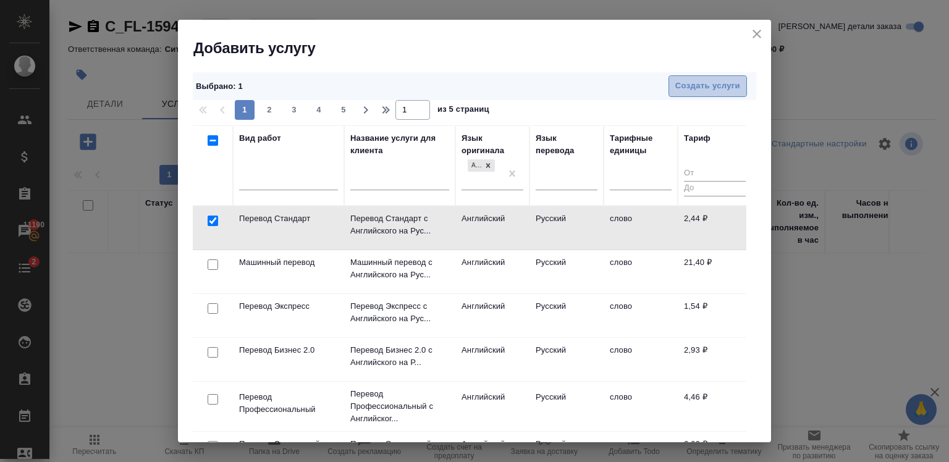
click at [683, 86] on span "Создать услуги" at bounding box center [707, 86] width 65 height 14
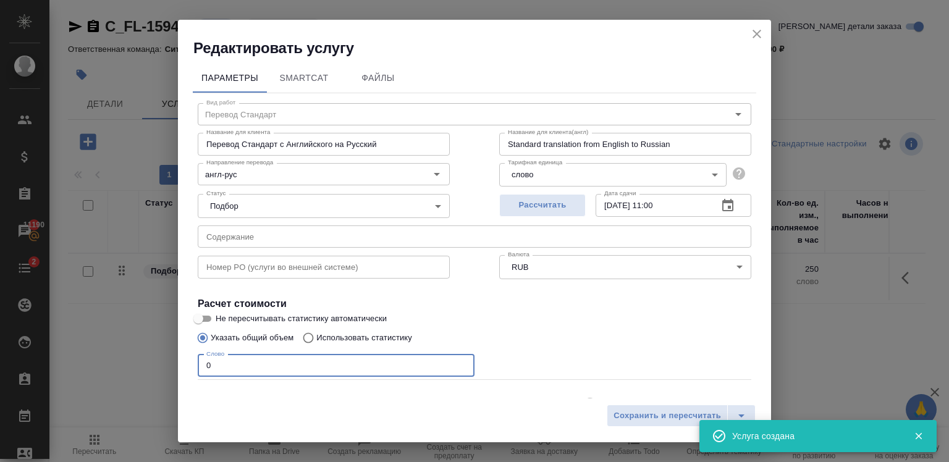
click at [323, 364] on input "0" at bounding box center [336, 366] width 277 height 22
type input "250"
click at [573, 205] on span "Рассчитать" at bounding box center [542, 205] width 73 height 14
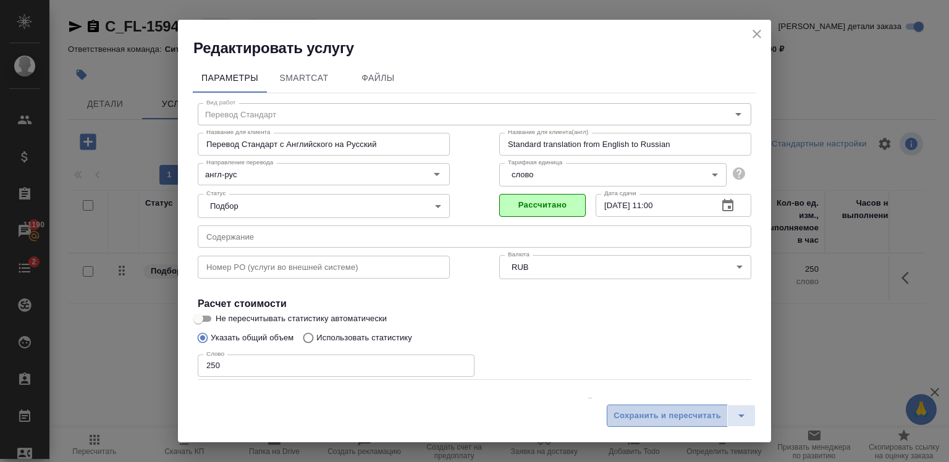
click at [670, 417] on span "Сохранить и пересчитать" at bounding box center [666, 416] width 107 height 14
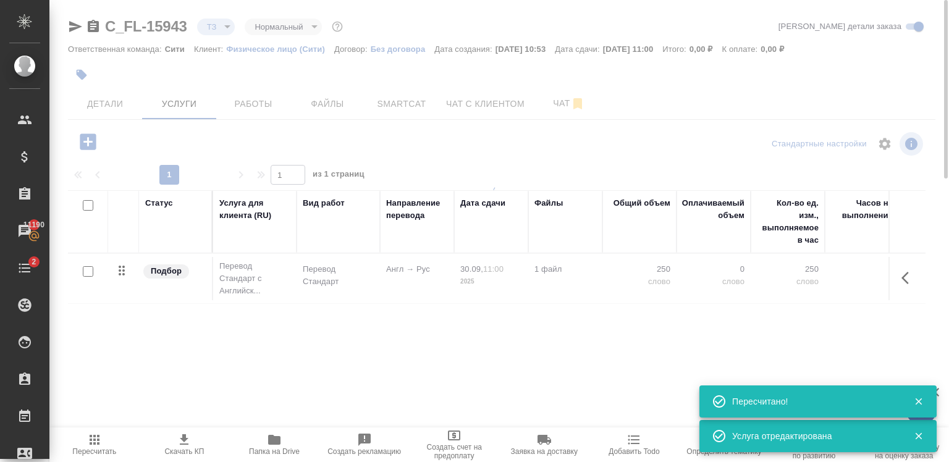
type input "urgent"
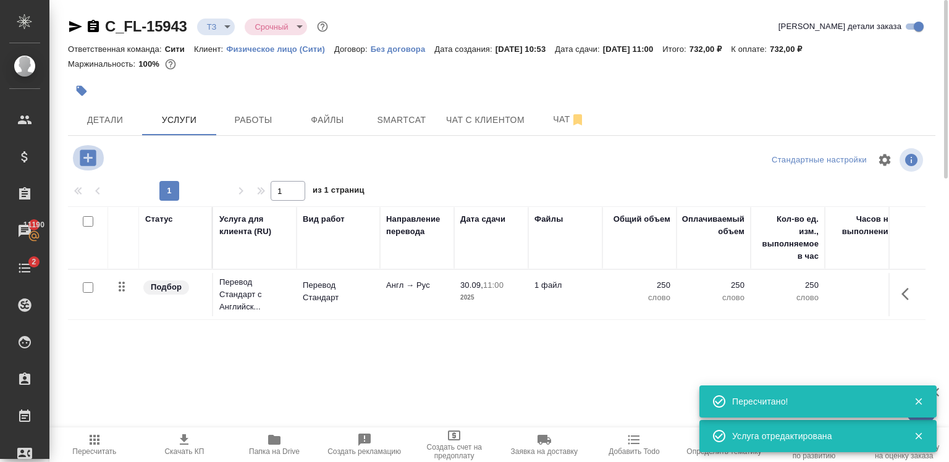
click at [86, 157] on icon "button" at bounding box center [88, 157] width 16 height 16
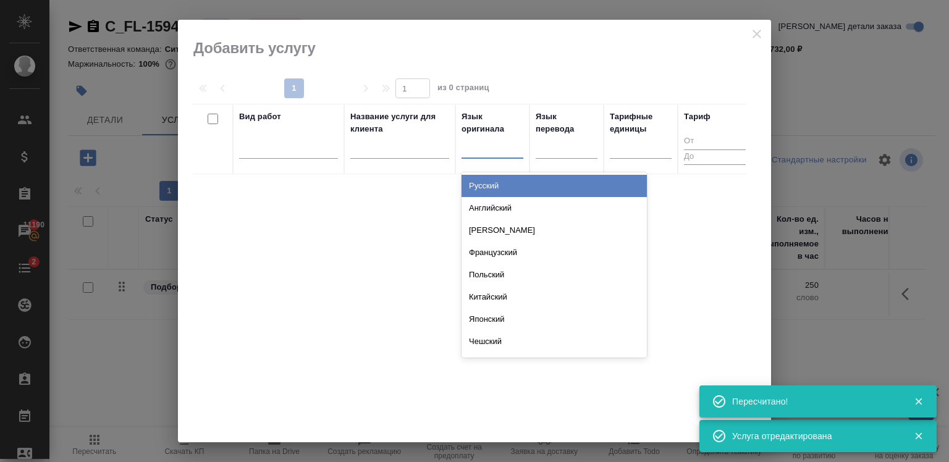
click at [485, 149] on div at bounding box center [492, 146] width 62 height 18
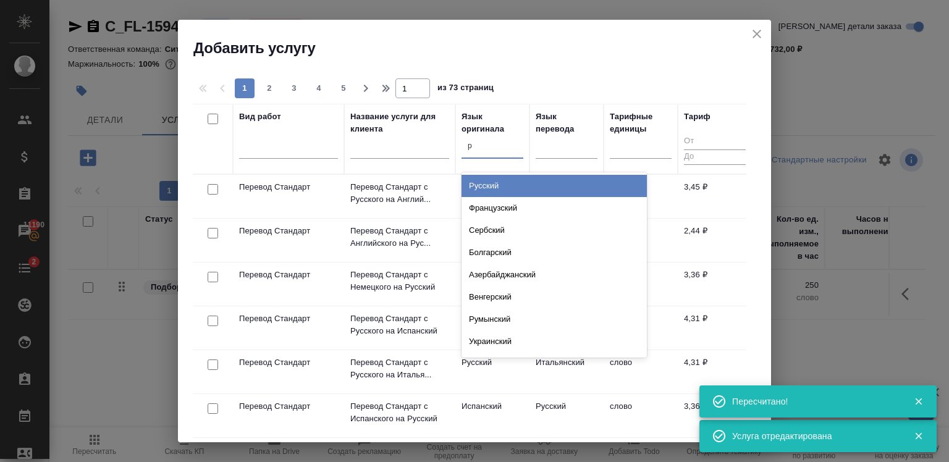
type input "ру"
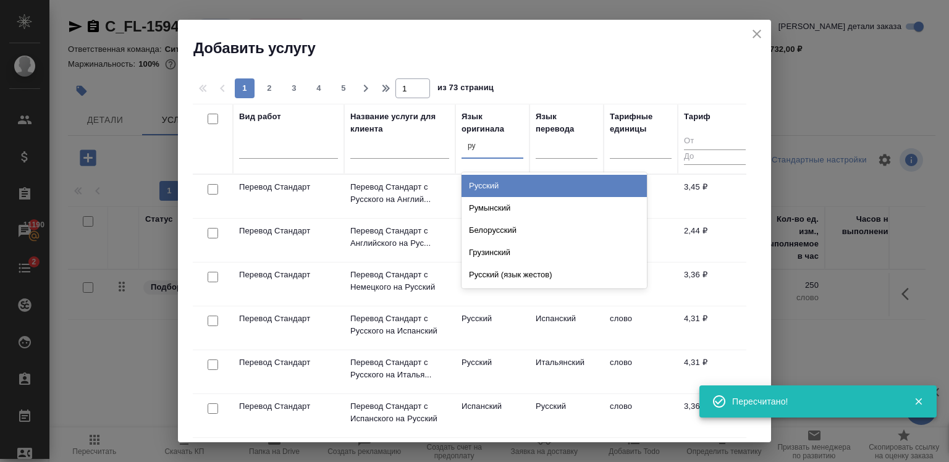
click at [500, 181] on div "Русский" at bounding box center [553, 186] width 185 height 22
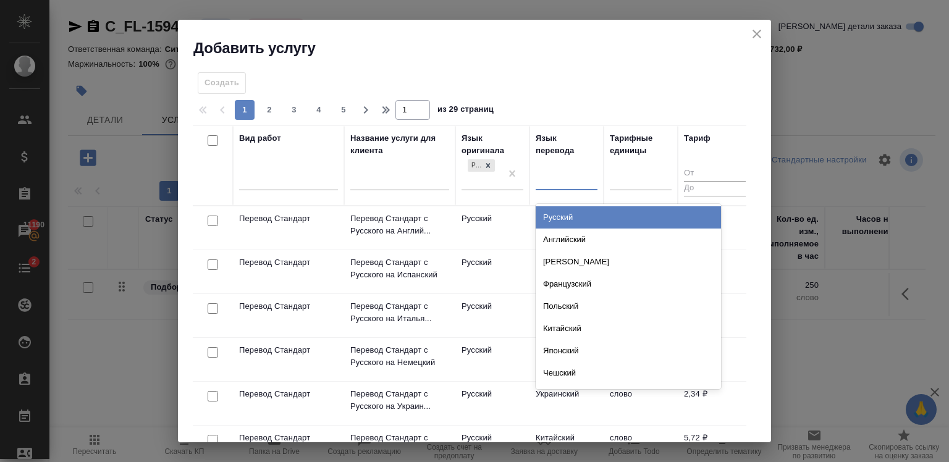
click at [572, 181] on div at bounding box center [567, 178] width 62 height 18
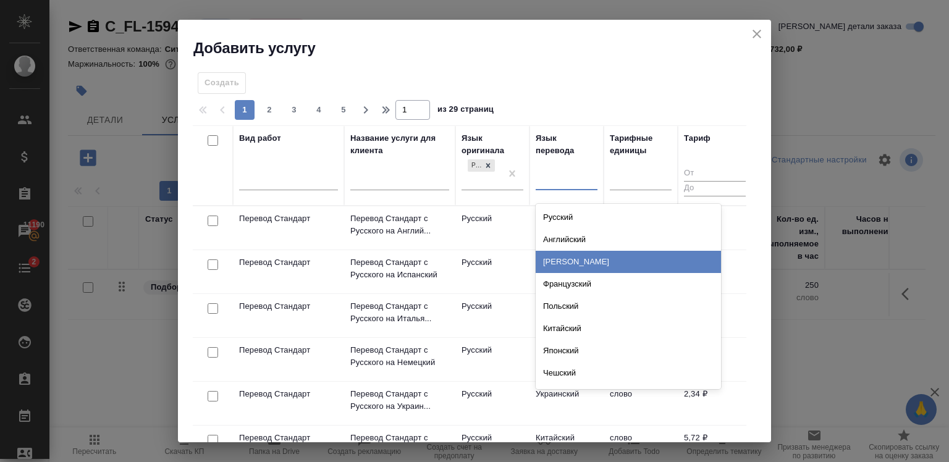
click at [576, 265] on div "Немецкий" at bounding box center [628, 262] width 185 height 22
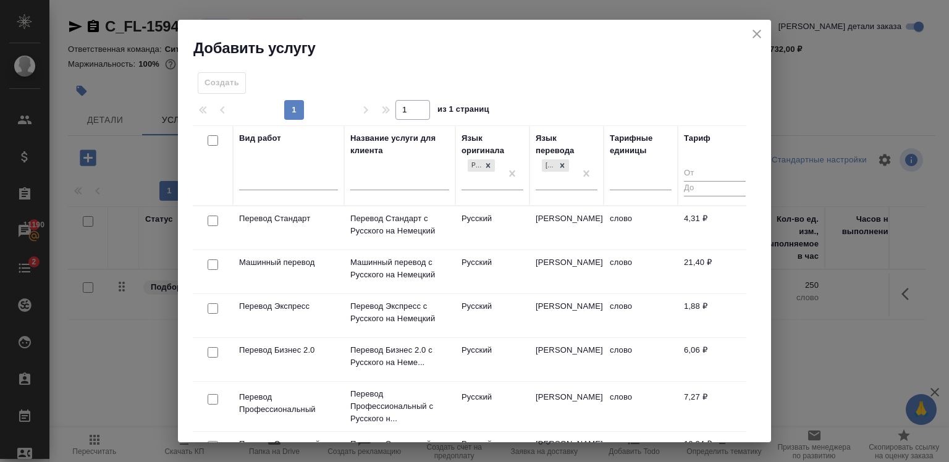
click at [216, 219] on input "checkbox" at bounding box center [213, 221] width 11 height 11
checkbox input "true"
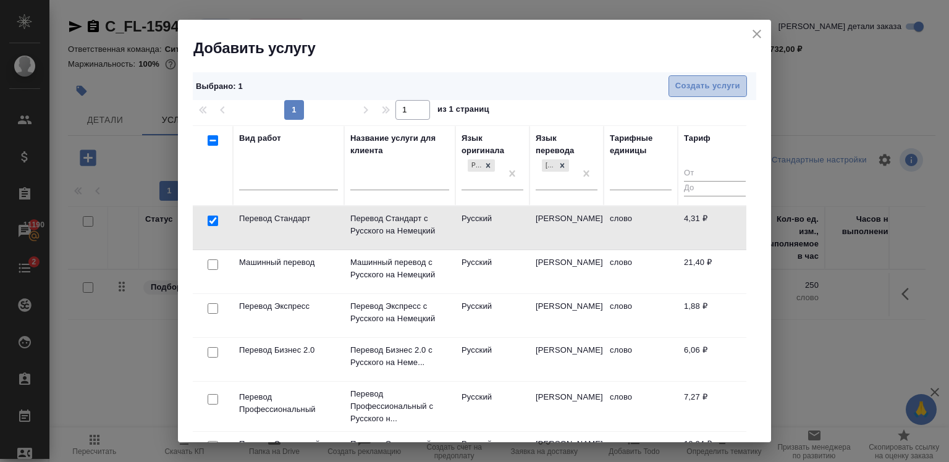
click at [702, 84] on span "Создать услуги" at bounding box center [707, 86] width 65 height 14
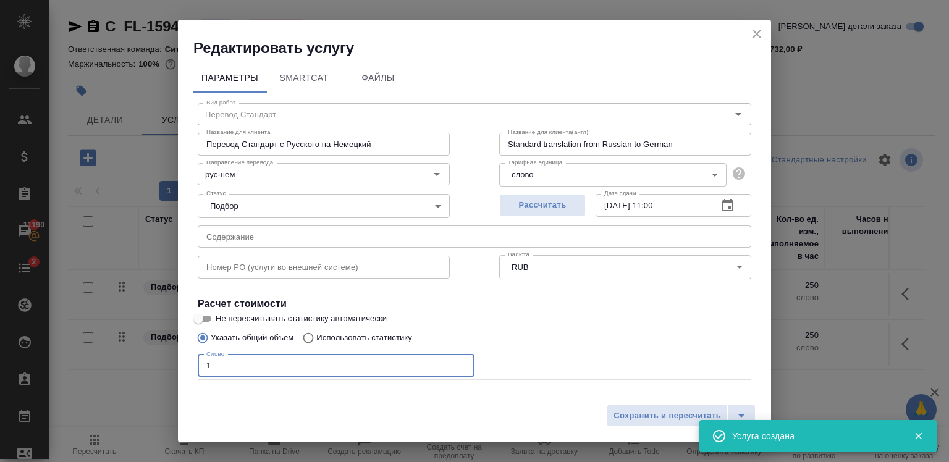
click at [458, 363] on input "1" at bounding box center [336, 366] width 277 height 22
click at [458, 363] on input "2" at bounding box center [336, 366] width 277 height 22
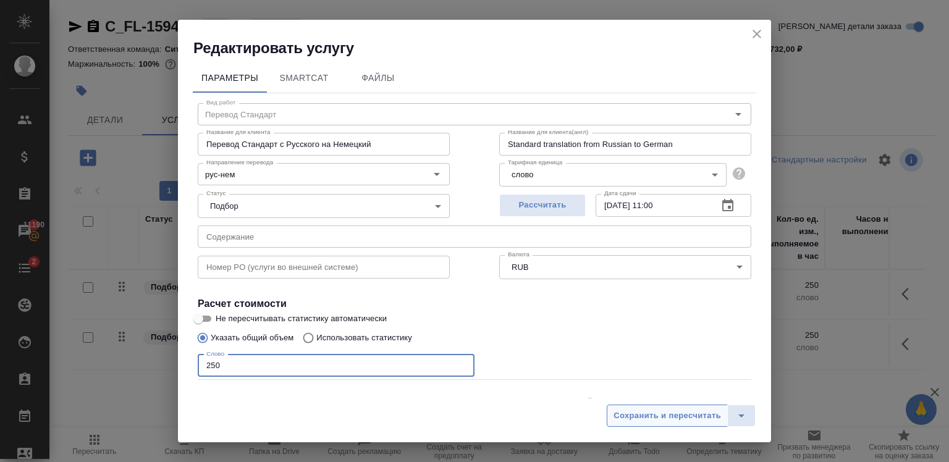
type input "250"
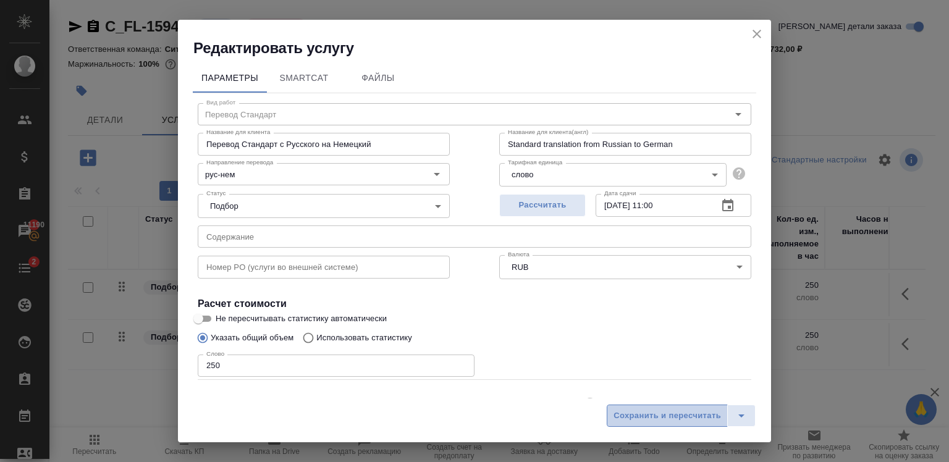
click at [680, 412] on span "Сохранить и пересчитать" at bounding box center [666, 416] width 107 height 14
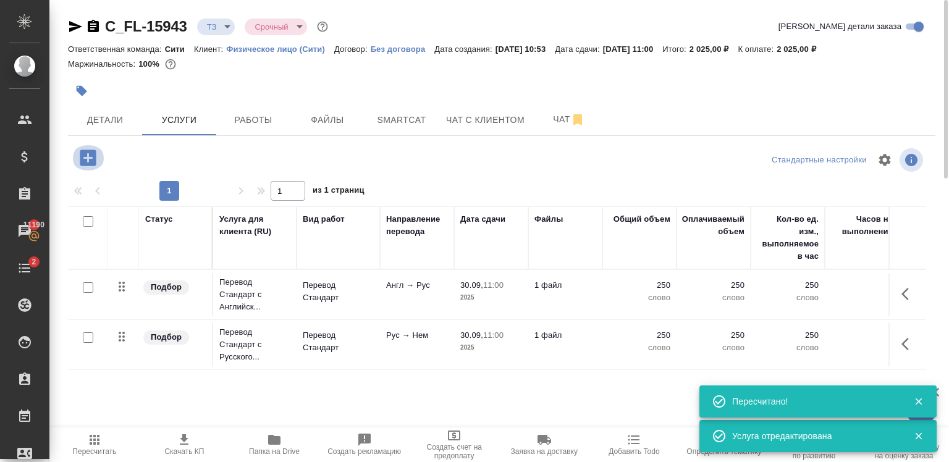
click at [82, 153] on icon "button" at bounding box center [88, 157] width 16 height 16
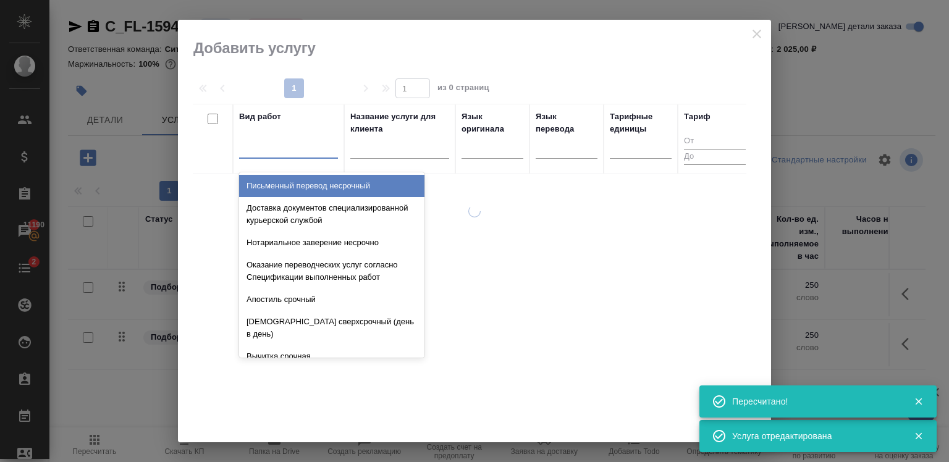
click at [257, 156] on div at bounding box center [288, 146] width 99 height 23
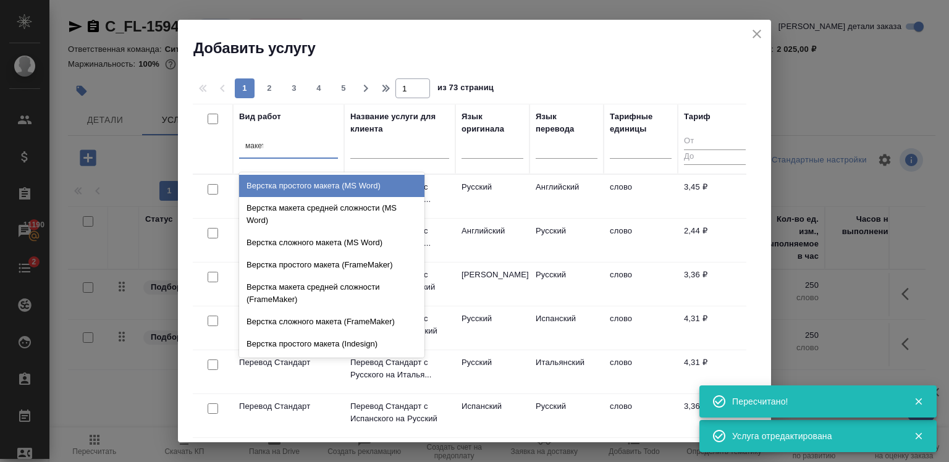
type input "макета"
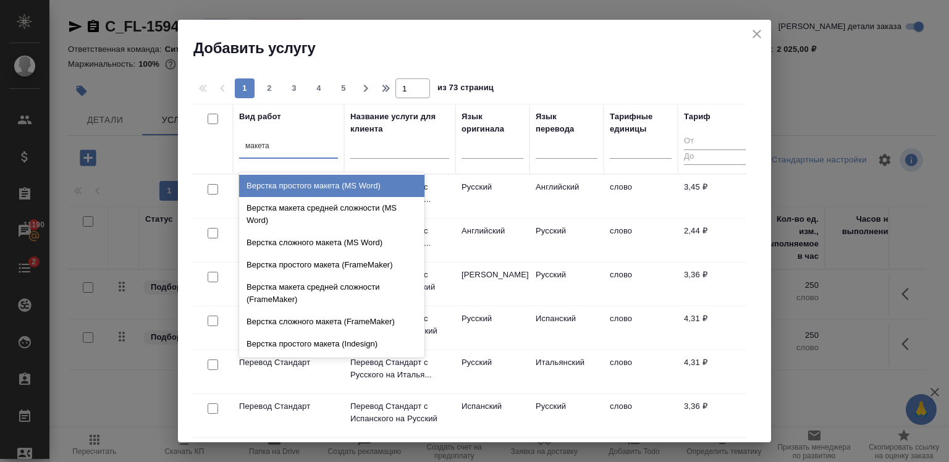
scroll to position [440, 0]
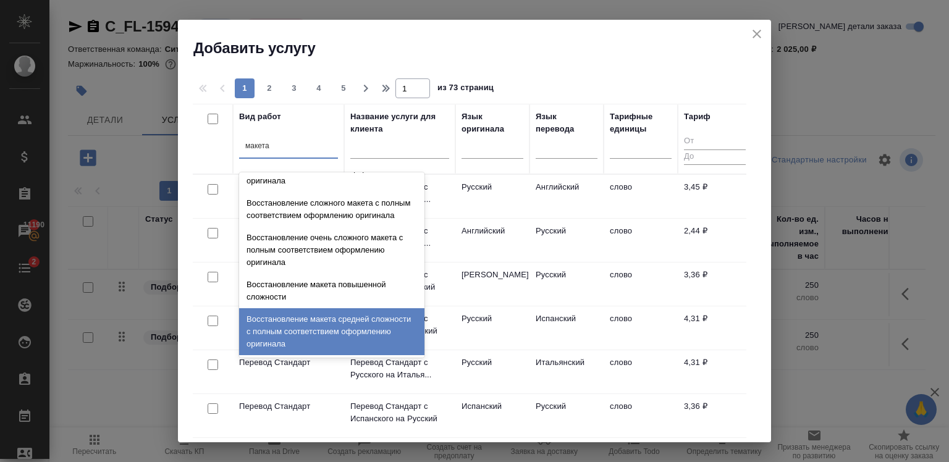
click at [334, 323] on div "Восстановление макета средней сложности с полным соответствием оформлению ориги…" at bounding box center [331, 331] width 185 height 47
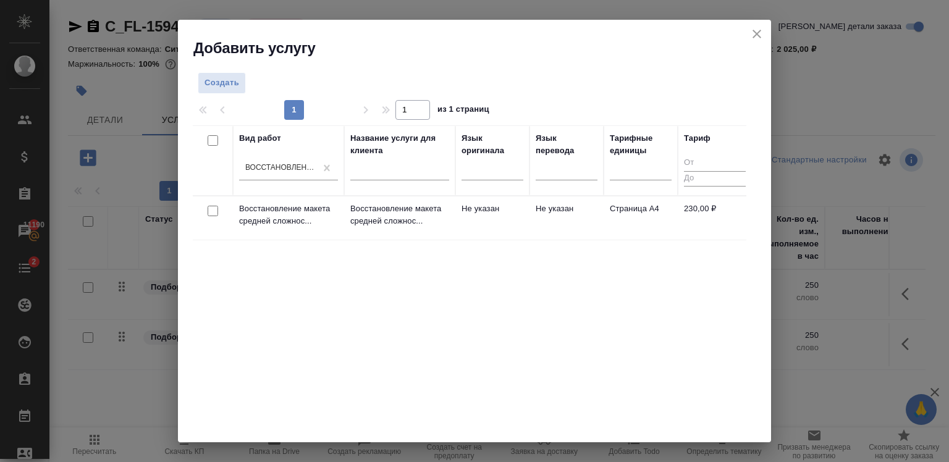
click at [215, 208] on input "checkbox" at bounding box center [213, 211] width 11 height 11
checkbox input "true"
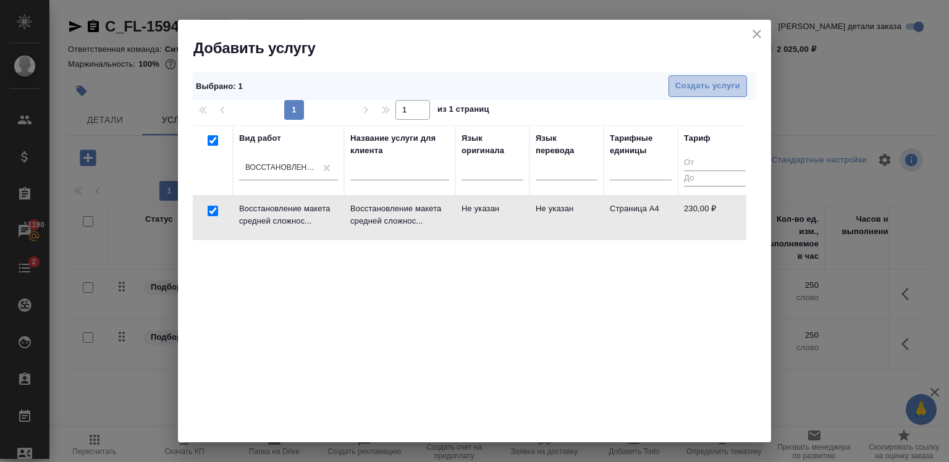
click at [702, 93] on span "Создать услуги" at bounding box center [707, 86] width 65 height 14
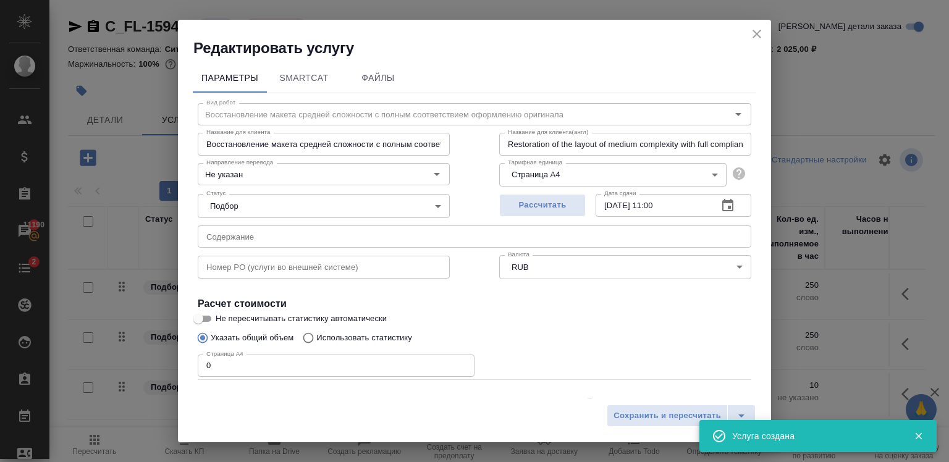
click at [416, 363] on input "0" at bounding box center [336, 366] width 277 height 22
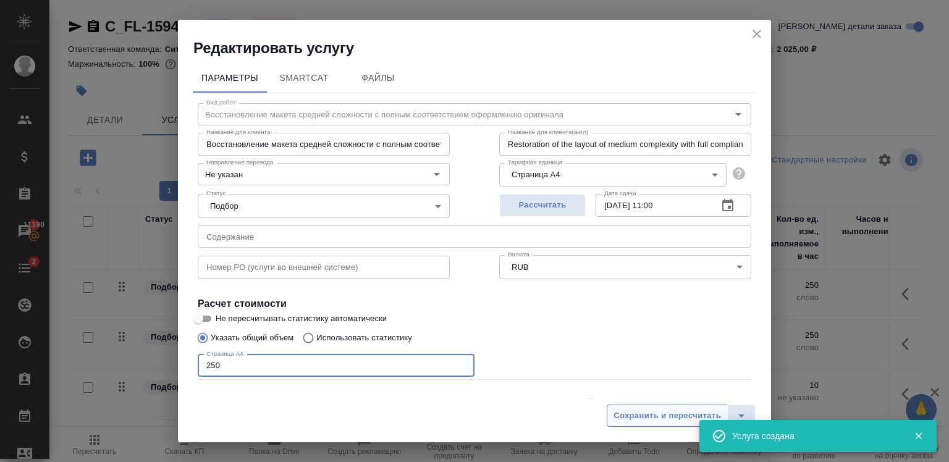
type input "250"
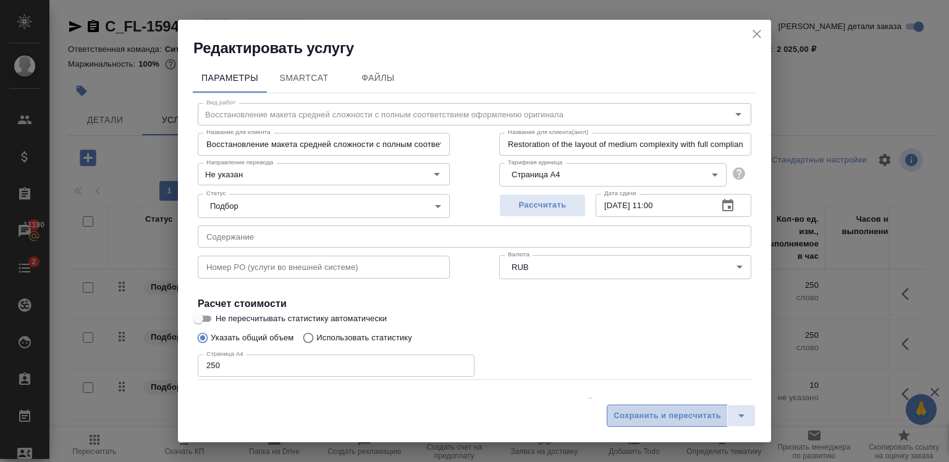
click at [647, 419] on span "Сохранить и пересчитать" at bounding box center [666, 416] width 107 height 14
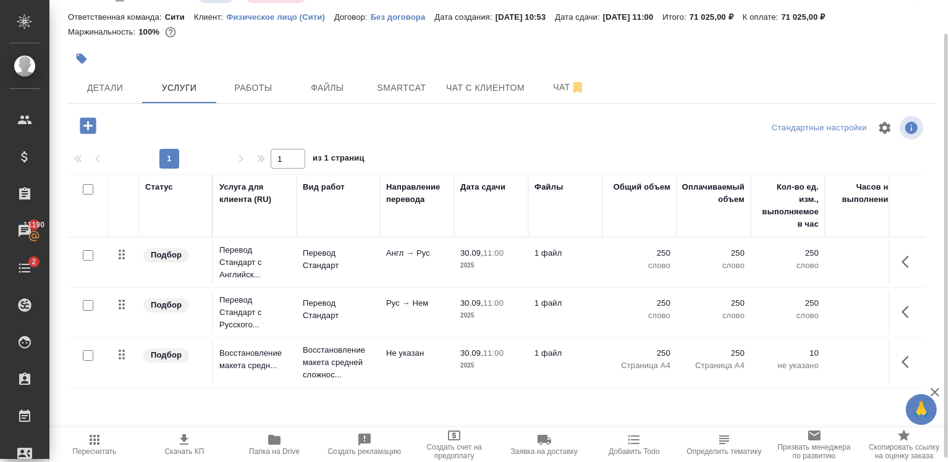
scroll to position [35, 0]
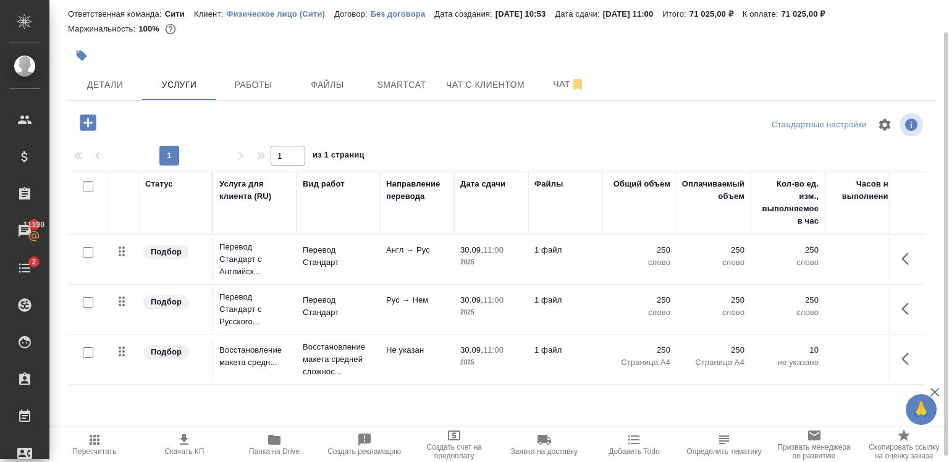
click at [89, 120] on icon "button" at bounding box center [88, 122] width 16 height 16
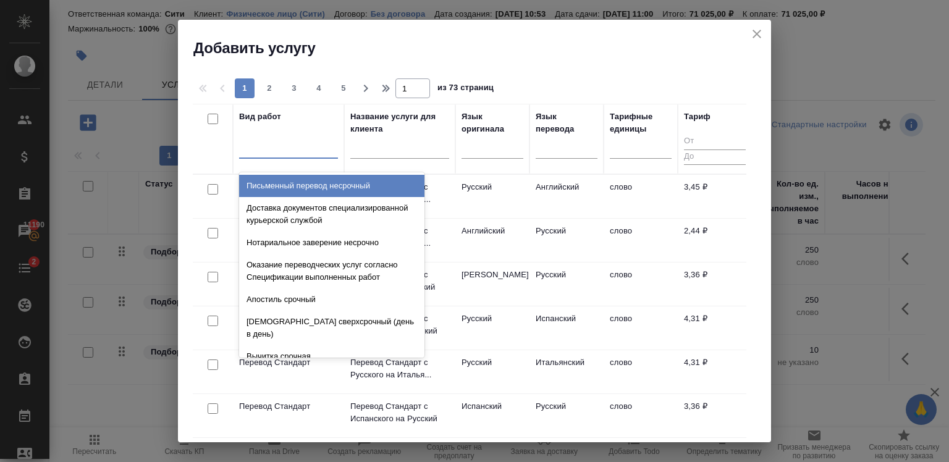
click at [272, 149] on div at bounding box center [288, 146] width 99 height 18
type input "з"
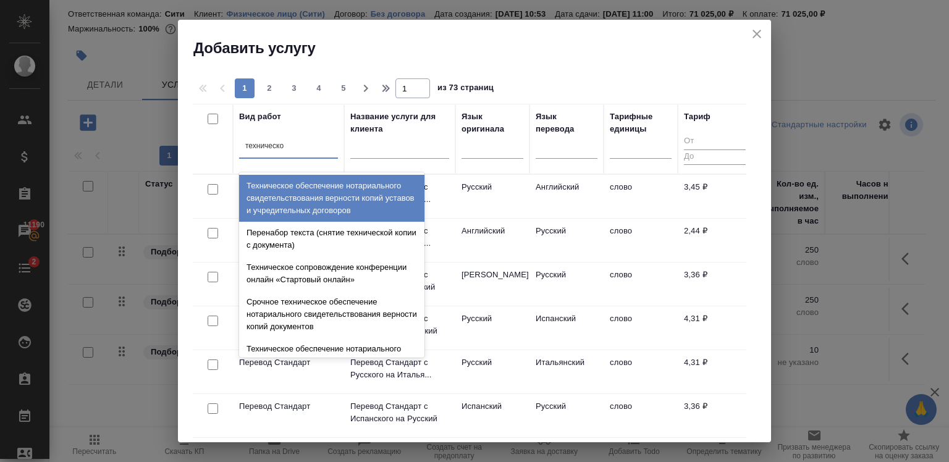
type input "техническое"
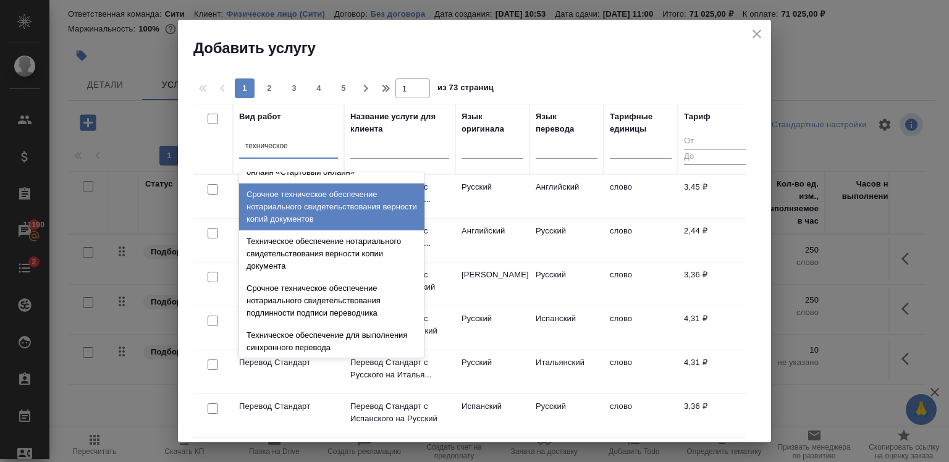
scroll to position [75, 0]
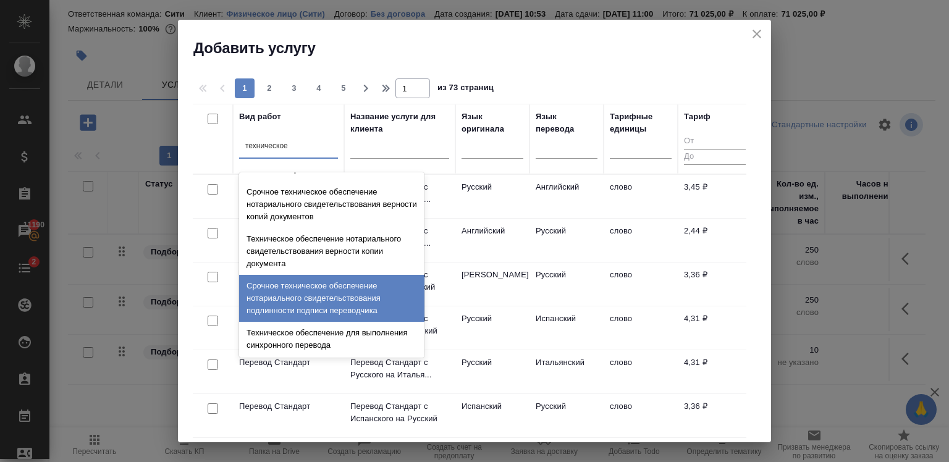
click at [299, 285] on div "Срочное техническое обеспечение нотариального свидетельствования подлинности по…" at bounding box center [331, 298] width 185 height 47
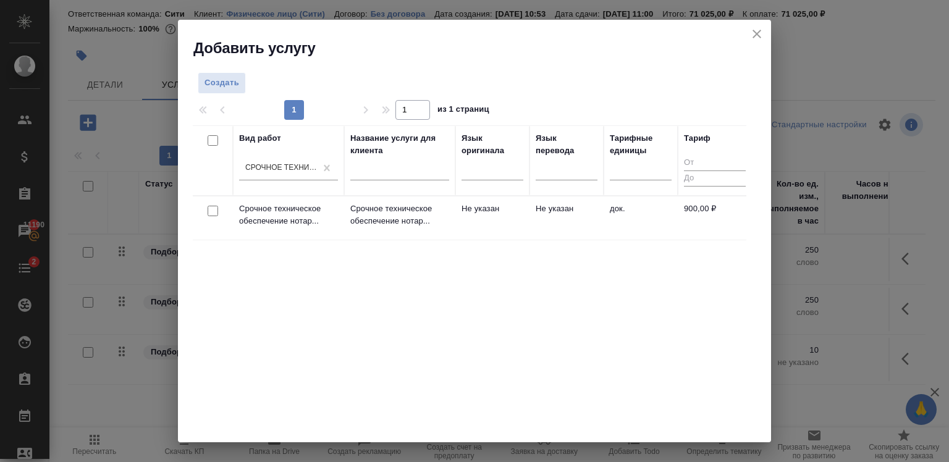
click at [215, 212] on input "checkbox" at bounding box center [213, 211] width 11 height 11
checkbox input "true"
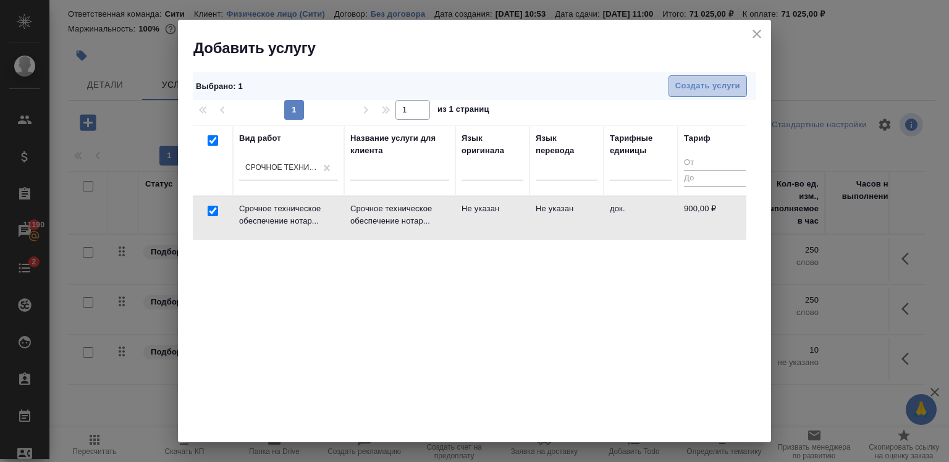
click at [700, 89] on span "Создать услуги" at bounding box center [707, 86] width 65 height 14
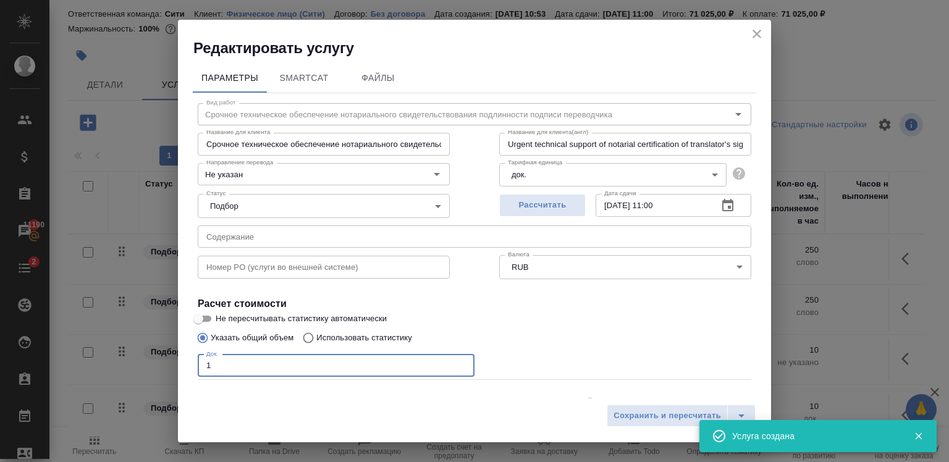
click at [455, 362] on input "1" at bounding box center [336, 366] width 277 height 22
type input "2"
click at [455, 362] on input "2" at bounding box center [336, 366] width 277 height 22
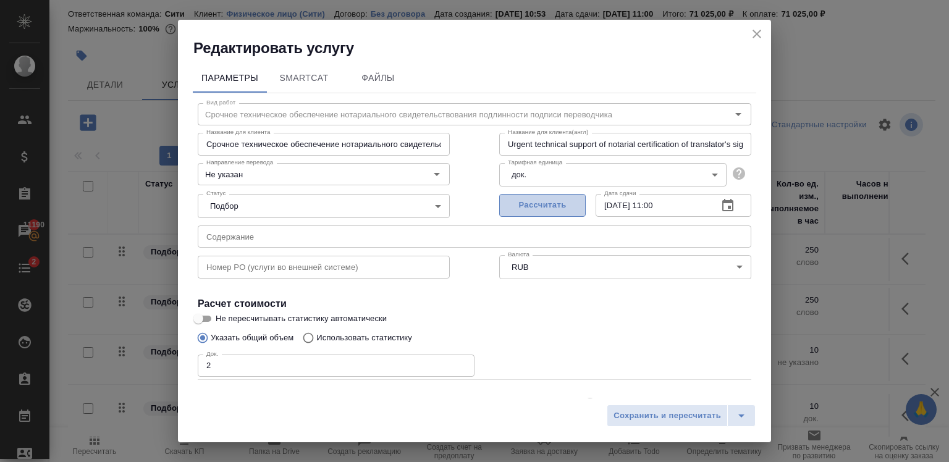
click at [561, 203] on span "Рассчитать" at bounding box center [542, 205] width 73 height 14
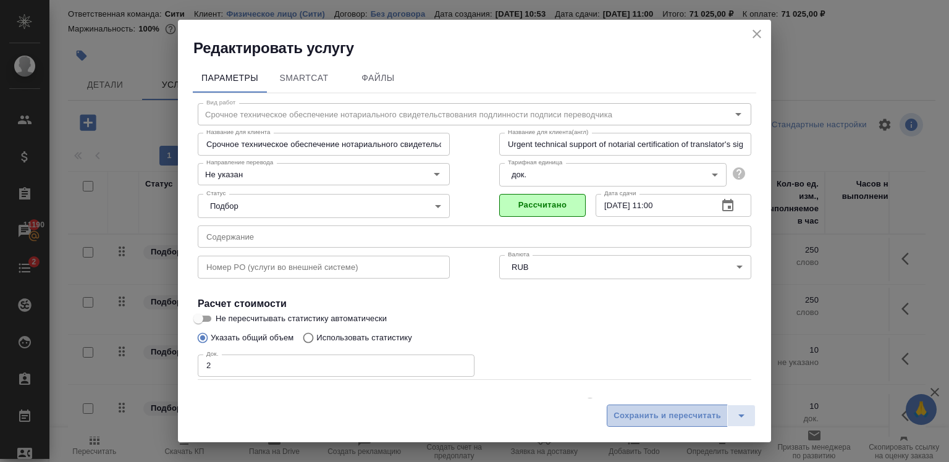
click at [672, 416] on span "Сохранить и пересчитать" at bounding box center [666, 416] width 107 height 14
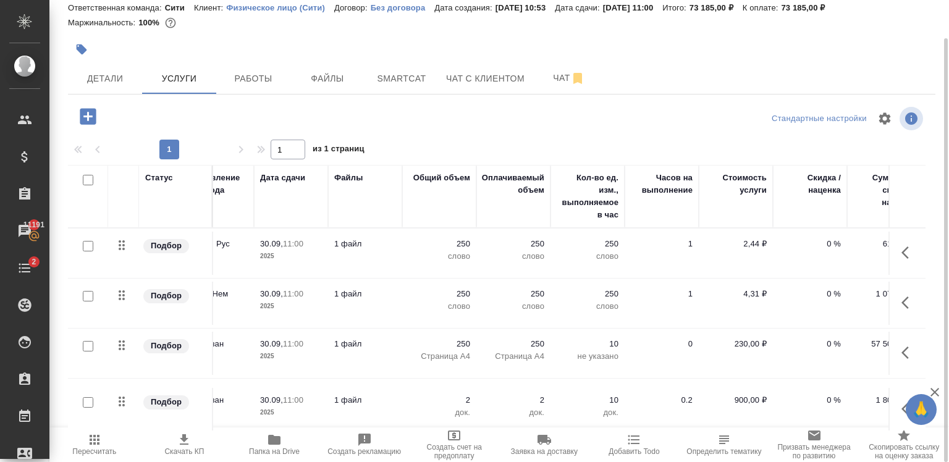
scroll to position [0, 202]
click at [819, 238] on p "0 %" at bounding box center [808, 244] width 62 height 12
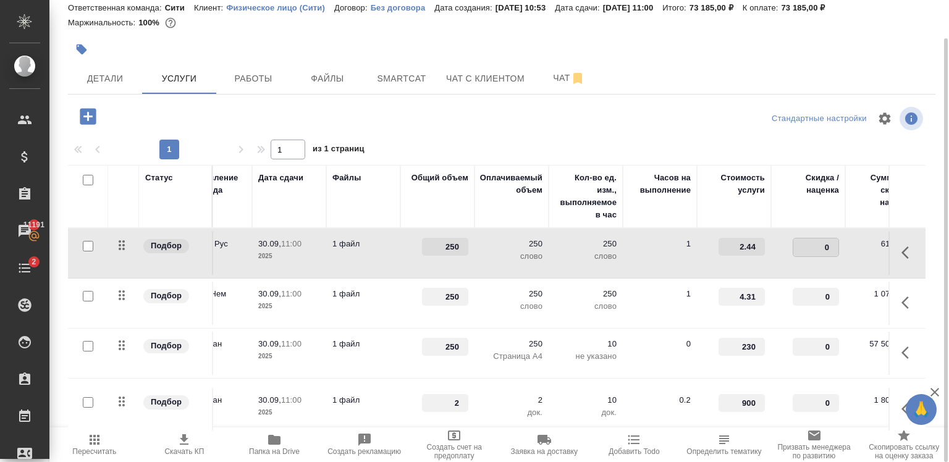
click at [819, 238] on input "0" at bounding box center [815, 247] width 45 height 18
type input "-30"
click at [813, 301] on input "0" at bounding box center [815, 297] width 45 height 18
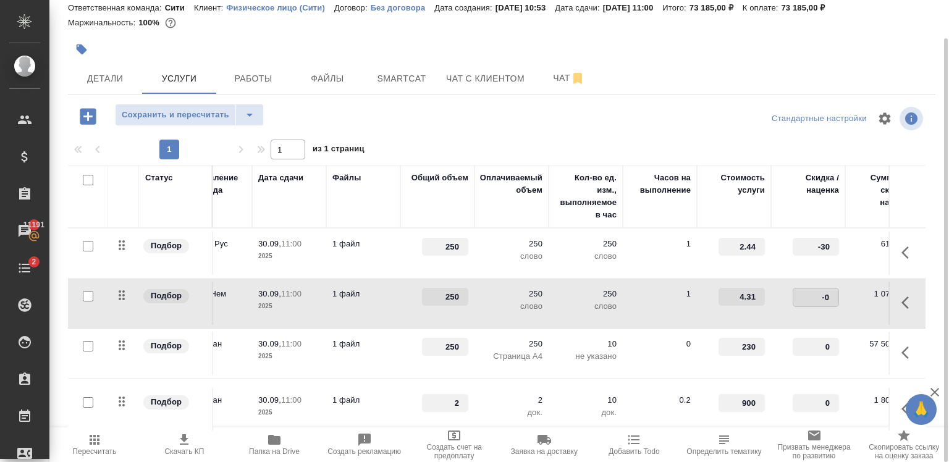
type input "-30"
click at [164, 112] on span "Сохранить и пересчитать" at bounding box center [175, 115] width 107 height 14
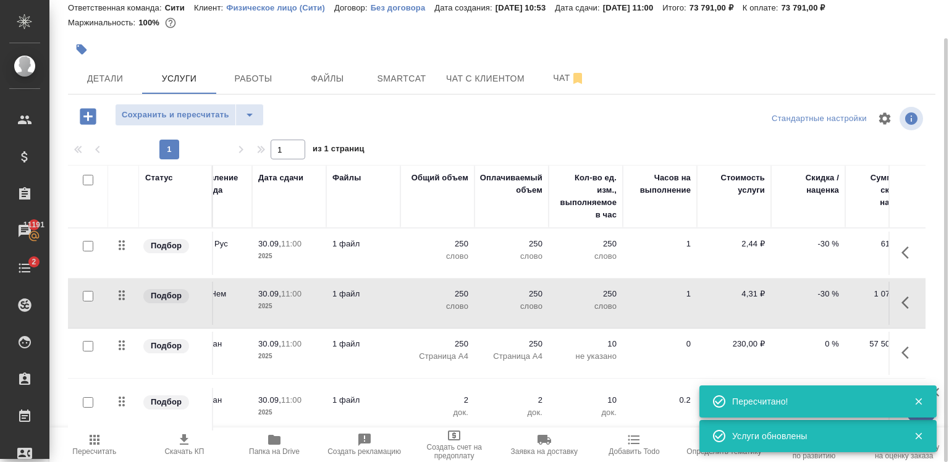
click at [328, 117] on div "Сохранить и пересчитать" at bounding box center [212, 116] width 289 height 25
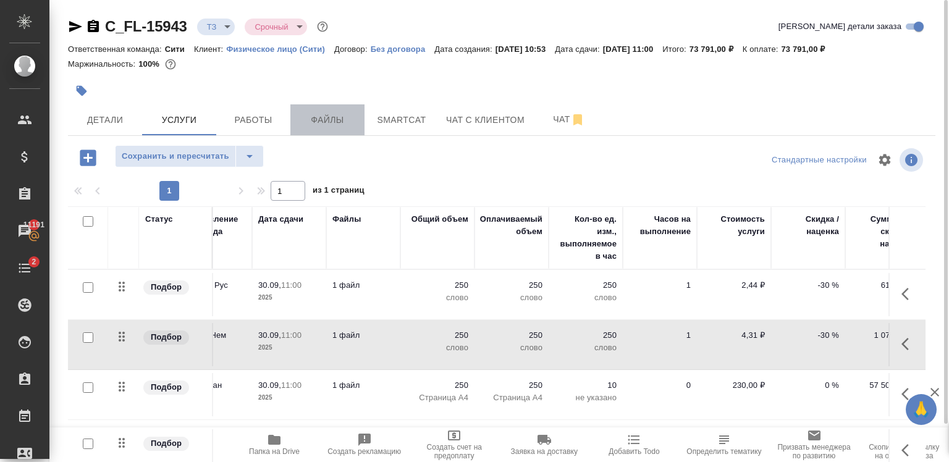
click at [313, 126] on span "Файлы" at bounding box center [327, 119] width 59 height 15
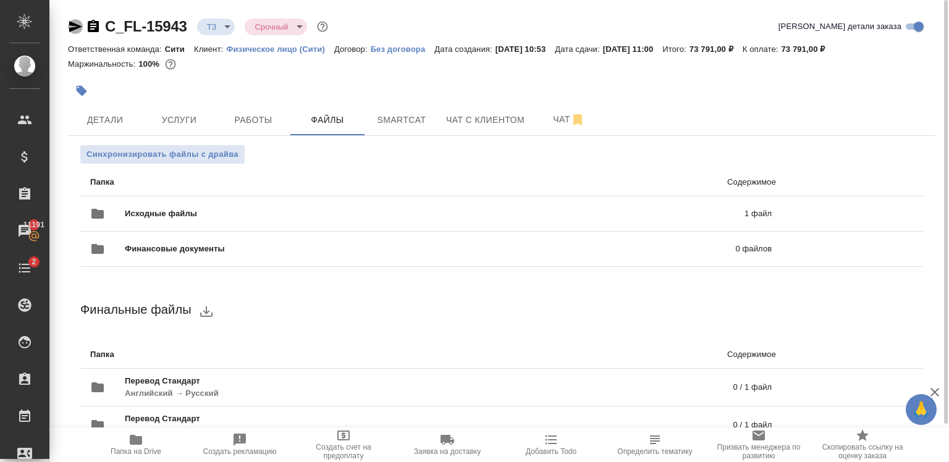
click at [69, 23] on icon "button" at bounding box center [75, 26] width 15 height 15
click at [70, 28] on icon "button" at bounding box center [75, 26] width 13 height 11
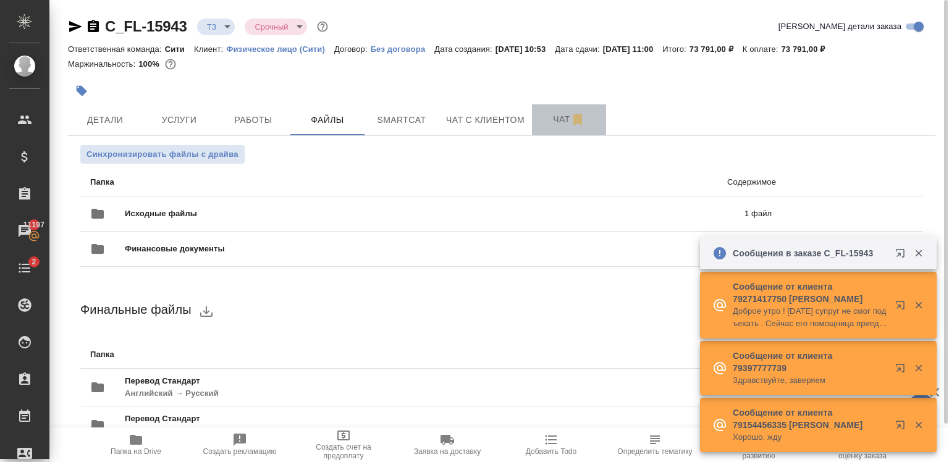
click at [537, 115] on button "Чат" at bounding box center [569, 119] width 74 height 31
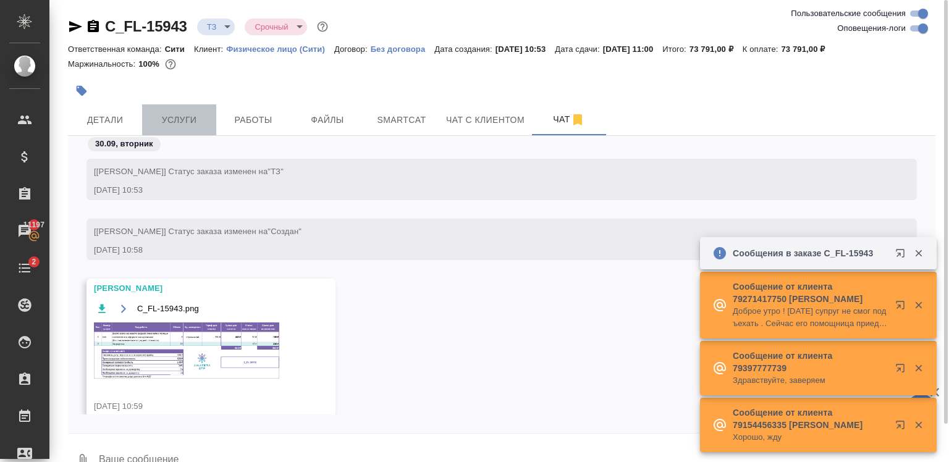
click at [175, 126] on span "Услуги" at bounding box center [178, 119] width 59 height 15
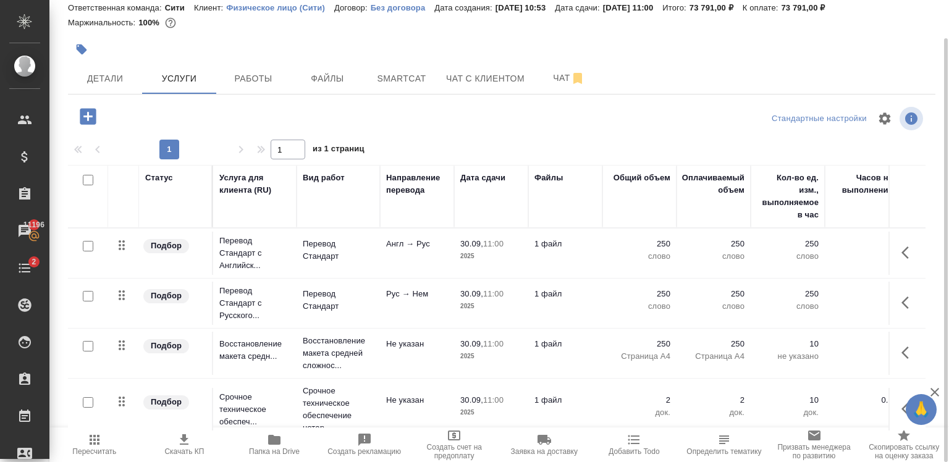
click at [659, 343] on p "250" at bounding box center [639, 344] width 62 height 12
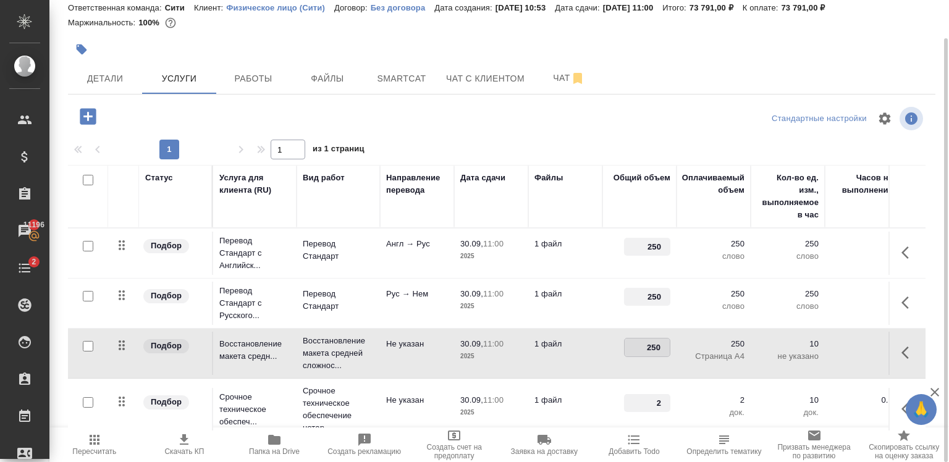
type input "2"
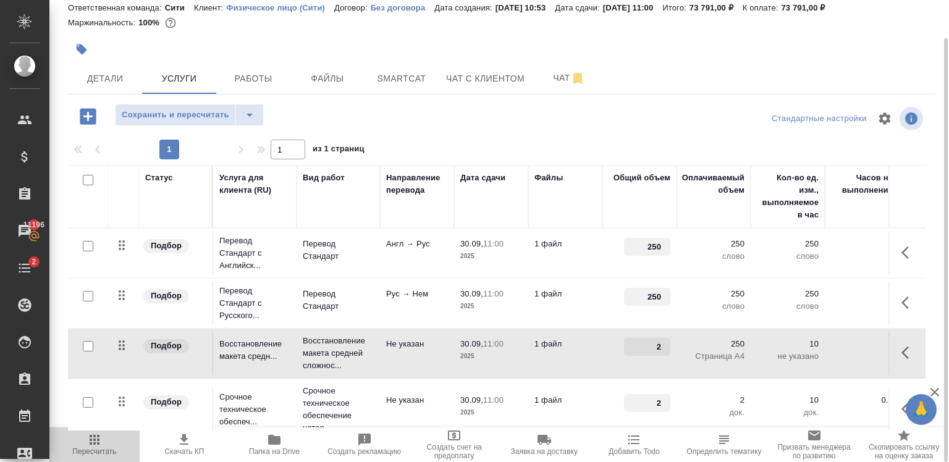
click at [96, 440] on icon "button" at bounding box center [94, 439] width 15 height 15
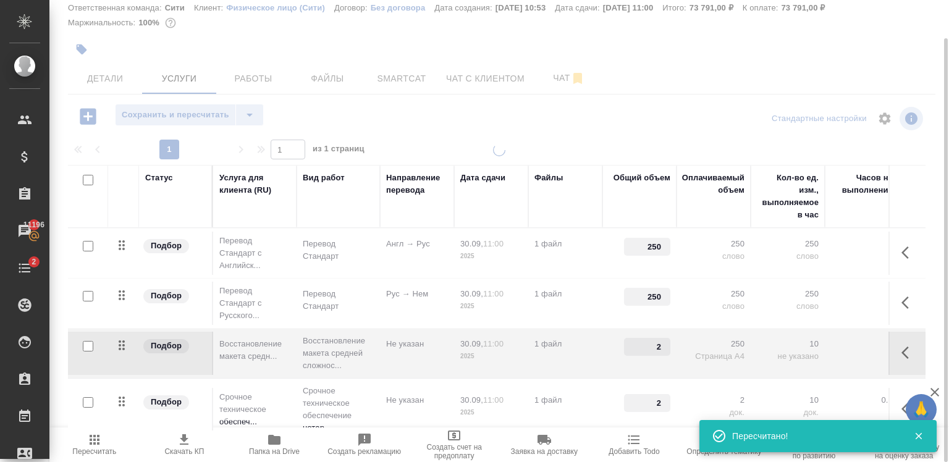
type input "new"
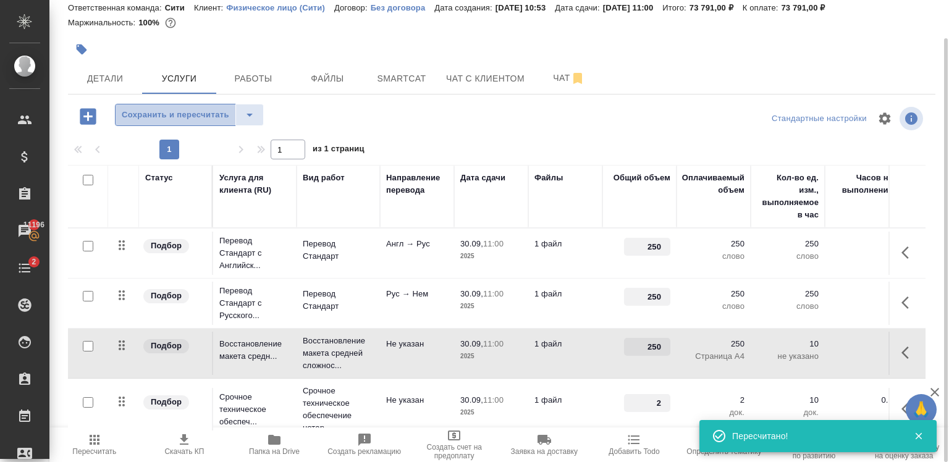
click at [193, 110] on span "Сохранить и пересчитать" at bounding box center [175, 115] width 107 height 14
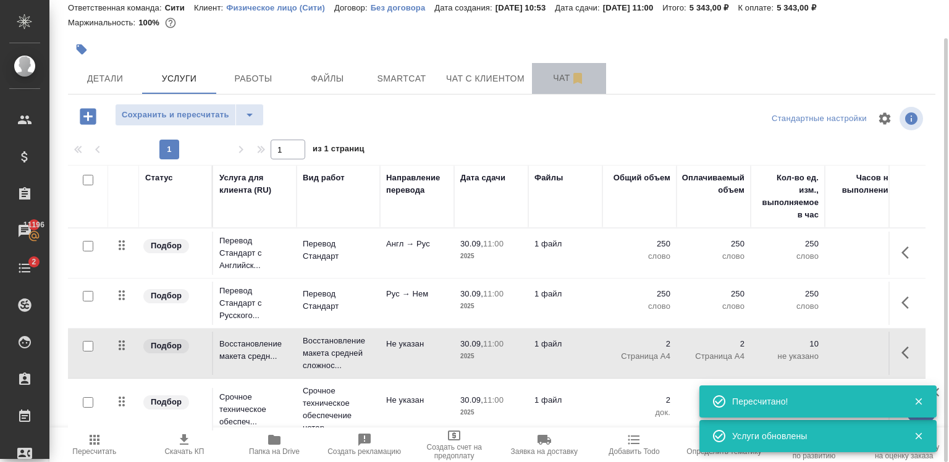
click at [548, 83] on span "Чат" at bounding box center [568, 77] width 59 height 15
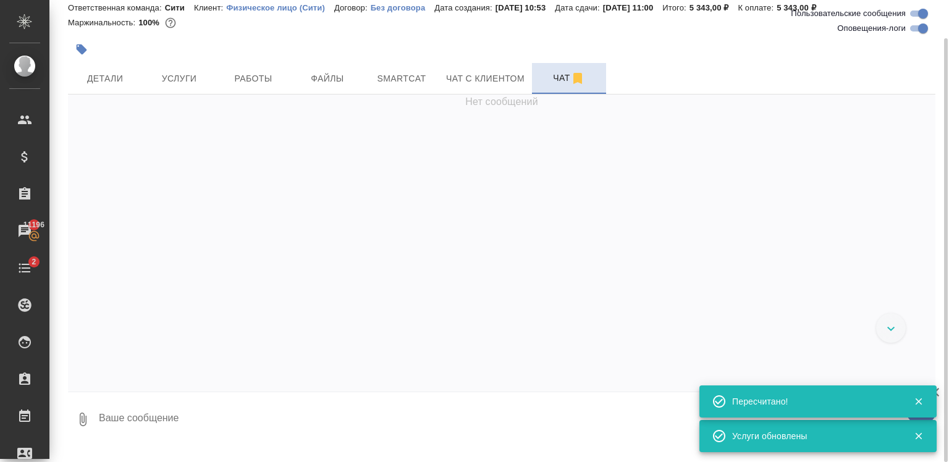
scroll to position [20, 0]
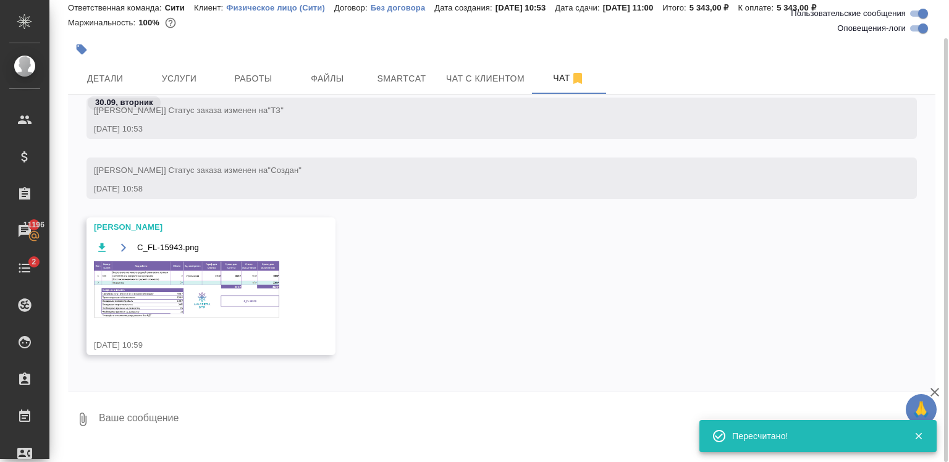
click at [197, 277] on img at bounding box center [186, 289] width 185 height 56
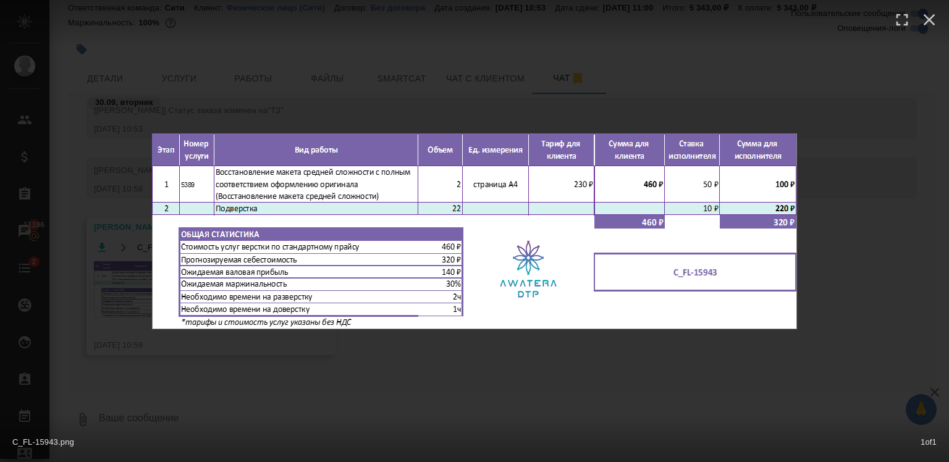
click at [206, 82] on div "C_FL-15943.png 1 of 1" at bounding box center [474, 231] width 949 height 462
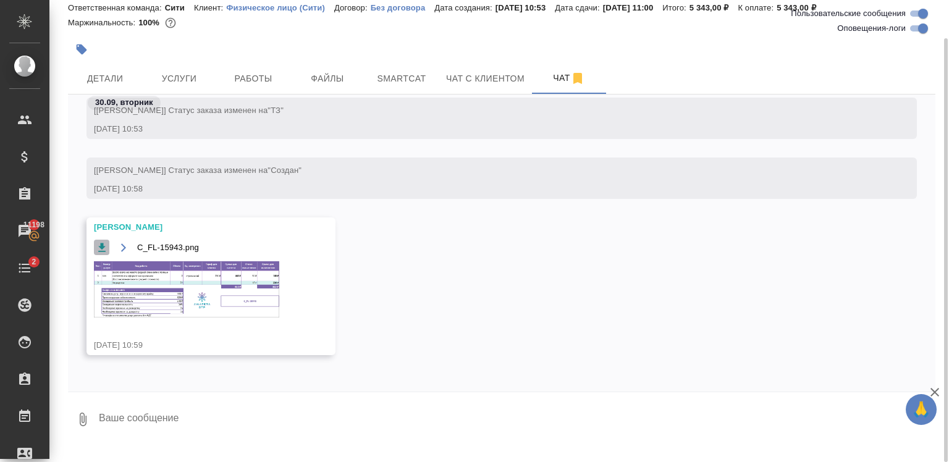
click at [99, 248] on icon "button" at bounding box center [102, 248] width 12 height 12
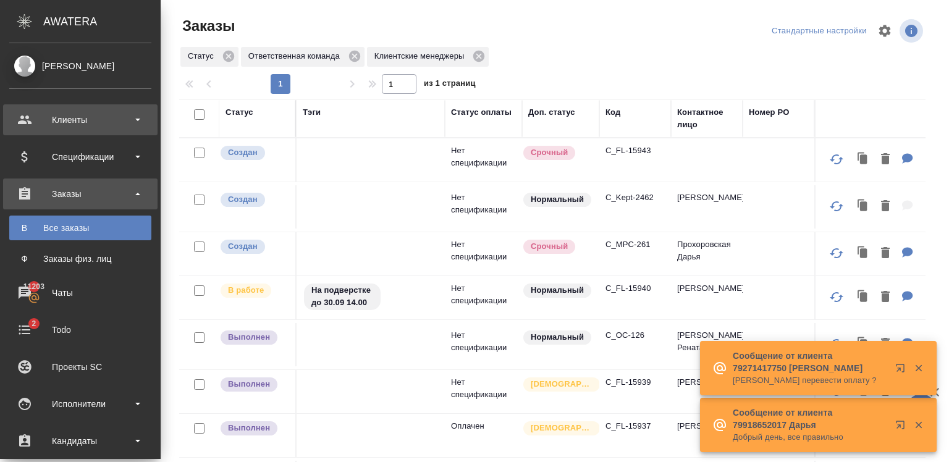
click at [106, 106] on div "Клиенты" at bounding box center [80, 119] width 154 height 31
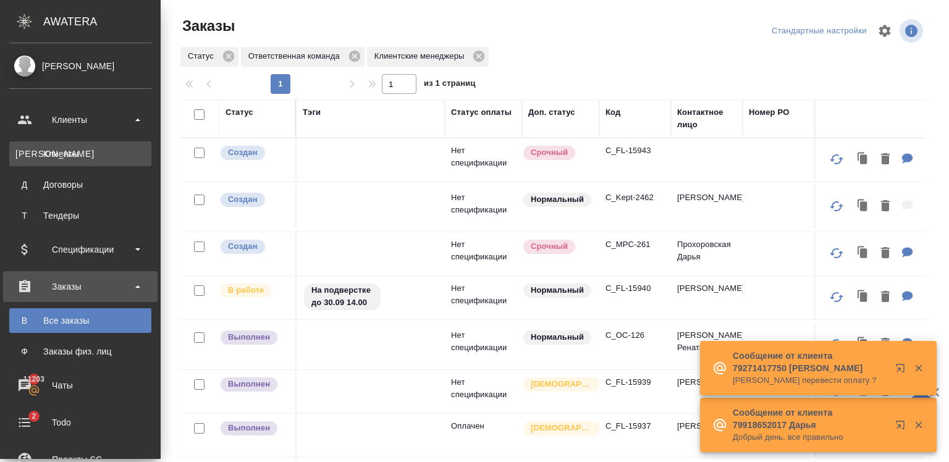
click at [106, 154] on div "Клиенты" at bounding box center [80, 154] width 130 height 12
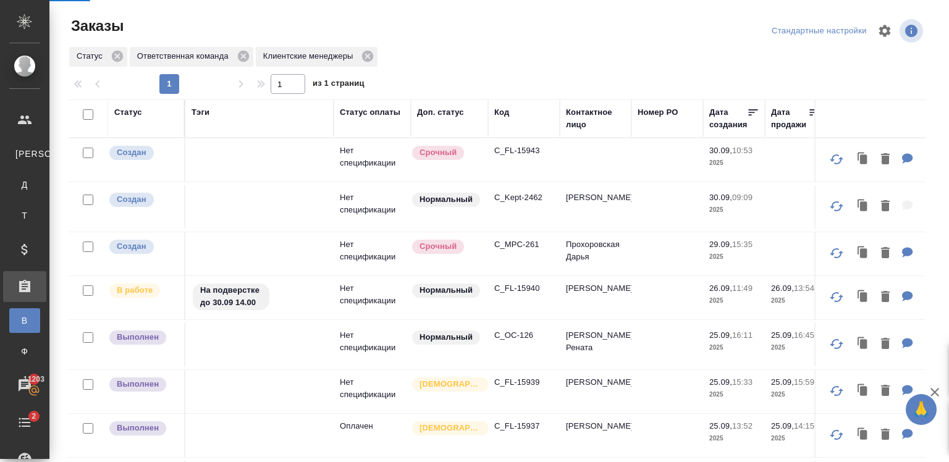
select select "RU"
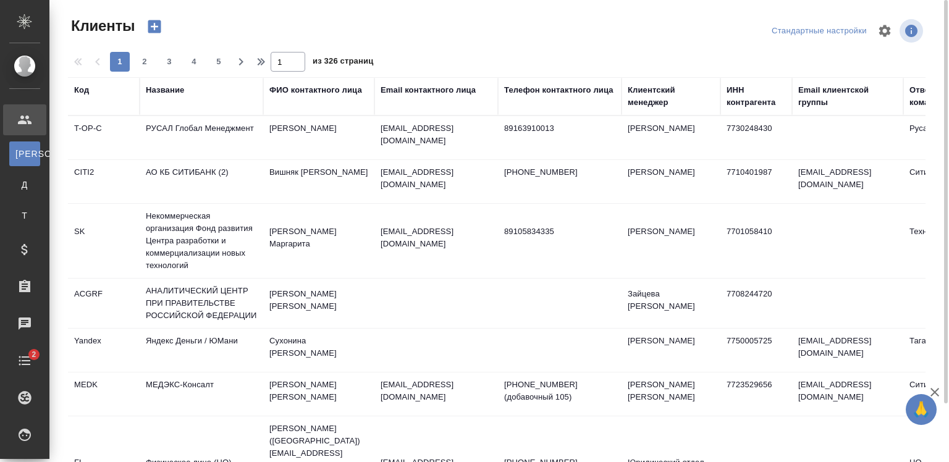
click at [403, 91] on div "Email контактного лица" at bounding box center [427, 90] width 95 height 12
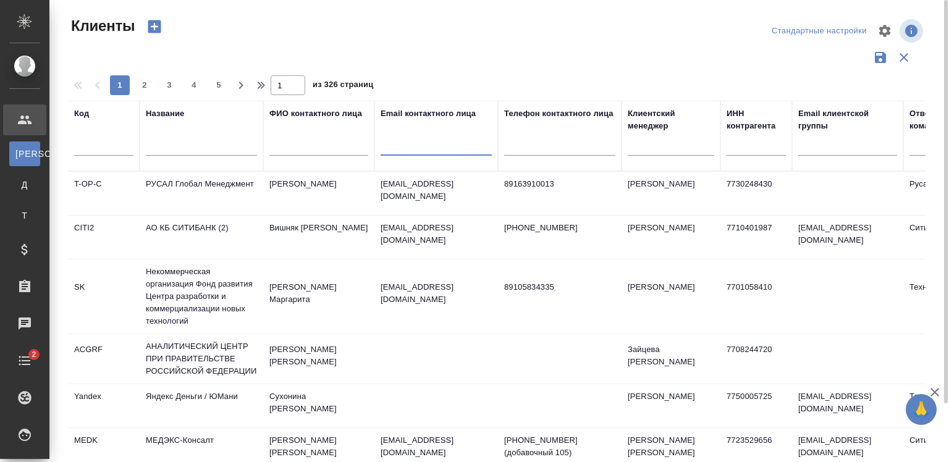
click at [426, 145] on input "text" at bounding box center [435, 147] width 111 height 15
paste input "tatyana.rubaeva@mss-group.ru"
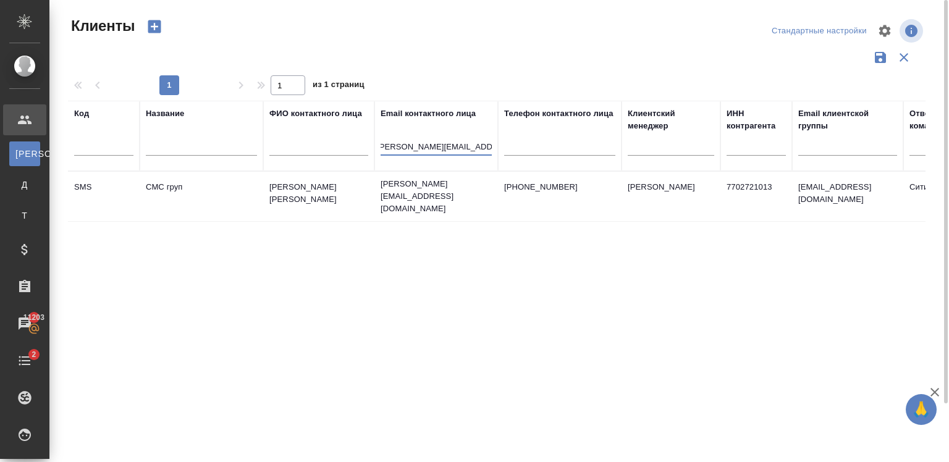
drag, startPoint x: 426, startPoint y: 145, endPoint x: 426, endPoint y: 168, distance: 23.5
click at [426, 168] on th "Email контактного лица tatyana.rubaeva@mss-group.ru" at bounding box center [436, 136] width 124 height 70
type input "tatyana.rubaeva@mss-group.ru"
click at [431, 200] on p "tatyana.rubaeva@mss-group.ru" at bounding box center [435, 196] width 111 height 37
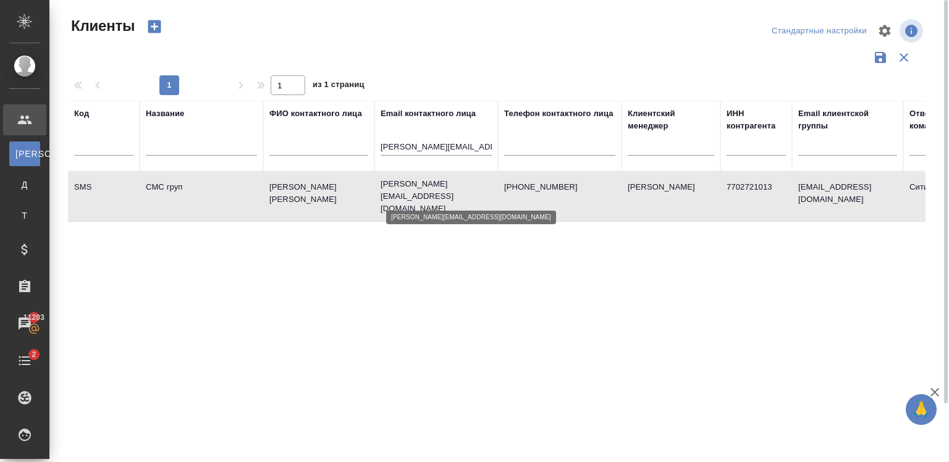
click at [431, 200] on p "tatyana.rubaeva@mss-group.ru" at bounding box center [435, 196] width 111 height 37
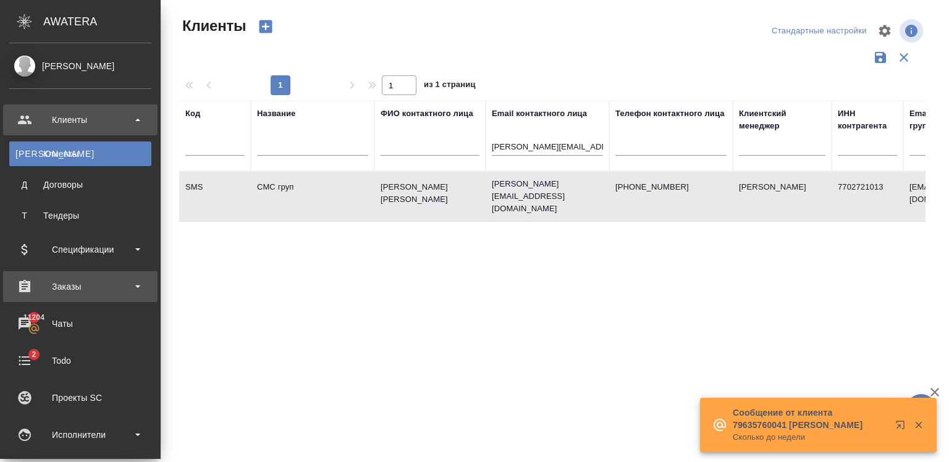
click at [101, 285] on div "Заказы" at bounding box center [80, 286] width 142 height 19
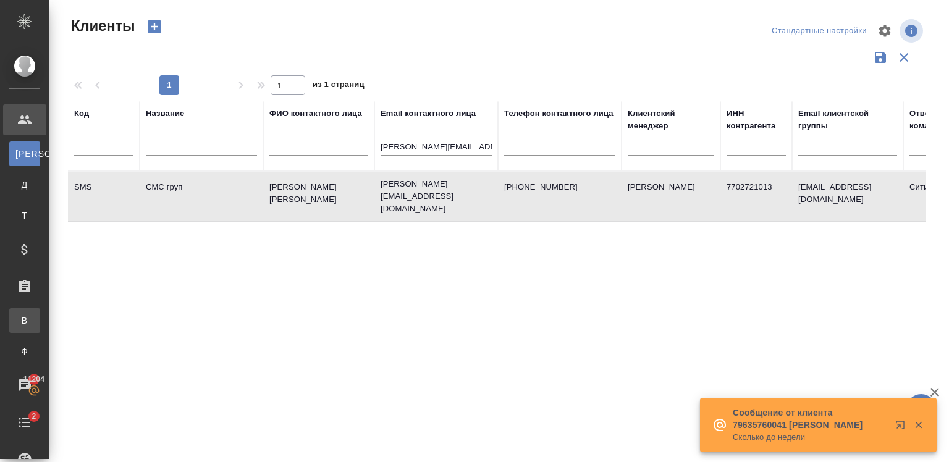
click at [109, 319] on div ".cls-1 fill:#fff; AWATERA Zaytseva Svetlana Клиенты К Клиенты Д Договоры Т Тенд…" at bounding box center [474, 231] width 949 height 462
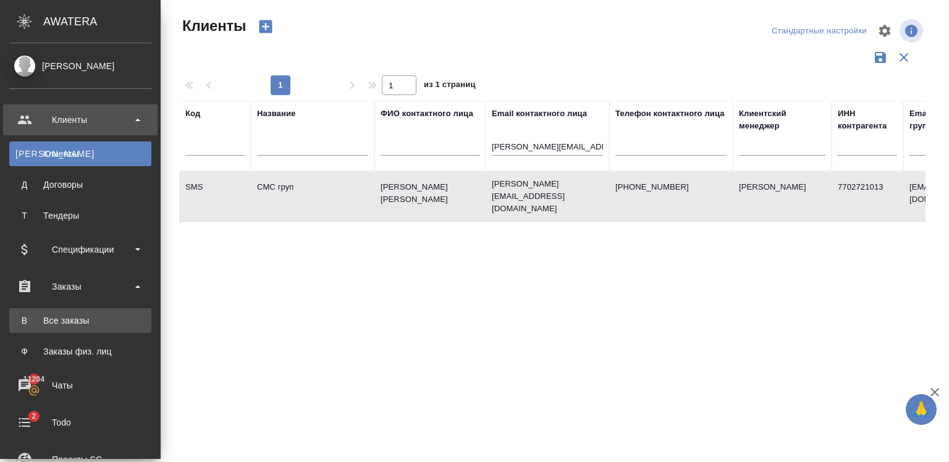
click at [64, 318] on div "Все заказы" at bounding box center [80, 320] width 130 height 12
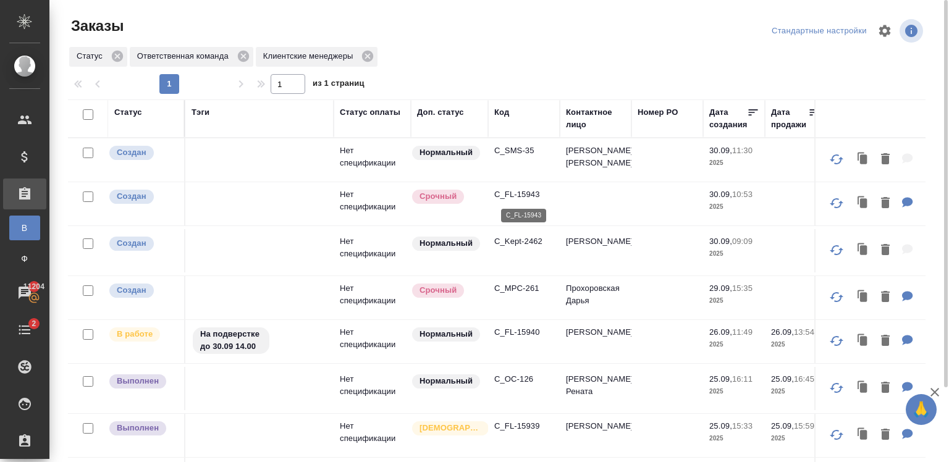
click at [514, 193] on p "C_FL-15943" at bounding box center [523, 194] width 59 height 12
click at [505, 242] on p "C_Kept-2462" at bounding box center [523, 241] width 59 height 12
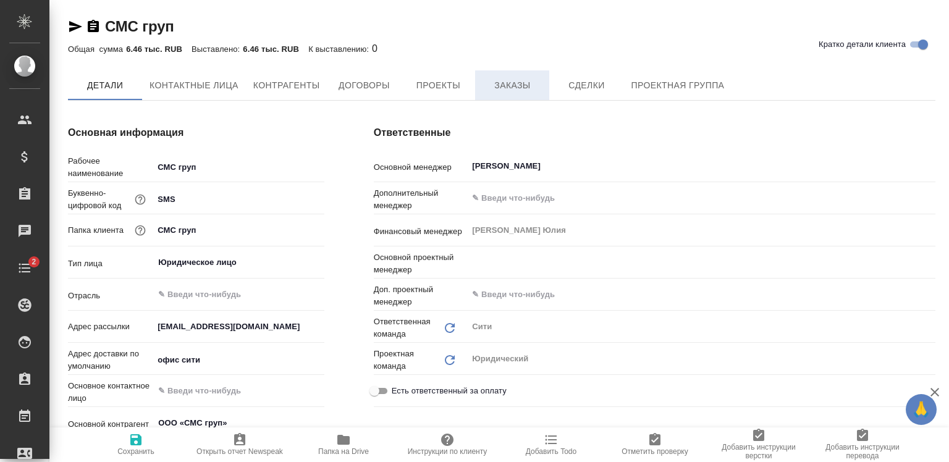
type textarea "x"
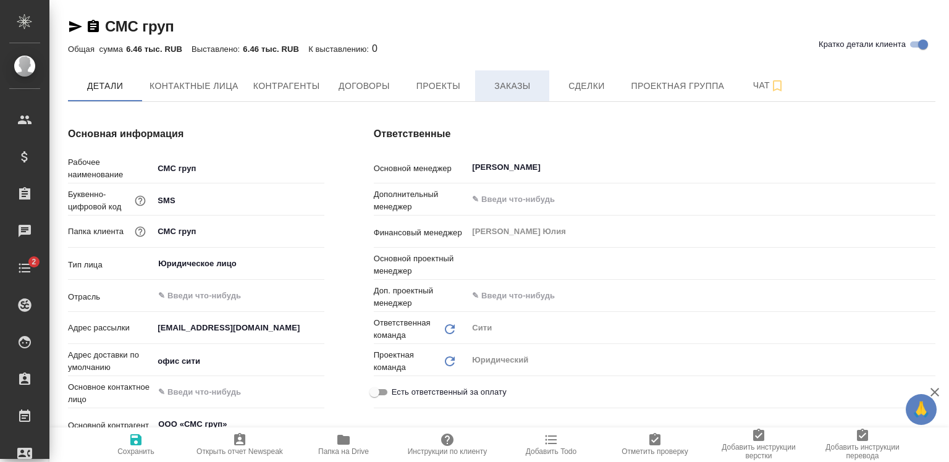
type textarea "x"
click at [501, 92] on span "Заказы" at bounding box center [511, 85] width 59 height 15
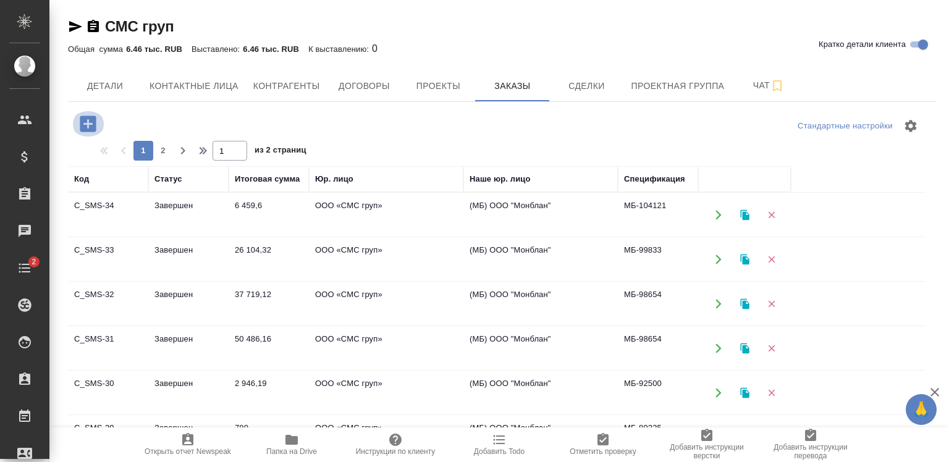
click at [93, 120] on icon "button" at bounding box center [88, 124] width 16 height 16
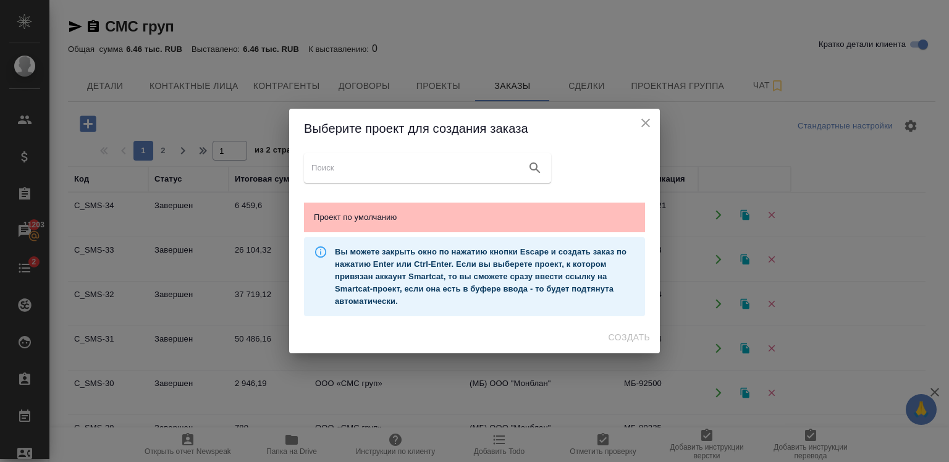
click at [370, 212] on span "Проект по умолчанию" at bounding box center [474, 217] width 321 height 12
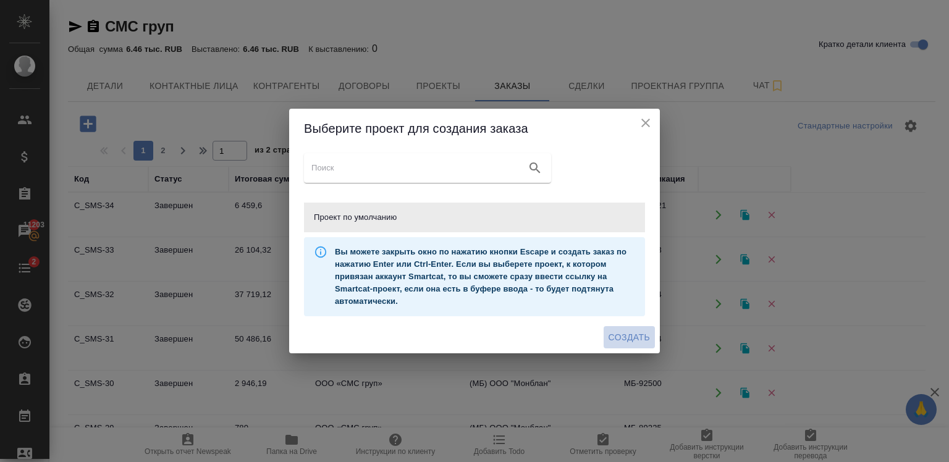
click at [624, 338] on span "Создать" at bounding box center [628, 337] width 41 height 15
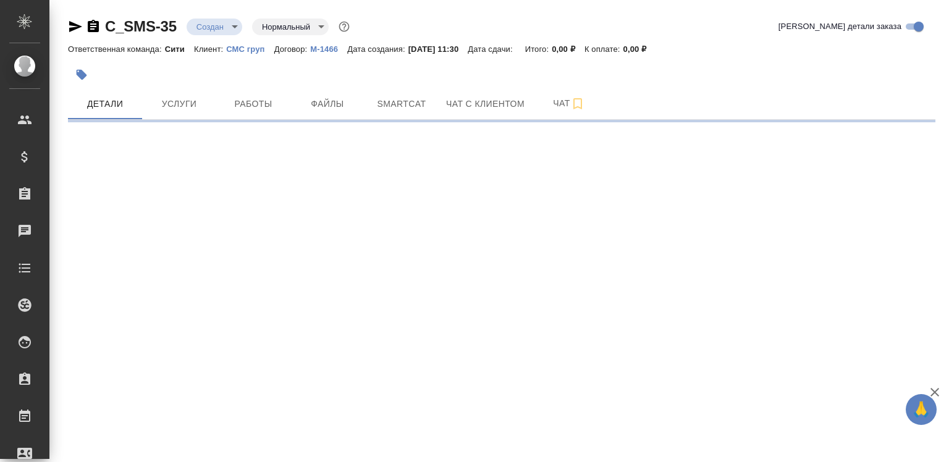
select select "RU"
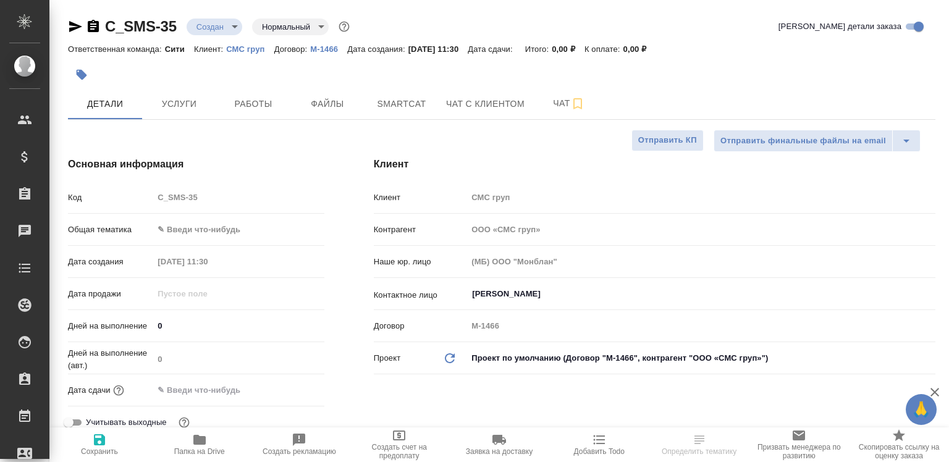
type textarea "x"
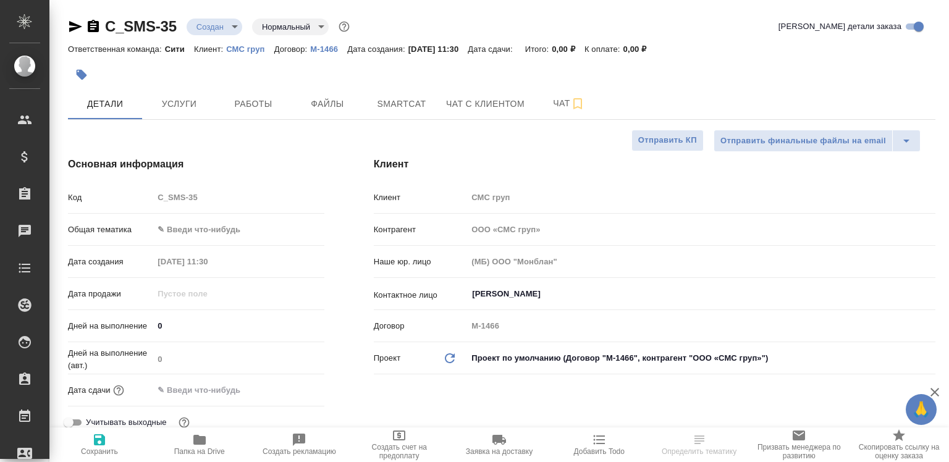
type textarea "x"
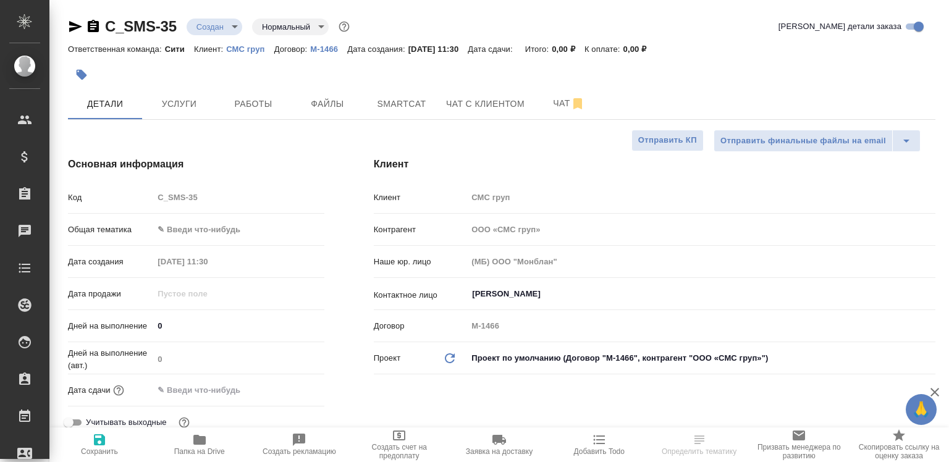
type textarea "x"
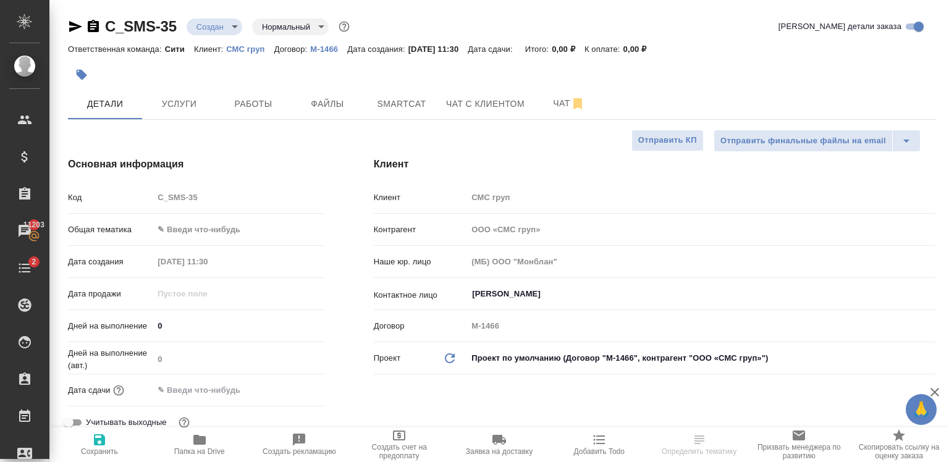
select select "RU"
type textarea "x"
click at [326, 108] on span "Файлы" at bounding box center [327, 103] width 59 height 15
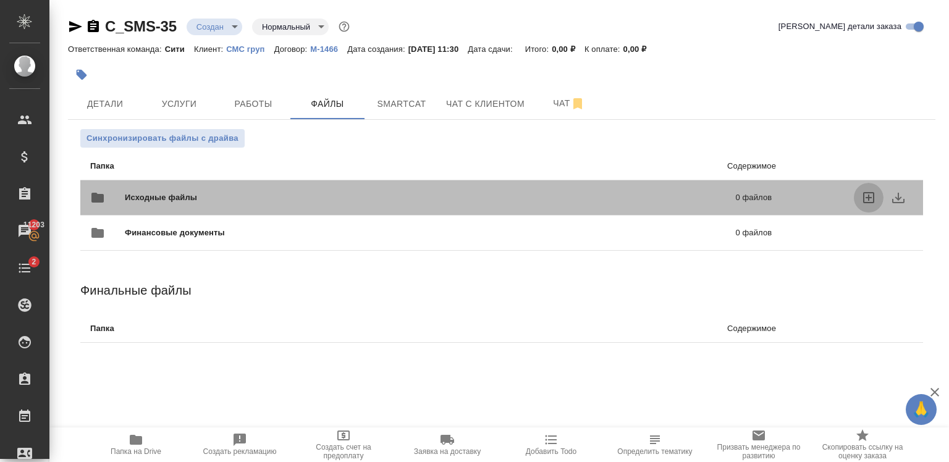
click at [865, 198] on icon "uploadFiles" at bounding box center [868, 197] width 15 height 15
click at [0, 0] on input "uploadFiles" at bounding box center [0, 0] width 0 height 0
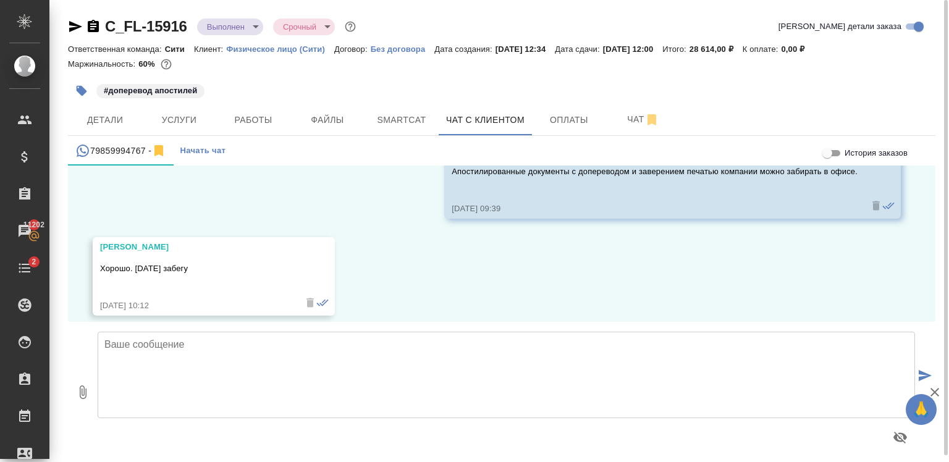
scroll to position [970, 0]
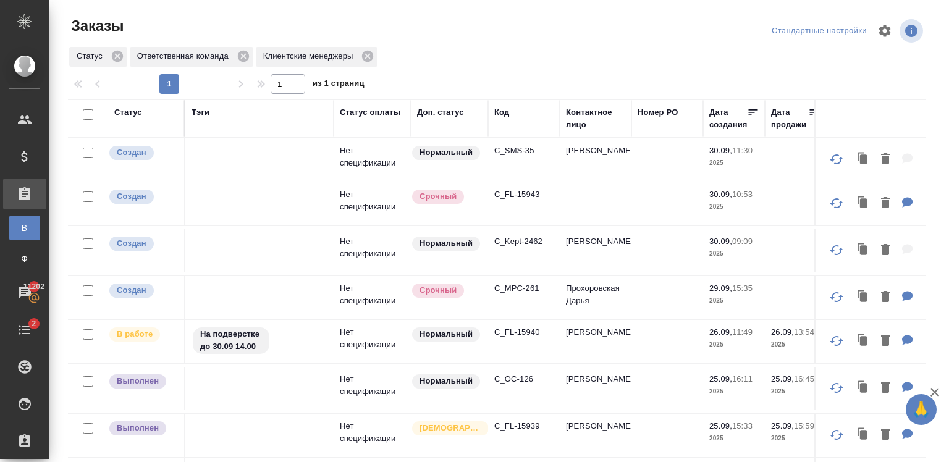
scroll to position [89, 0]
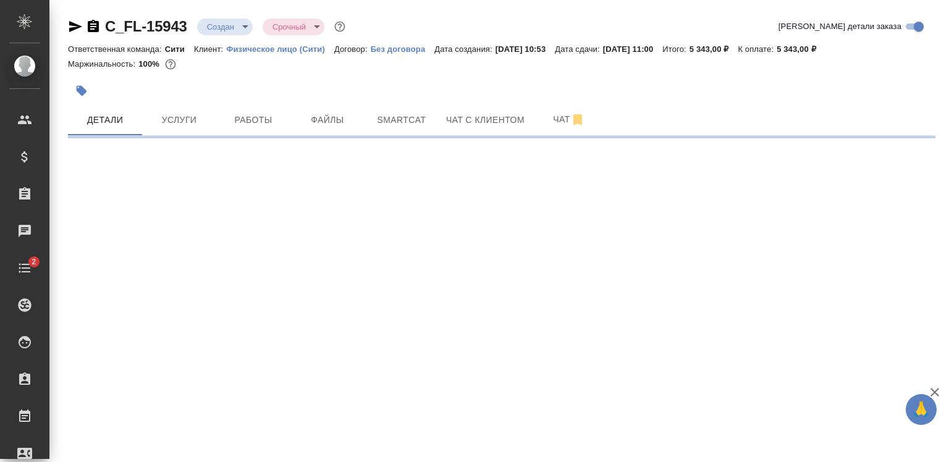
select select "RU"
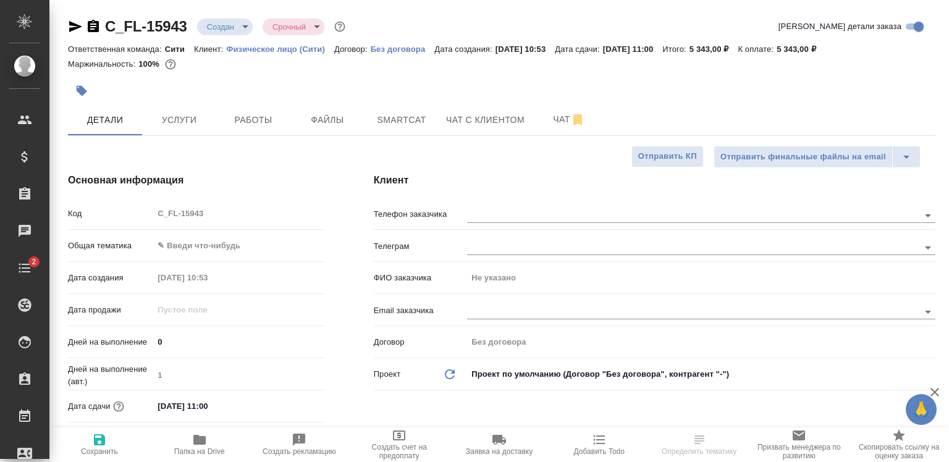
type textarea "x"
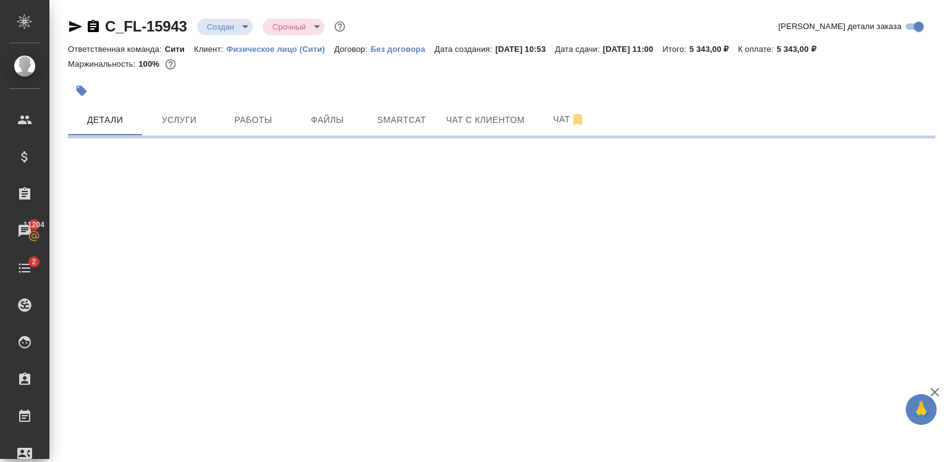
select select "RU"
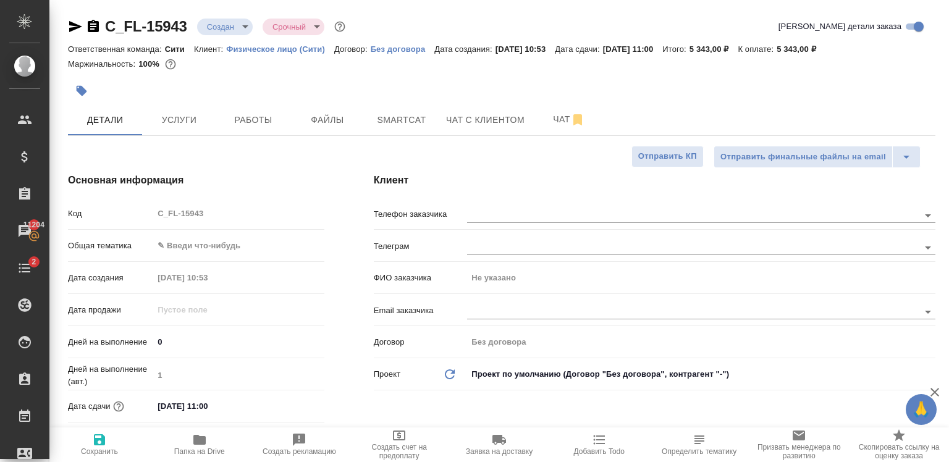
type textarea "x"
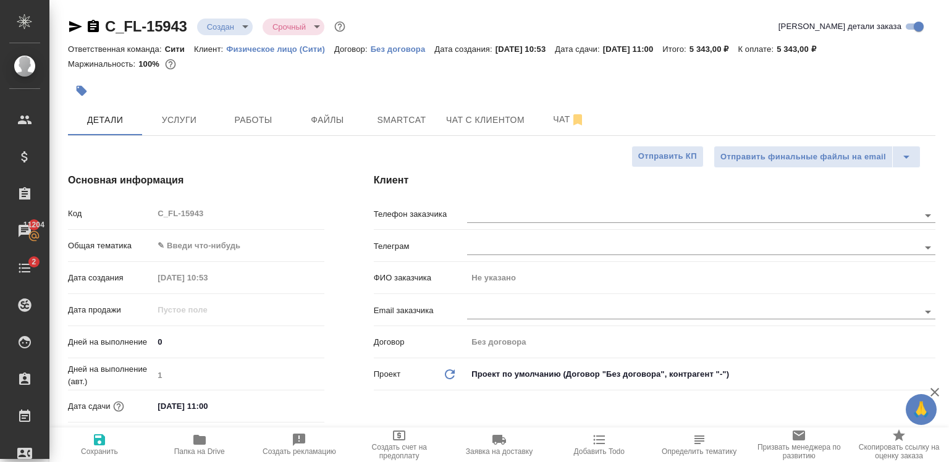
type textarea "x"
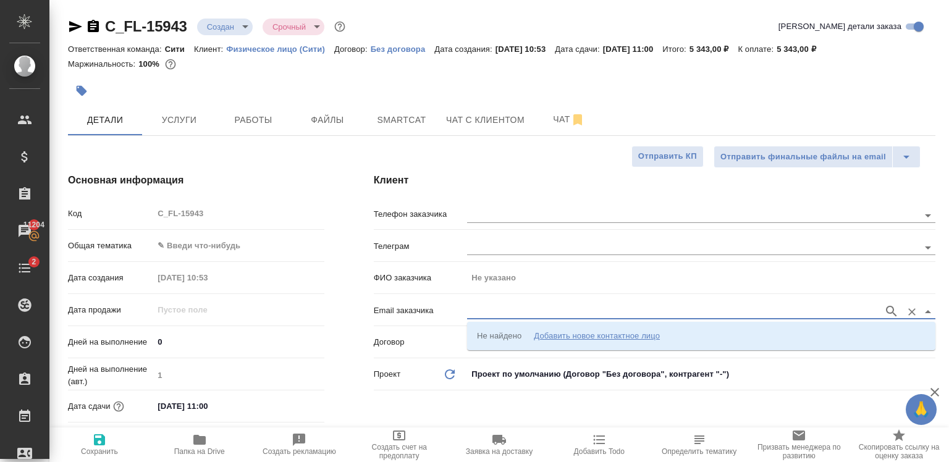
click at [494, 314] on input "text" at bounding box center [672, 311] width 410 height 15
paste input "d.prokhorovskaya@mobis.com"
type input "d.prokhorovskaya@mobis.com"
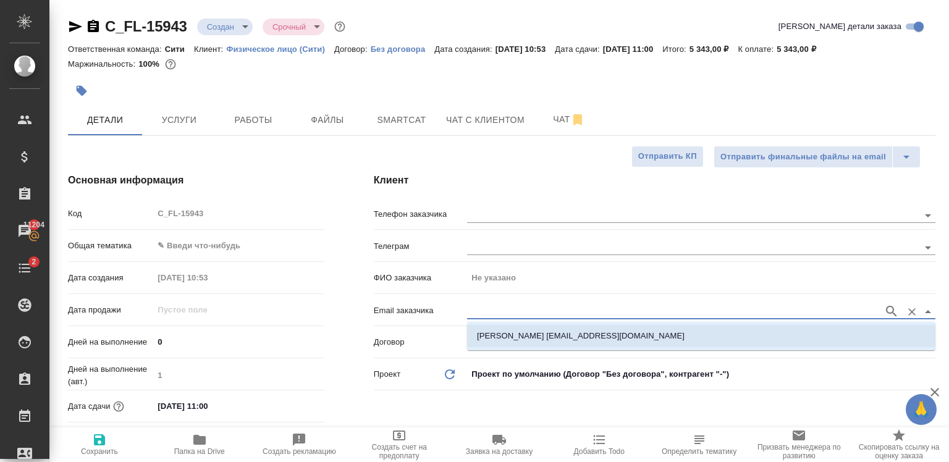
click at [524, 335] on p "Прохоровская Дарья d.prokhorovskaya@mobis.com" at bounding box center [581, 336] width 208 height 12
type input "Прохоровская Дарья"
type input "Прохоровская Дарья d.prokhorovskaya@mobis.com"
type textarea "x"
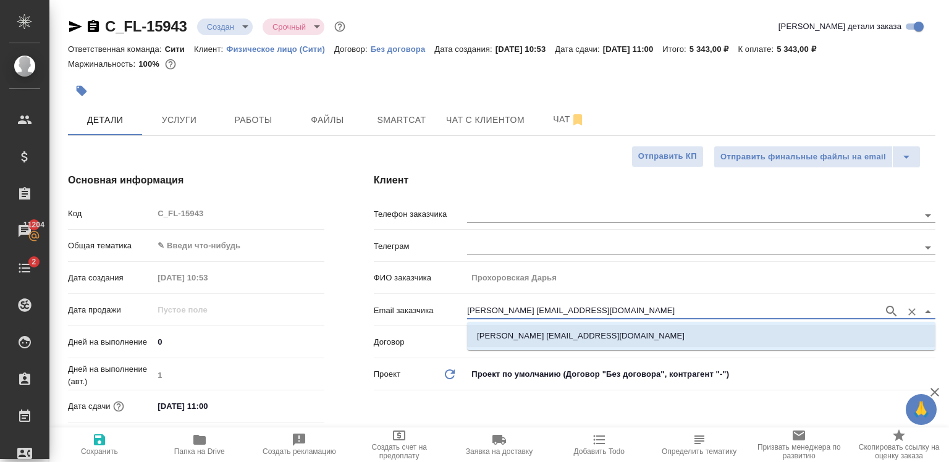
type textarea "x"
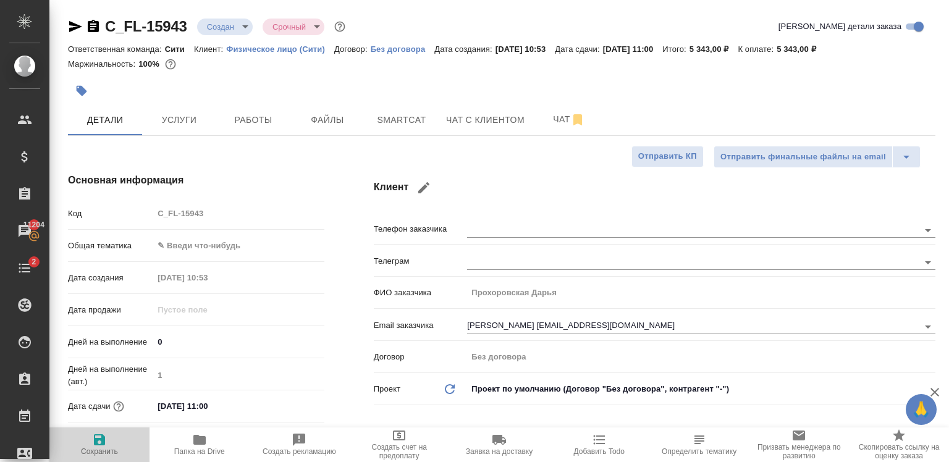
click at [105, 437] on icon "button" at bounding box center [99, 439] width 15 height 15
type textarea "x"
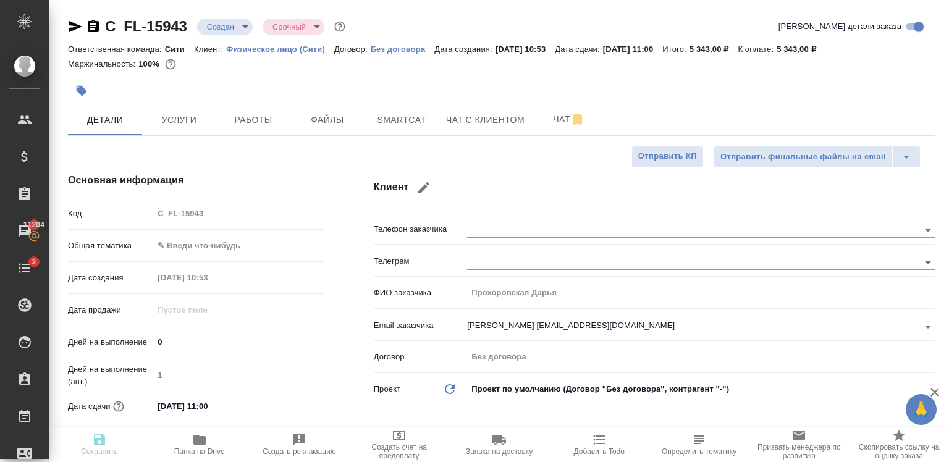
type textarea "x"
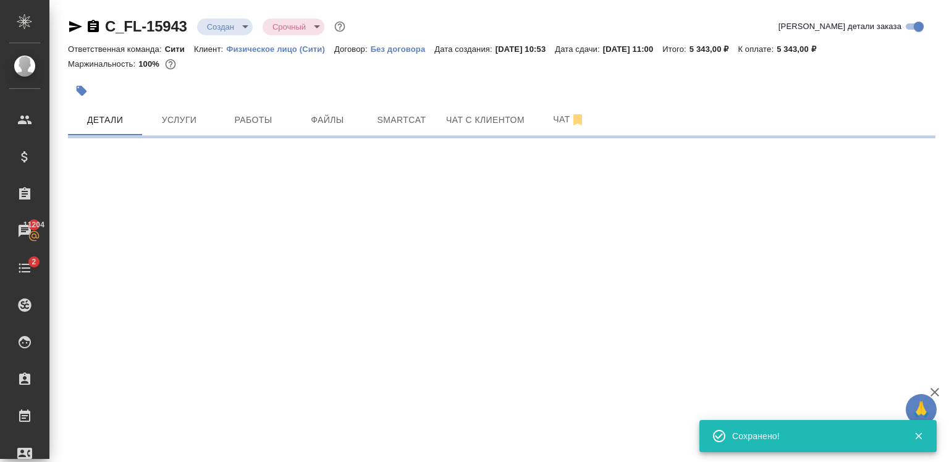
select select "RU"
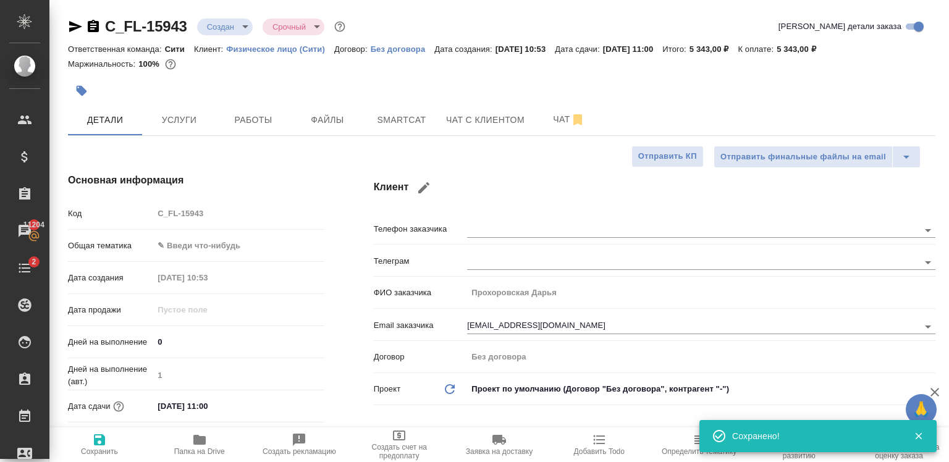
type textarea "x"
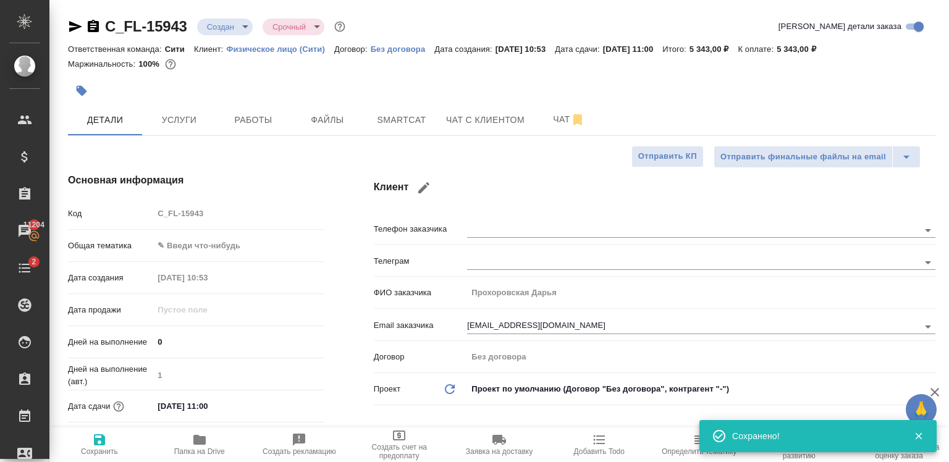
type textarea "x"
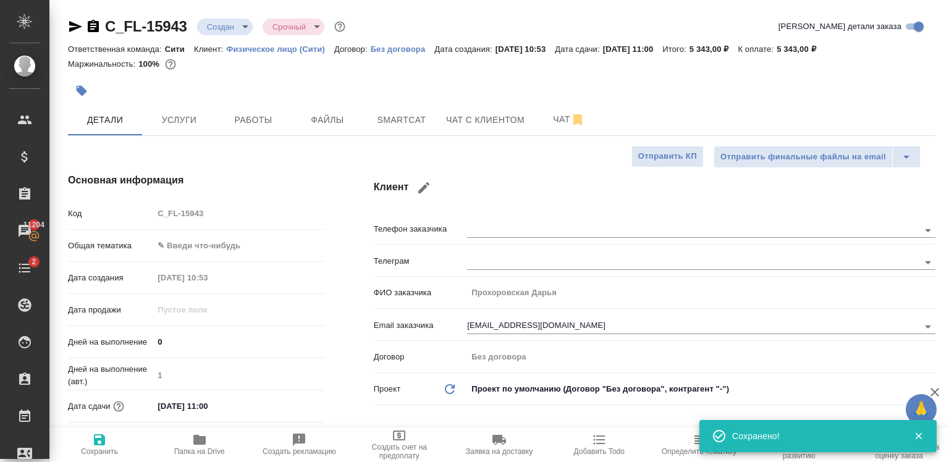
type textarea "x"
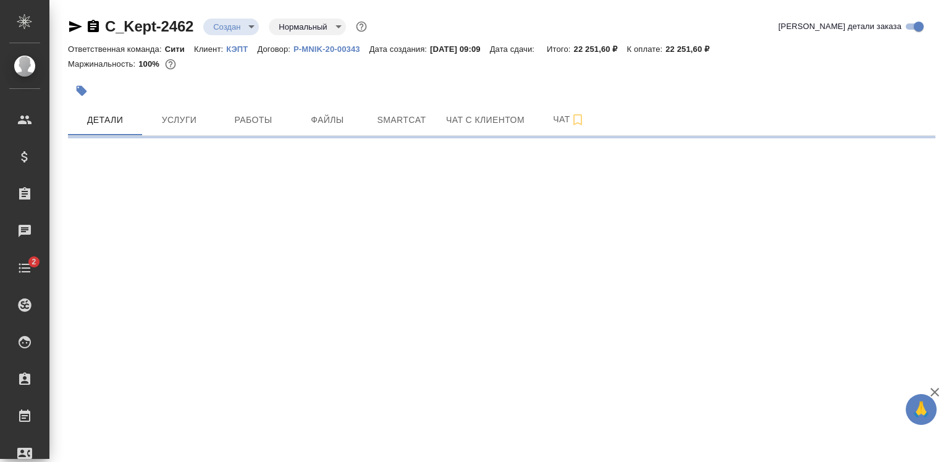
select select "RU"
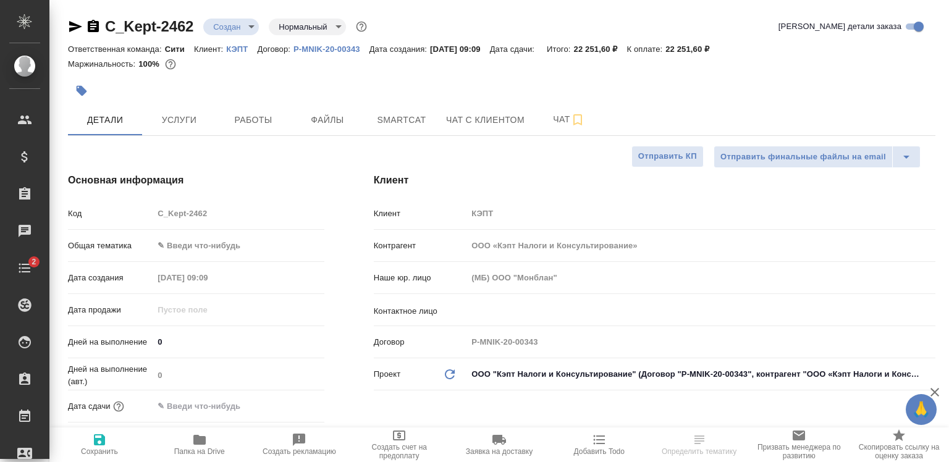
type textarea "x"
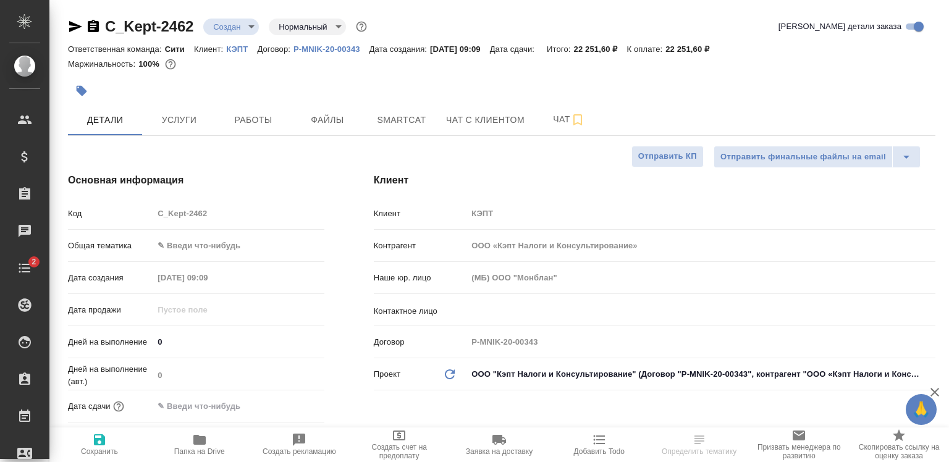
type textarea "x"
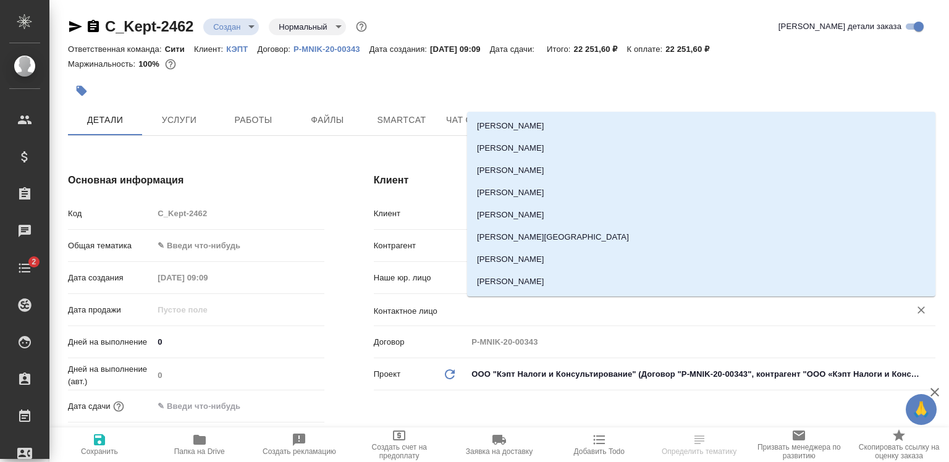
click at [522, 309] on input "text" at bounding box center [680, 310] width 419 height 15
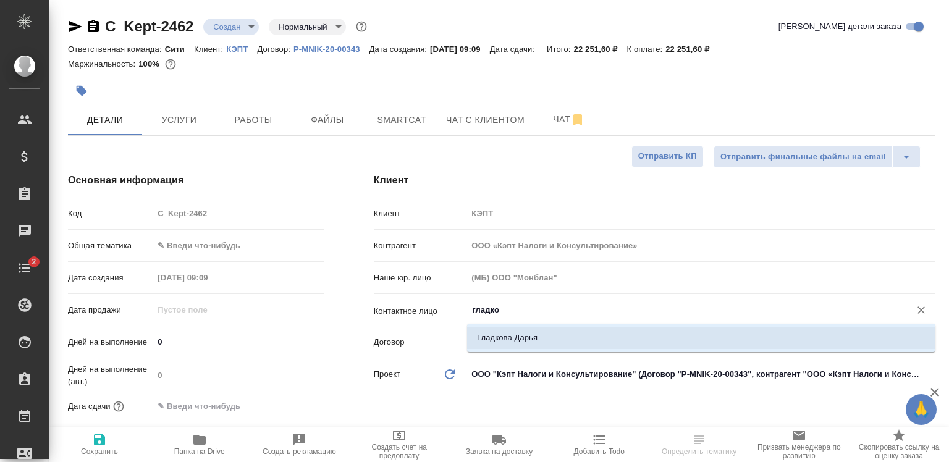
click at [541, 336] on li "Гладкова Дарья" at bounding box center [701, 338] width 468 height 22
type input "Гладкова Дарья"
type textarea "x"
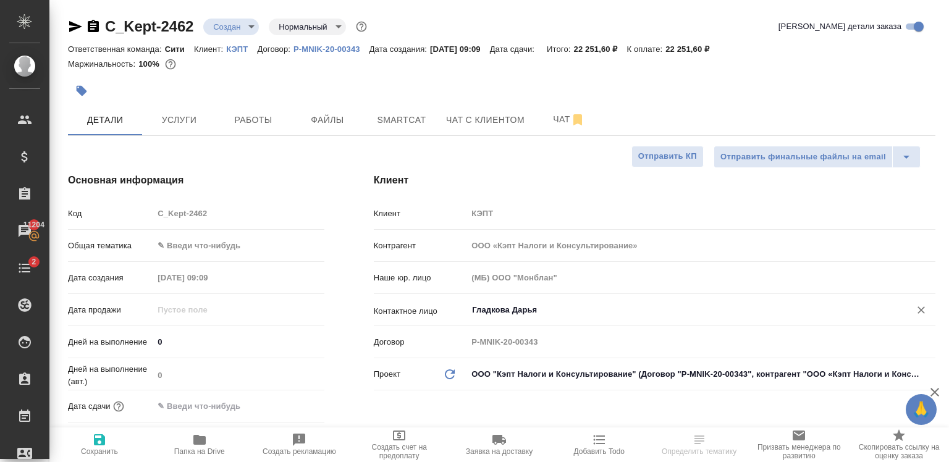
type input "Гладкова Дарья"
click at [196, 445] on icon "button" at bounding box center [199, 440] width 12 height 10
select select "RU"
click at [511, 301] on div "​" at bounding box center [701, 310] width 468 height 22
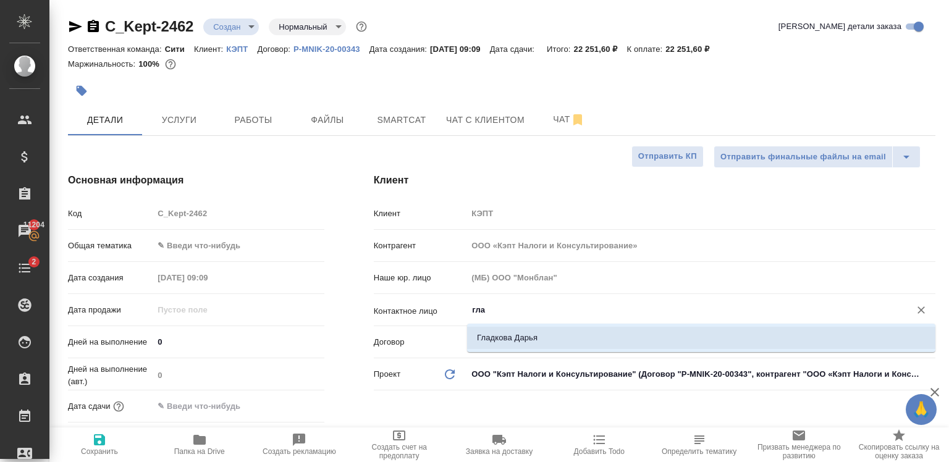
click at [542, 337] on li "Гладкова Дарья" at bounding box center [701, 338] width 468 height 22
type input "Гладкова Дарья"
type textarea "x"
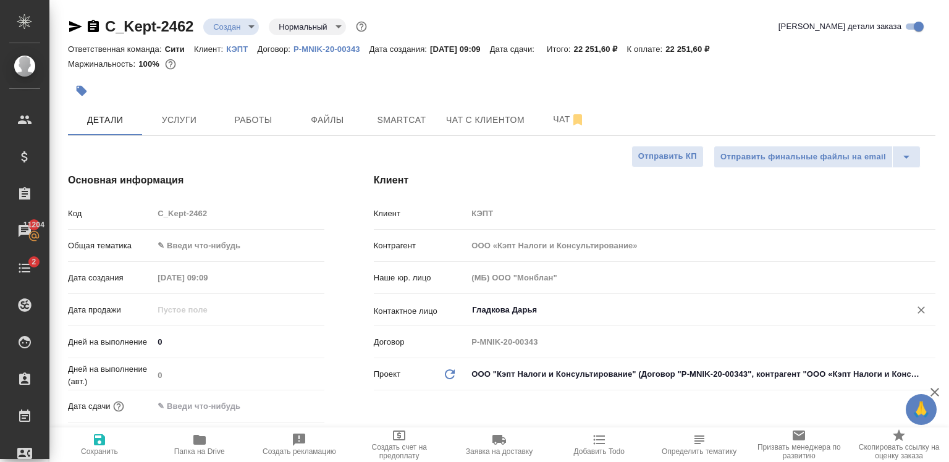
type input "Гладкова Дарья"
click at [94, 443] on icon "button" at bounding box center [99, 439] width 11 height 11
type textarea "x"
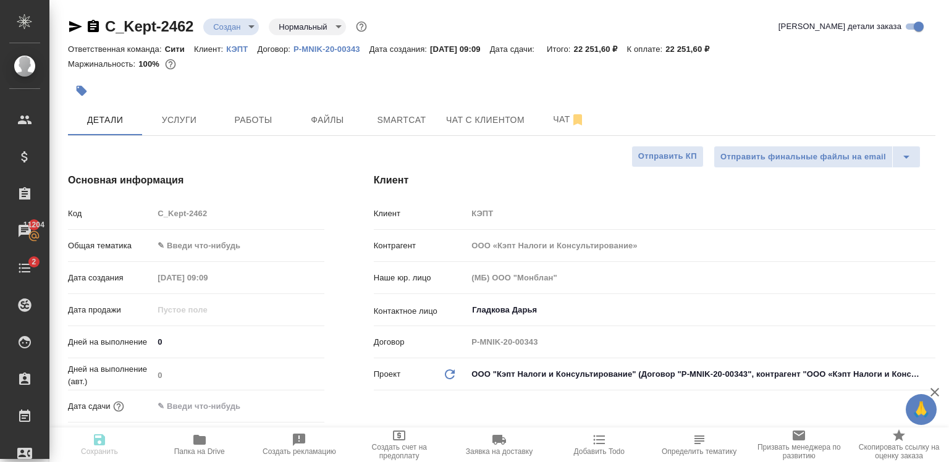
type textarea "x"
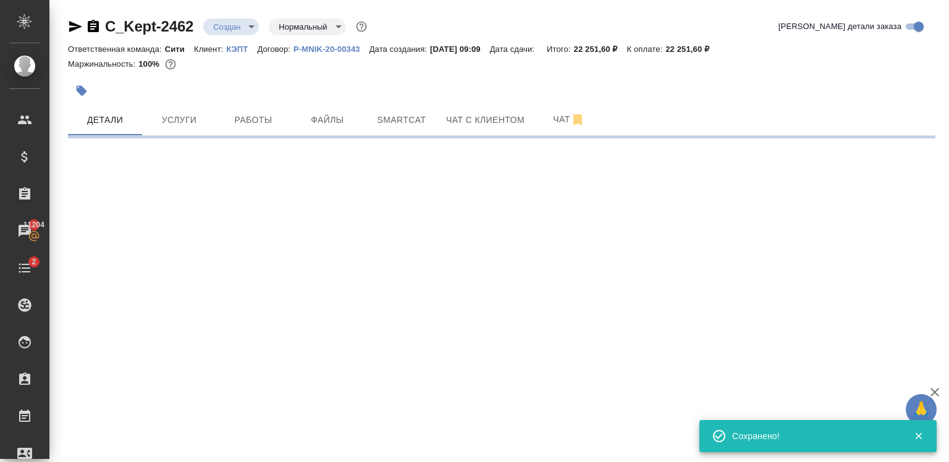
select select "RU"
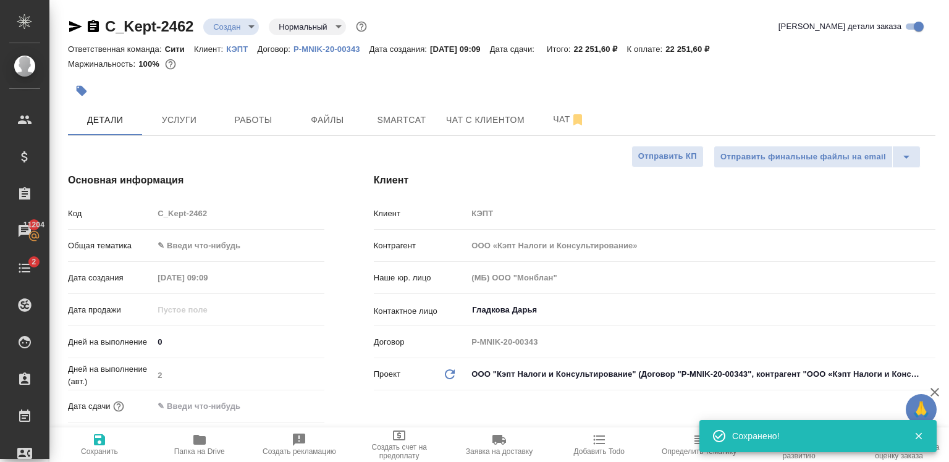
type textarea "x"
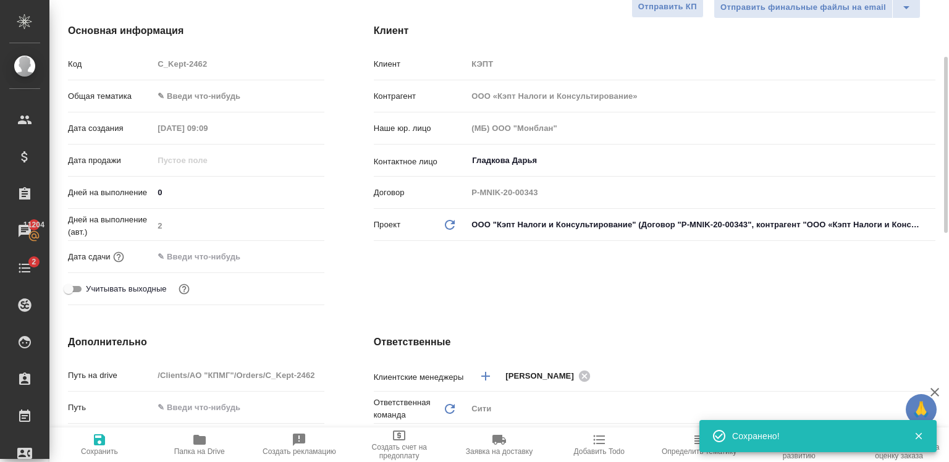
click at [208, 264] on input "text" at bounding box center [207, 257] width 108 height 18
click at [294, 253] on icon "button" at bounding box center [288, 256] width 15 height 15
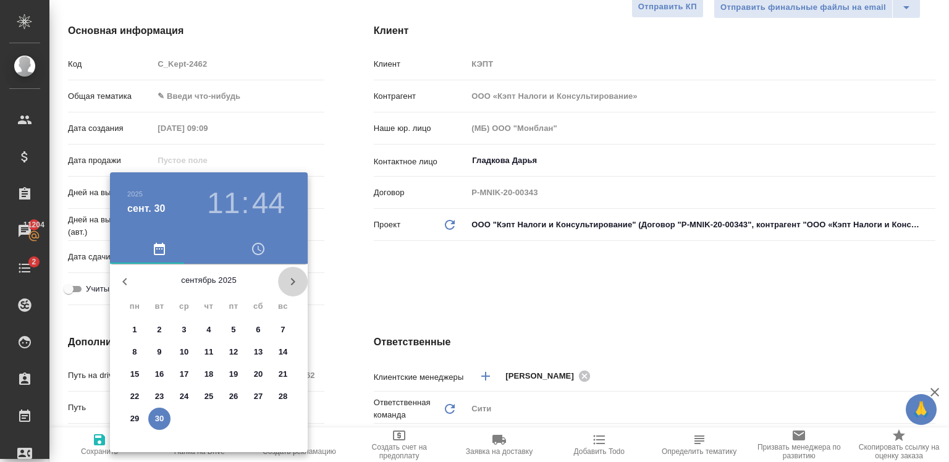
click at [294, 272] on button "button" at bounding box center [293, 282] width 30 height 30
click at [129, 284] on icon "button" at bounding box center [124, 281] width 15 height 15
click at [296, 280] on icon "button" at bounding box center [292, 281] width 15 height 15
click at [234, 326] on p "3" at bounding box center [233, 330] width 4 height 12
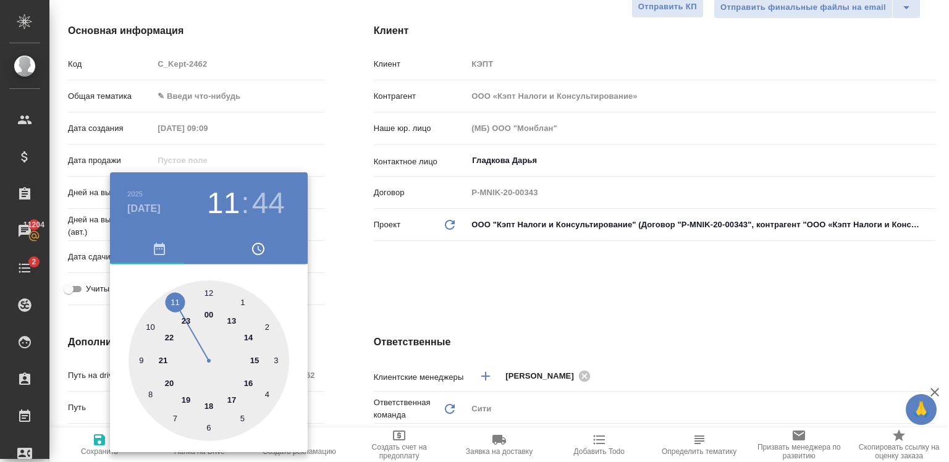
type input "03.10.2025 11:44"
type textarea "x"
click at [210, 403] on div at bounding box center [208, 360] width 161 height 161
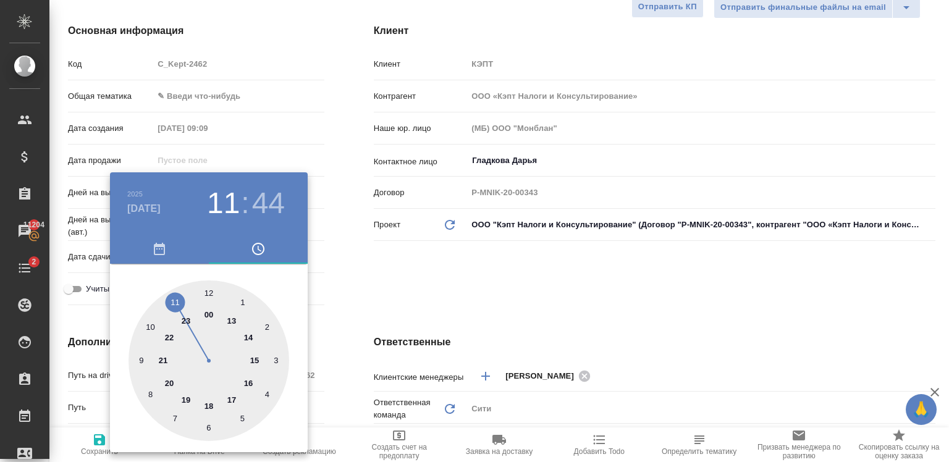
type input "03.10.2025 18:44"
type textarea "x"
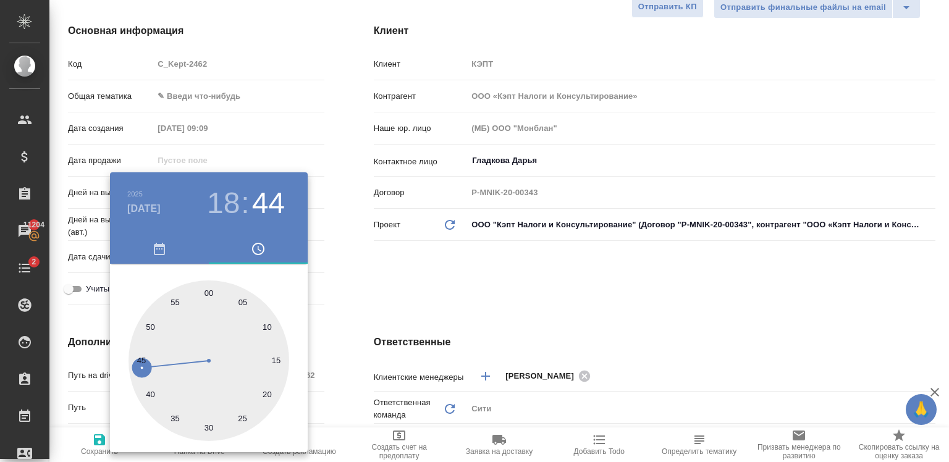
click at [206, 292] on div at bounding box center [208, 360] width 161 height 161
type input "[DATE] 18:00"
type textarea "x"
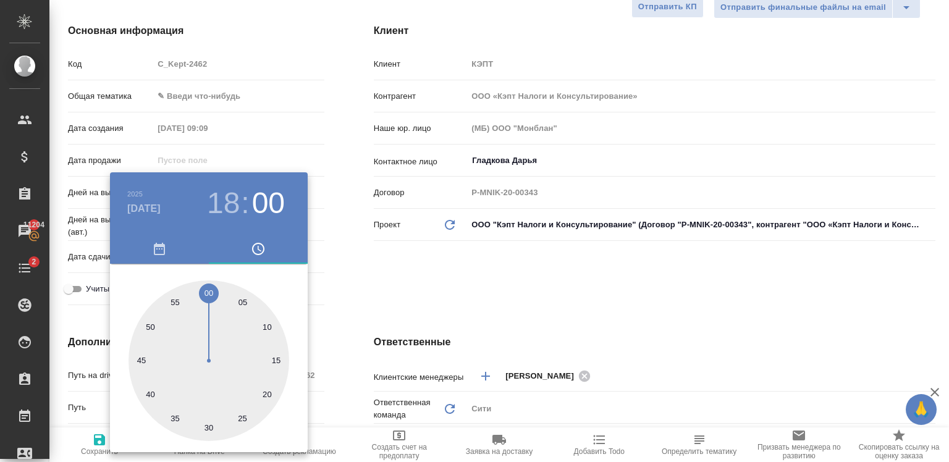
click at [405, 309] on div at bounding box center [474, 231] width 949 height 462
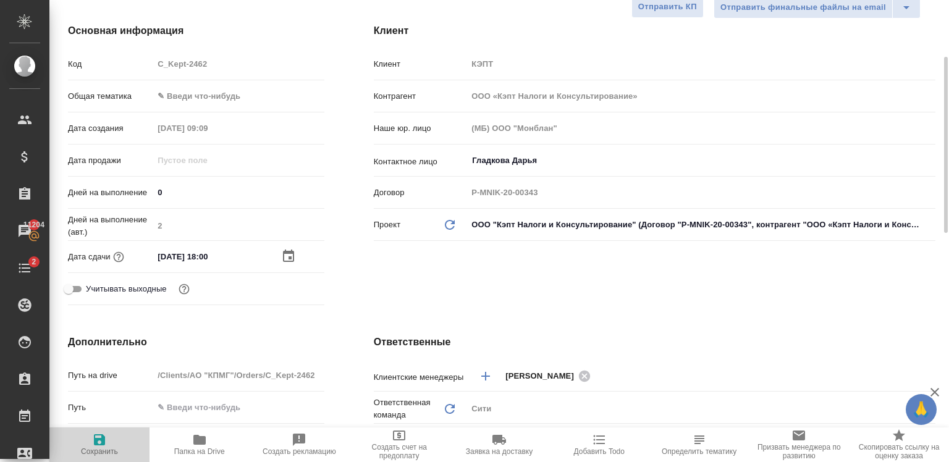
click at [97, 442] on icon "button" at bounding box center [99, 439] width 11 height 11
type textarea "x"
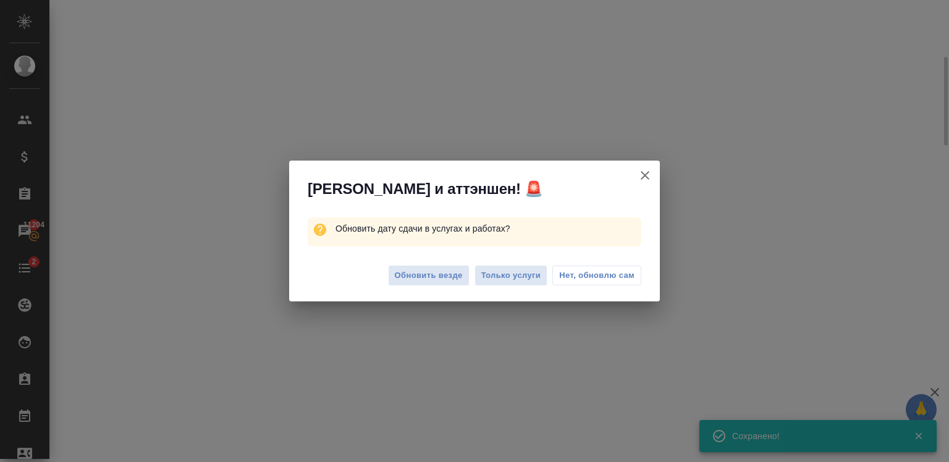
select select "RU"
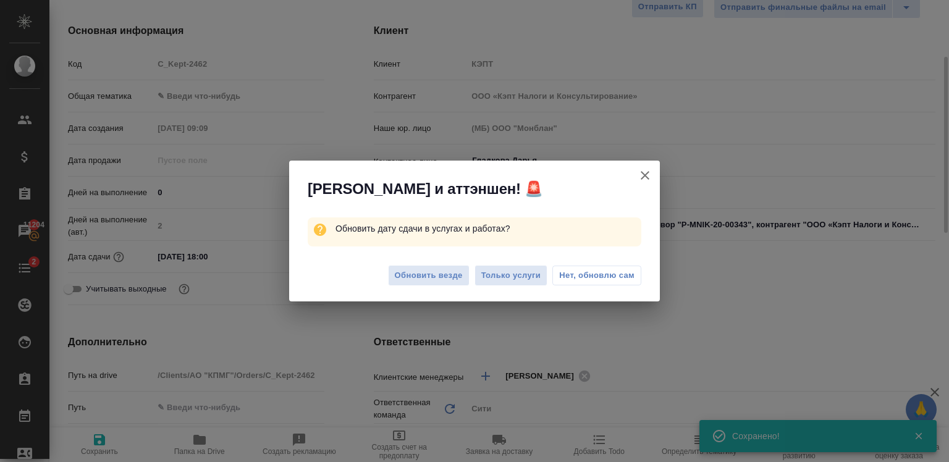
type textarea "x"
click at [452, 275] on span "Обновить везде" at bounding box center [429, 276] width 68 height 14
type textarea "x"
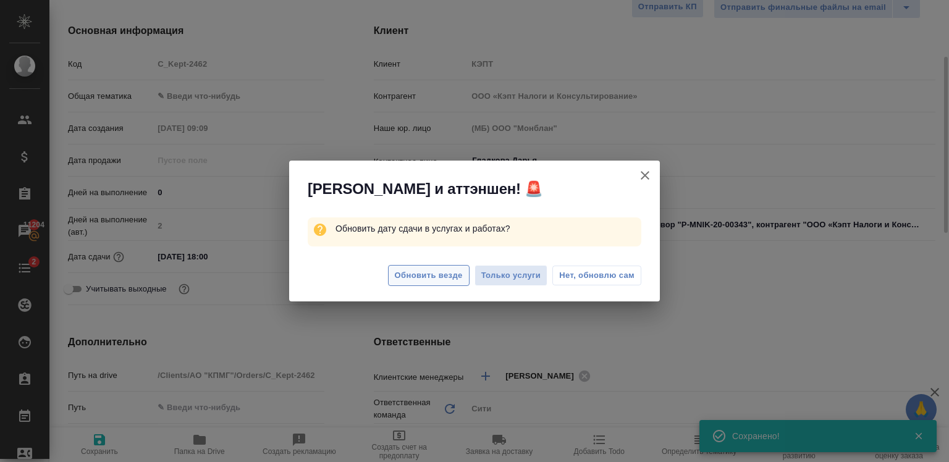
type textarea "x"
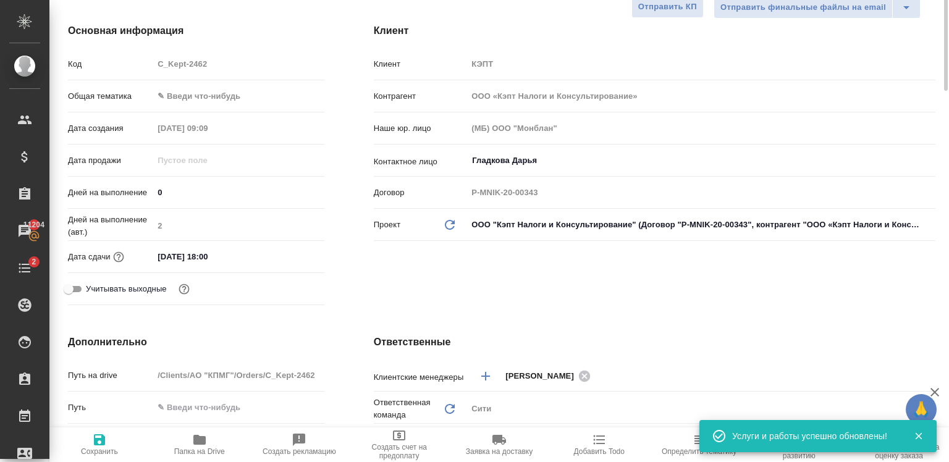
scroll to position [0, 0]
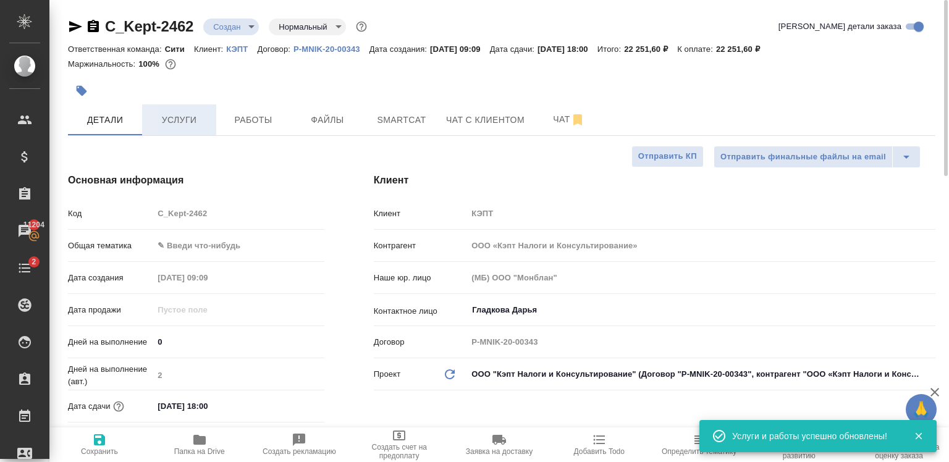
click at [170, 125] on span "Услуги" at bounding box center [178, 119] width 59 height 15
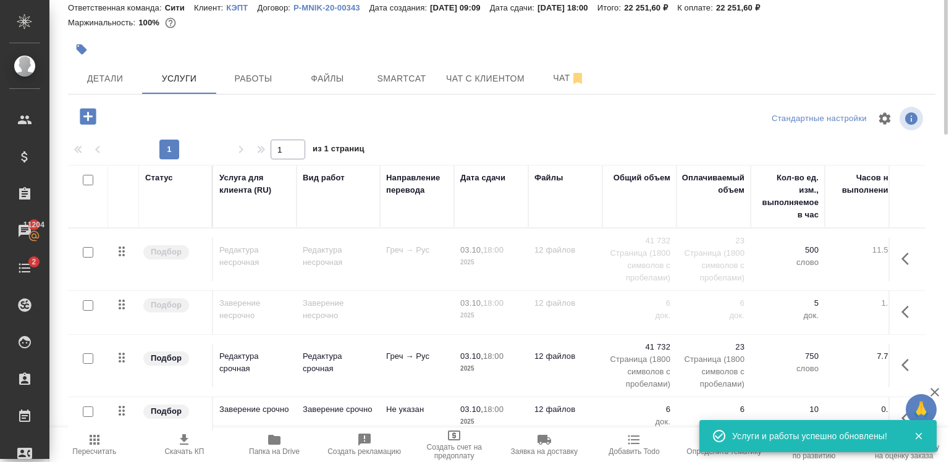
scroll to position [19, 0]
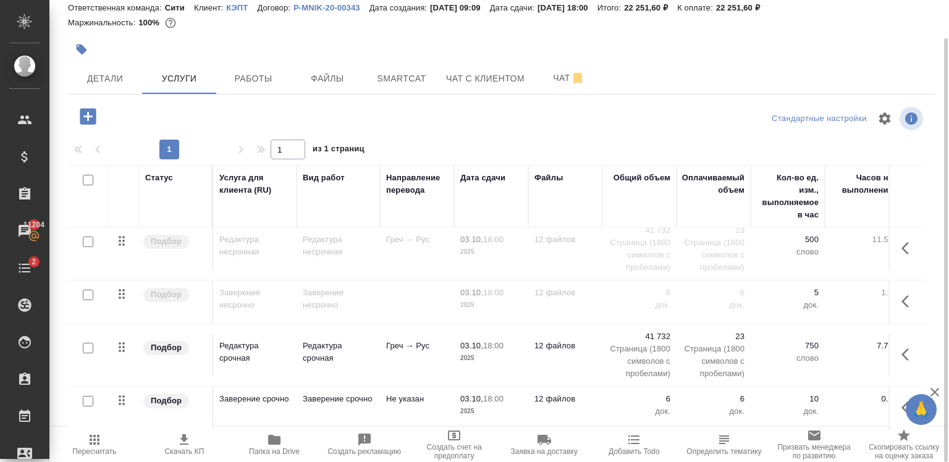
click at [90, 290] on input "checkbox" at bounding box center [88, 295] width 11 height 11
checkbox input "true"
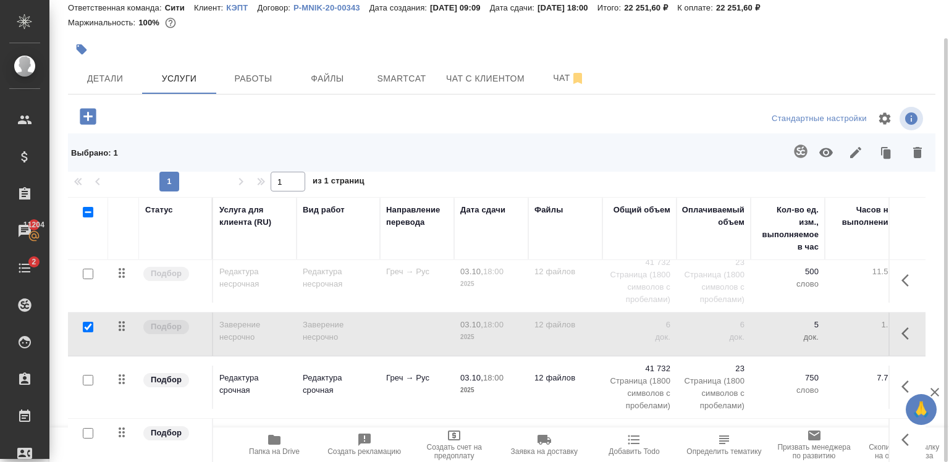
click at [89, 269] on input "checkbox" at bounding box center [88, 274] width 11 height 11
checkbox input "true"
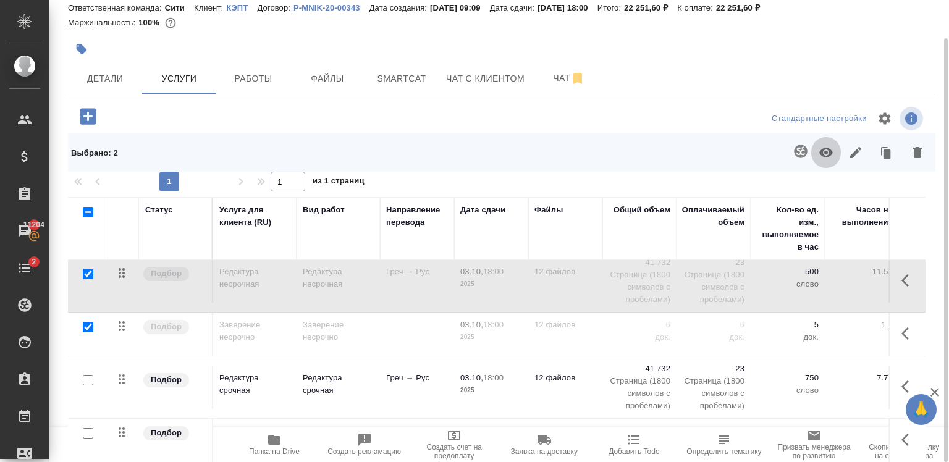
click at [824, 148] on icon "button" at bounding box center [826, 152] width 14 height 9
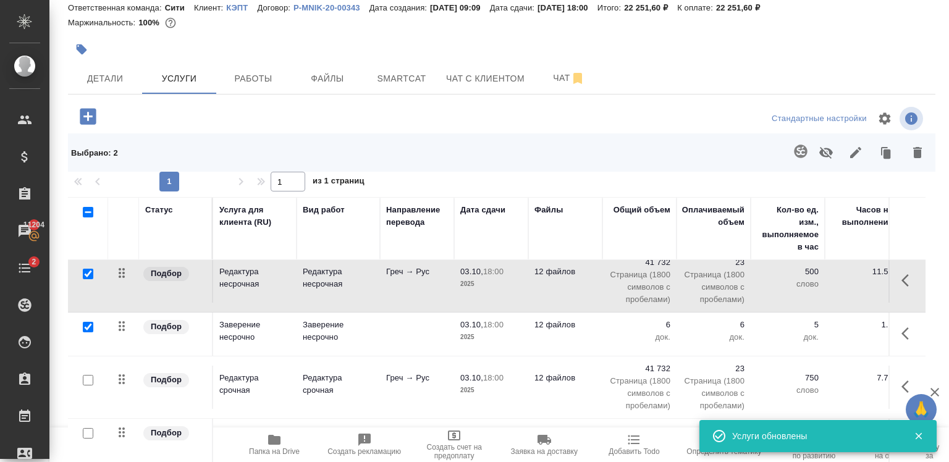
click at [89, 212] on input "checkbox" at bounding box center [88, 212] width 11 height 11
checkbox input "true"
click at [89, 212] on input "checkbox" at bounding box center [88, 212] width 11 height 11
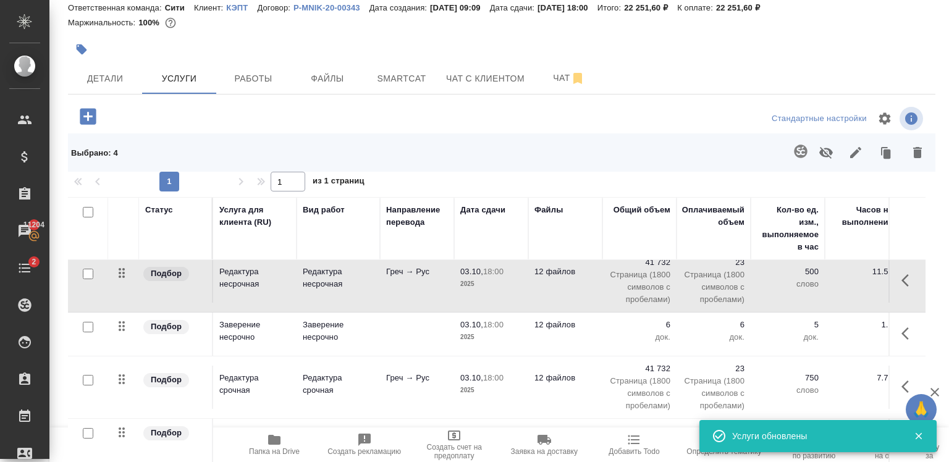
checkbox input "false"
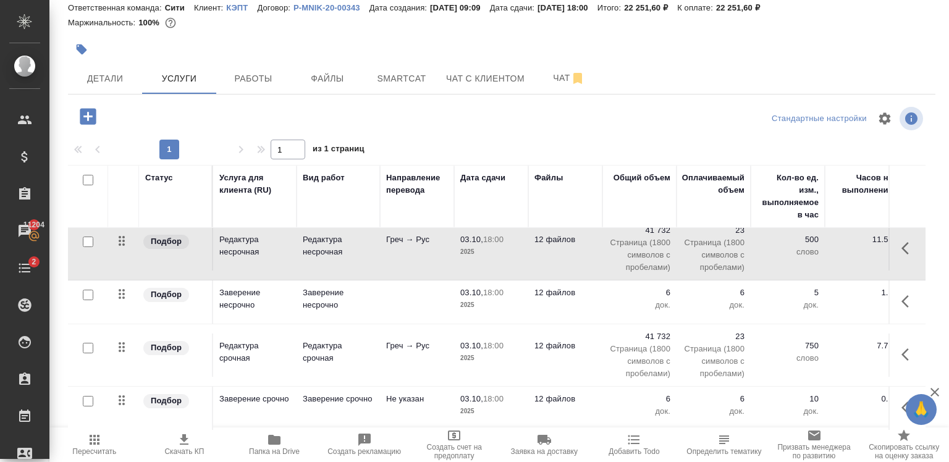
click at [89, 343] on input "checkbox" at bounding box center [88, 348] width 11 height 11
checkbox input "true"
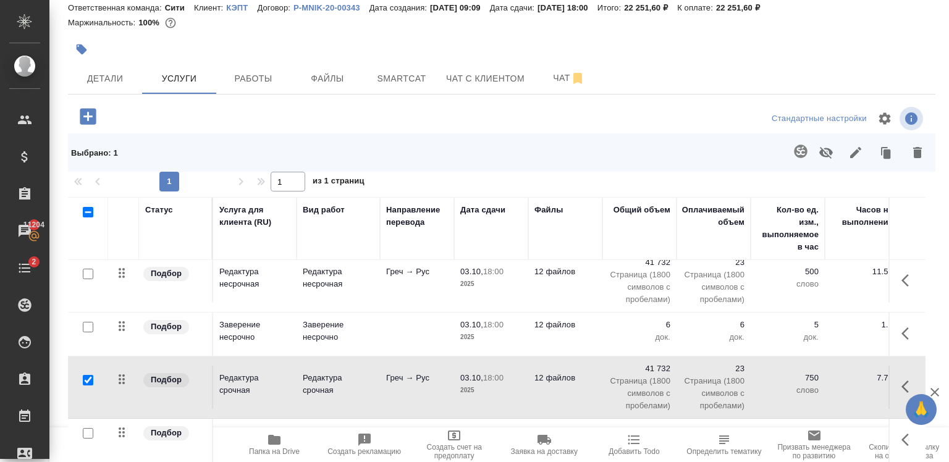
click at [89, 428] on input "checkbox" at bounding box center [88, 433] width 11 height 11
checkbox input "true"
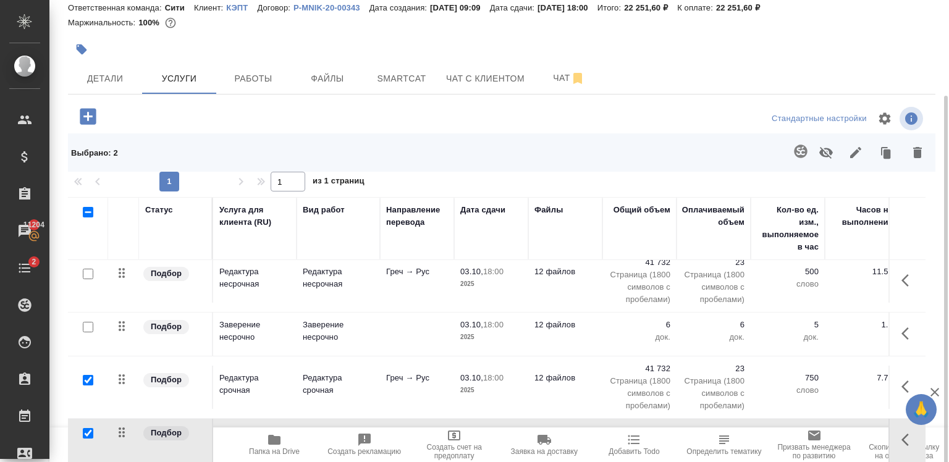
scroll to position [74, 0]
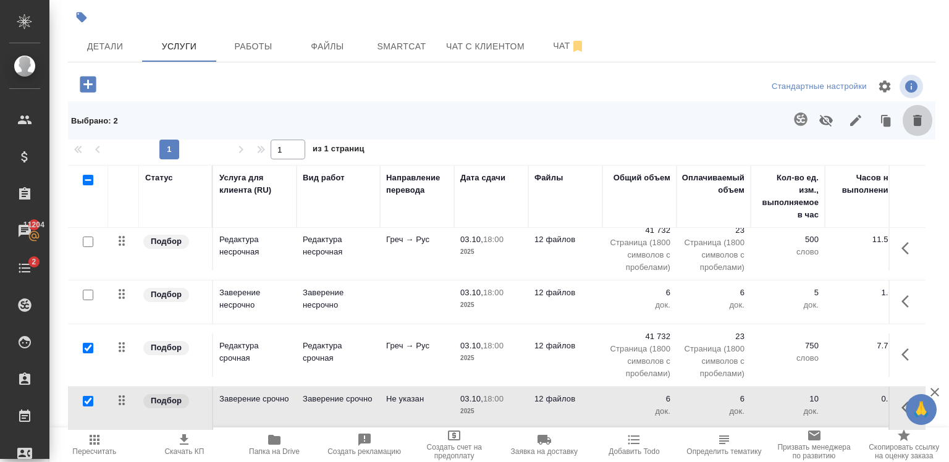
click at [913, 124] on icon "button" at bounding box center [917, 120] width 9 height 11
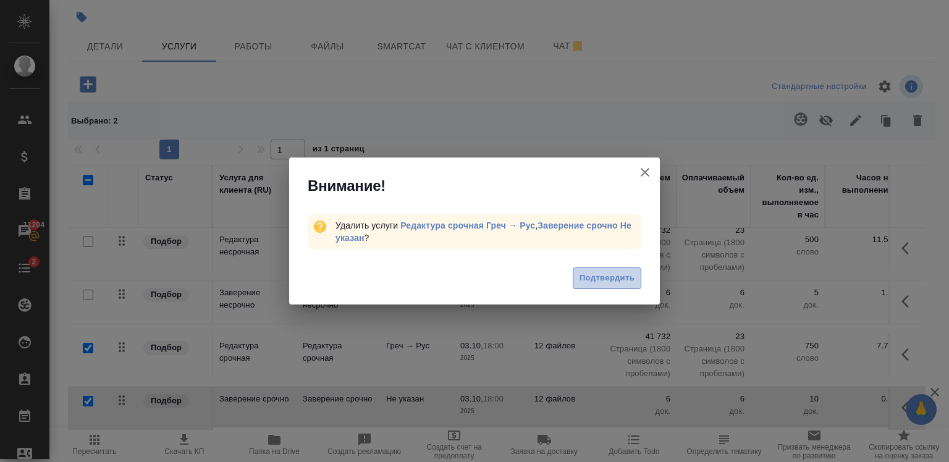
click at [606, 282] on span "Подтвердить" at bounding box center [606, 278] width 55 height 14
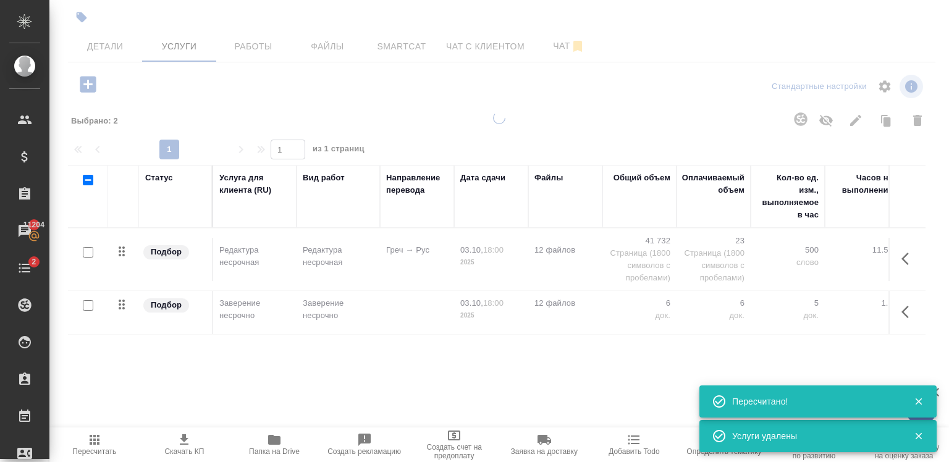
scroll to position [0, 0]
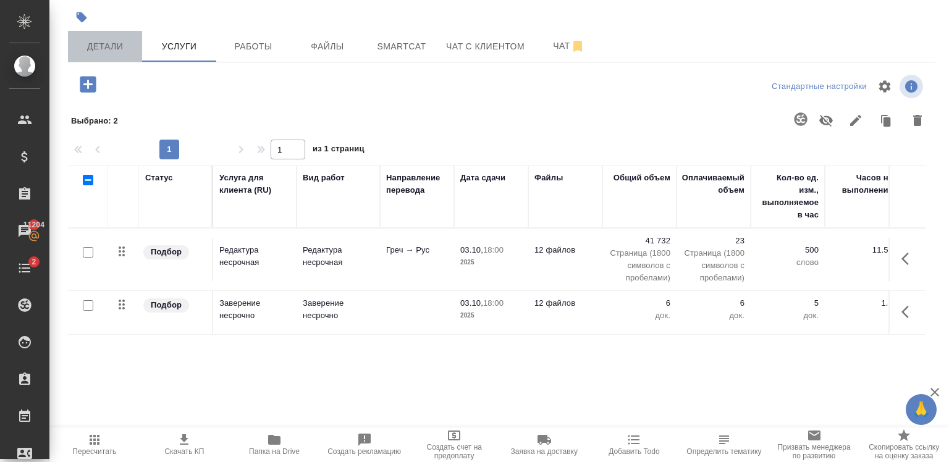
click at [99, 40] on span "Детали" at bounding box center [104, 46] width 59 height 15
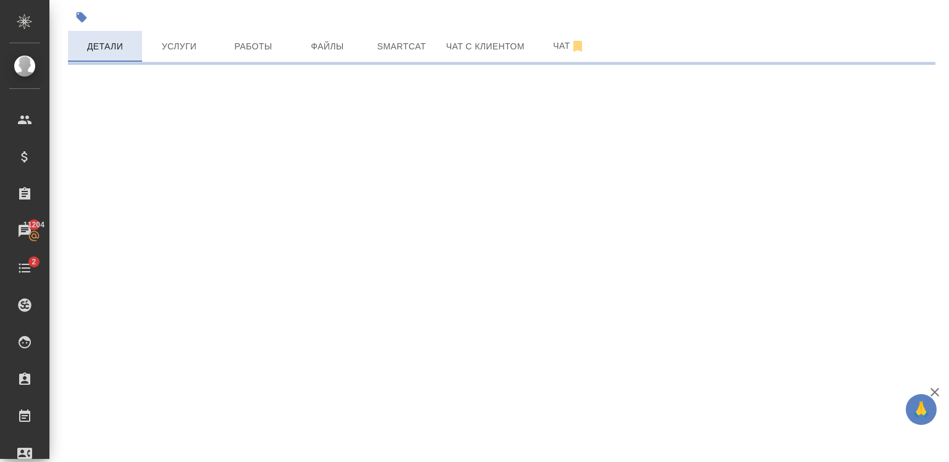
select select "RU"
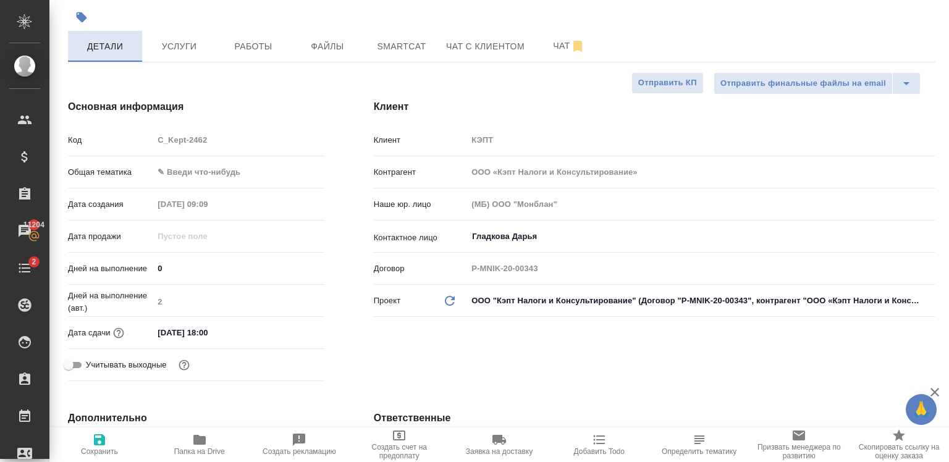
type textarea "x"
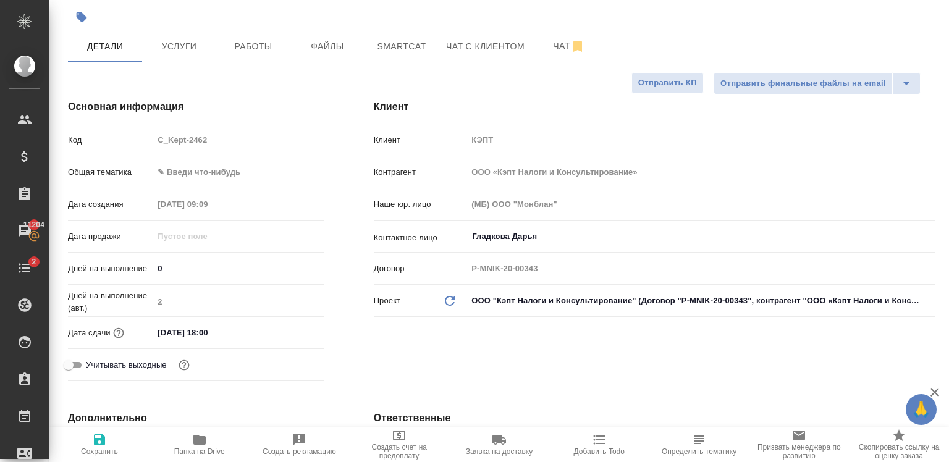
type textarea "x"
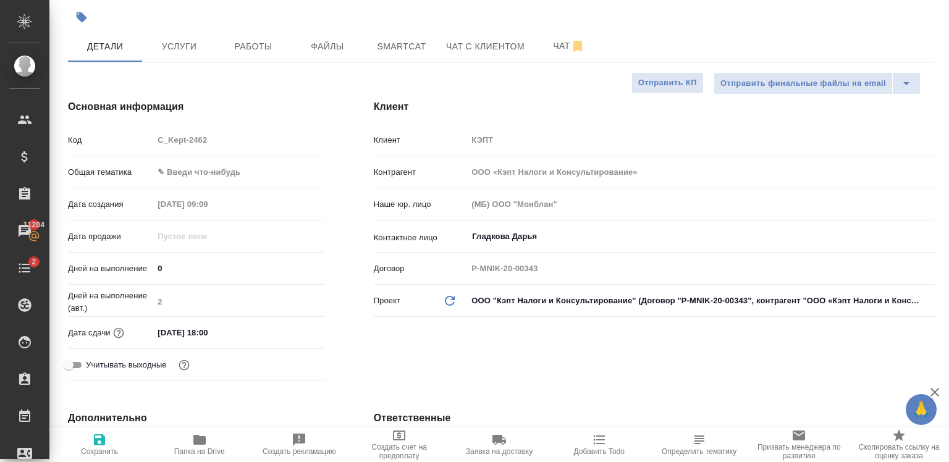
type textarea "x"
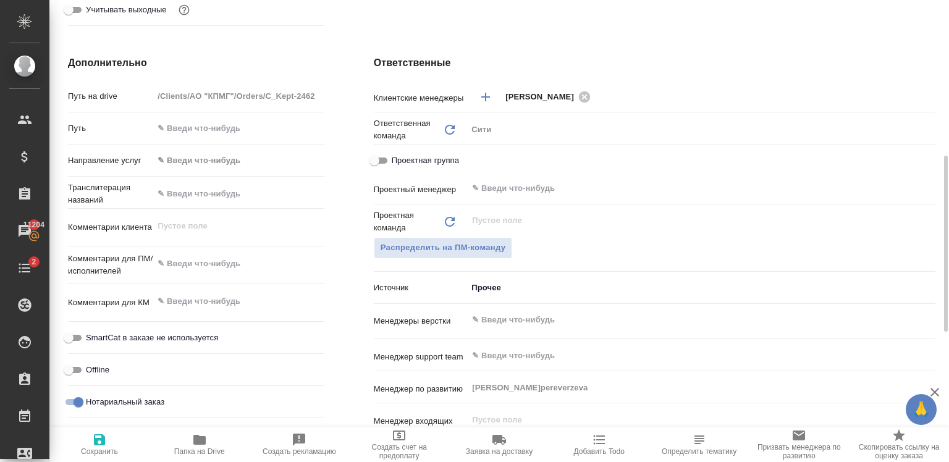
scroll to position [429, 0]
click at [479, 254] on button "Распределить на ПМ-команду" at bounding box center [443, 248] width 139 height 22
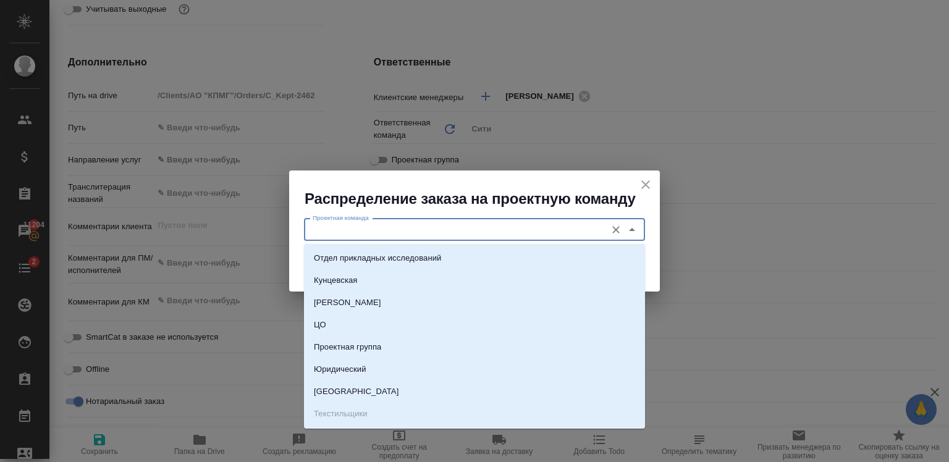
click at [433, 225] on input "Проектная команда" at bounding box center [454, 229] width 292 height 15
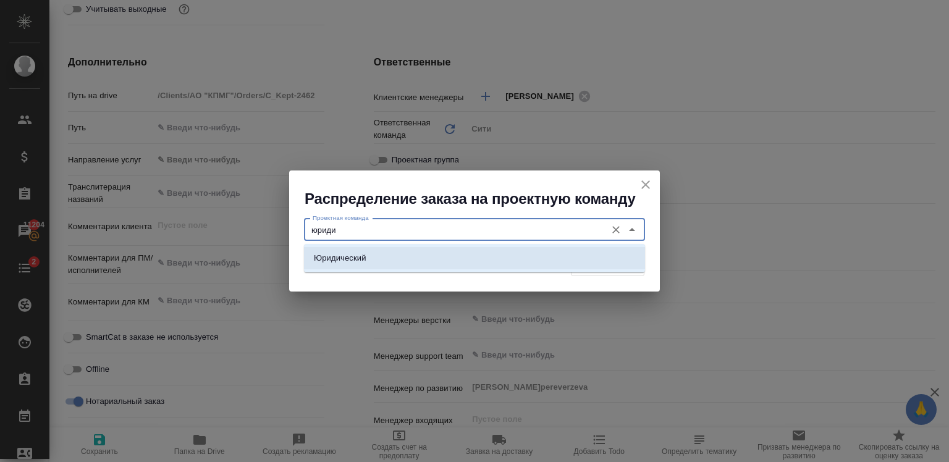
click at [419, 253] on li "Юридический" at bounding box center [474, 258] width 341 height 22
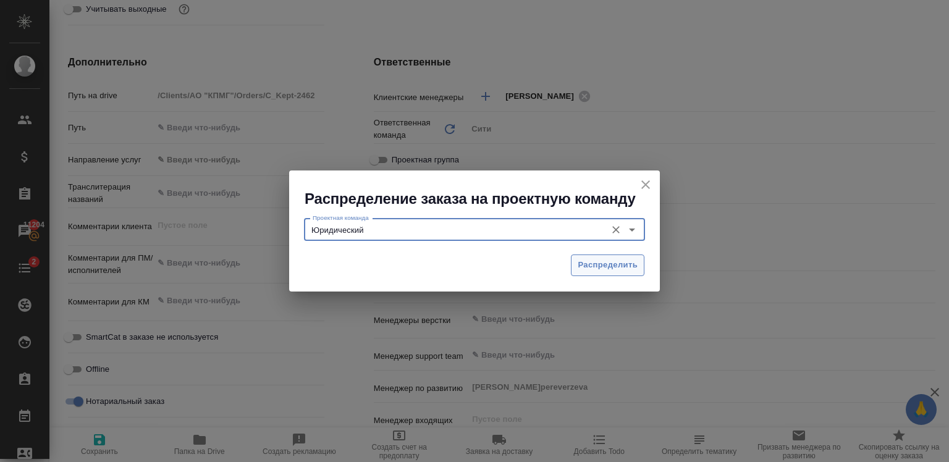
type input "Юридический"
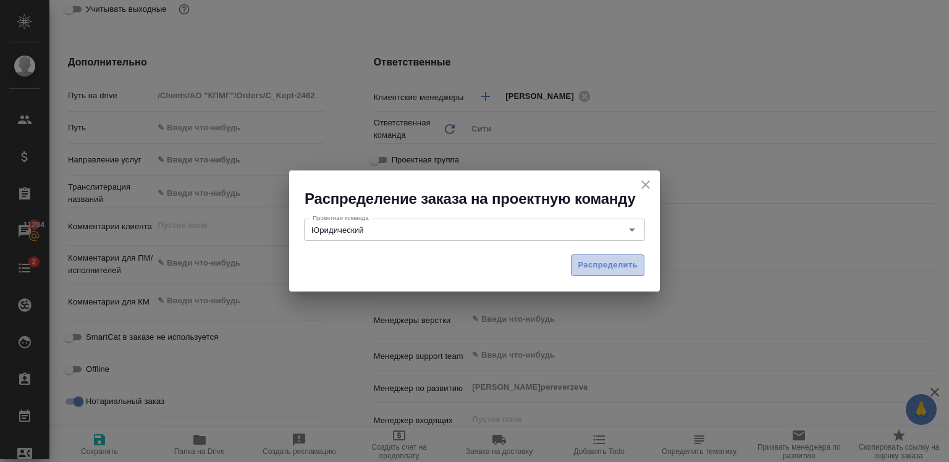
click at [614, 262] on span "Распределить" at bounding box center [608, 265] width 60 height 14
type textarea "x"
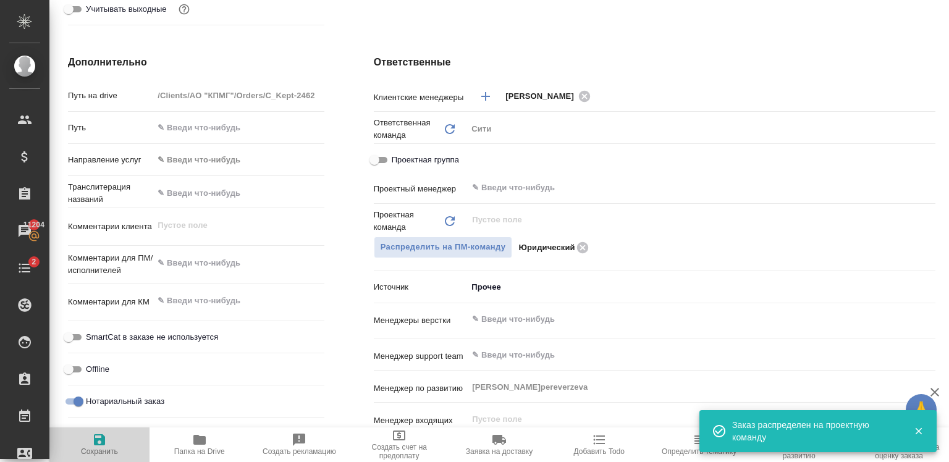
click at [107, 440] on span "Сохранить" at bounding box center [99, 443] width 85 height 23
type textarea "x"
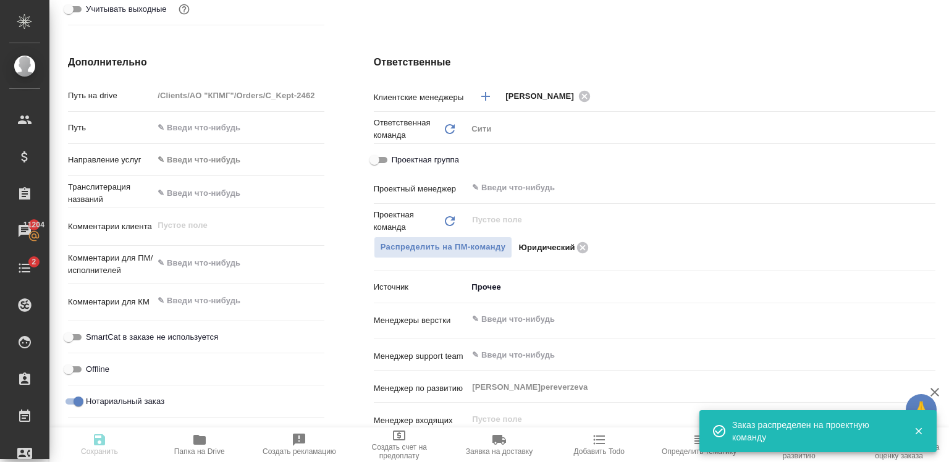
type textarea "x"
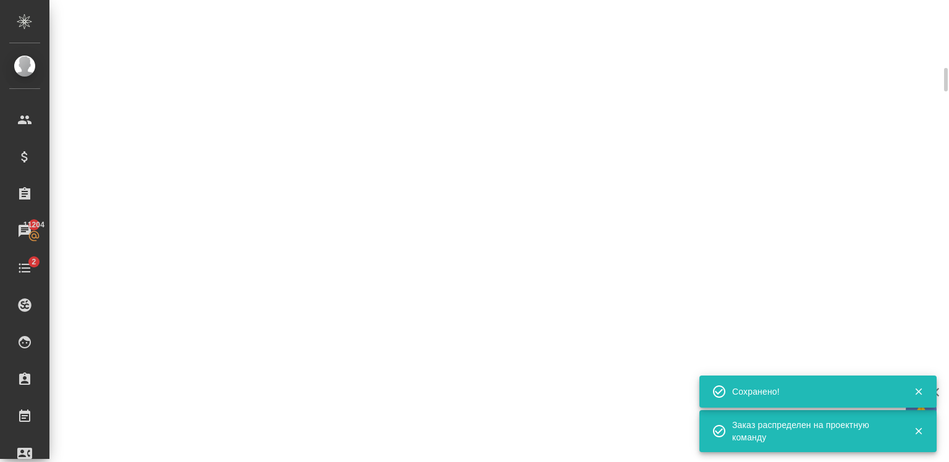
select select "RU"
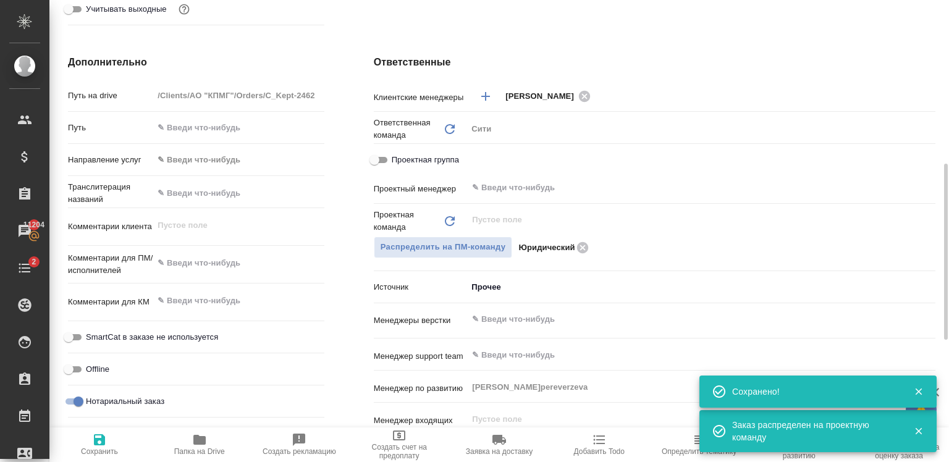
type textarea "x"
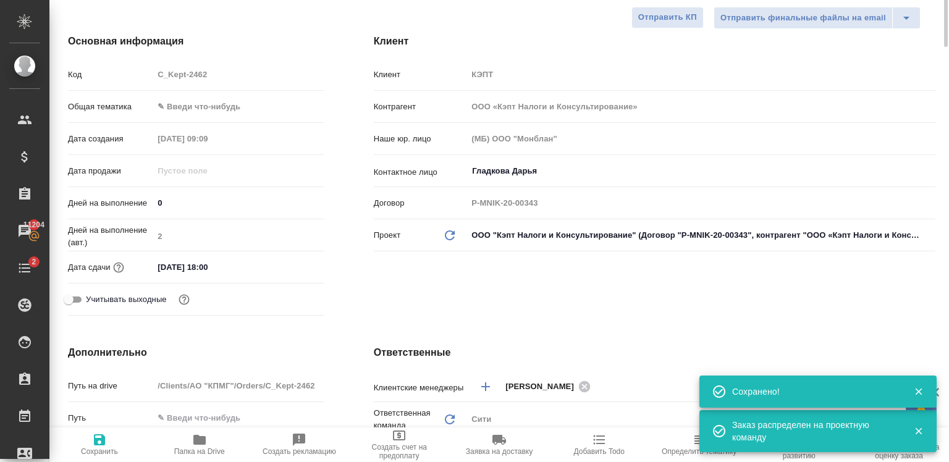
scroll to position [0, 0]
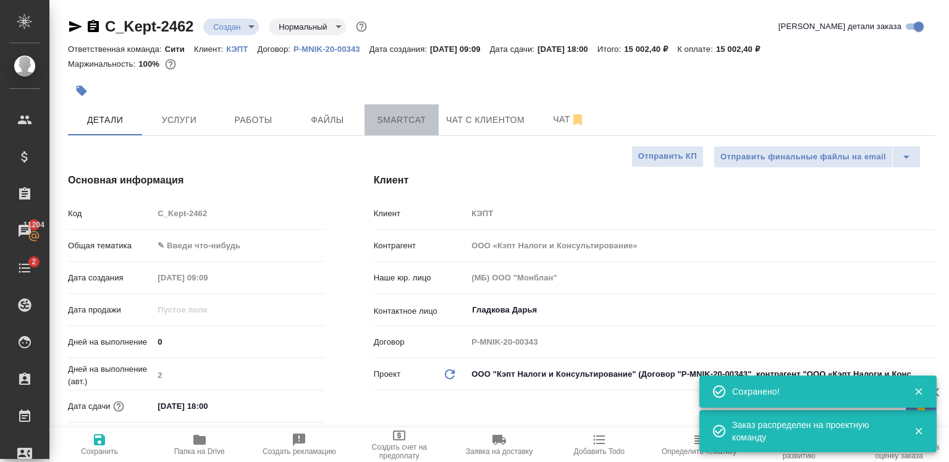
click at [393, 128] on button "Smartcat" at bounding box center [401, 119] width 74 height 31
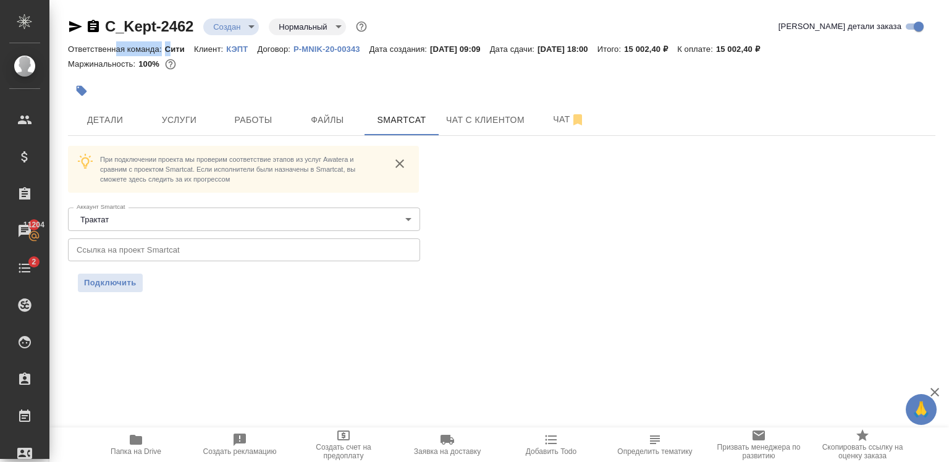
drag, startPoint x: 114, startPoint y: 43, endPoint x: 170, endPoint y: 46, distance: 56.3
click at [170, 46] on div "Ответственная команда: Сити Клиент: КЭПТ Договор: P-MNIK-20-00343 Дата создания…" at bounding box center [501, 48] width 867 height 15
click at [197, 9] on div "C_Kept-2462 Создан new Нормальный normal Кратко детали заказа Ответственная ком…" at bounding box center [501, 162] width 881 height 324
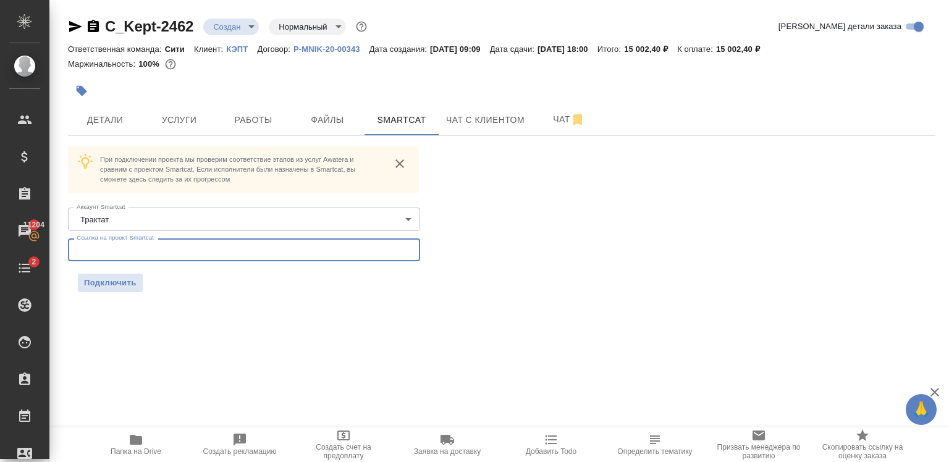
click at [145, 250] on input "text" at bounding box center [244, 249] width 352 height 22
click at [368, 251] on input "https://smartcat.com/projects/1b00c494-4c7c-4b78-95e1-e7591ef43a34/statistics" at bounding box center [244, 249] width 352 height 22
click at [368, 251] on input "https://smartcat.com/projects/1b00c494-4c7c-4b78-95e1-e7591ef43a34/statistic" at bounding box center [244, 249] width 352 height 22
click at [368, 251] on input "https://smartcat.com/projects/1b00c494-4c7c-4b78-95e1-e7591ef43a34/statisti" at bounding box center [244, 249] width 352 height 22
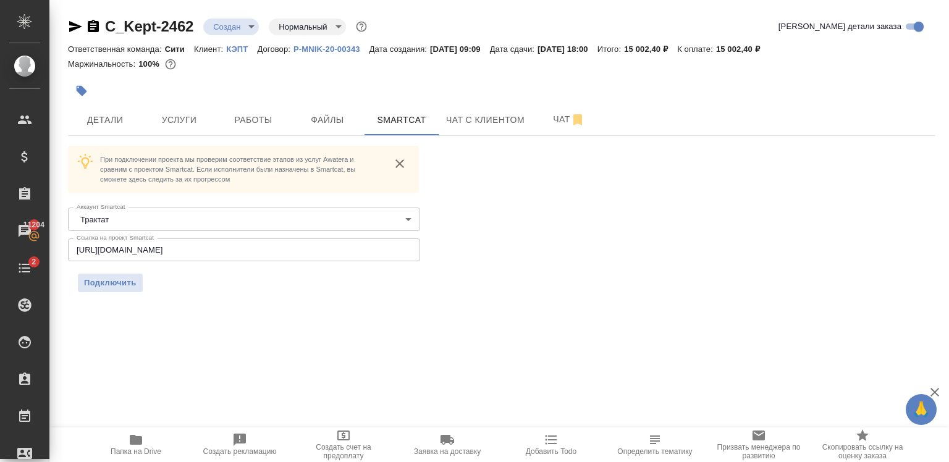
click at [368, 251] on input "https://smartcat.com/projects/1b00c494-4c7c-4b78-95e1-e7591ef43a34/statist" at bounding box center [244, 249] width 352 height 22
click at [368, 251] on input "https://smartcat.com/projects/1b00c494-4c7c-4b78-95e1-e7591ef43a34/stat" at bounding box center [244, 249] width 352 height 22
click at [368, 251] on input "https://smartcat.com/projects/1b00c494-4c7c-4b78-95e1-e7591ef43a34/sta" at bounding box center [244, 249] width 352 height 22
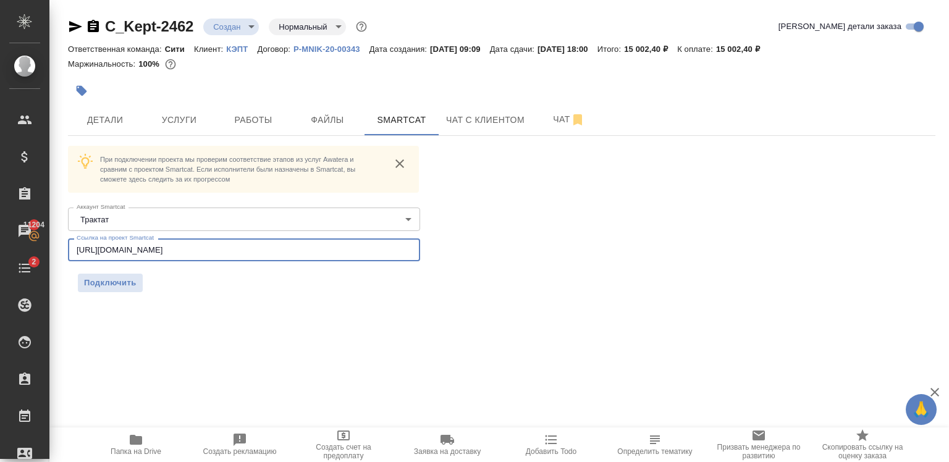
click at [368, 251] on input "https://smartcat.com/projects/1b00c494-4c7c-4b78-95e1-e7591ef43a34/st" at bounding box center [244, 249] width 352 height 22
click at [368, 251] on input "https://smartcat.com/projects/1b00c494-4c7c-4b78-95e1-e7591ef43a34/s" at bounding box center [244, 249] width 352 height 22
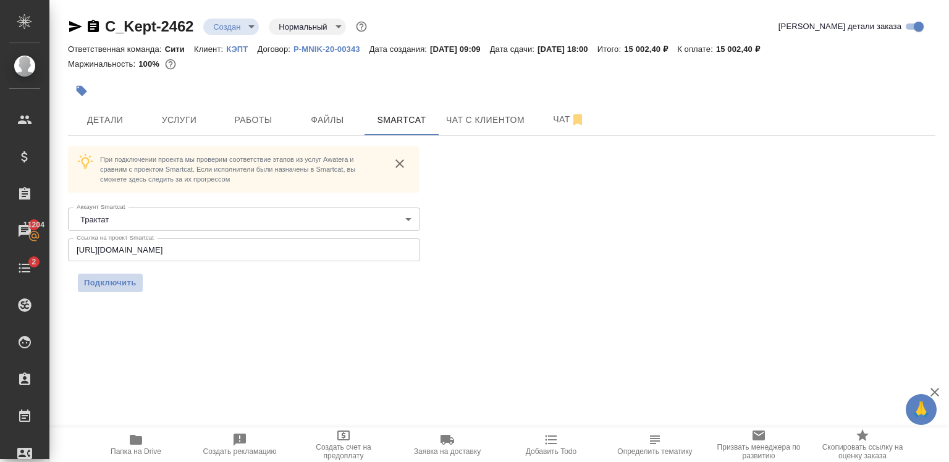
click at [114, 284] on span "Подключить" at bounding box center [110, 283] width 53 height 12
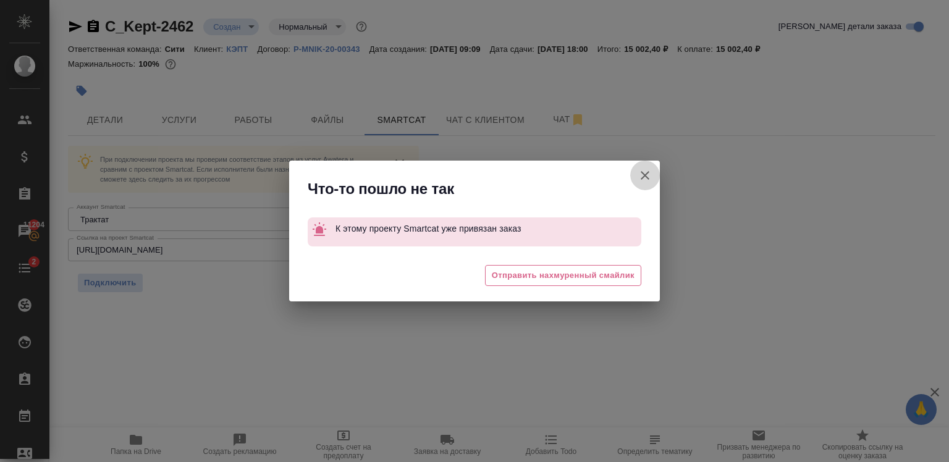
click at [640, 178] on icon "button" at bounding box center [644, 175] width 15 height 15
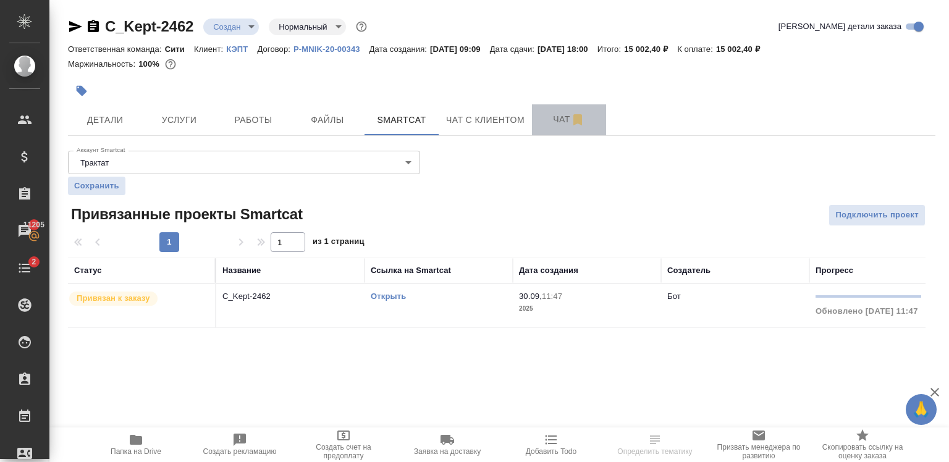
click at [537, 132] on button "Чат" at bounding box center [569, 119] width 74 height 31
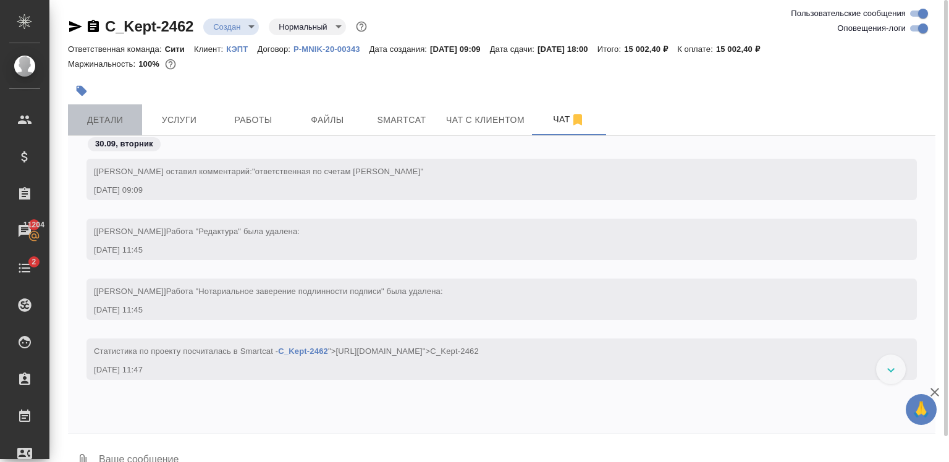
click at [104, 108] on button "Детали" at bounding box center [105, 119] width 74 height 31
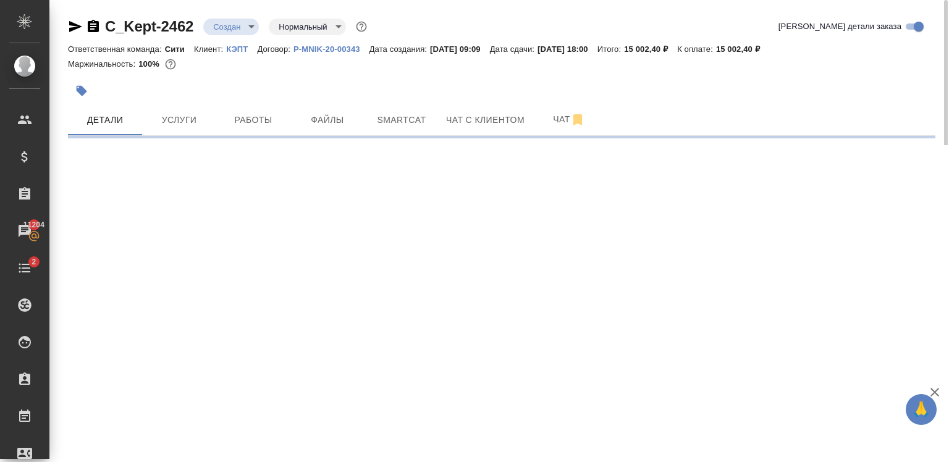
select select "RU"
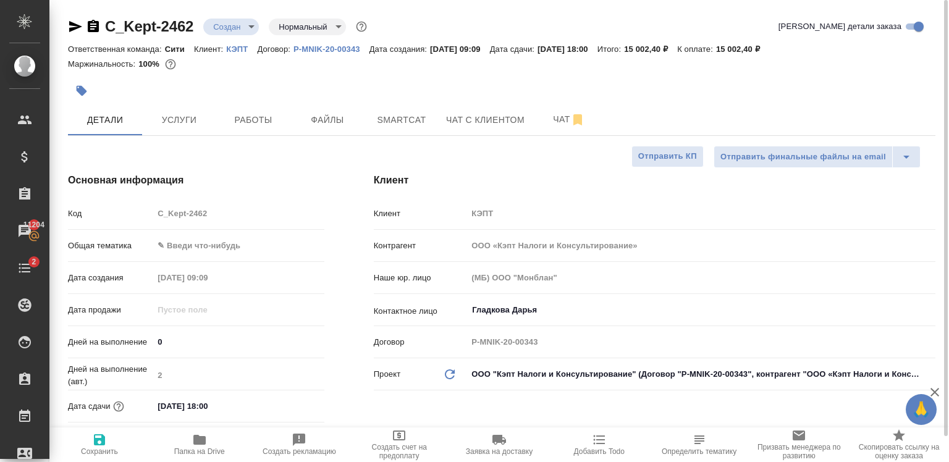
type textarea "x"
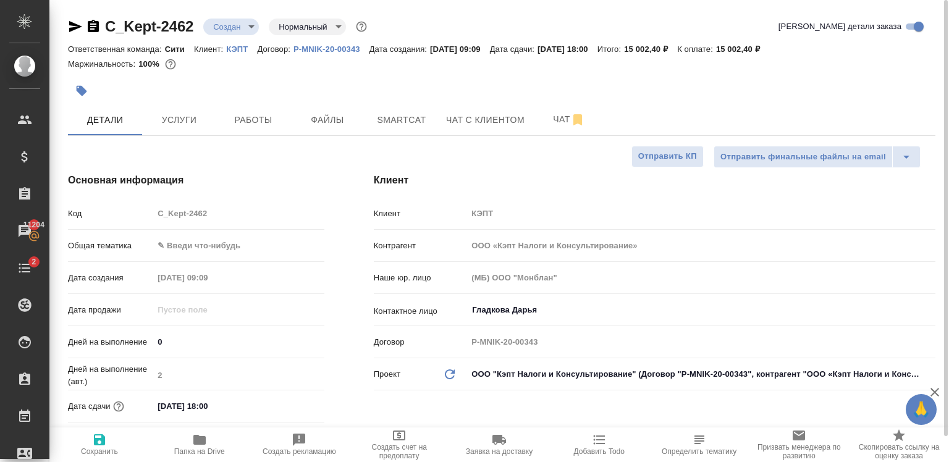
type textarea "x"
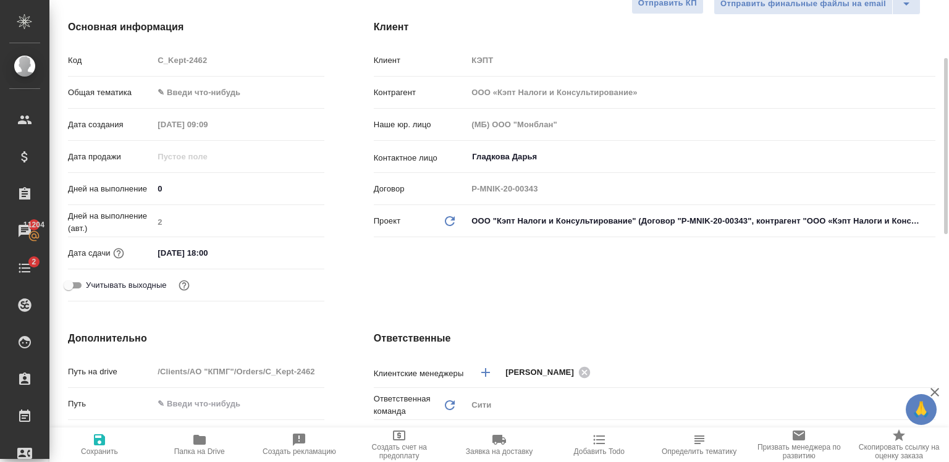
scroll to position [153, 0]
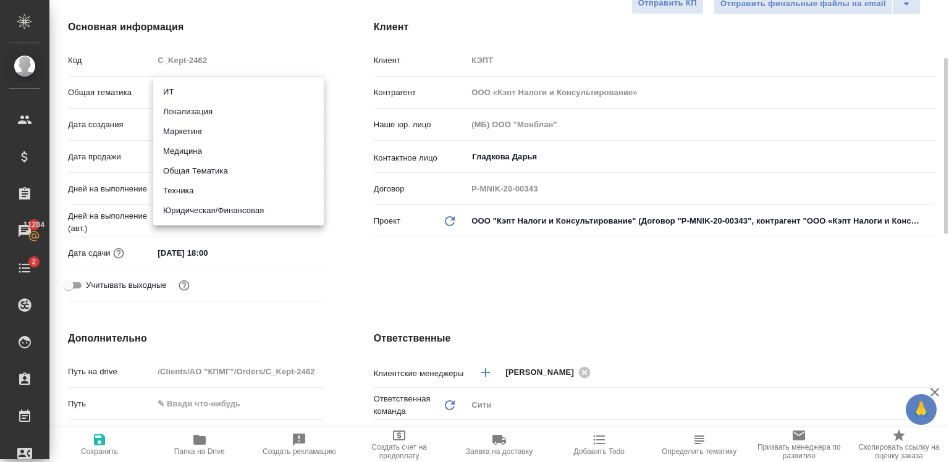
click at [202, 86] on body "🙏 .cls-1 fill:#fff; AWATERA [PERSON_NAME] Спецификации Заказы 11204 Чаты 2 Todo…" at bounding box center [474, 231] width 949 height 462
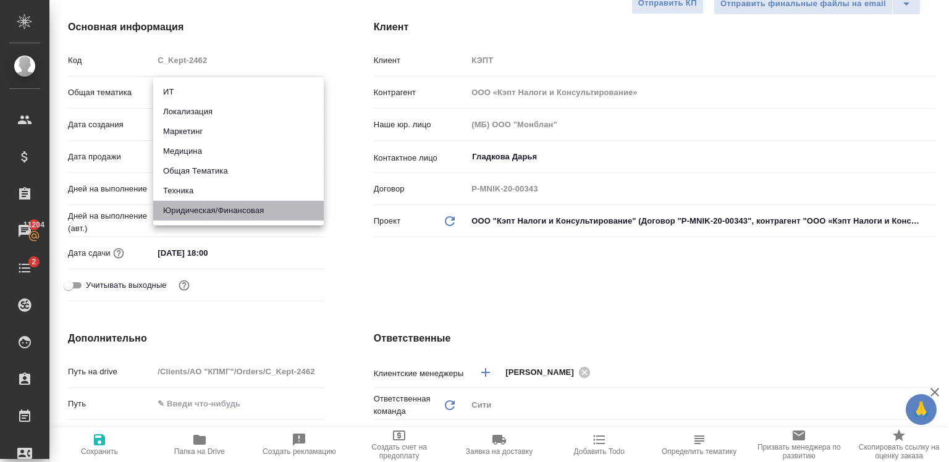
click at [254, 219] on li "Юридическая/Финансовая" at bounding box center [238, 211] width 170 height 20
type input "yr-fn"
type textarea "x"
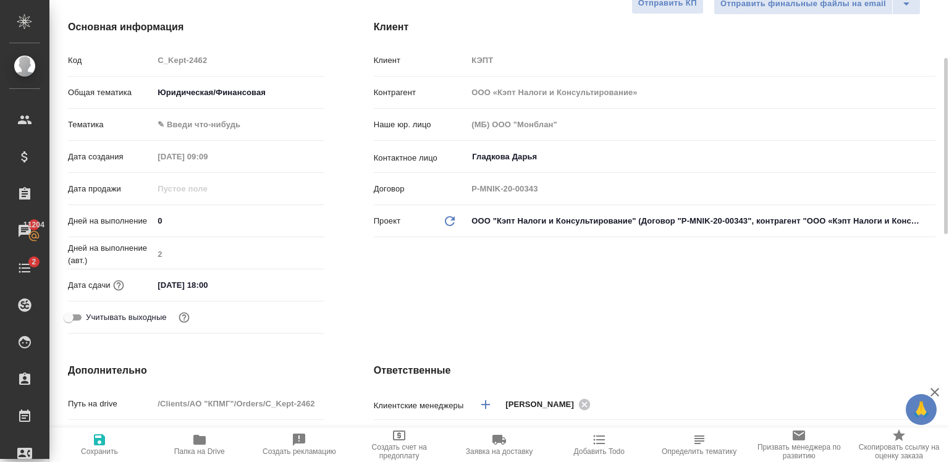
click at [229, 128] on body "🙏 .cls-1 fill:#fff; AWATERA [PERSON_NAME] Спецификации Заказы 11204 Чаты 2 Todo…" at bounding box center [474, 231] width 949 height 462
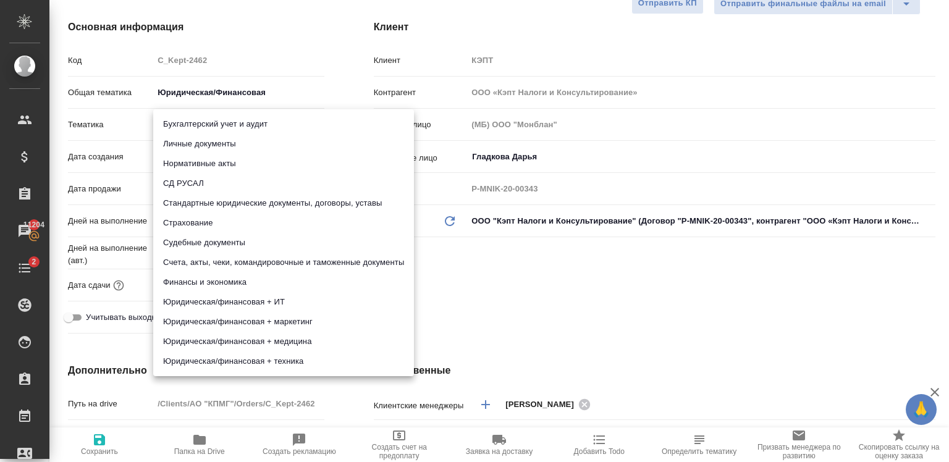
type textarea "x"
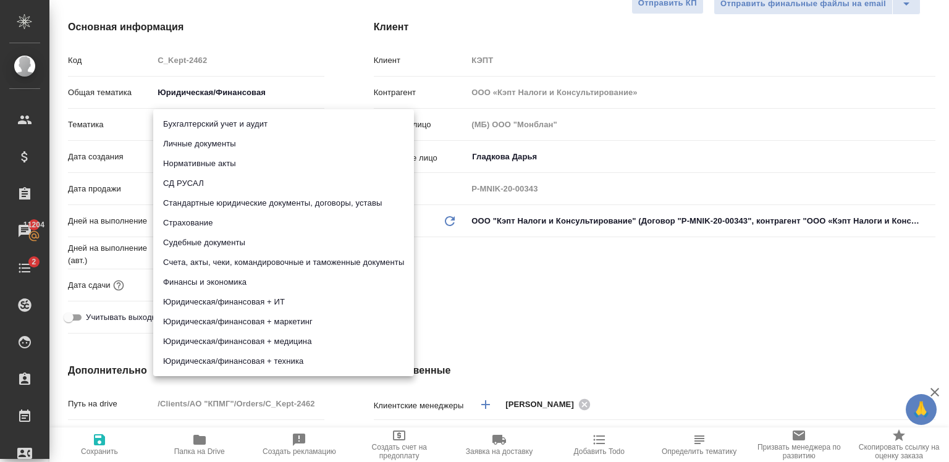
type textarea "x"
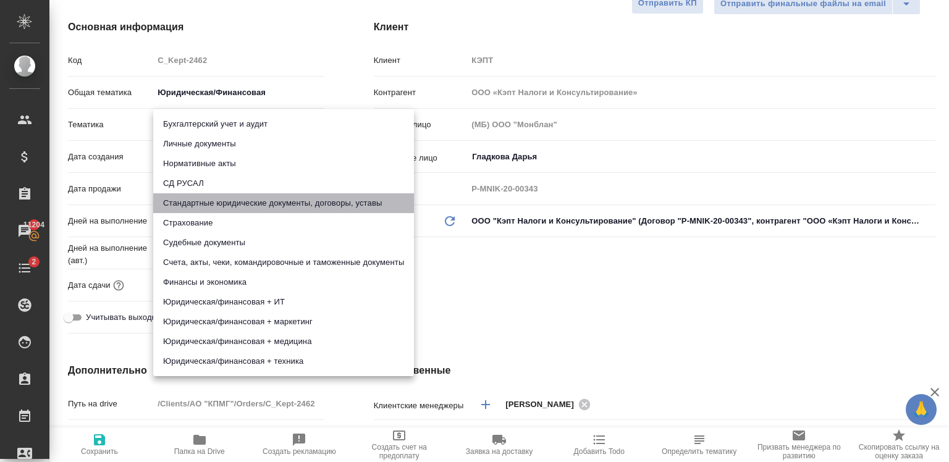
click at [293, 203] on li "Стандартные юридические документы, договоры, уставы" at bounding box center [283, 203] width 261 height 20
type textarea "x"
type input "5f647205b73bc97568ca66bf"
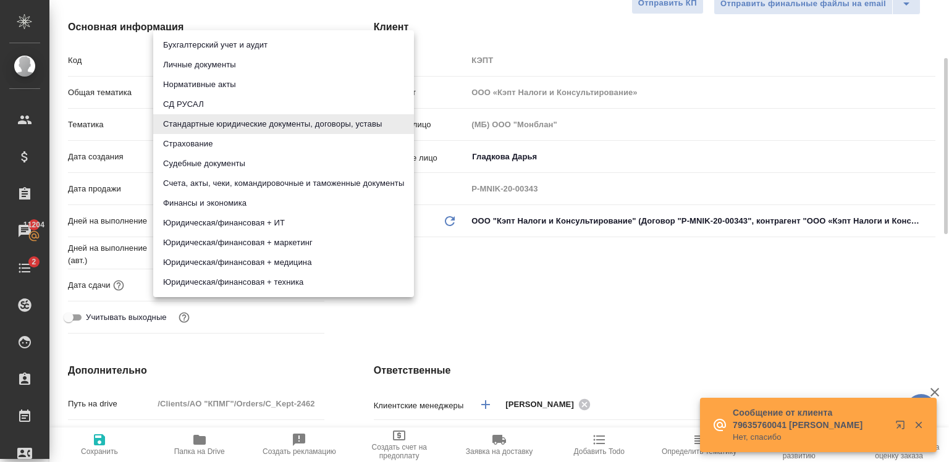
click at [269, 125] on body "🙏 .cls-1 fill:#fff; AWATERA [PERSON_NAME] Спецификации Заказы 11204 Чаты 2 Todo…" at bounding box center [474, 231] width 949 height 462
click at [509, 297] on div at bounding box center [474, 231] width 949 height 462
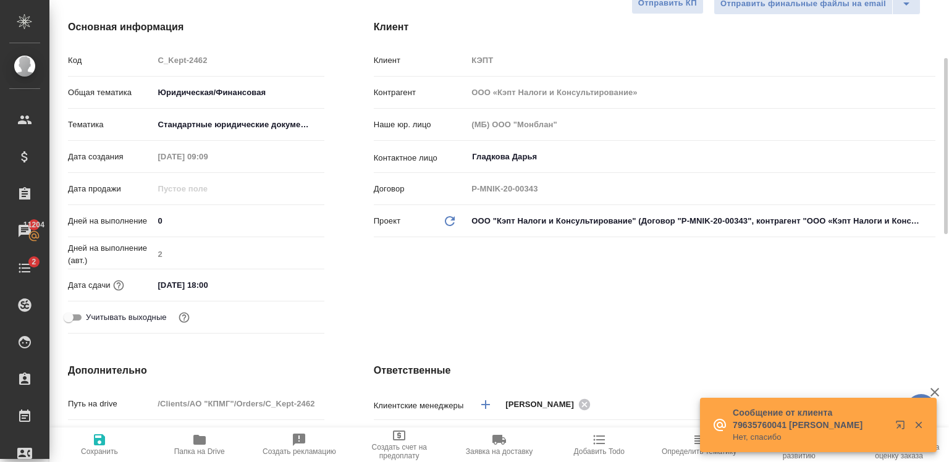
click at [101, 440] on icon "button" at bounding box center [99, 439] width 11 height 11
type textarea "x"
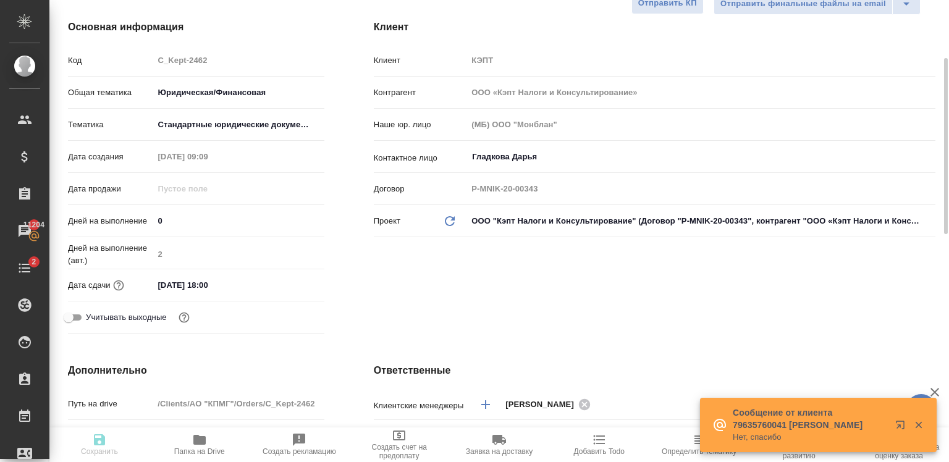
type textarea "x"
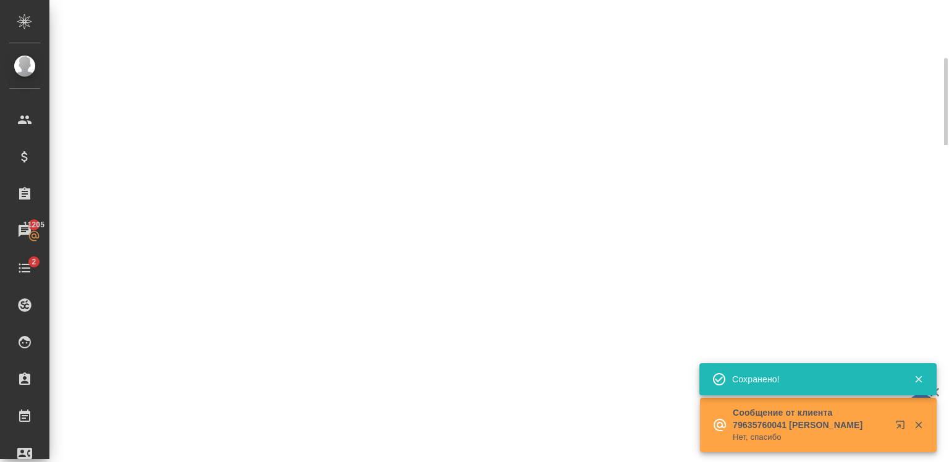
select select "RU"
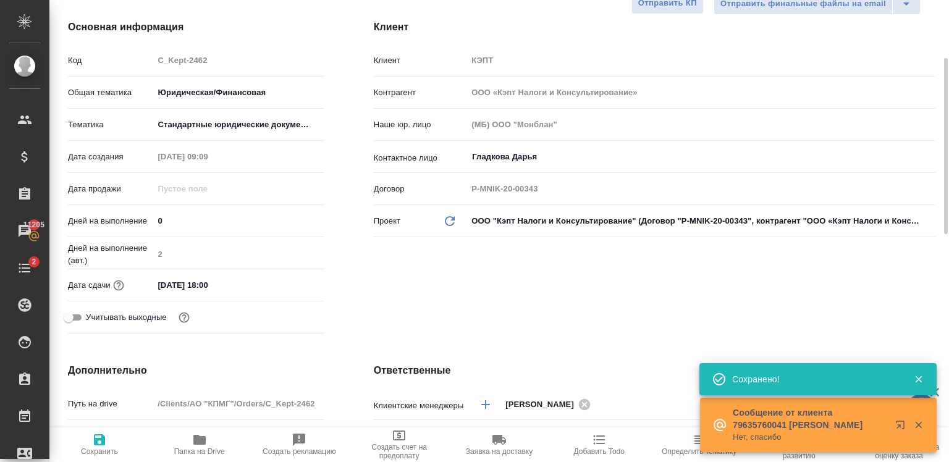
type textarea "x"
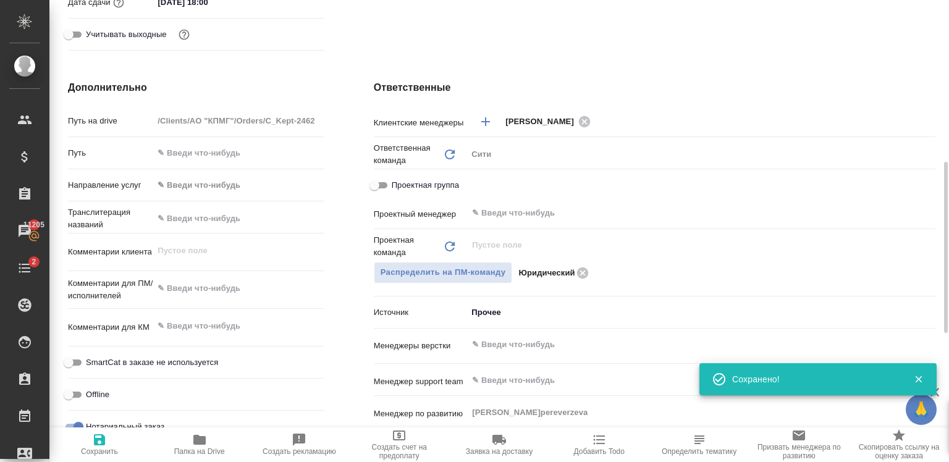
scroll to position [495, 0]
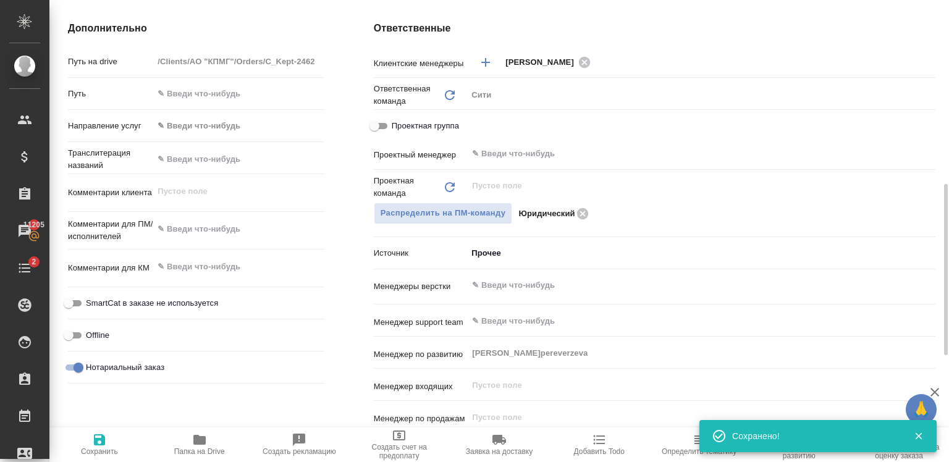
type textarea "x"
click at [240, 232] on textarea at bounding box center [238, 229] width 169 height 21
type textarea "x"
type textarea "Р"
type textarea "x"
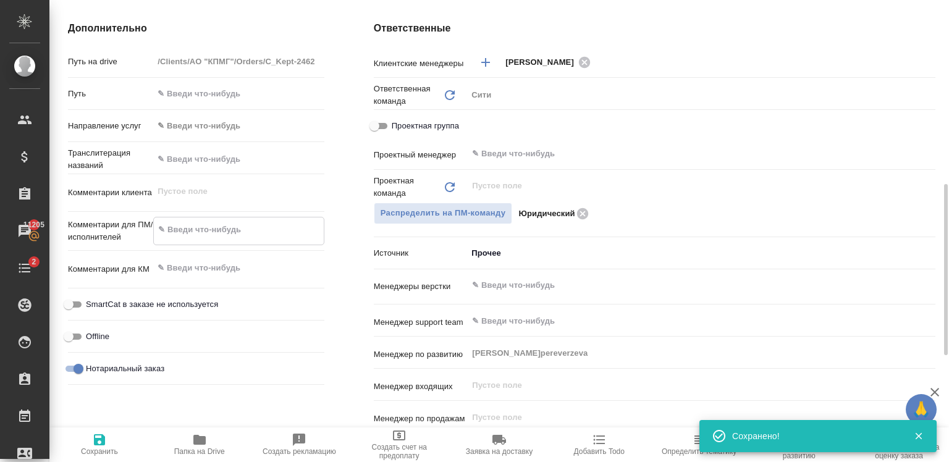
type textarea "x"
type textarea "Ре"
type textarea "x"
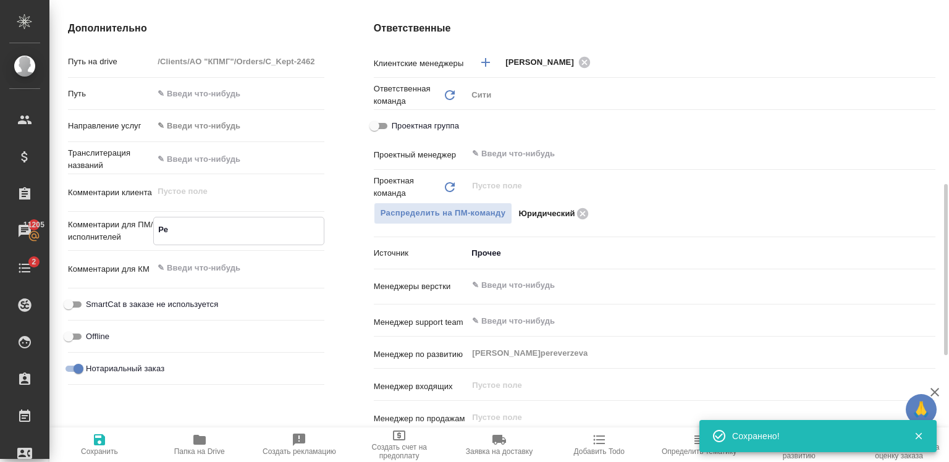
type textarea "x"
type textarea "Ред"
type textarea "x"
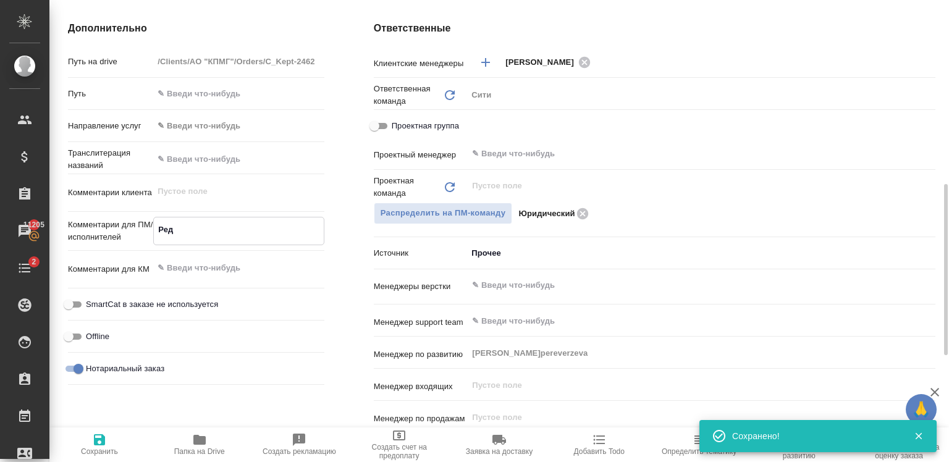
type textarea "Реда"
type textarea "x"
type textarea "Редак"
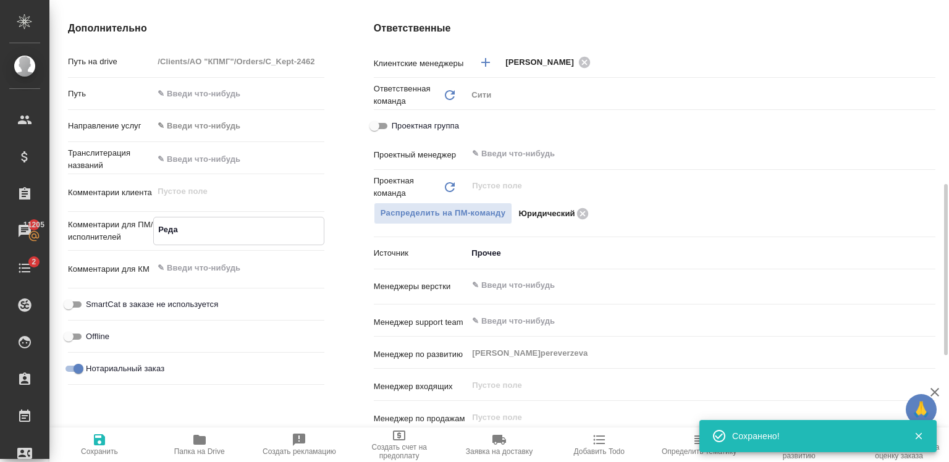
type textarea "x"
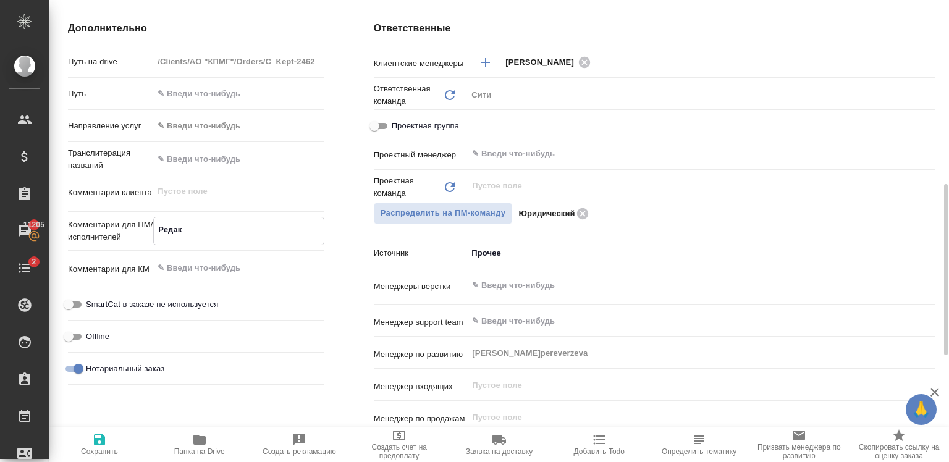
type textarea "x"
type textarea "Редакт"
type textarea "x"
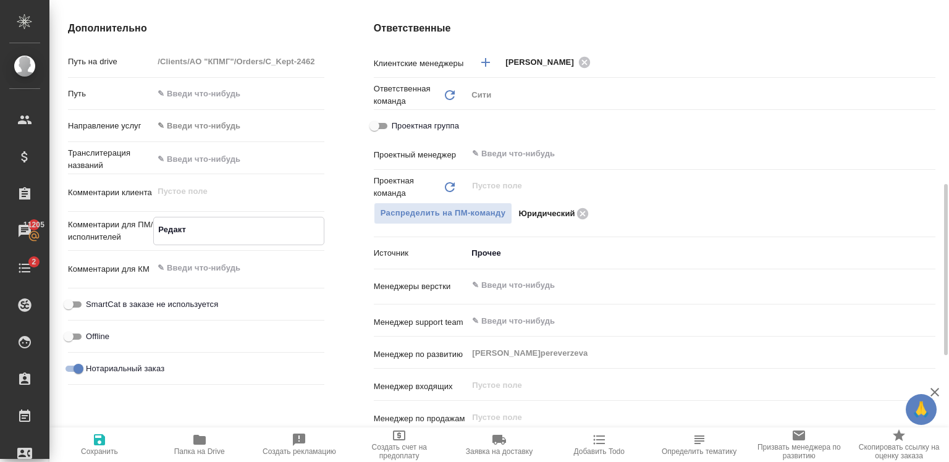
type textarea "Редакту"
type textarea "x"
type textarea "Редактур"
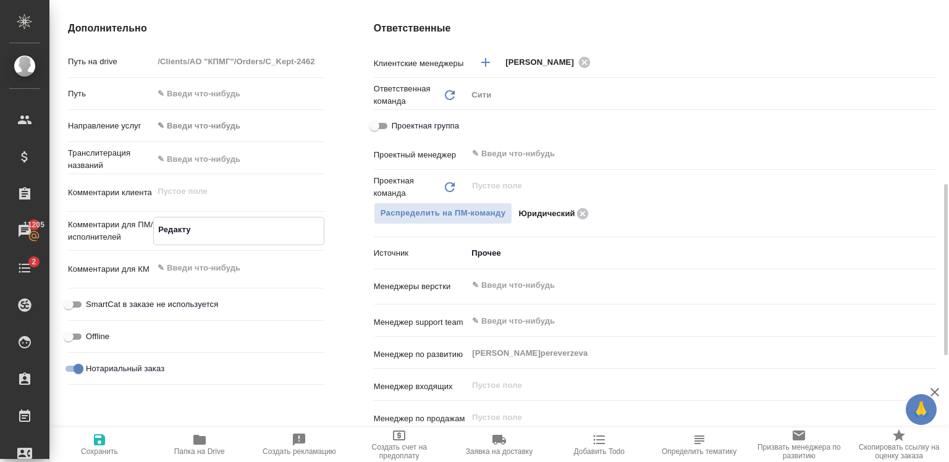
type textarea "x"
type textarea "Редактура"
type textarea "x"
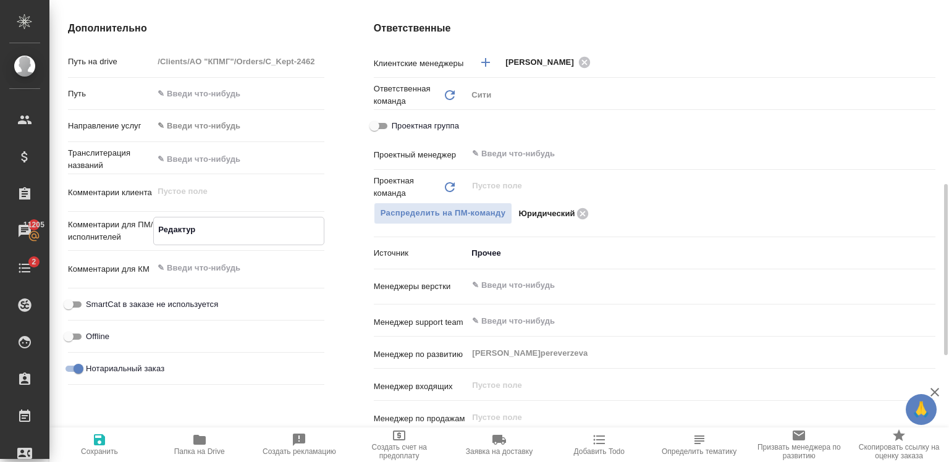
type textarea "x"
type textarea "Редактура."
type textarea "x"
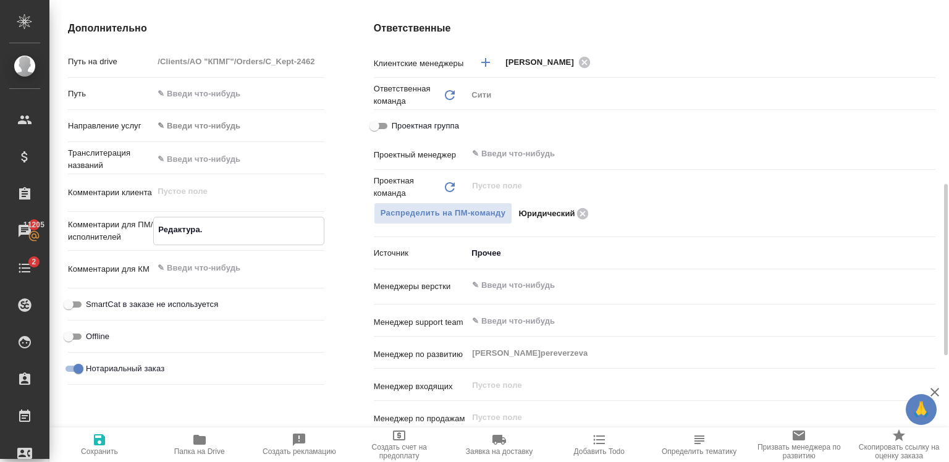
type textarea "x"
type textarea "Редактура."
type textarea "x"
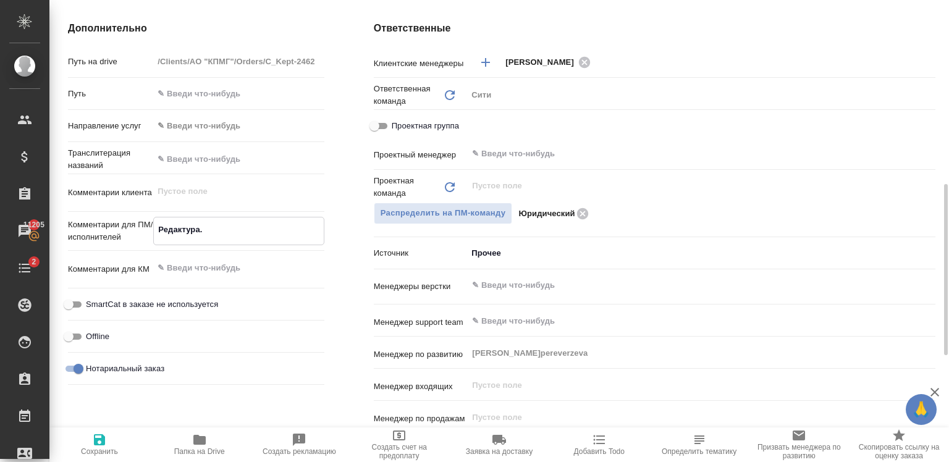
type textarea "Редактура. Г"
type textarea "x"
type textarea "Редактура. Гр"
type textarea "x"
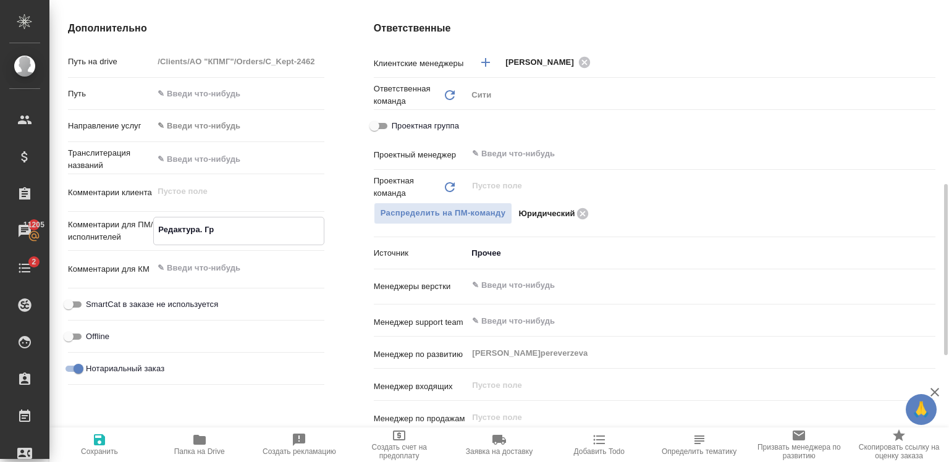
type textarea "x"
type textarea "Редактура. Гре"
type textarea "x"
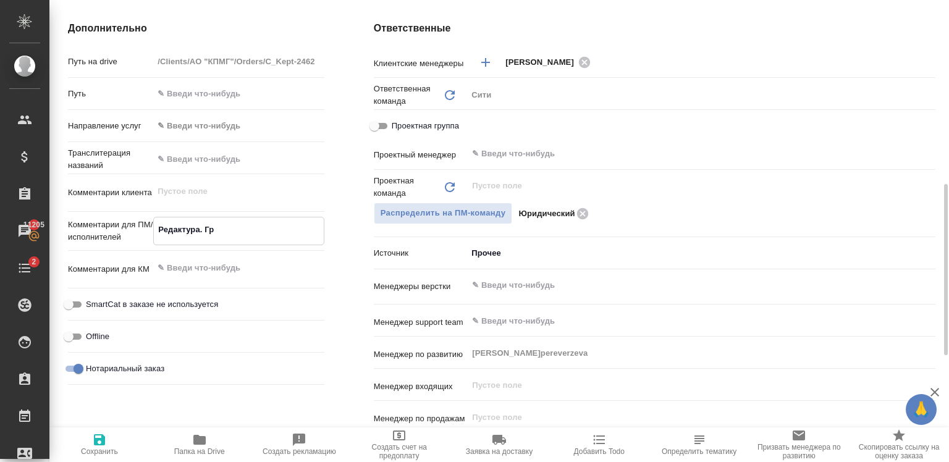
type textarea "x"
type textarea "Редактура. [GEOGRAPHIC_DATA]"
type textarea "x"
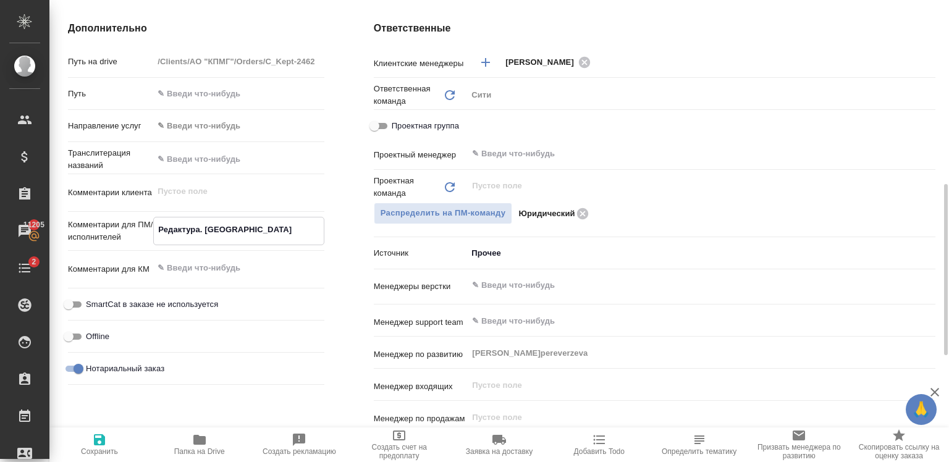
type textarea "x"
type textarea "Редактура. [GEOGRAPHIC_DATA]-"
type textarea "x"
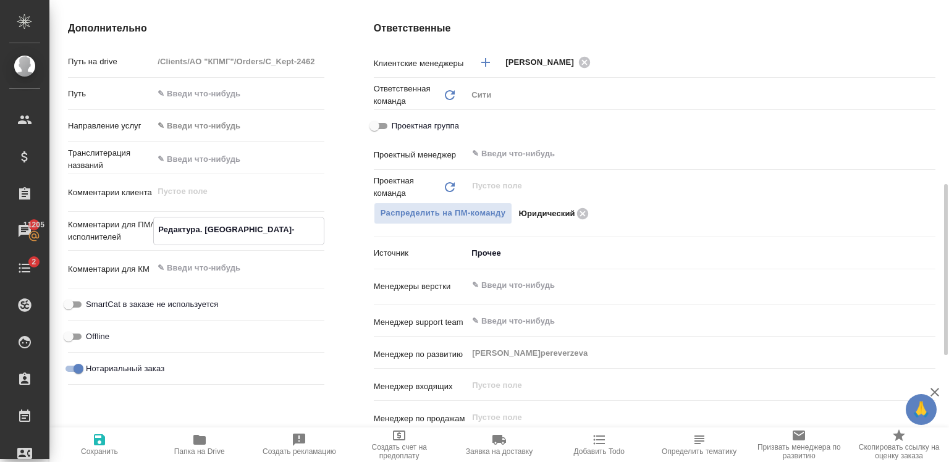
type textarea "Редактура. Греч-р"
type textarea "x"
type textarea "Редактура. Греч-ру"
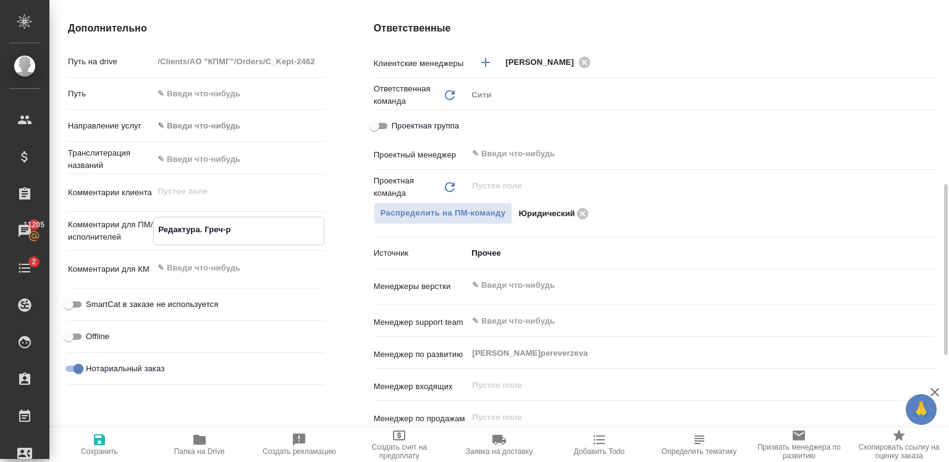
type textarea "x"
type textarea "Редактура. Греч-рус"
type textarea "x"
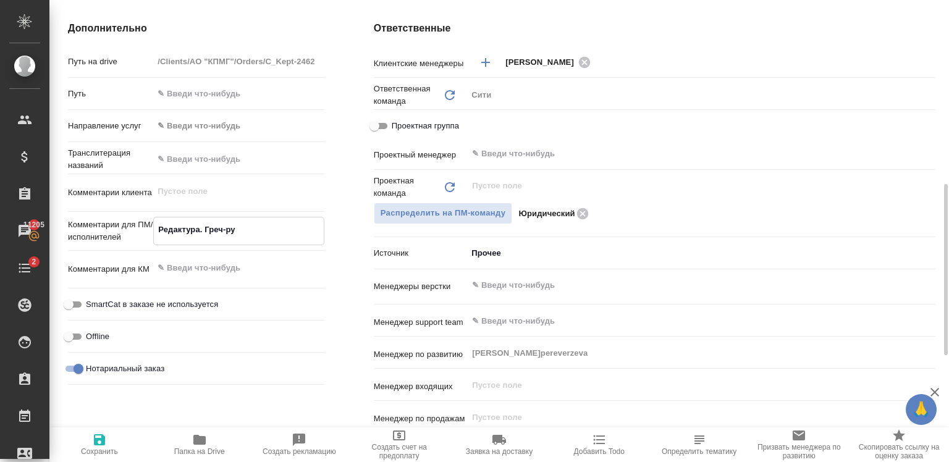
type textarea "x"
type textarea "Редактура. Греч-рус"
type textarea "x"
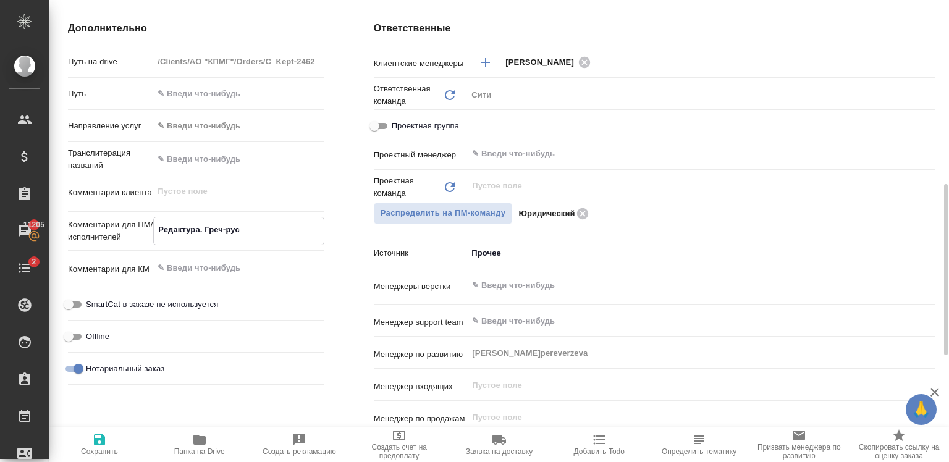
type textarea "Редактура. Греч-рус п"
type textarea "x"
type textarea "Редактура. Греч-рус по"
type textarea "x"
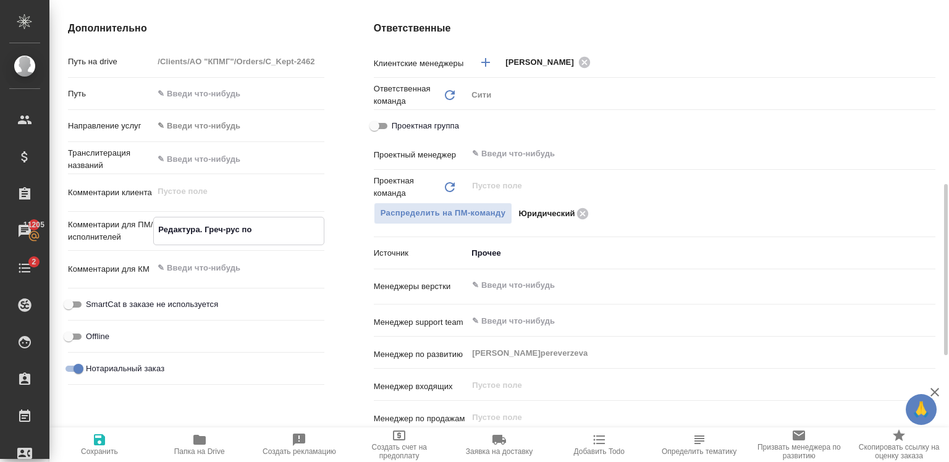
type textarea "x"
type textarea "Редактура. Греч-рус под"
type textarea "x"
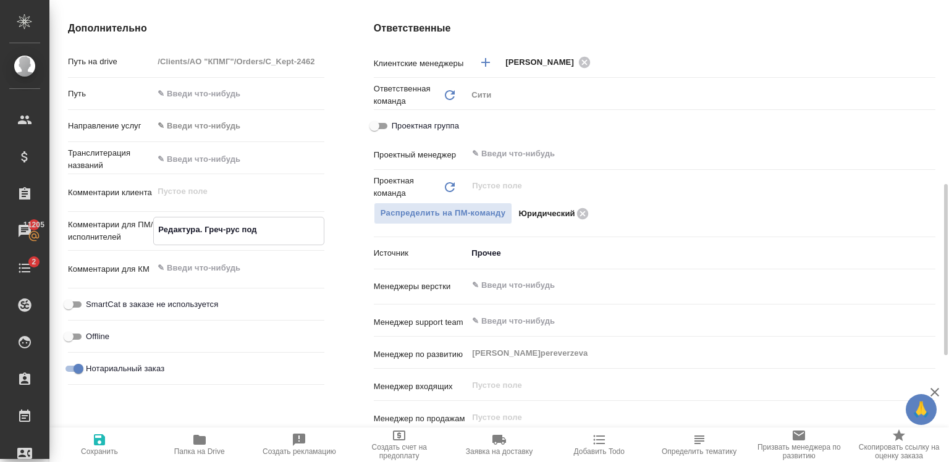
type textarea "Редактура. Греч-рус под"
type textarea "x"
type textarea "Редактура. Греч-рус под н"
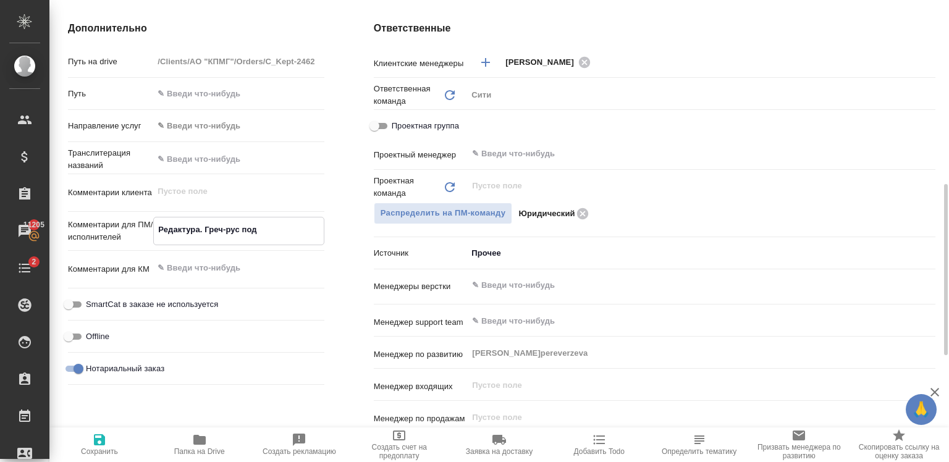
type textarea "x"
type textarea "Редактура. Греч-рус под но"
type textarea "x"
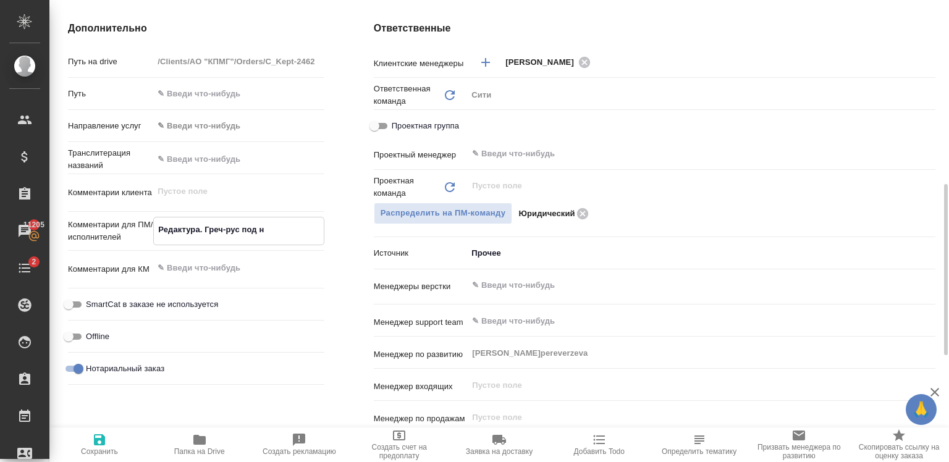
type textarea "x"
type textarea "Редактура. Греч-рус под нот"
type textarea "x"
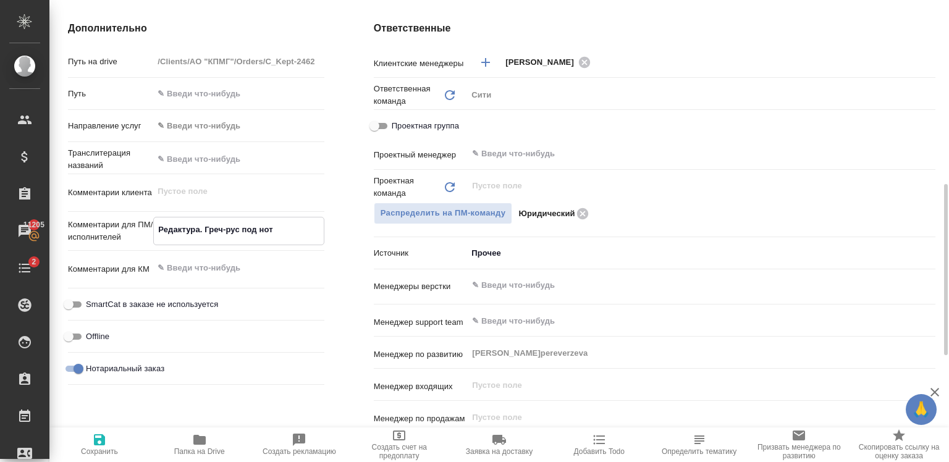
type textarea "Редактура. Греч-рус под нот."
type textarea "x"
type textarea "Редактура. Греч-рус под нот."
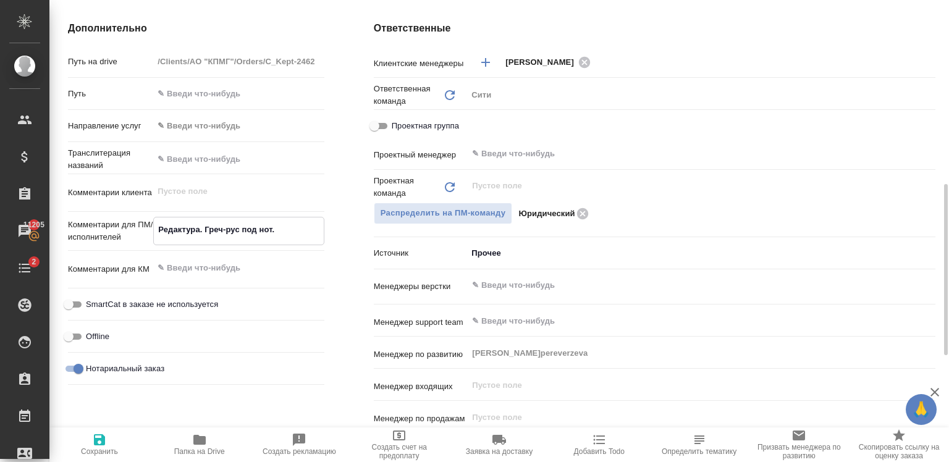
type textarea "x"
type textarea "Редактура. Греч-рус под нот."
type textarea "x"
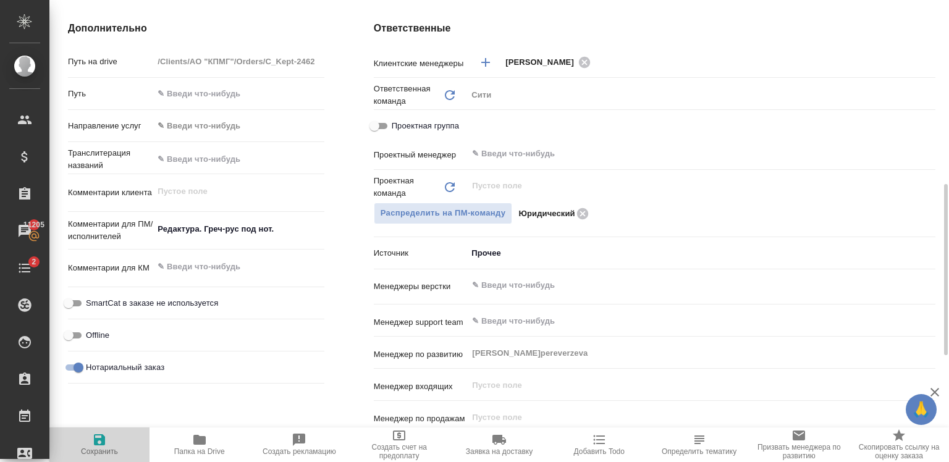
click at [111, 434] on span "Сохранить" at bounding box center [99, 443] width 85 height 23
type textarea "x"
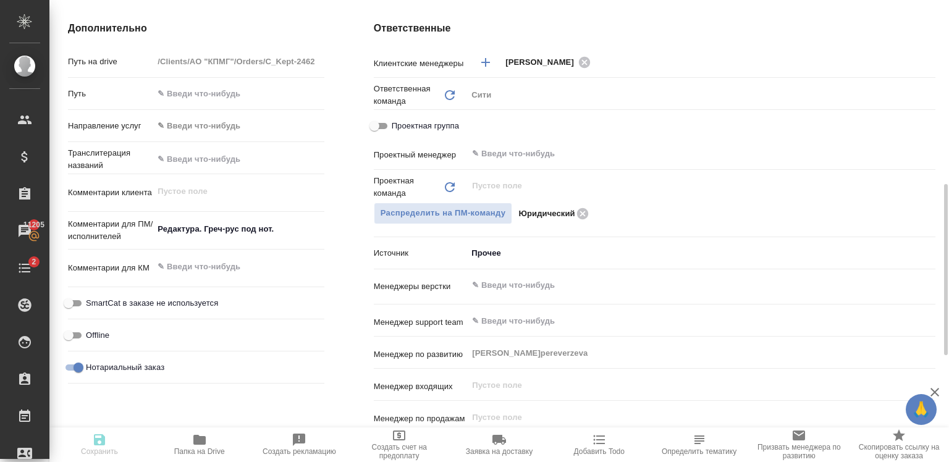
type textarea "x"
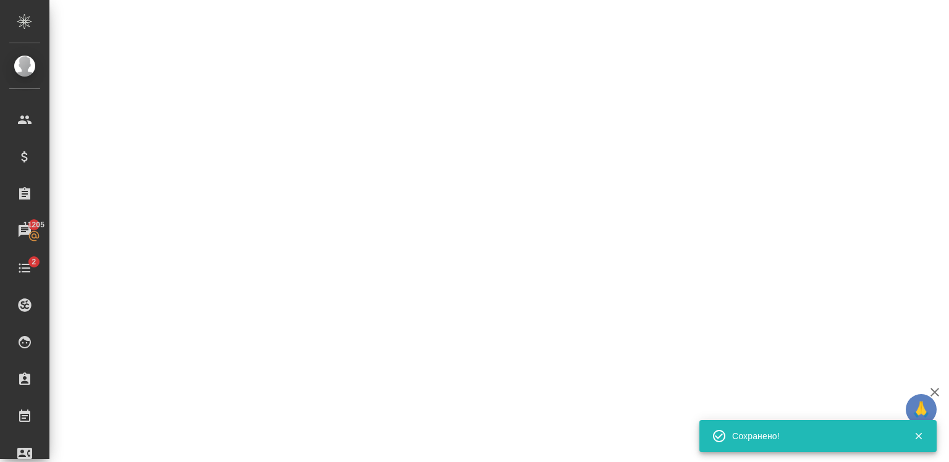
select select "RU"
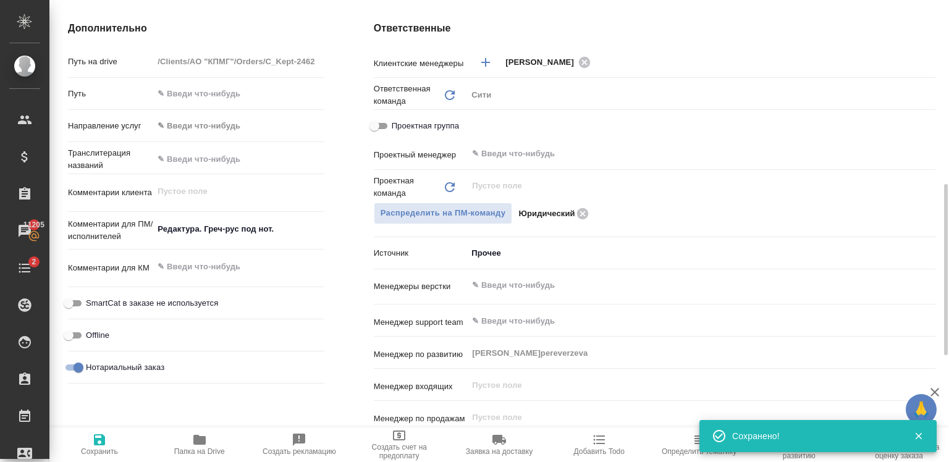
type textarea "x"
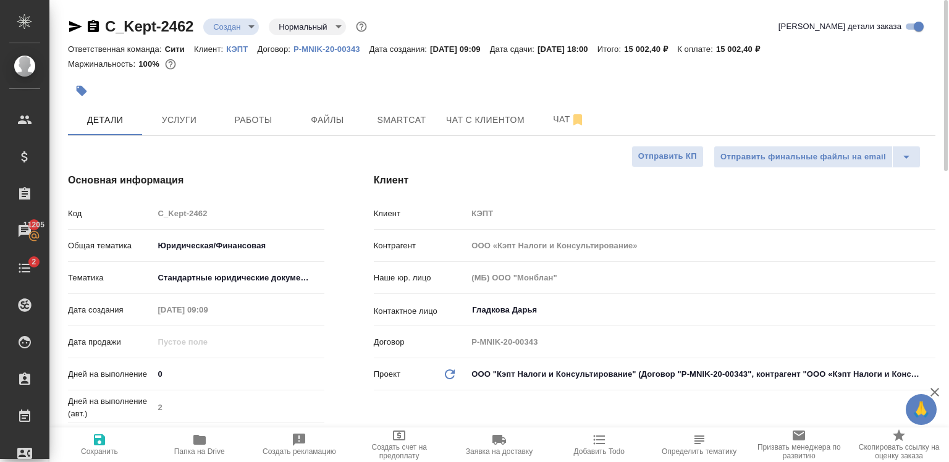
type textarea "x"
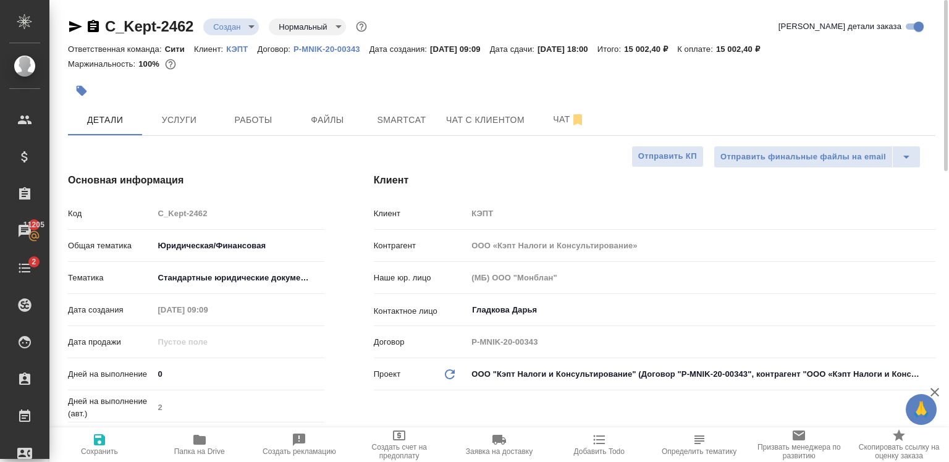
type textarea "x"
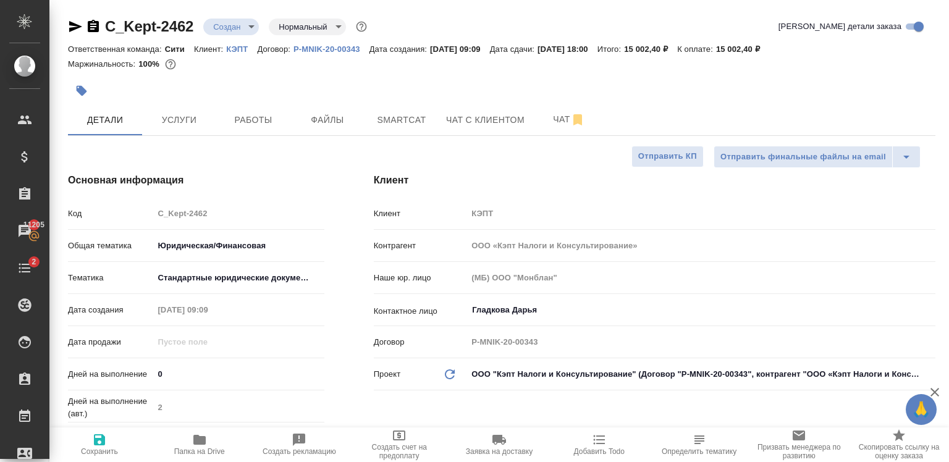
type textarea "x"
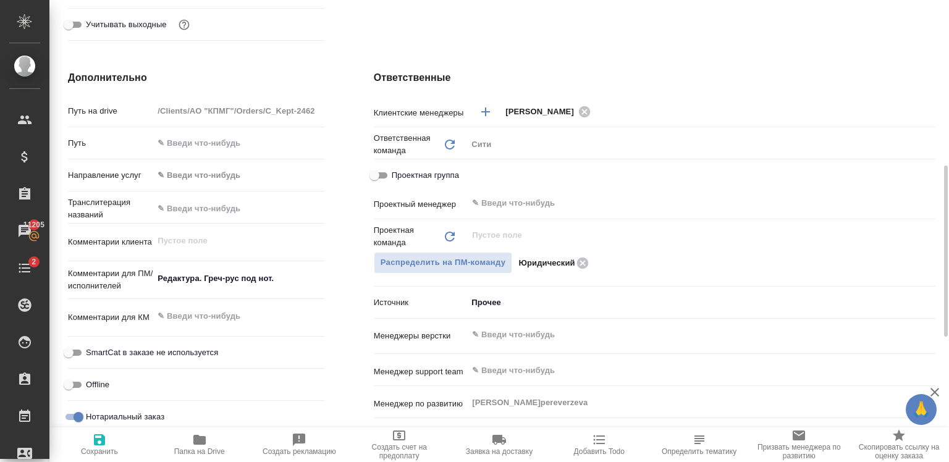
scroll to position [445, 0]
type textarea "x"
click at [215, 317] on textarea at bounding box center [238, 317] width 169 height 21
type textarea "x"
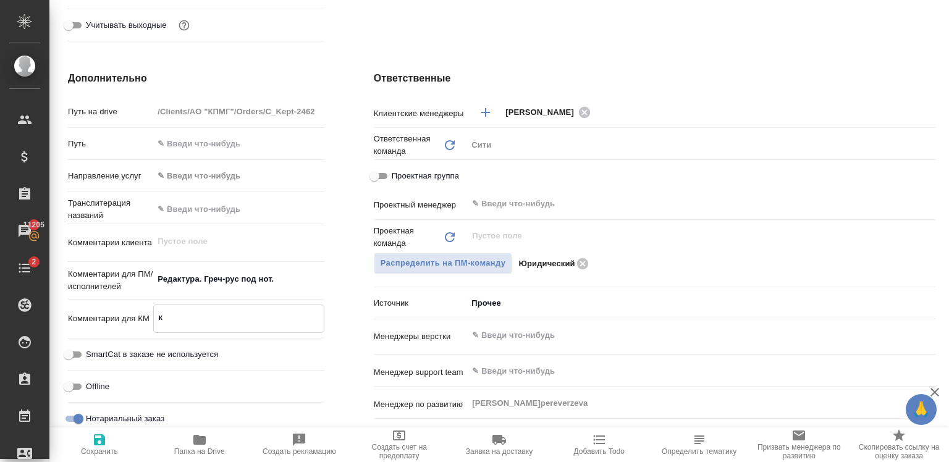
type textarea "к"
type textarea "x"
type textarea "к"
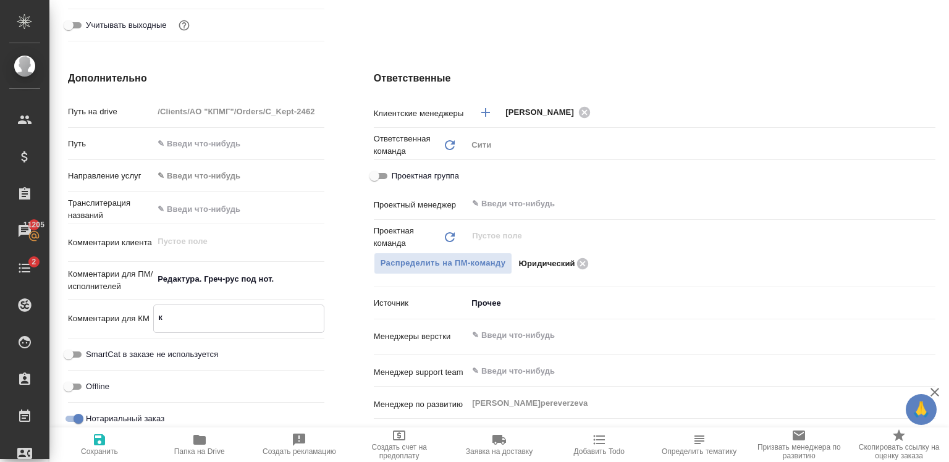
type textarea "x"
type textarea "к о"
type textarea "x"
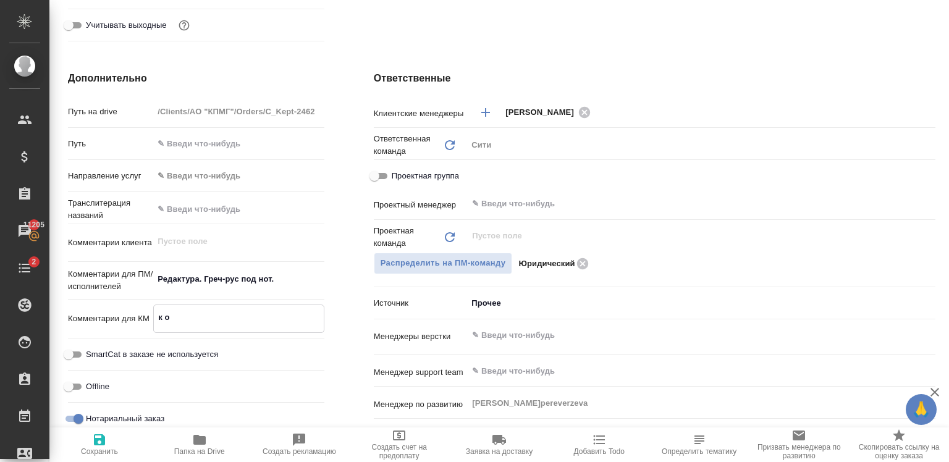
type textarea "к оо"
type textarea "x"
type textarea "к оор"
type textarea "x"
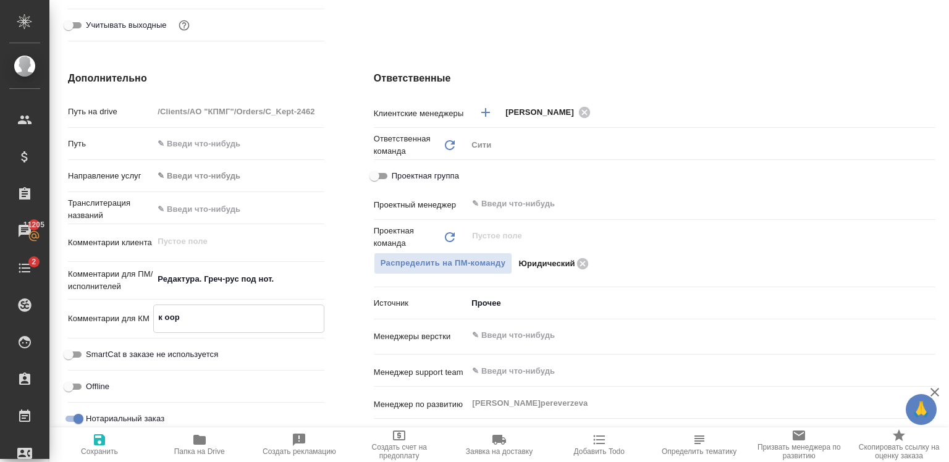
type textarea "к оо"
type textarea "x"
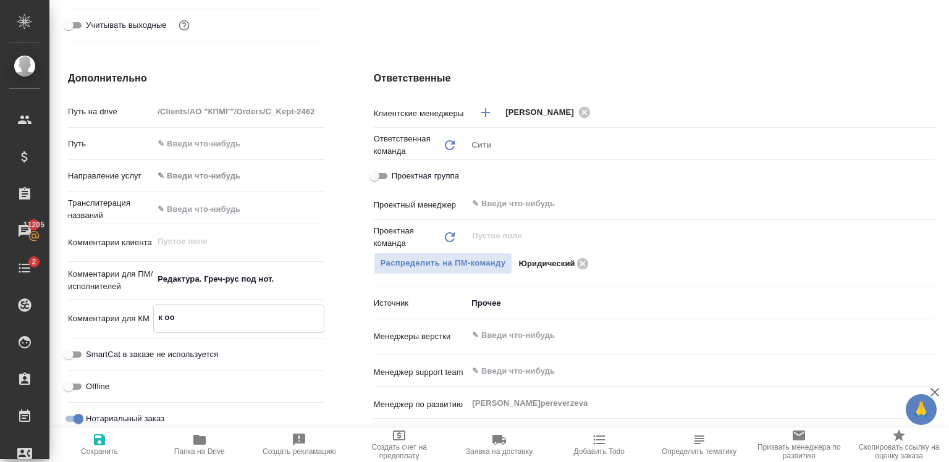
type textarea "x"
type textarea "к о"
type textarea "x"
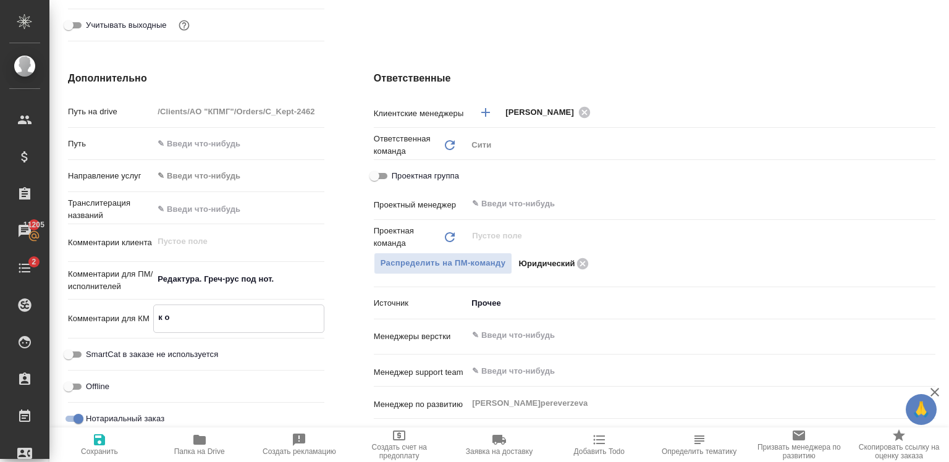
type textarea "к ор"
click at [174, 317] on textarea "к оргам" at bounding box center [238, 317] width 169 height 21
click at [100, 443] on icon "button" at bounding box center [99, 439] width 15 height 15
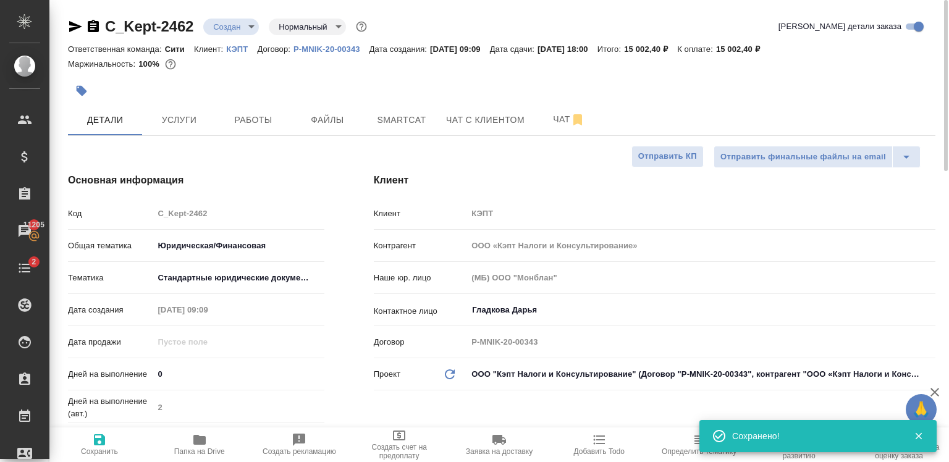
scroll to position [0, 0]
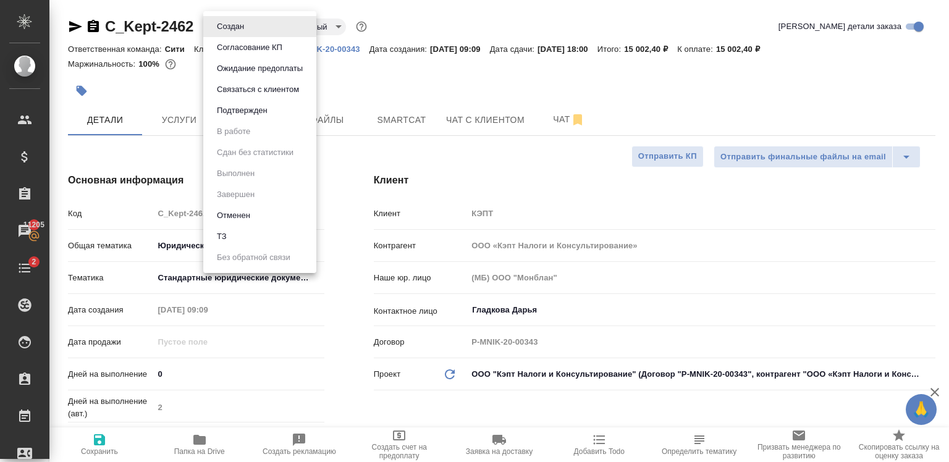
click at [245, 20] on body "🙏 .cls-1 fill:#fff; AWATERA Zaytseva Svetlana Клиенты Спецификации Заказы 11205…" at bounding box center [474, 231] width 949 height 462
click at [182, 119] on div at bounding box center [474, 231] width 949 height 462
click at [241, 21] on body "🙏 .cls-1 fill:#fff; AWATERA Zaytseva Svetlana Клиенты Спецификации Заказы 11205…" at bounding box center [474, 231] width 949 height 462
click at [230, 119] on li "Подтвержден" at bounding box center [259, 110] width 113 height 21
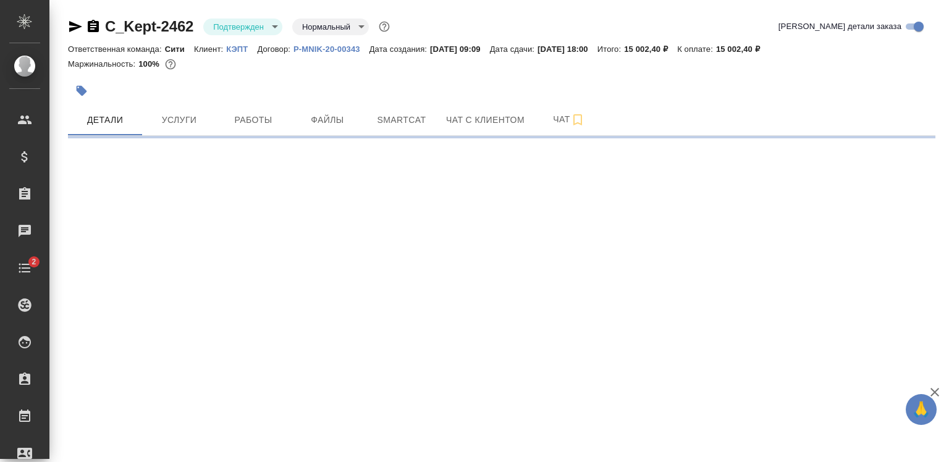
select select "RU"
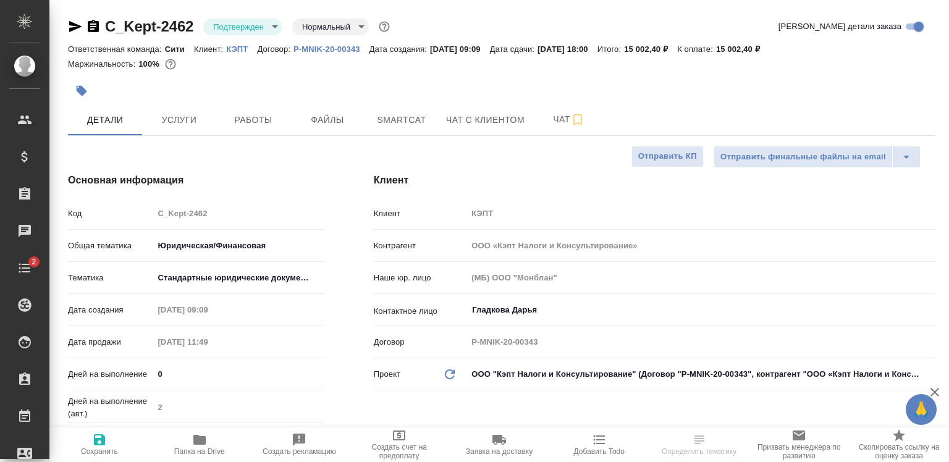
type textarea "x"
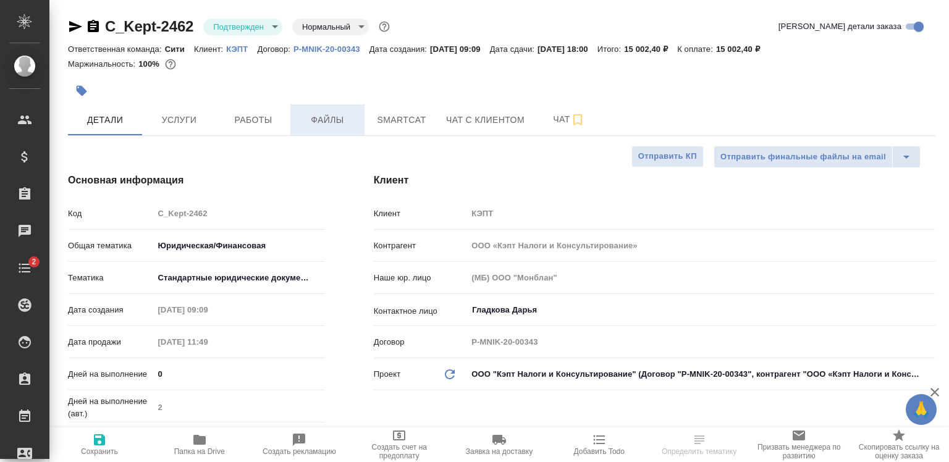
type textarea "x"
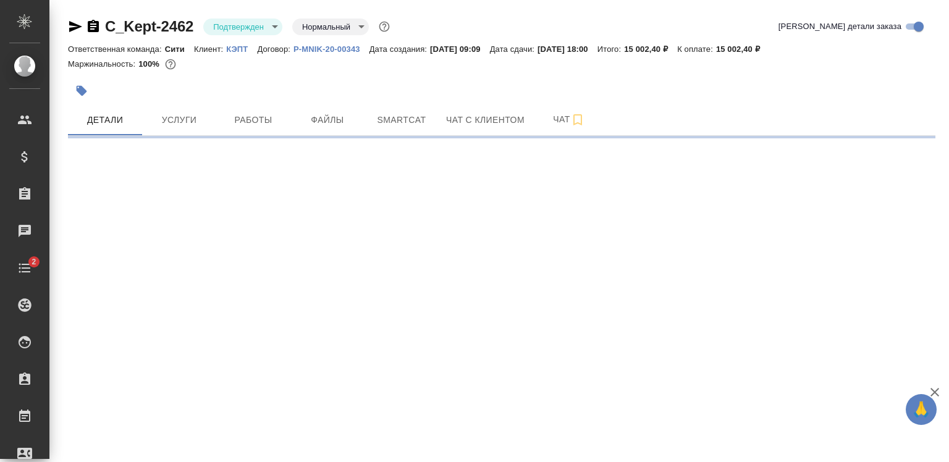
select select "RU"
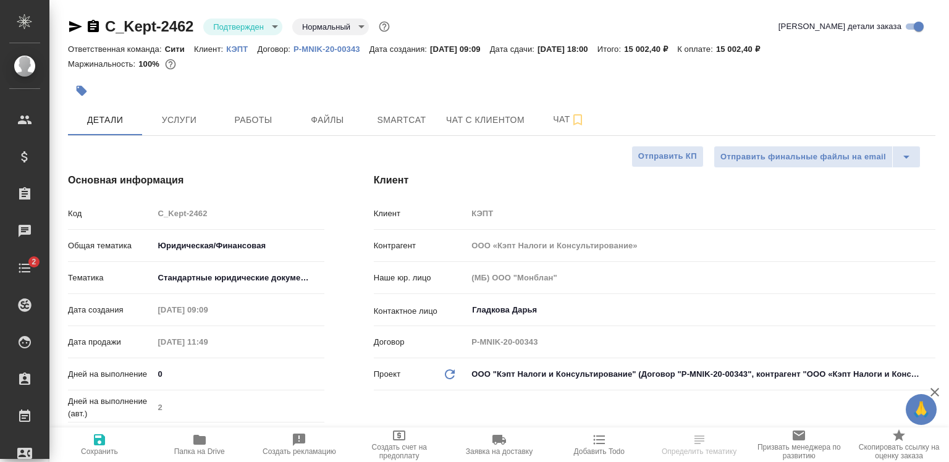
type textarea "x"
select select "RU"
type textarea "x"
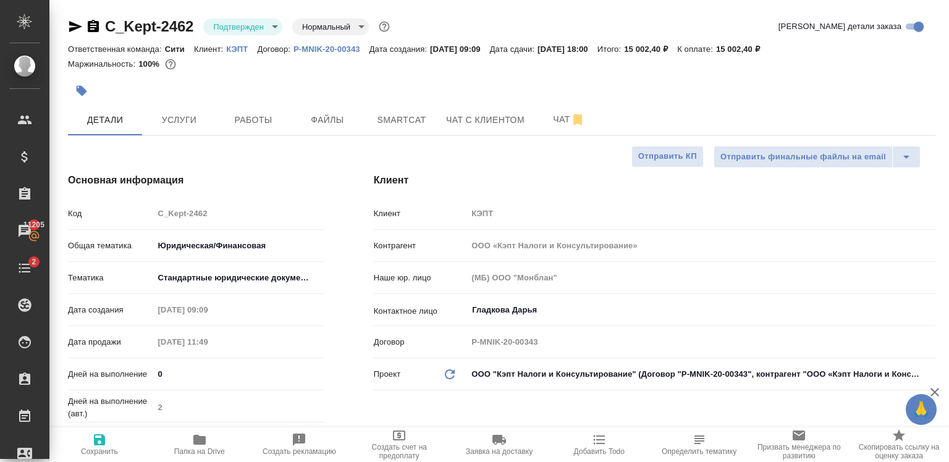
type textarea "x"
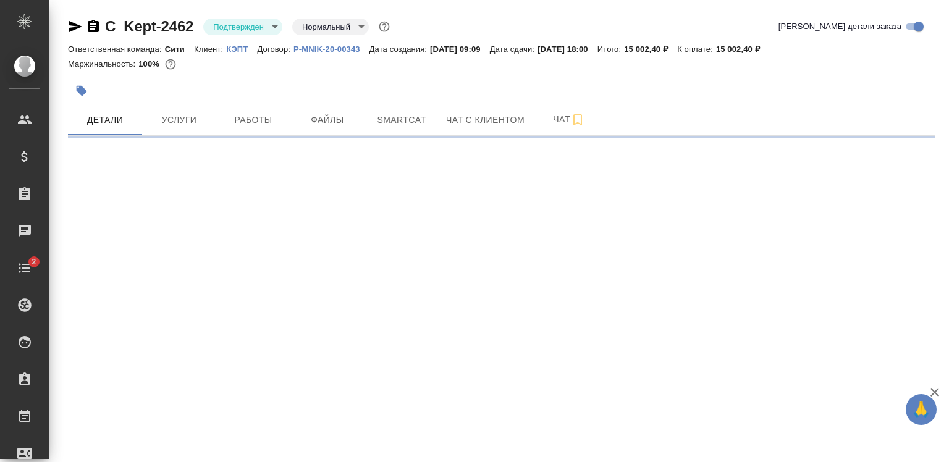
select select "RU"
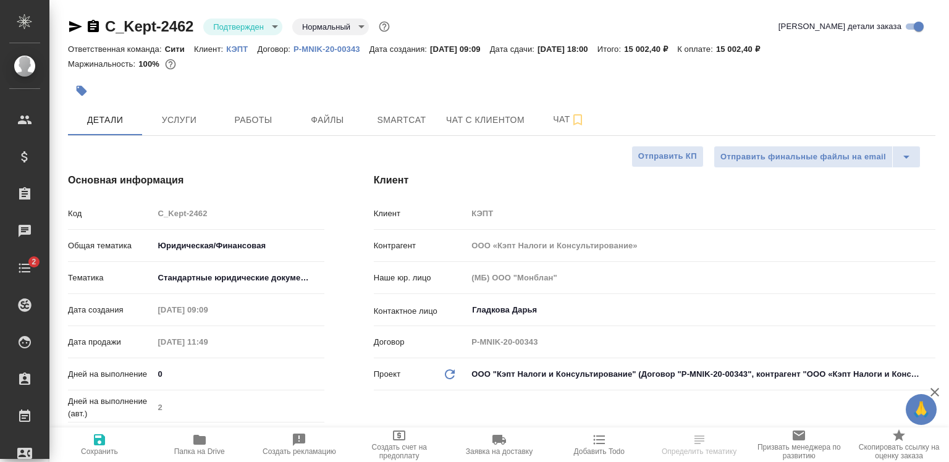
type textarea "x"
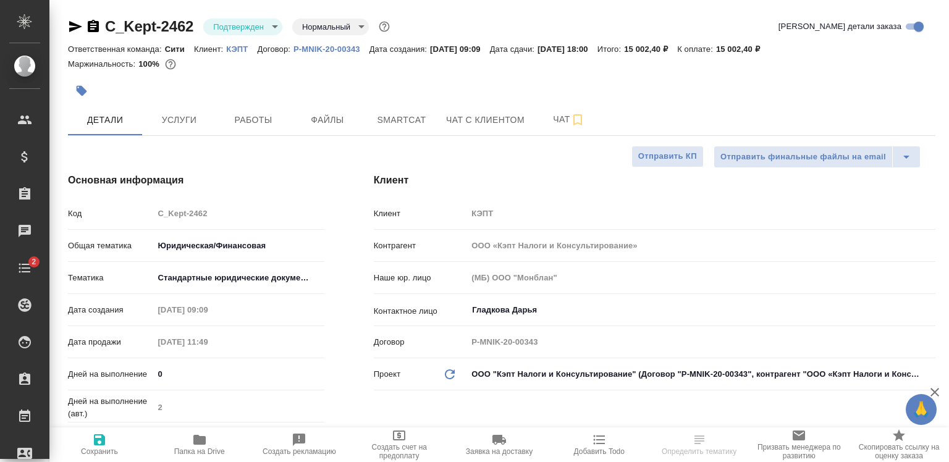
type textarea "x"
click at [331, 124] on span "Файлы" at bounding box center [327, 119] width 59 height 15
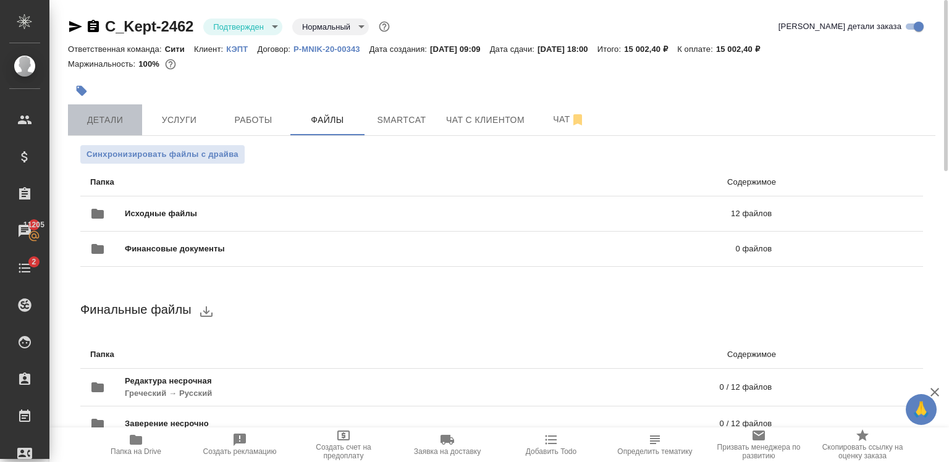
click at [120, 121] on span "Детали" at bounding box center [104, 119] width 59 height 15
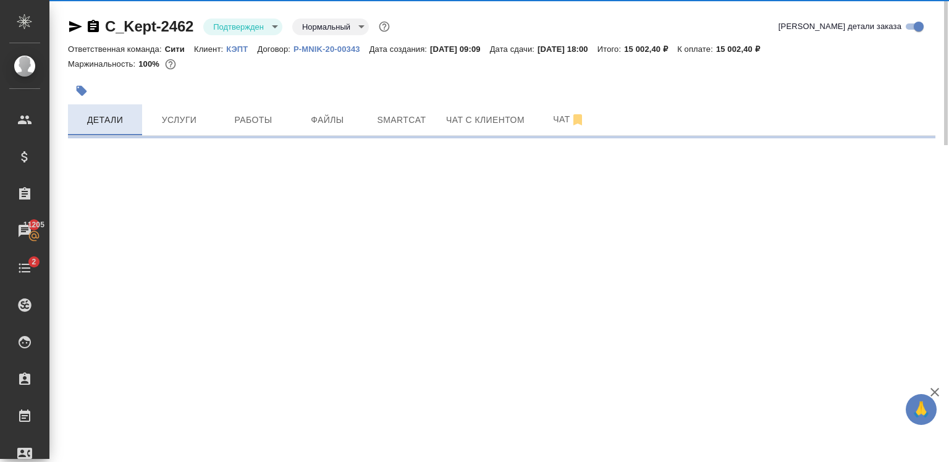
select select "RU"
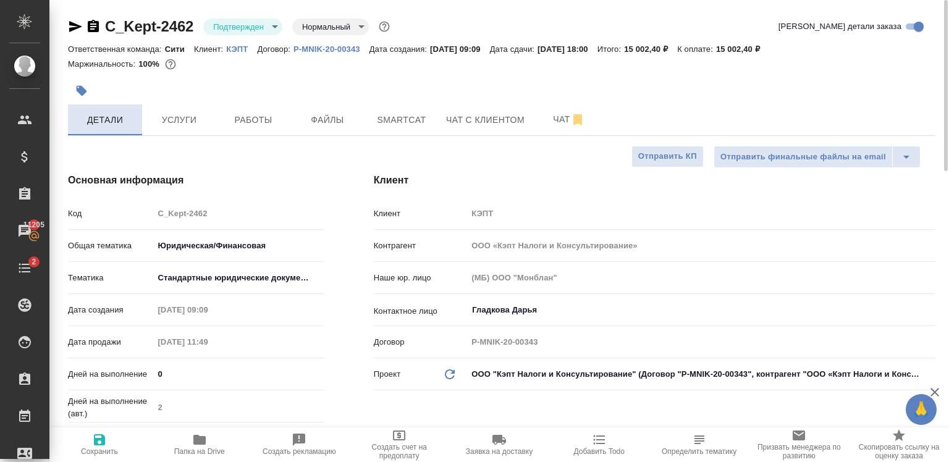
type textarea "x"
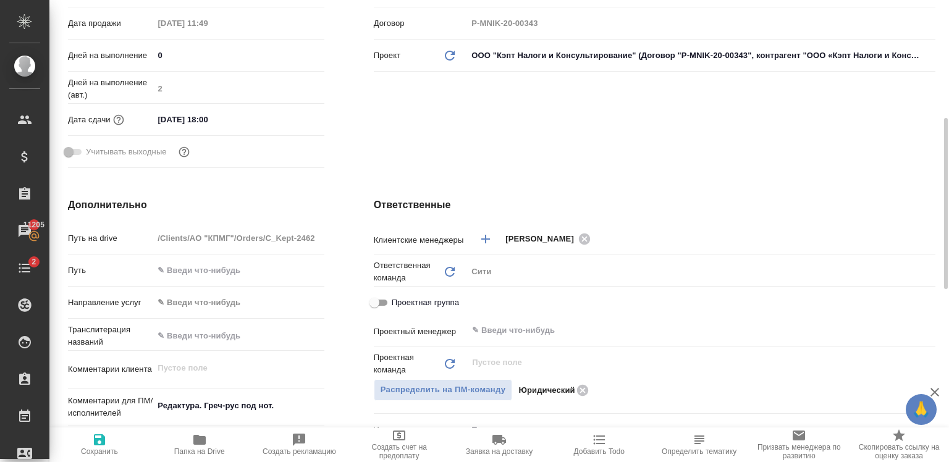
scroll to position [388, 0]
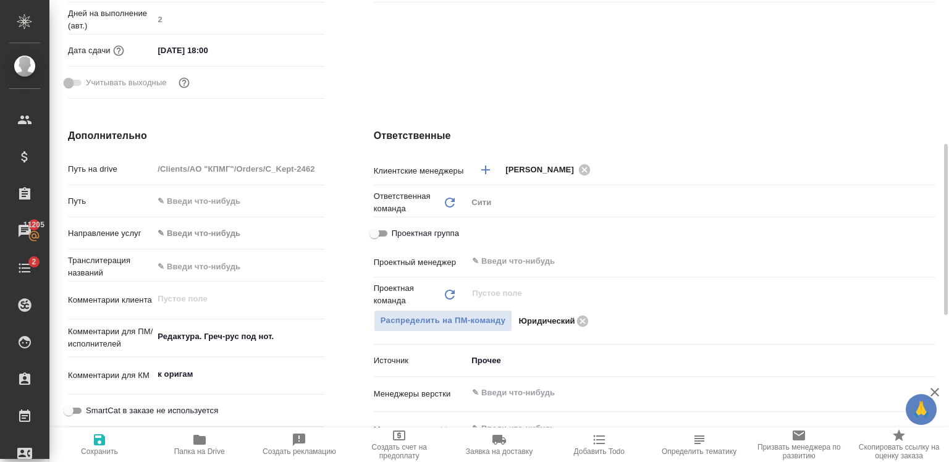
type textarea "x"
click at [287, 341] on textarea "Редактура. Греч-рус под нот." at bounding box center [238, 337] width 169 height 21
type textarea "Редактура. Греч-рус под нот. P"
type textarea "x"
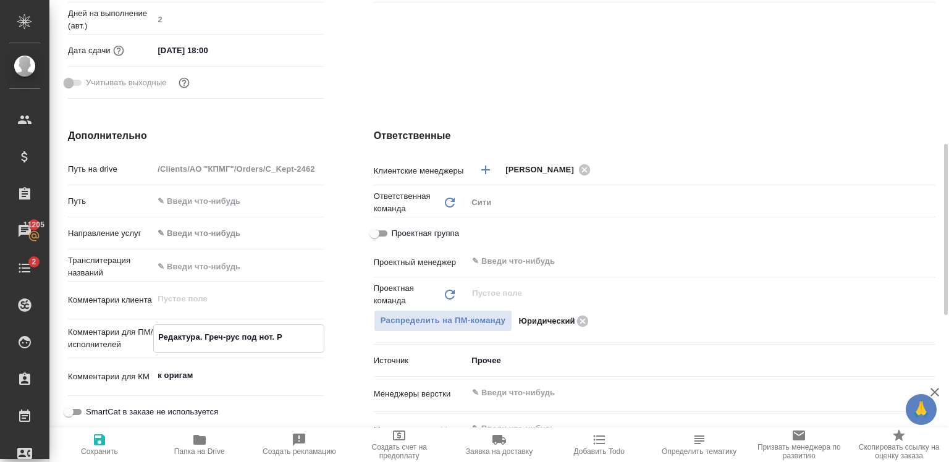
type textarea "x"
type textarea "Редактура. Греч-рус под нот. PD"
type textarea "x"
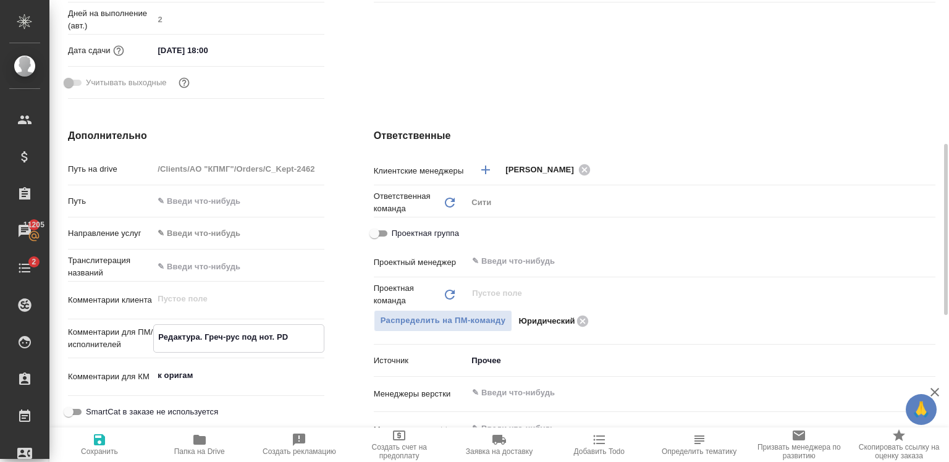
type textarea "x"
type textarea "Редактура. Греч-рус под нот. PDF"
type textarea "x"
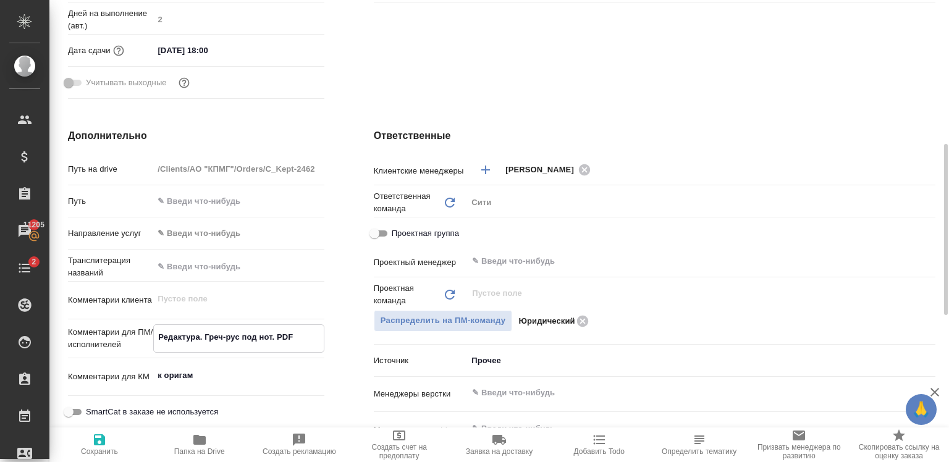
type textarea "Редактура. Греч-рус под нот. PDF"
type textarea "x"
type textarea "Редактура. Греч-рус под нот. PDF -"
type textarea "x"
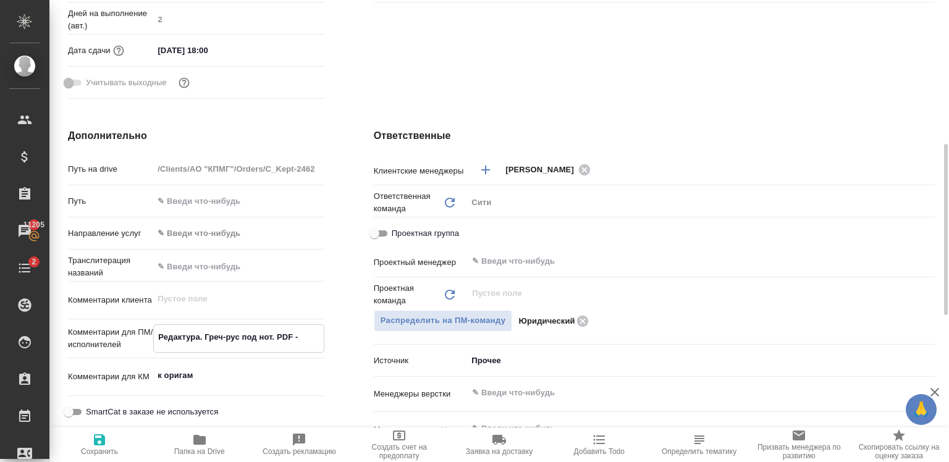
type textarea "x"
type textarea "Редактура. Греч-рус под нот. PDF -"
type textarea "x"
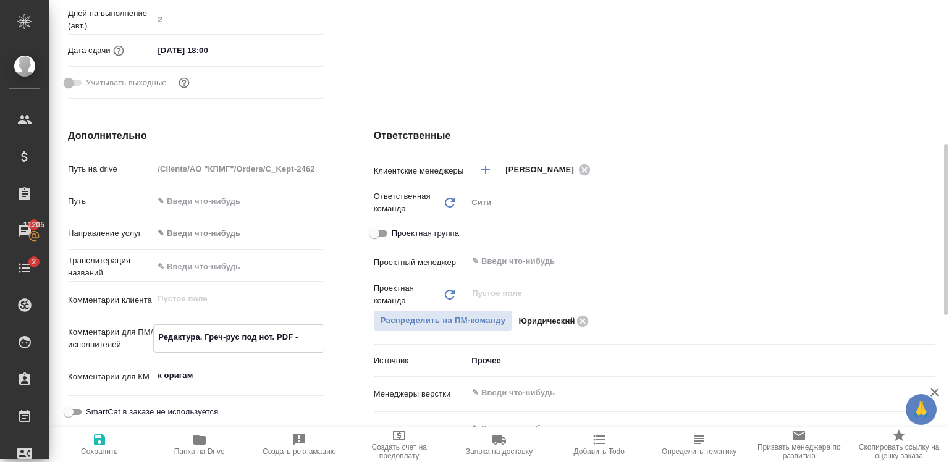
type textarea "x"
type textarea "Редактура. Греч-рус под нот. PDF - О"
type textarea "x"
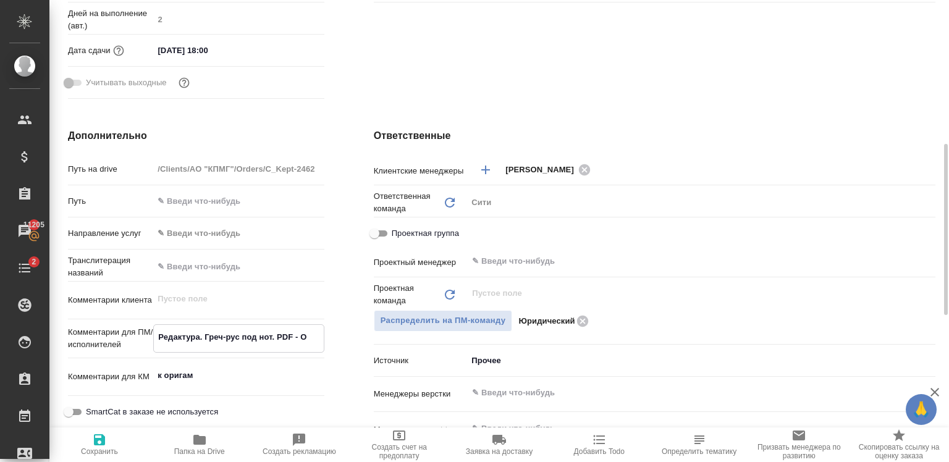
type textarea "x"
type textarea "Редактура. Греч-рус под нот. PDF - ОБ"
type textarea "x"
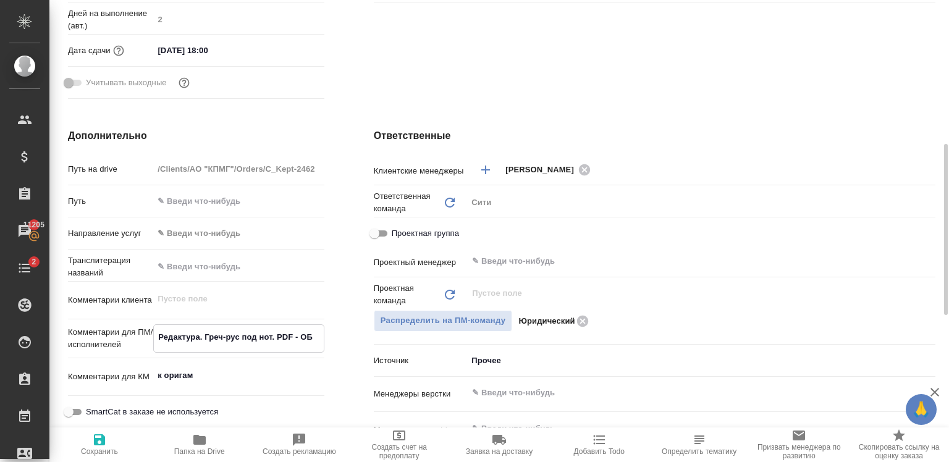
type textarea "Редактура. Греч-рус под нот. PDF - ОБН"
type textarea "x"
type textarea "Редактура. Греч-рус под нот. PDF - ОБНО"
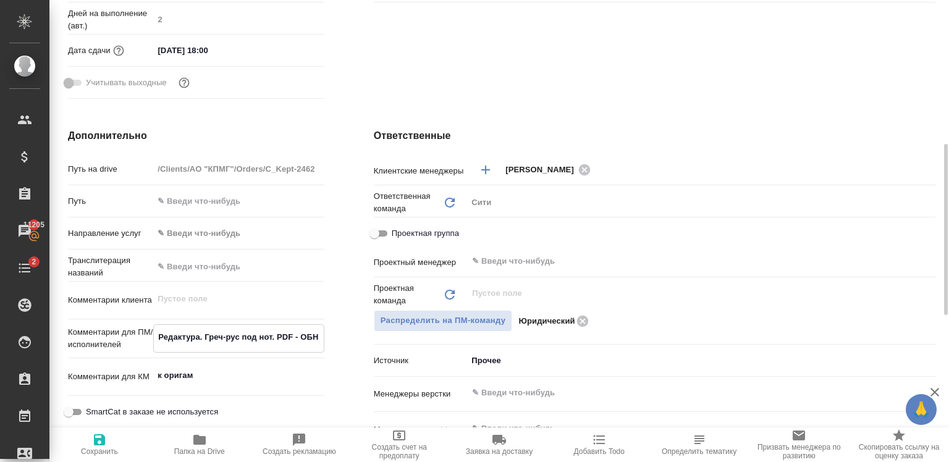
type textarea "x"
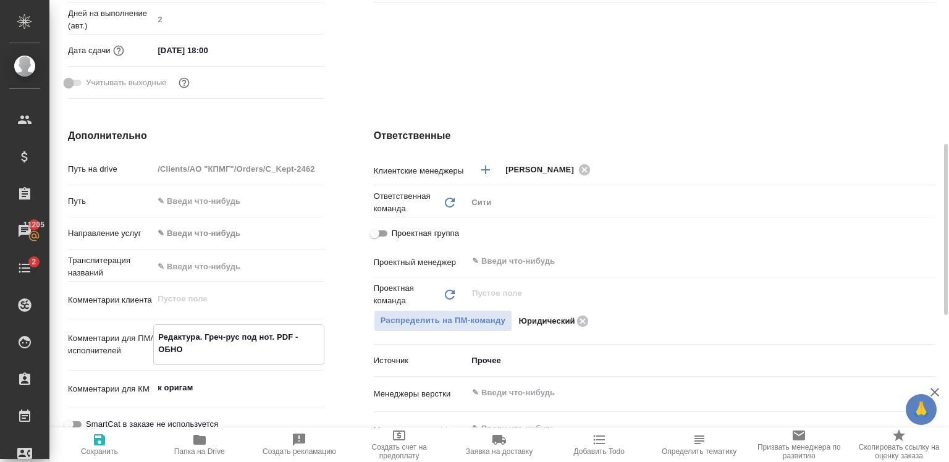
type textarea "x"
type textarea "Редактура. Греч-рус под нот. PDF - ОБНОВ"
type textarea "x"
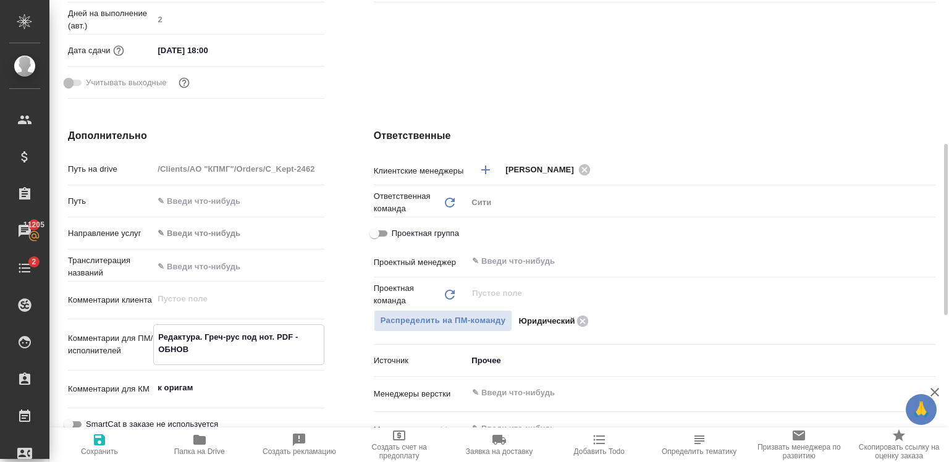
type textarea "Редактура. Греч-рус под нот. PDF - ОБНОВЛ"
type textarea "x"
type textarea "Редактура. Греч-рус под нот. PDF - ОБНОВЛЁ"
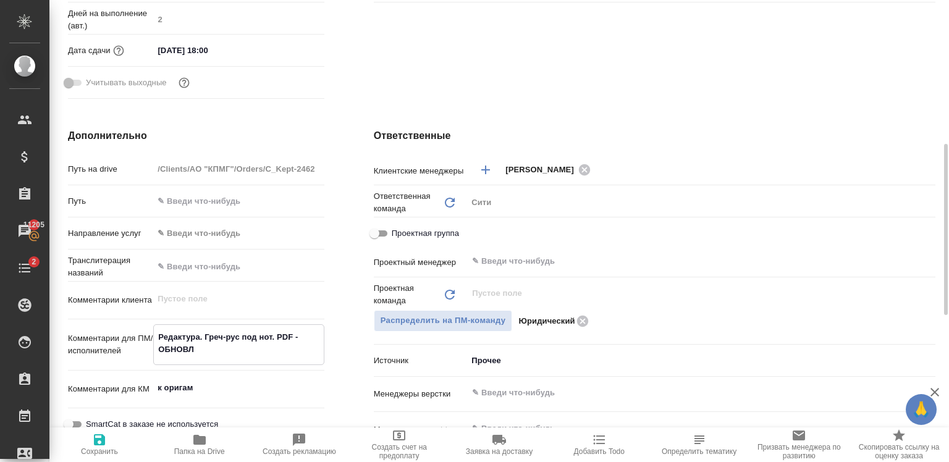
type textarea "x"
type textarea "Редактура. Греч-рус под нот. PDF - ОБНОВЛЁН"
type textarea "x"
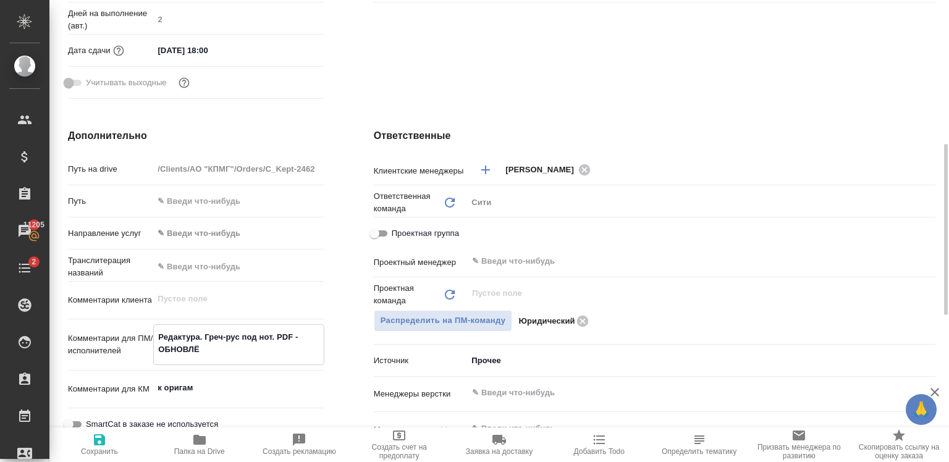
type textarea "x"
type textarea "Редактура. Греч-рус под нот. PDF - ОБНОВЛЁНН"
type textarea "x"
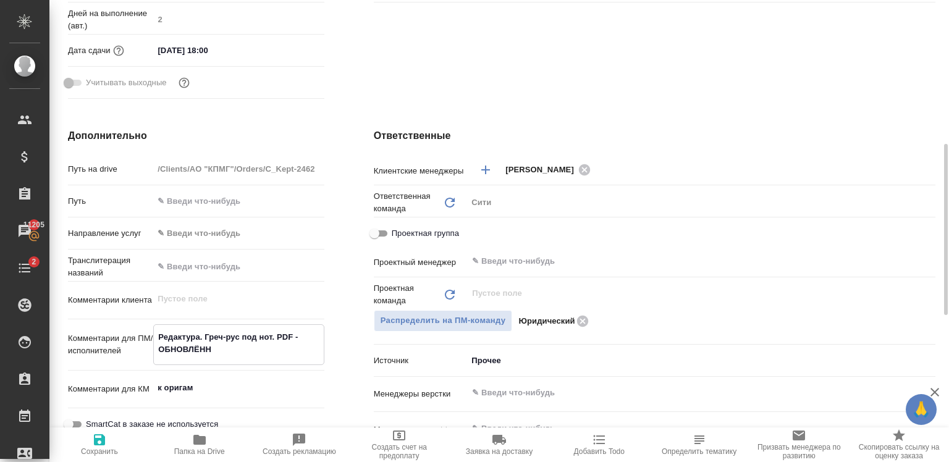
type textarea "x"
type textarea "Редактура. Греч-рус под нот. PDF - ОБНОВЛЁННЫ"
type textarea "x"
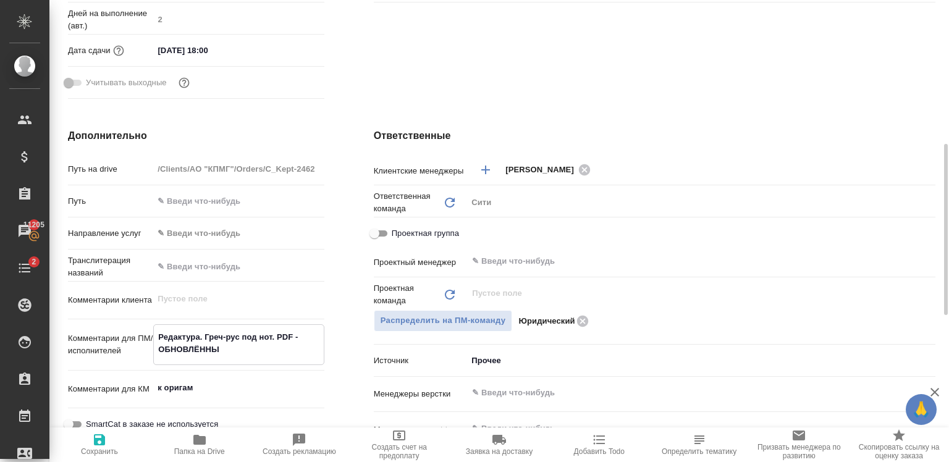
type textarea "Редактура. Греч-рус под нот. PDF - ОБНОВЛЁННЫЕ"
type textarea "x"
type textarea "Редактура. Греч-рус под нот. PDF - ОБНОВЛЁННЫЕ"
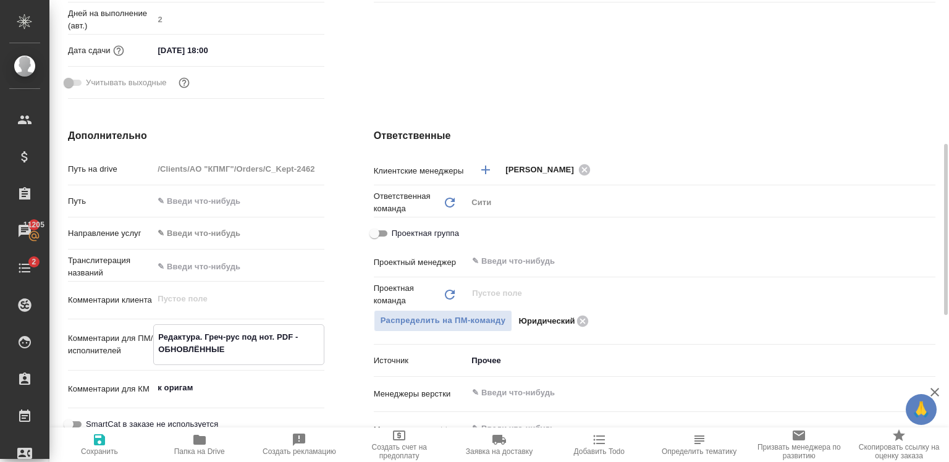
type textarea "x"
type textarea "Редактура. Греч-рус под нот. PDF - ОБНОВЛЁННЫЕ В"
type textarea "x"
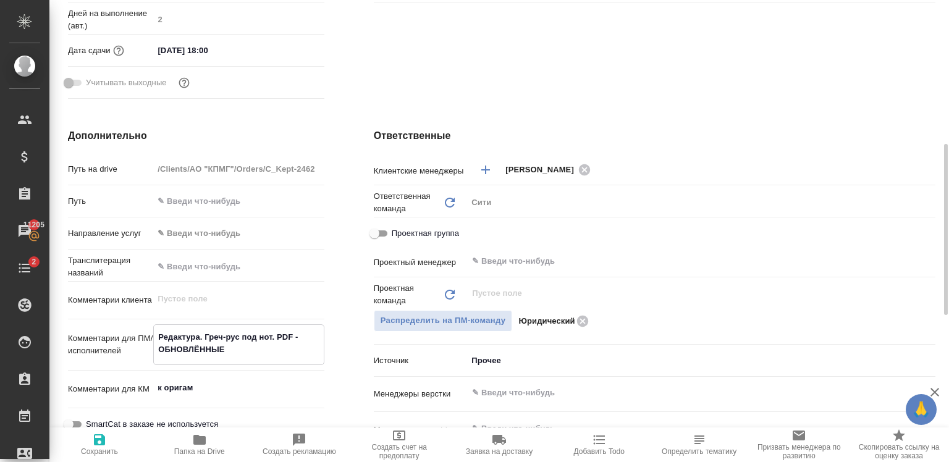
type textarea "x"
type textarea "Редактура. Греч-рус под нот. PDF - ОБНОВЛЁННЫЕ ВЕ"
type textarea "x"
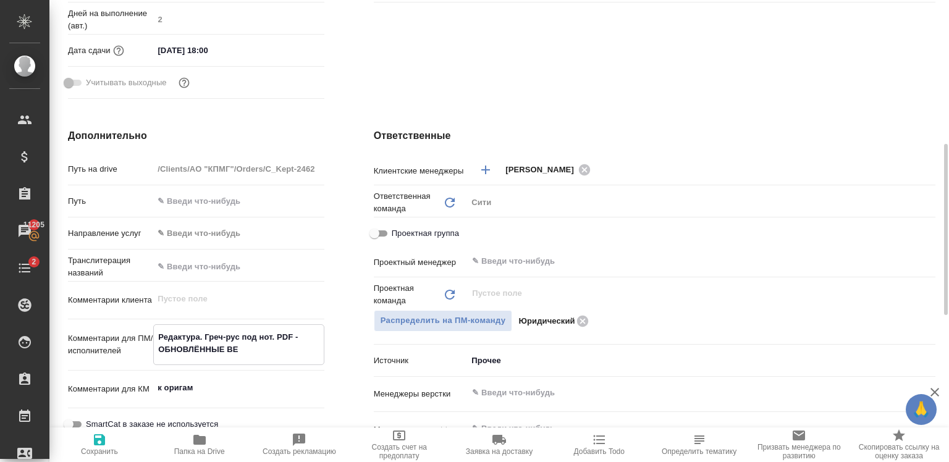
type textarea "x"
type textarea "Редактура. Греч-рус под нот. PDF - ОБНОВЛЁННЫЕ ВЕР"
type textarea "x"
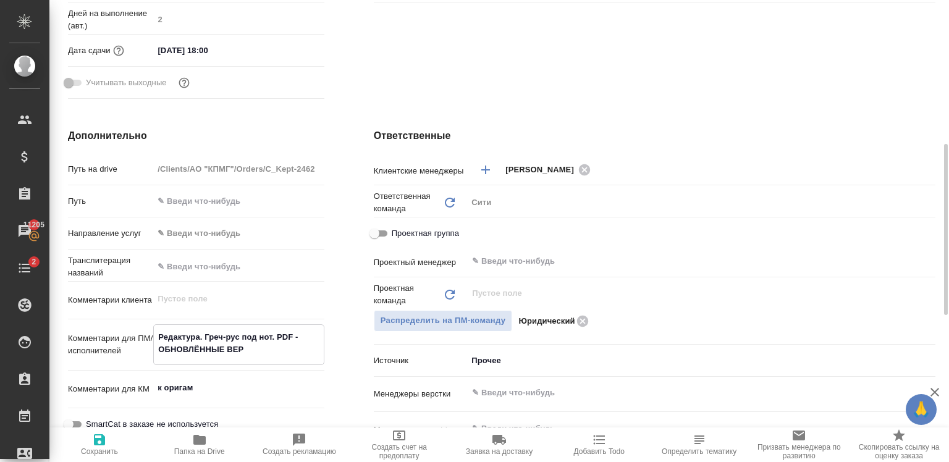
type textarea "Редактура. Греч-рус под нот. PDF - ОБНОВЛЁННЫЕ ВЕРС"
type textarea "x"
type textarea "Редактура. Греч-рус под нот. PDF - ОБНОВЛЁННЫЕ ВЕРСИ"
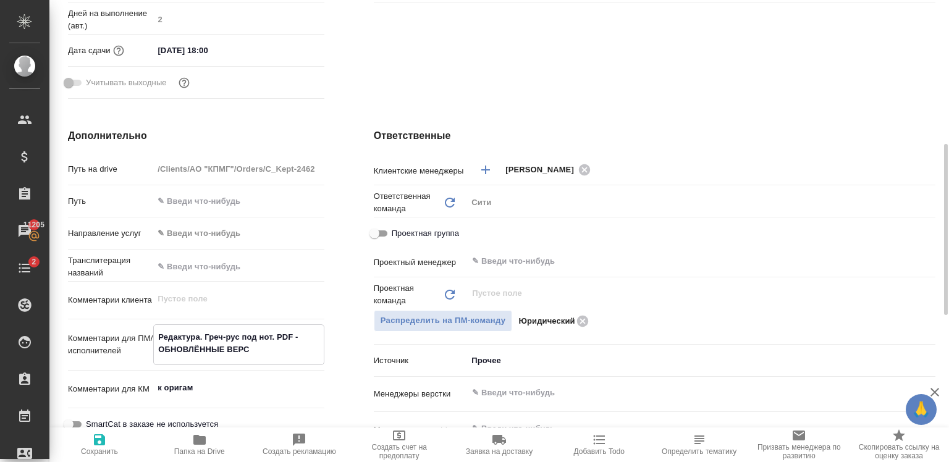
type textarea "x"
type textarea "Редактура. Греч-рус под нот. PDF - ОБНОВЛЁННЫЕ ВЕРСИЯ"
type textarea "x"
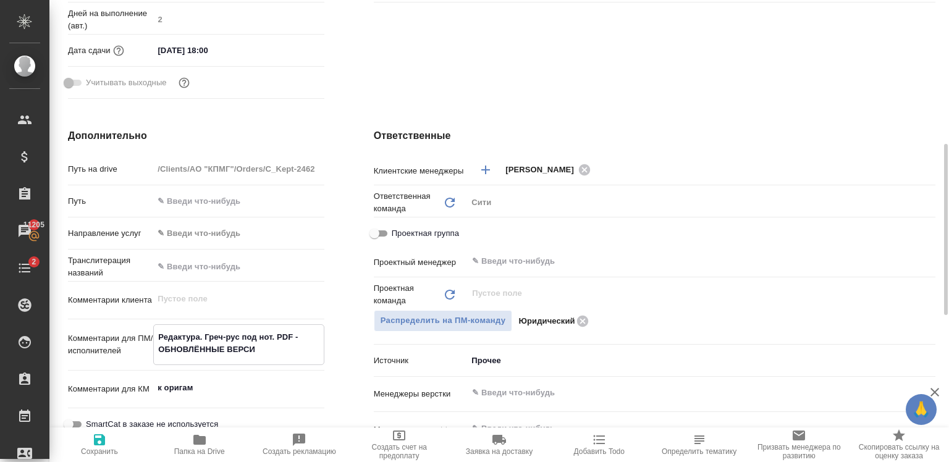
type textarea "x"
type textarea "Редактура. Греч-рус под нот. PDF - ОБНОВЛЁННЫЕ ВЕРСИЯ"
type textarea "x"
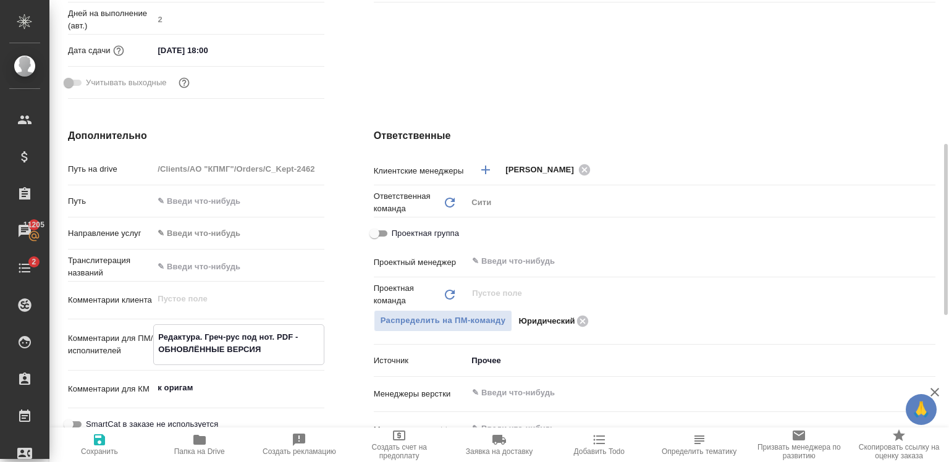
type textarea "Редактура. Греч-рус под нот. PDF - ОБНОВЛЁННЫЕ ВЕРСИЯ"
type textarea "x"
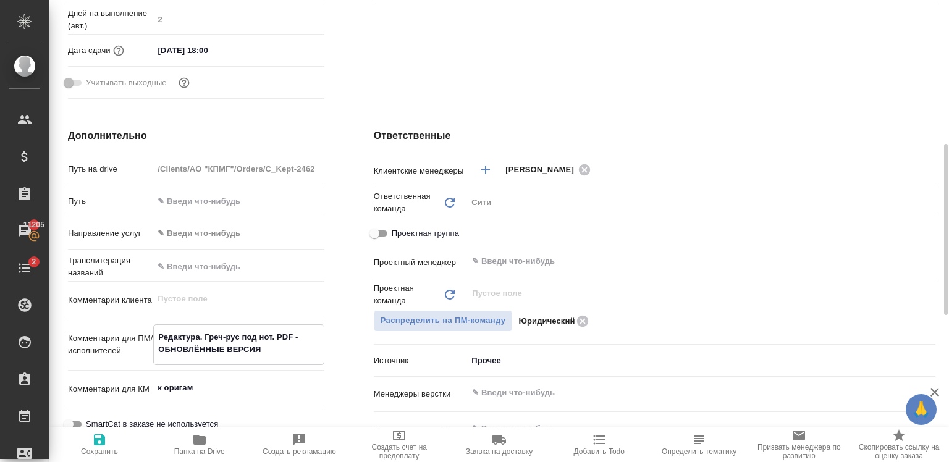
type textarea "Редактура. Греч-рус под нот. PDF - ОБНОВЛЁННЫЕ ВЕРСИ"
type textarea "x"
type textarea "Редактура. Греч-рус под нот. PDF - ОБНОВЛЁННЫЕ ВЕРС"
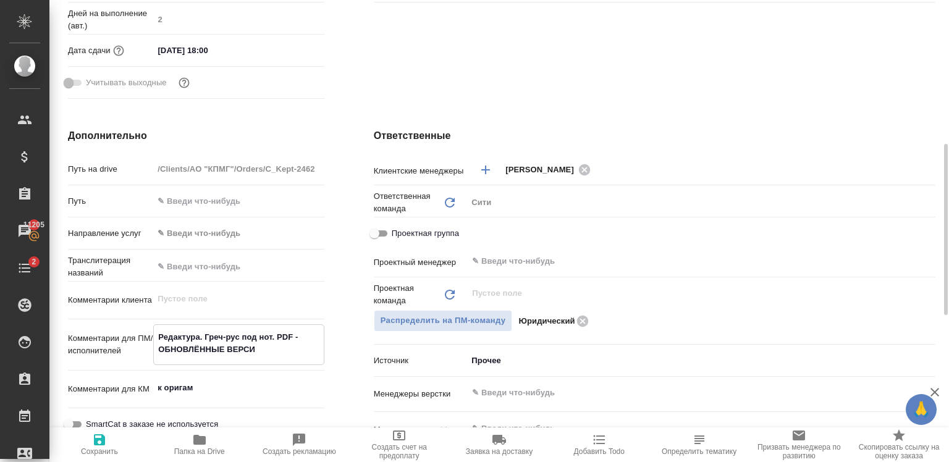
type textarea "x"
type textarea "Редактура. Греч-рус под нот. PDF - ОБНО"
type textarea "x"
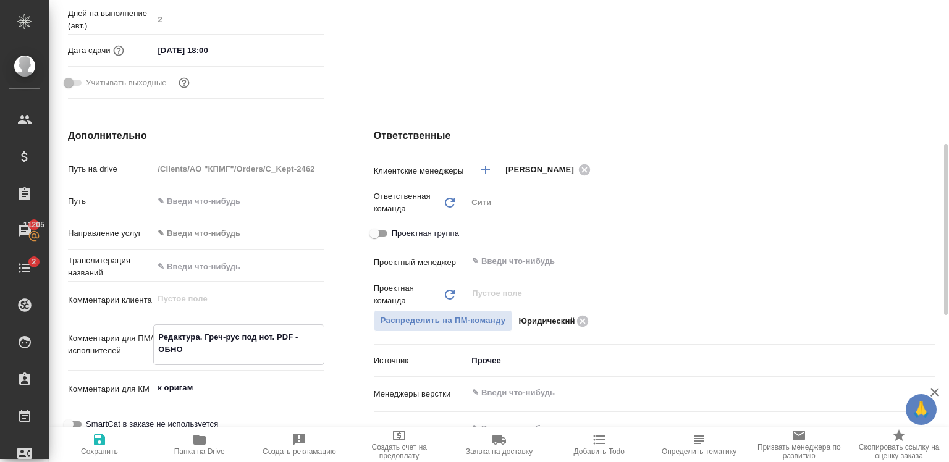
type textarea "x"
type textarea "Редактура. Греч-рус под нот. PDF - ОБН"
type textarea "x"
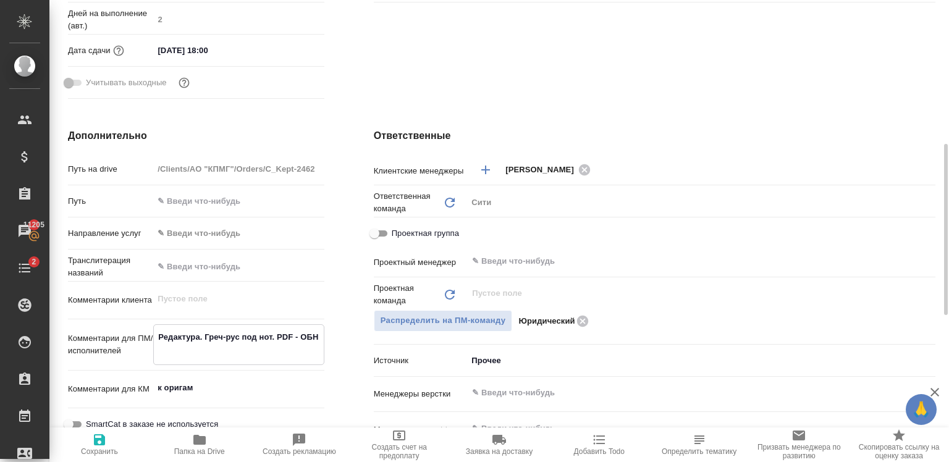
type textarea "Редактура. Греч-рус под нот. PDF - ОБ"
type textarea "x"
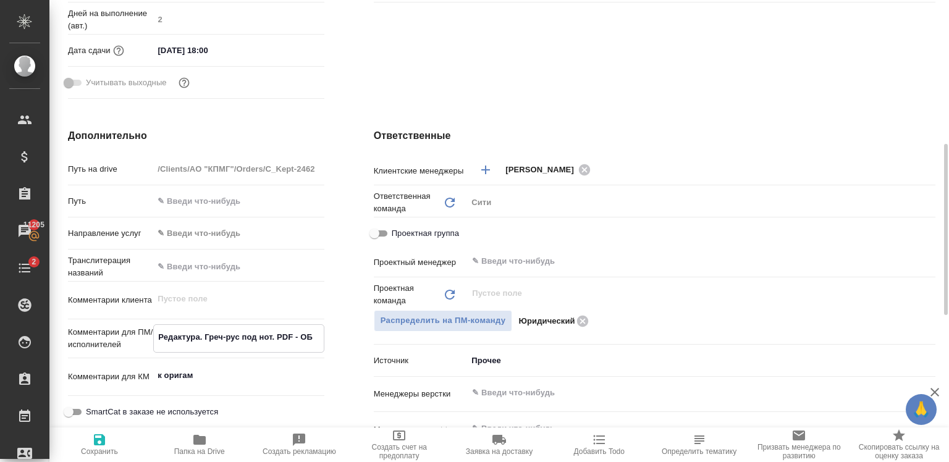
type textarea "x"
type textarea "Редактура. Греч-рус под нот. PDF - О"
type textarea "x"
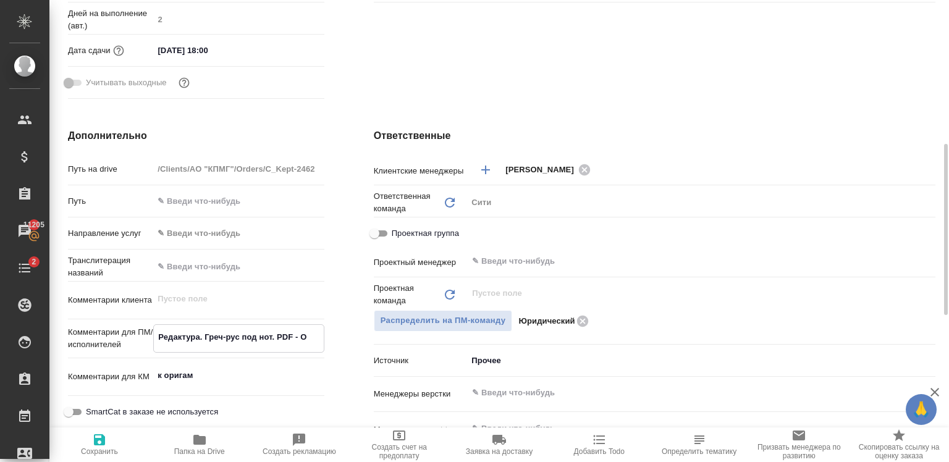
type textarea "Редактура. Греч-рус под нот. PDF -"
type textarea "x"
type textarea "Редактура. Греч-рус под нот. PDF - н"
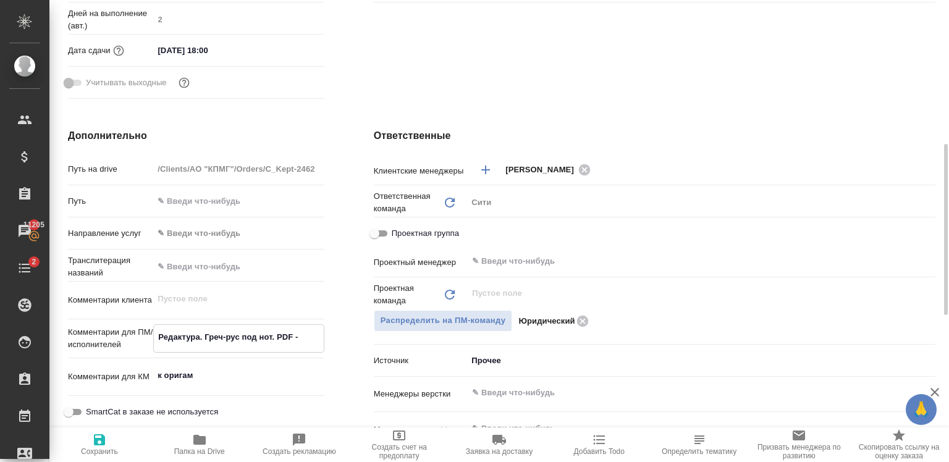
type textarea "x"
type textarea "Редактура. Греч-рус под нот. PDF - но"
type textarea "x"
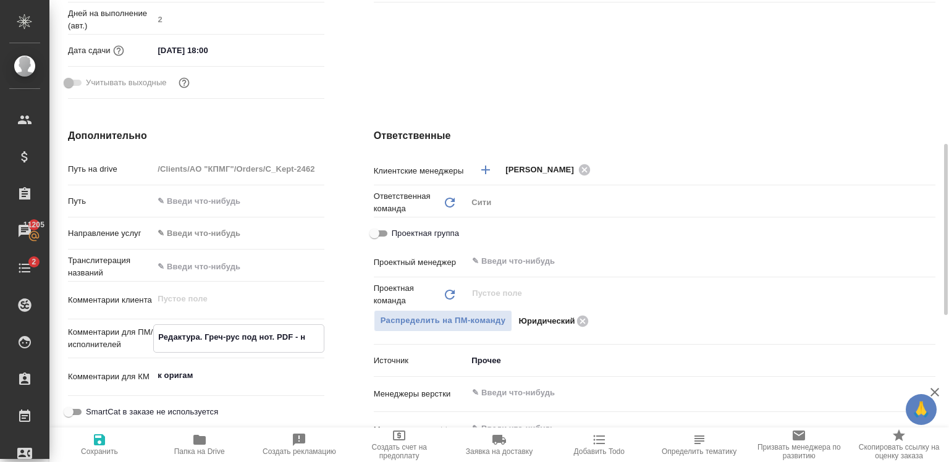
type textarea "x"
type textarea "Редактура. Греч-рус под нот. PDF - нов"
type textarea "x"
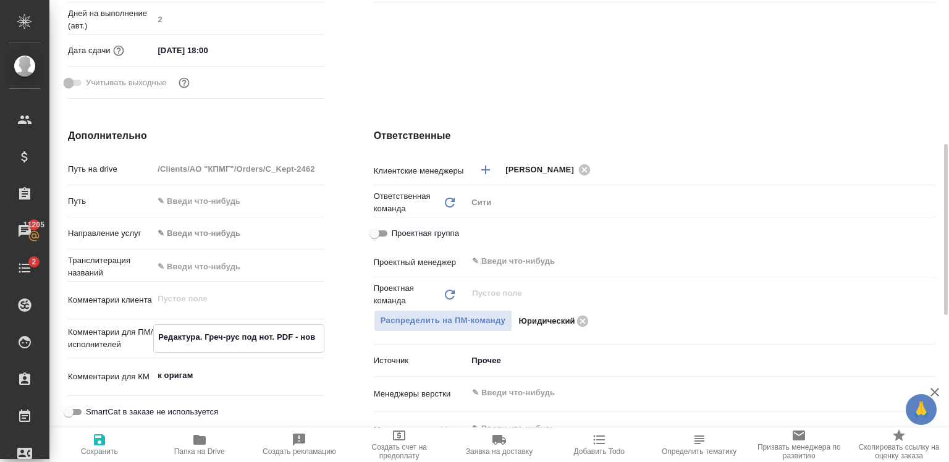
type textarea "x"
type textarea "Редактура. Греч-рус под нот. PDF - новы"
type textarea "x"
type textarea "Редактура. Греч-рус под нот. PDF - нов"
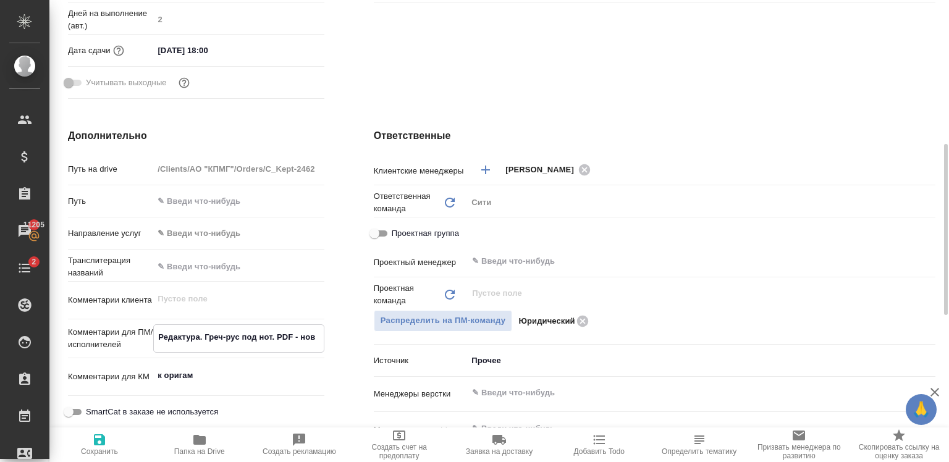
type textarea "x"
type textarea "Редактура. Греч-рус под нот. PDF - но"
type textarea "x"
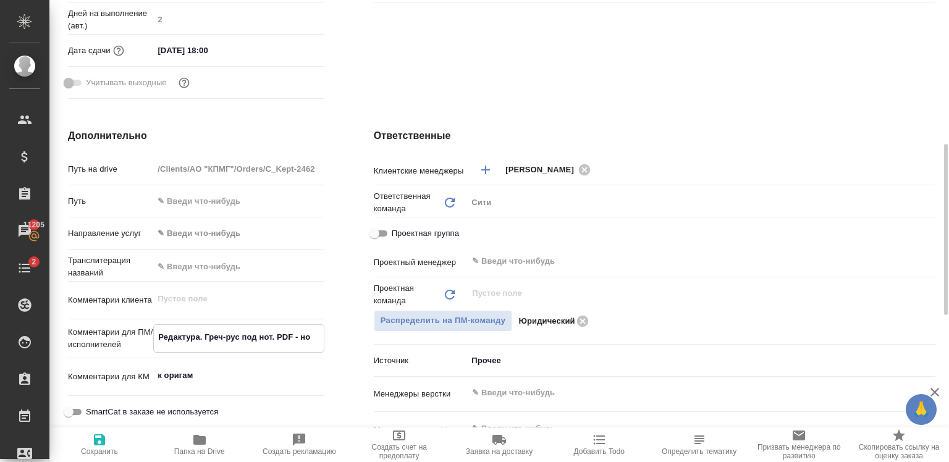
type textarea "x"
type textarea "Редактура. Греч-рус под нот. PDF - н"
type textarea "x"
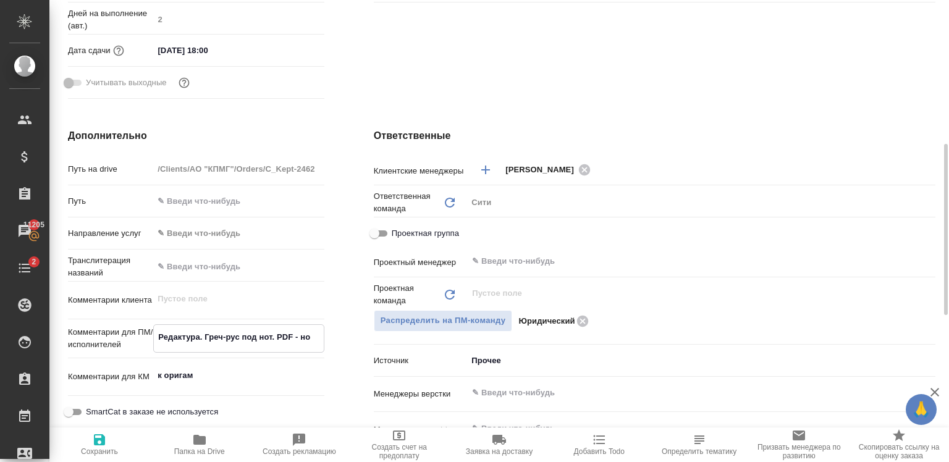
type textarea "x"
type textarea "Редактура. Греч-рус под нот. PDF -"
type textarea "x"
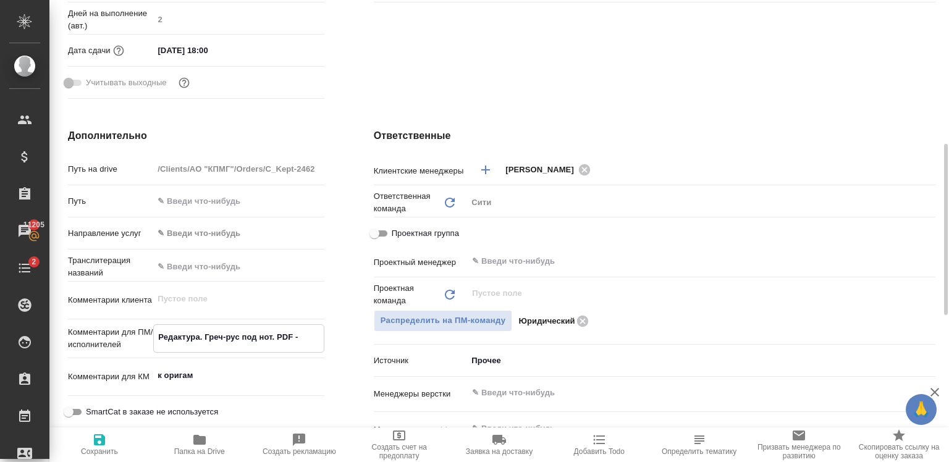
type textarea "x"
type textarea "Редактура. Греч-рус под нот. PDF - о"
type textarea "x"
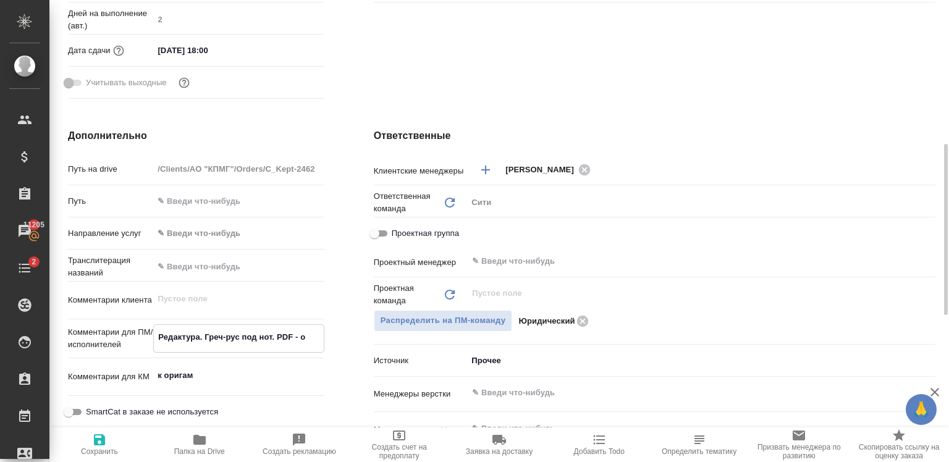
type textarea "Редактура. Греч-рус под нот. PDF - об"
type textarea "x"
type textarea "Редактура. Греч-рус под нот. PDF - обн"
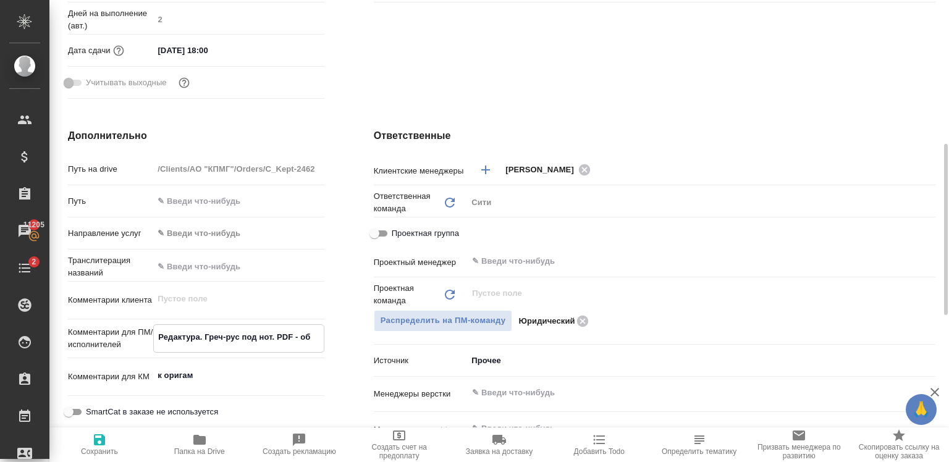
type textarea "x"
type textarea "Редактура. Греч-рус под нот. PDF - обно"
type textarea "x"
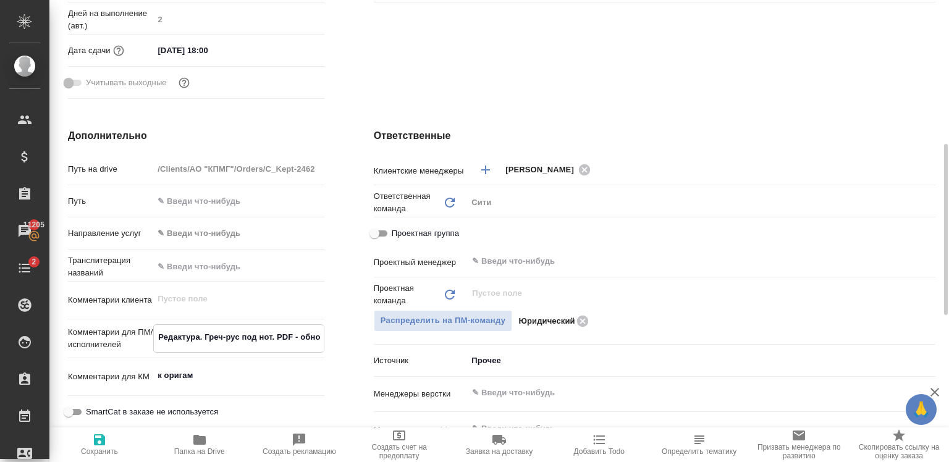
type textarea "x"
type textarea "Редактура. Греч-рус под нот. PDF - обнов"
type textarea "x"
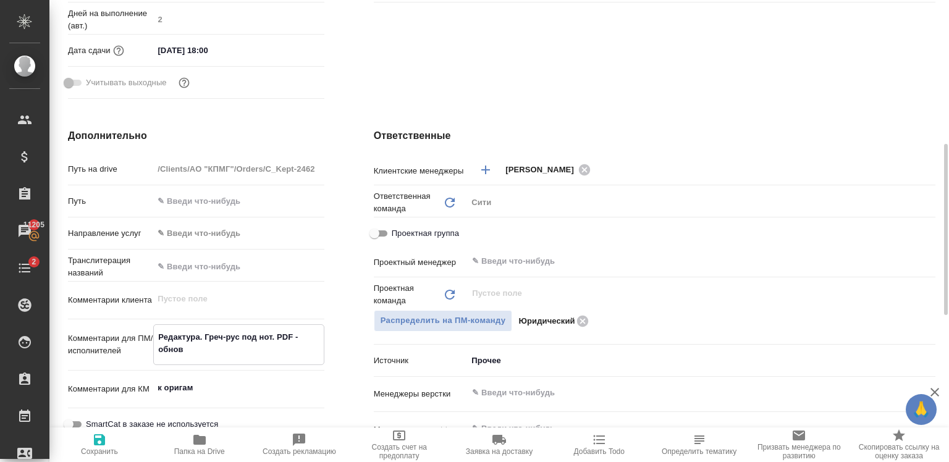
type textarea "x"
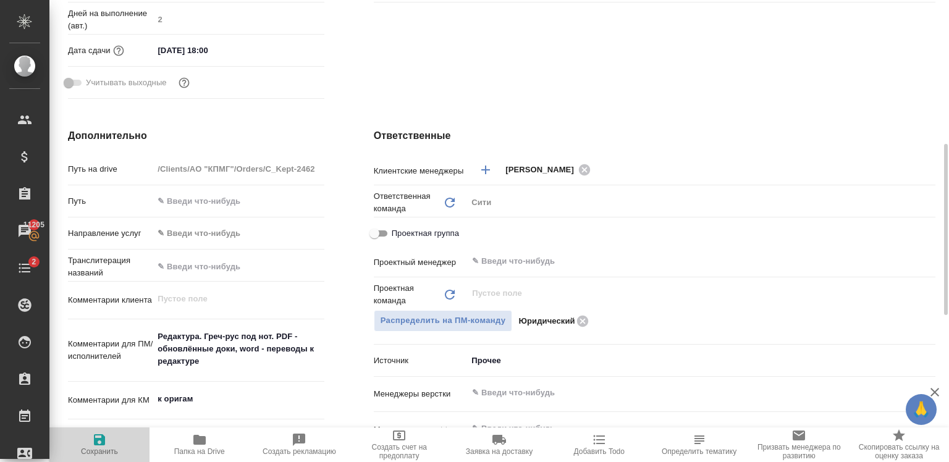
click at [90, 442] on span "Сохранить" at bounding box center [99, 443] width 85 height 23
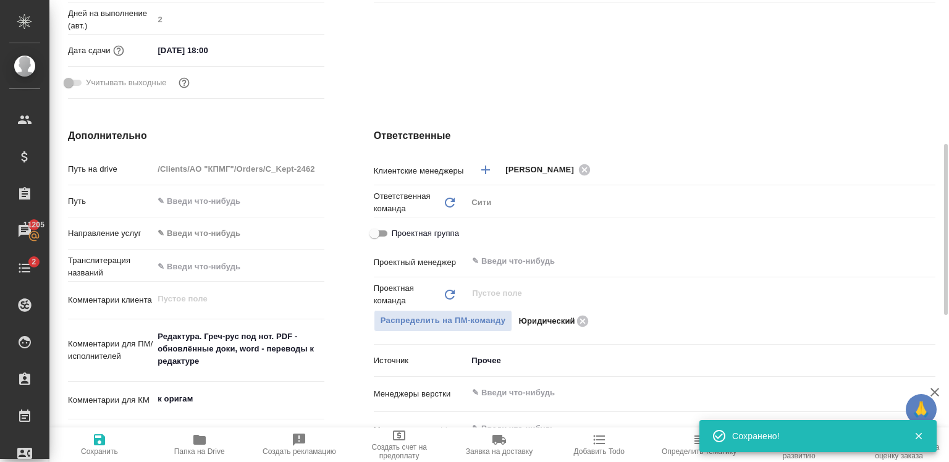
click at [303, 351] on textarea "Редактура. Греч-рус под нот. PDF - обновлённые доки, word - переводы к редактуре" at bounding box center [238, 349] width 170 height 46
click at [308, 351] on textarea "Редактура. Греч-рус под нот. PDF - обновлённые доки, word - переводы к редактуре" at bounding box center [238, 350] width 169 height 46
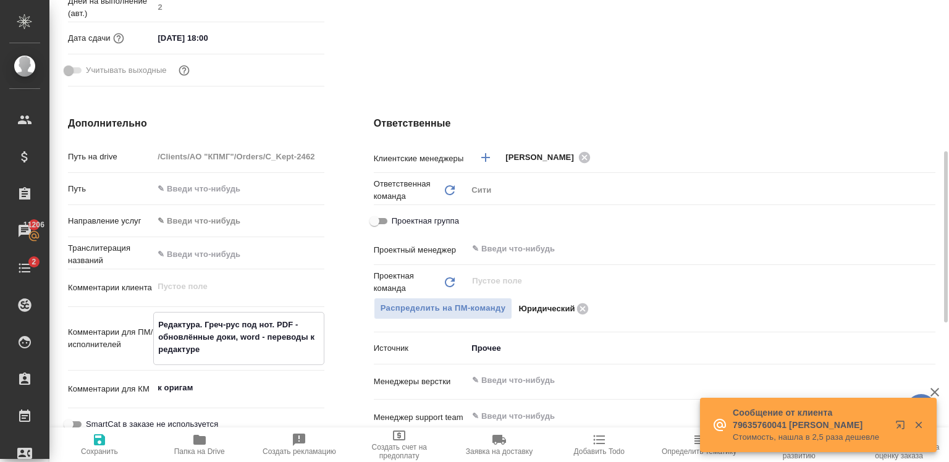
scroll to position [402, 0]
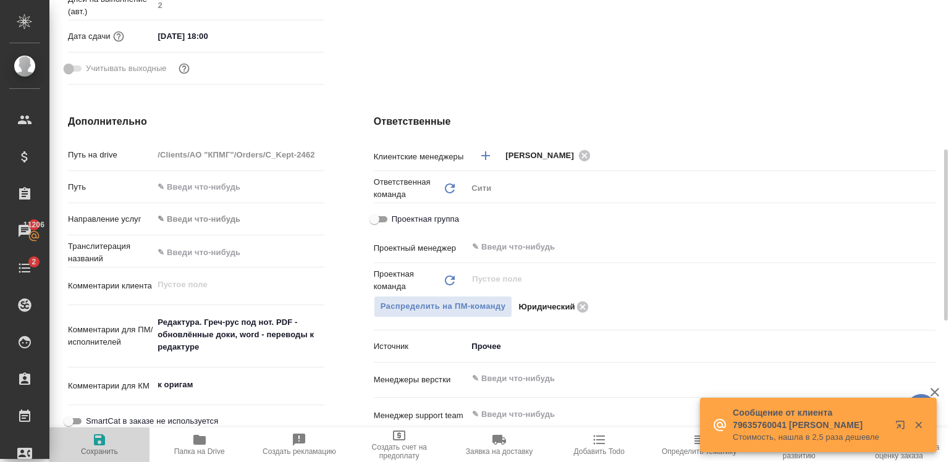
click at [106, 445] on icon "button" at bounding box center [99, 439] width 15 height 15
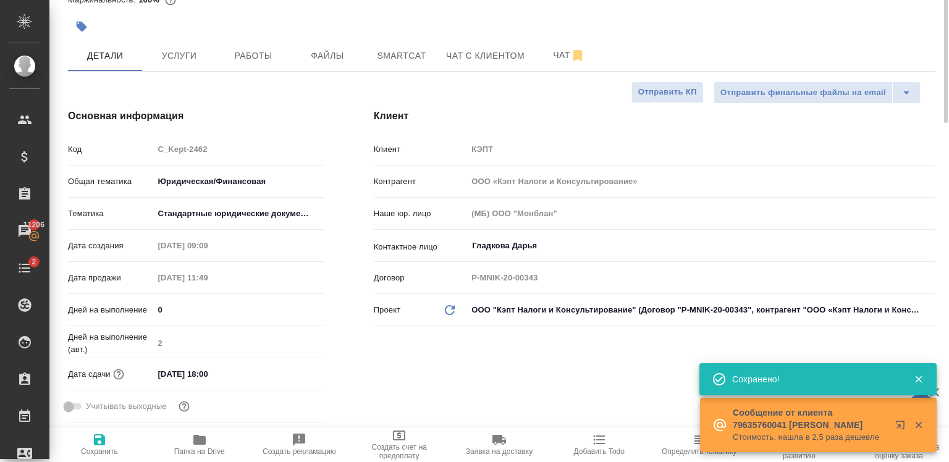
scroll to position [0, 0]
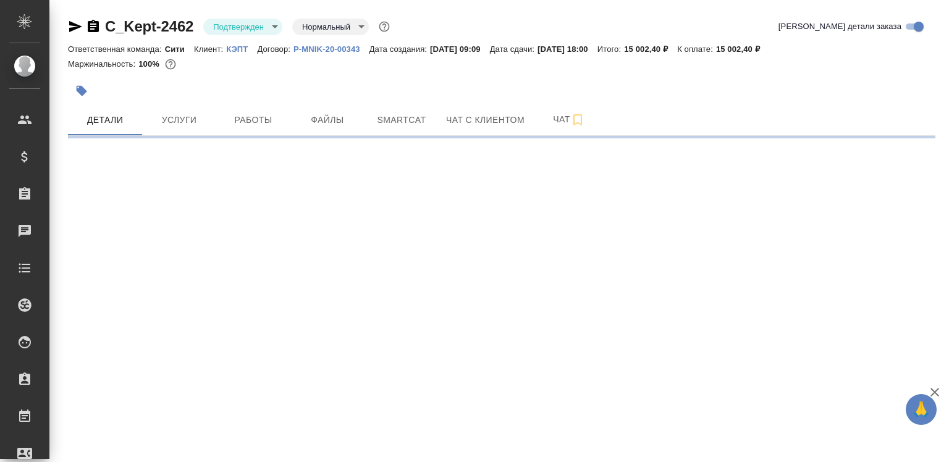
select select "RU"
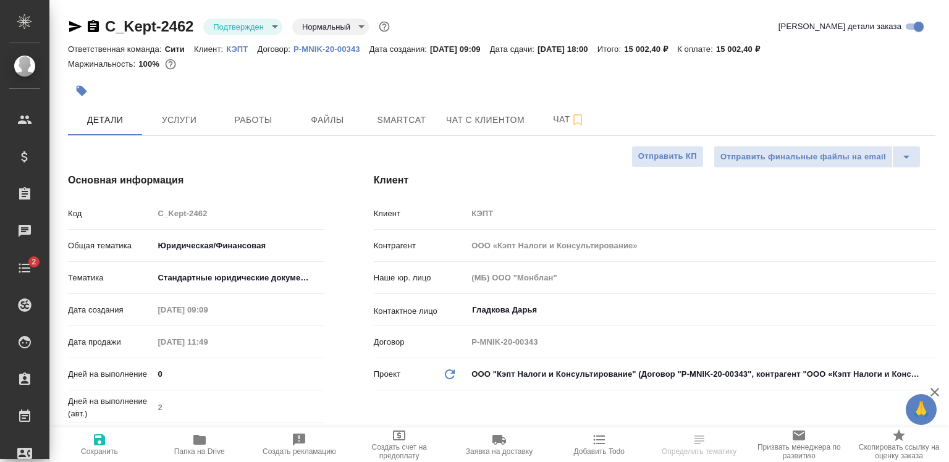
type textarea "x"
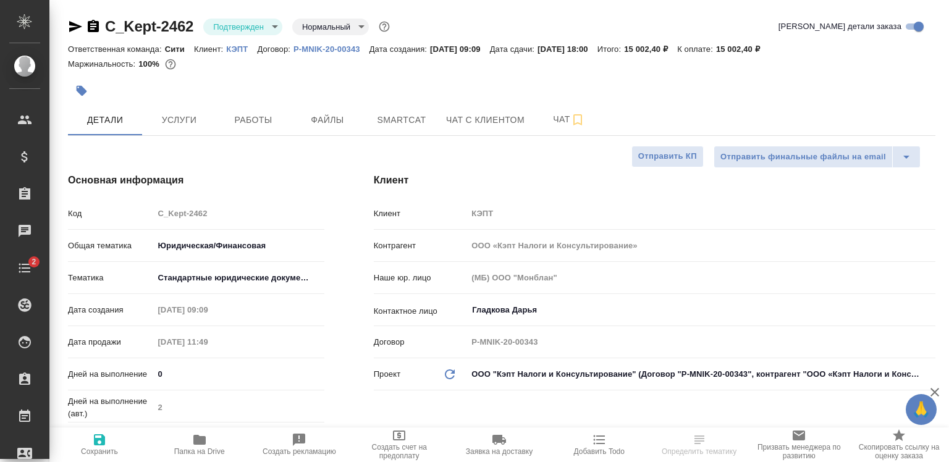
type textarea "x"
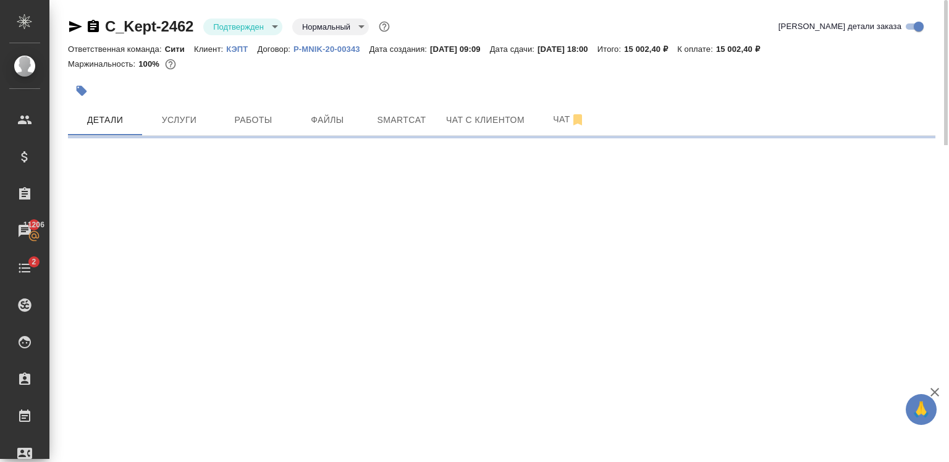
select select "RU"
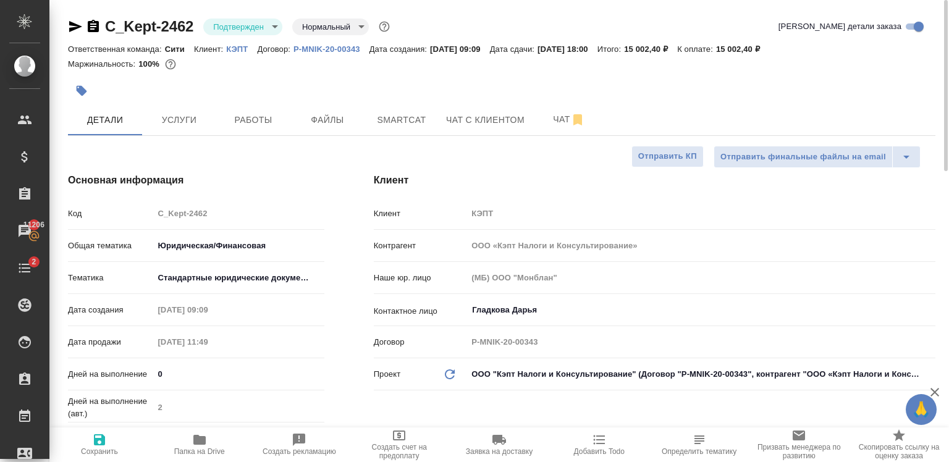
type textarea "x"
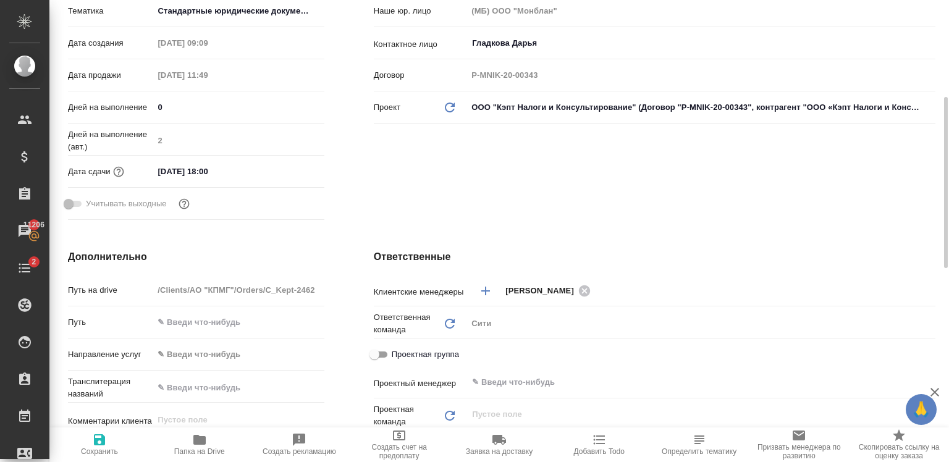
scroll to position [267, 0]
type textarea "x"
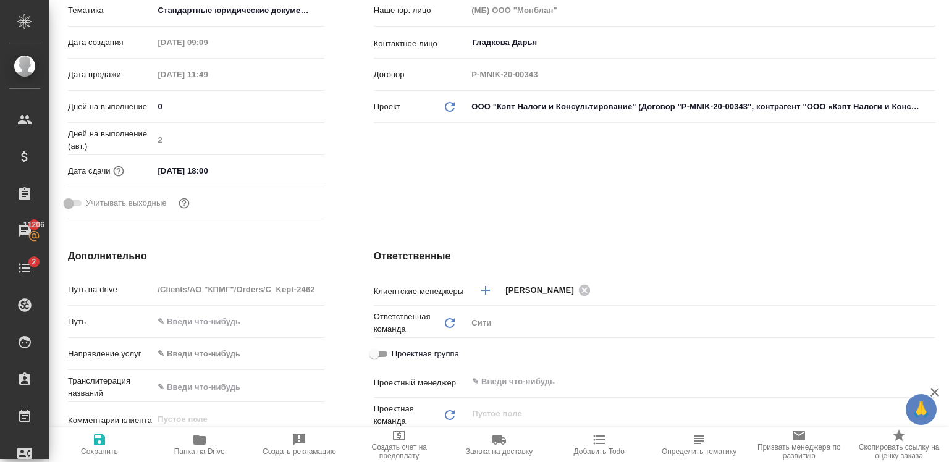
type textarea "x"
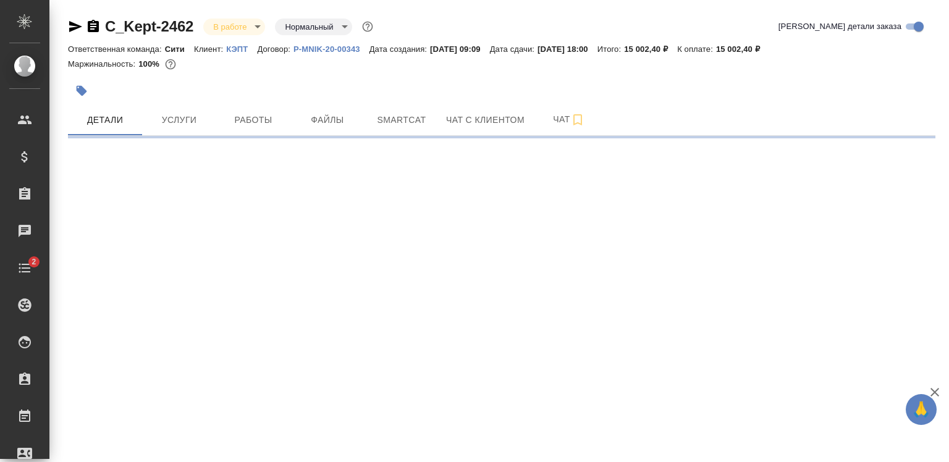
select select "RU"
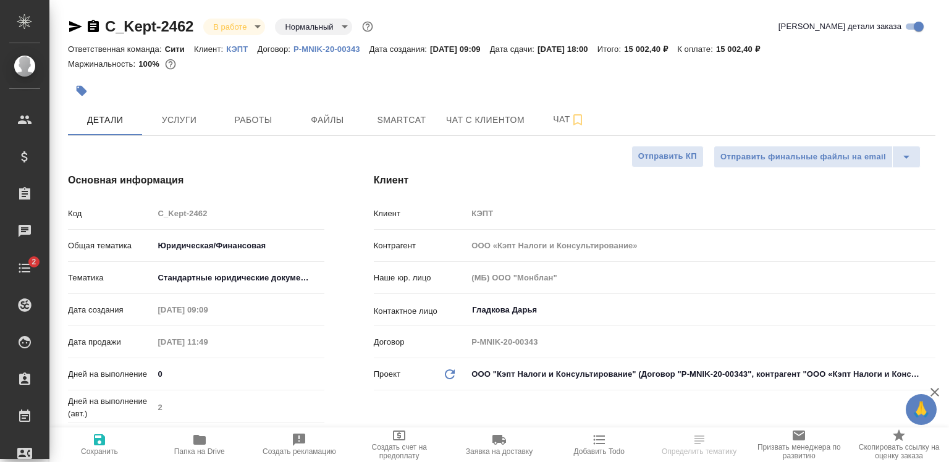
type textarea "x"
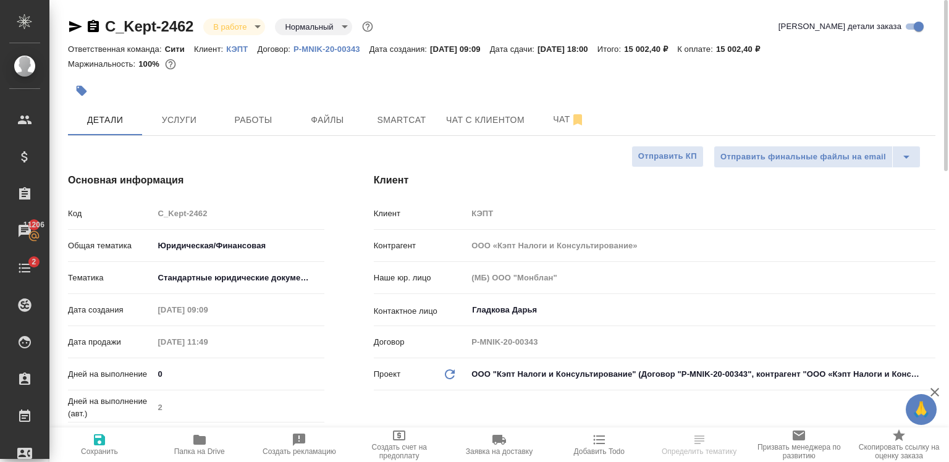
type textarea "x"
select select "RU"
type textarea "x"
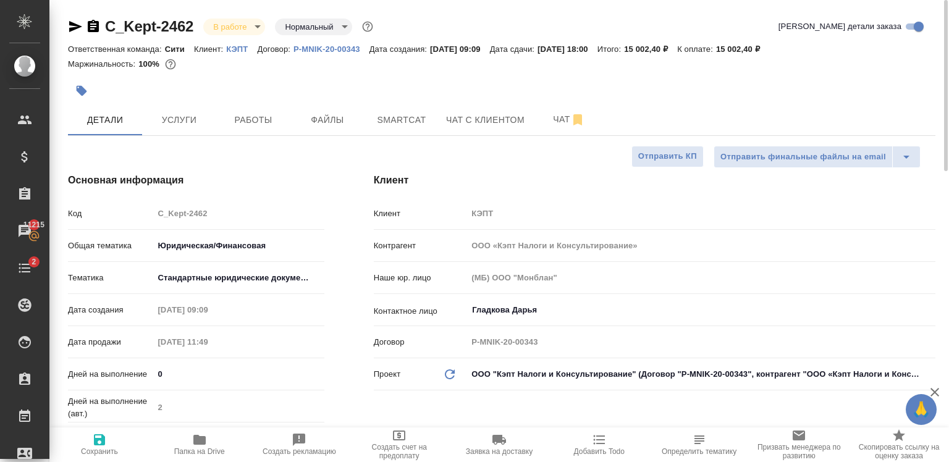
type textarea "x"
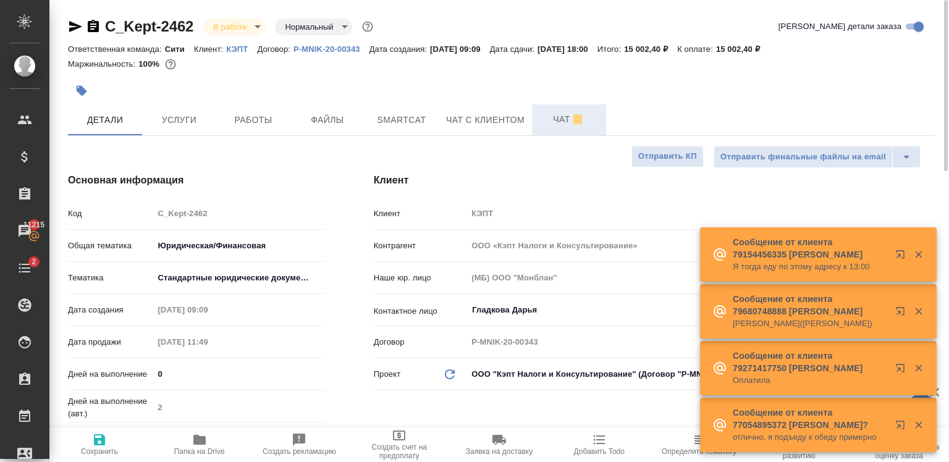
click at [539, 125] on button "Чат" at bounding box center [569, 119] width 74 height 31
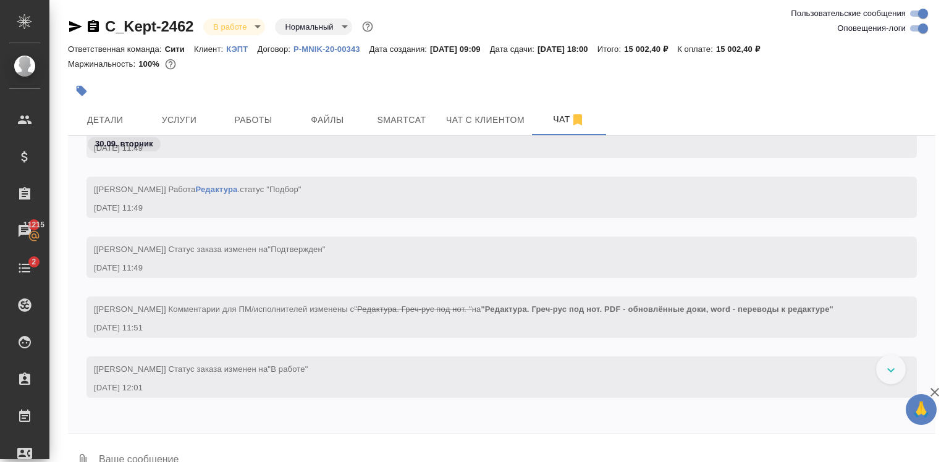
scroll to position [521, 0]
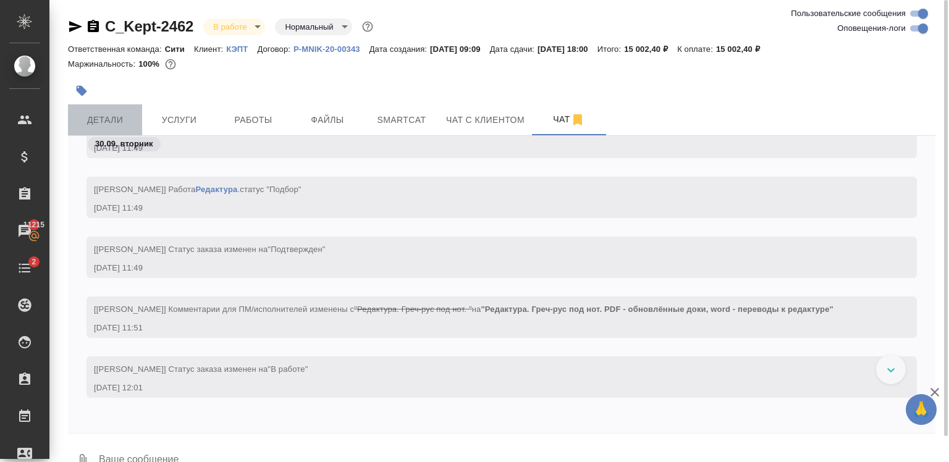
click at [107, 122] on span "Детали" at bounding box center [104, 119] width 59 height 15
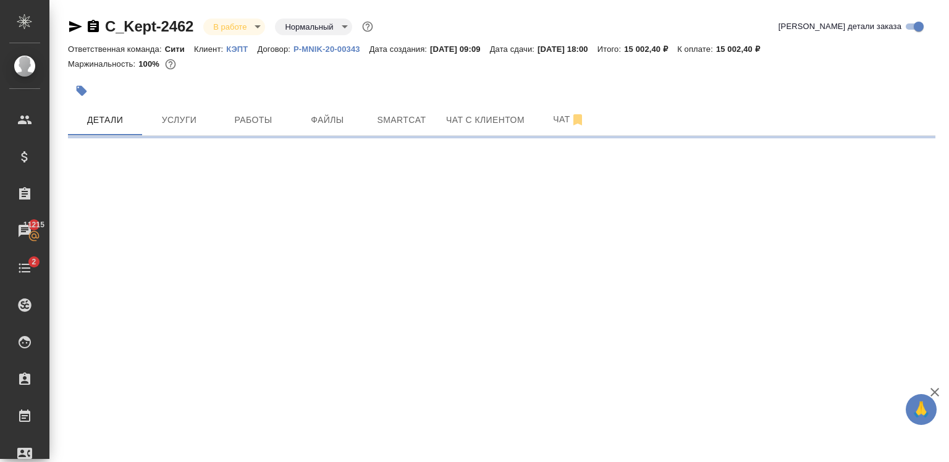
select select "RU"
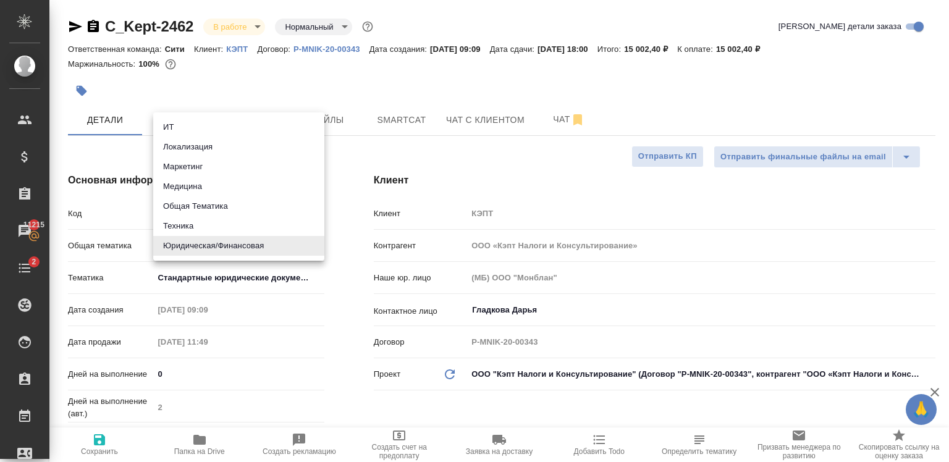
type textarea "x"
click at [213, 254] on body "🙏 .cls-1 fill:#fff; AWATERA Zaytseva Svetlana Клиенты Спецификации Заказы 11215…" at bounding box center [474, 231] width 949 height 462
type input "Бабкина Анастасия"
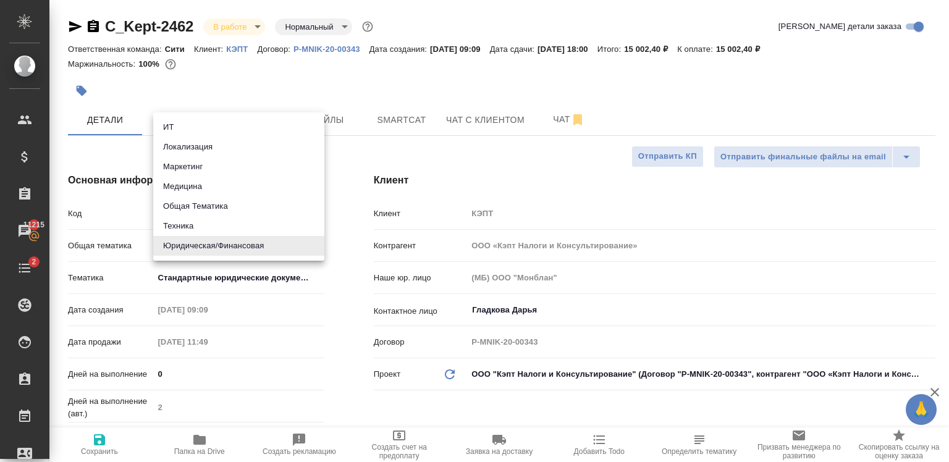
type input "Переверзева Анна a.pereverzeva"
click at [462, 134] on div at bounding box center [474, 231] width 949 height 462
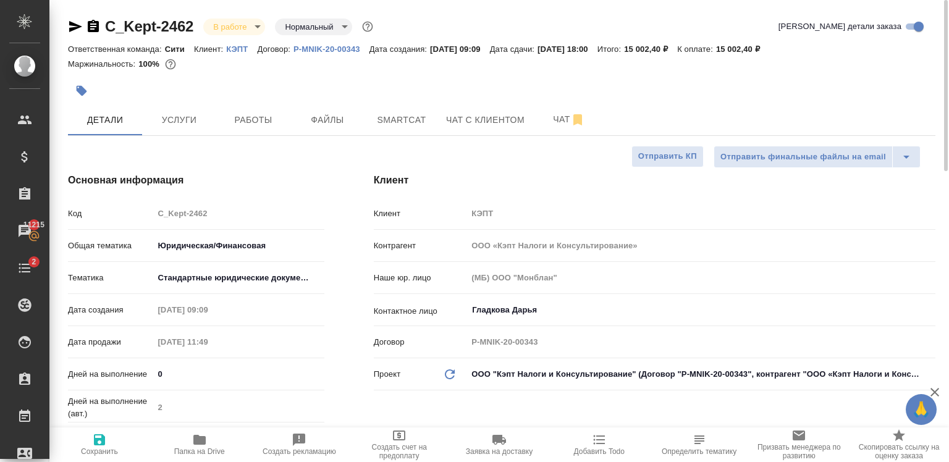
type textarea "x"
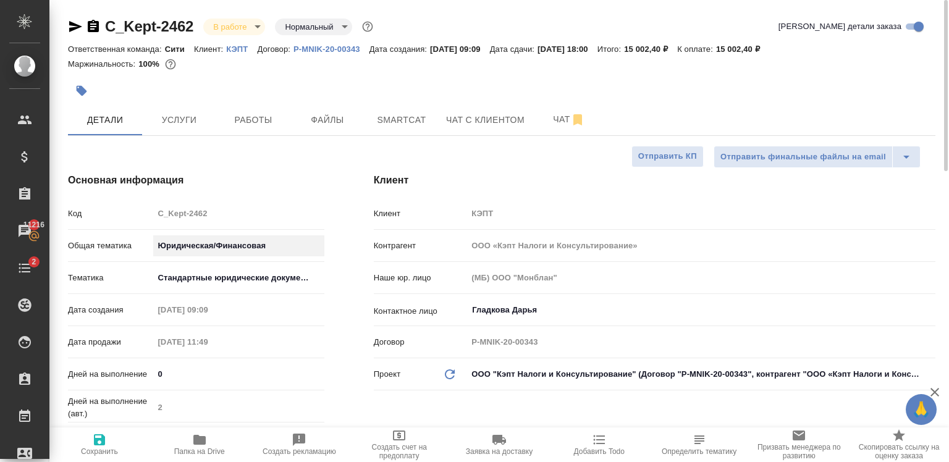
type textarea "x"
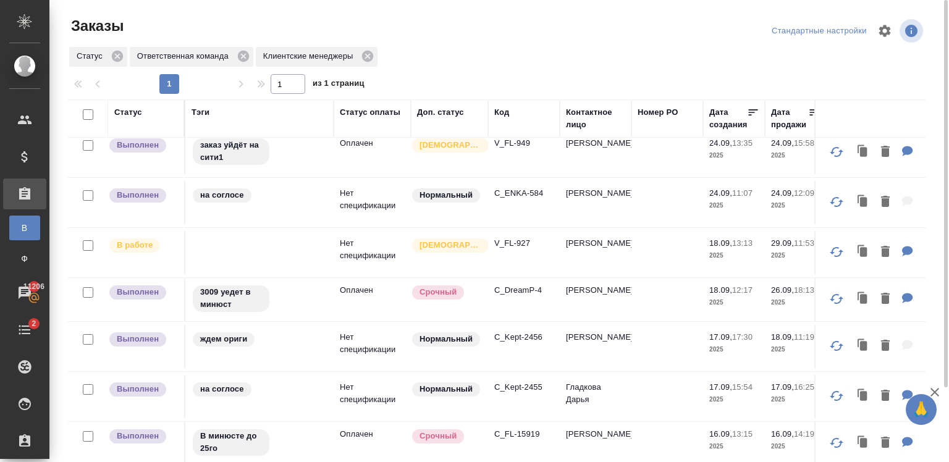
scroll to position [364, 0]
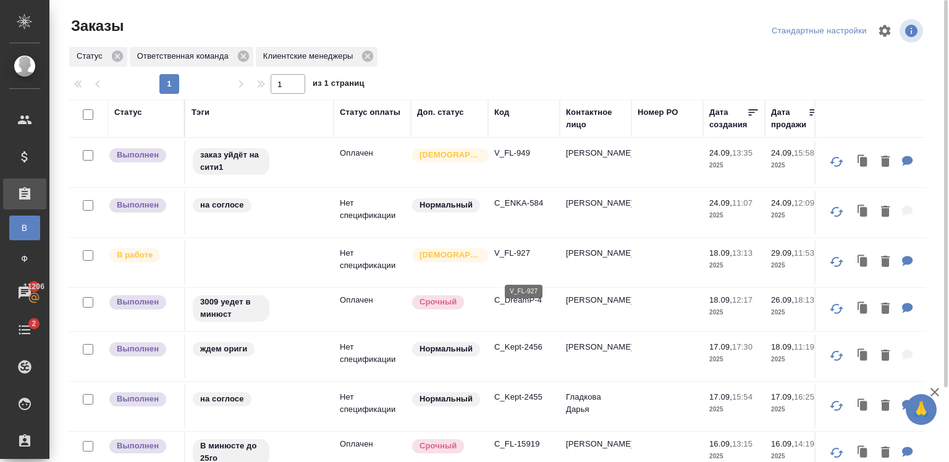
click at [502, 259] on p "V_FL-927" at bounding box center [523, 253] width 59 height 12
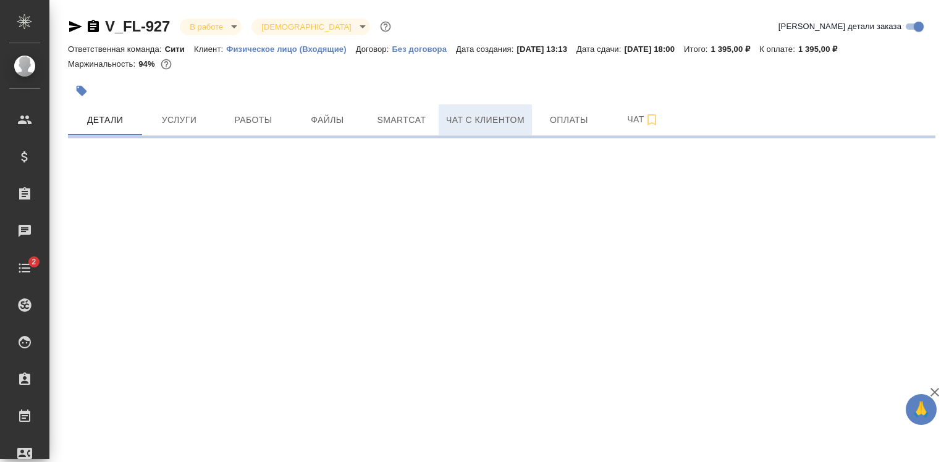
select select "RU"
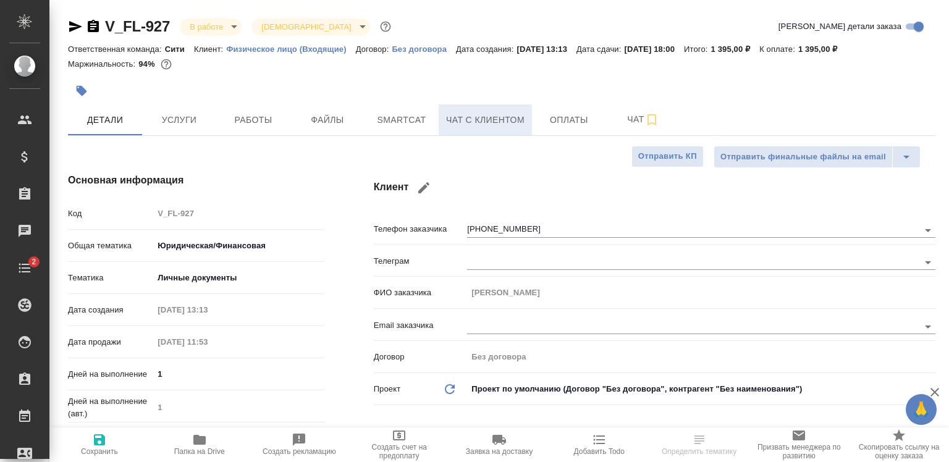
type textarea "x"
click at [467, 127] on span "Чат с клиентом" at bounding box center [485, 119] width 78 height 15
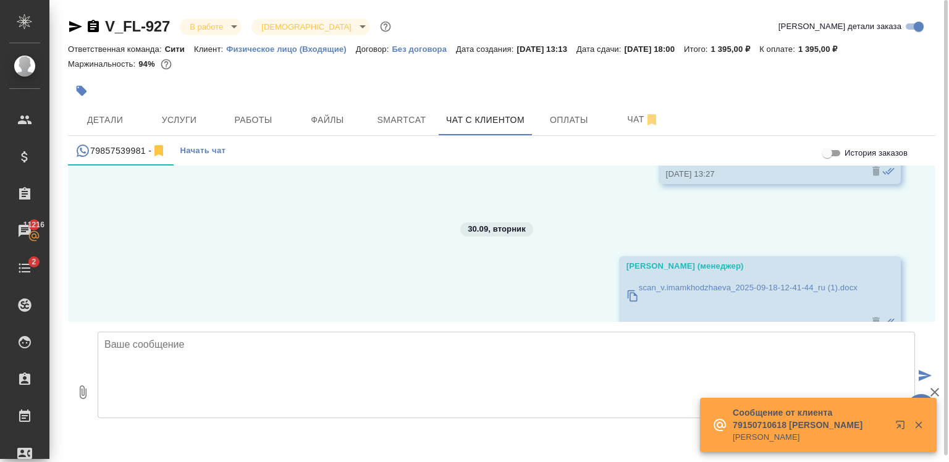
scroll to position [4840, 0]
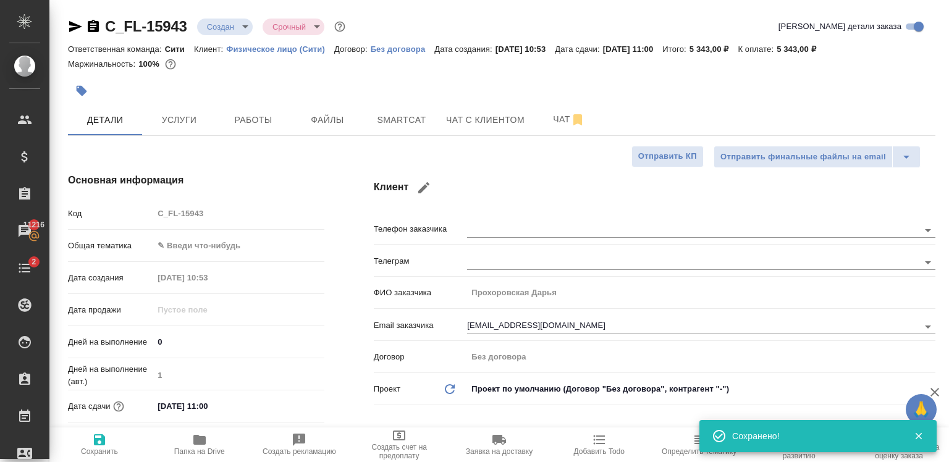
select select "RU"
